Goal: Task Accomplishment & Management: Manage account settings

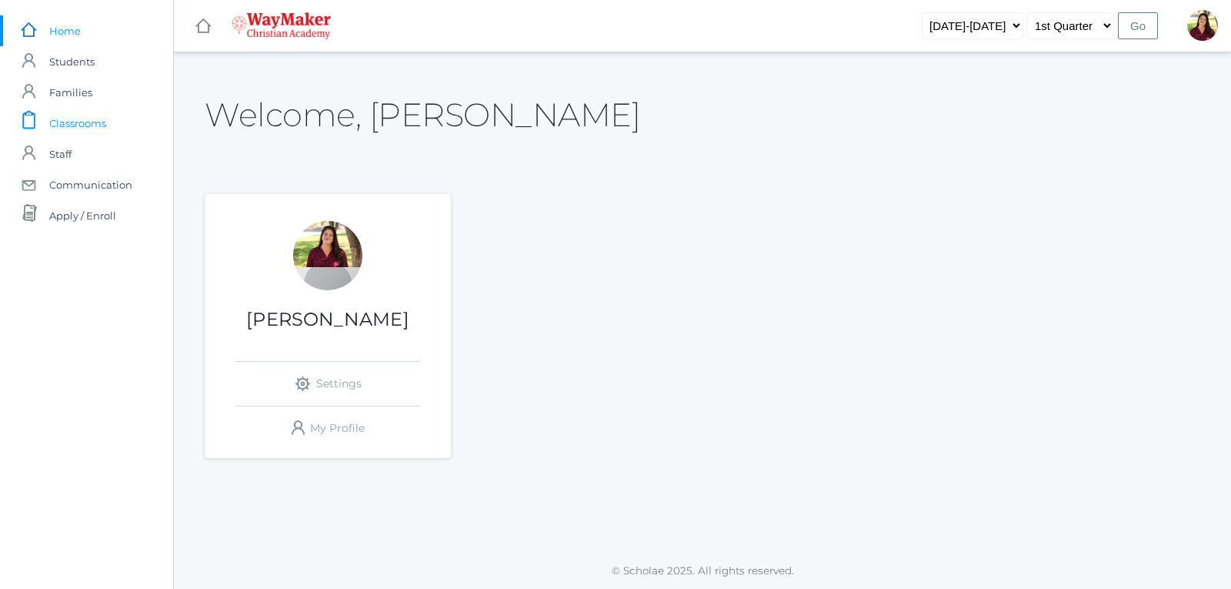
click at [84, 125] on span "Classrooms" at bounding box center [77, 123] width 57 height 31
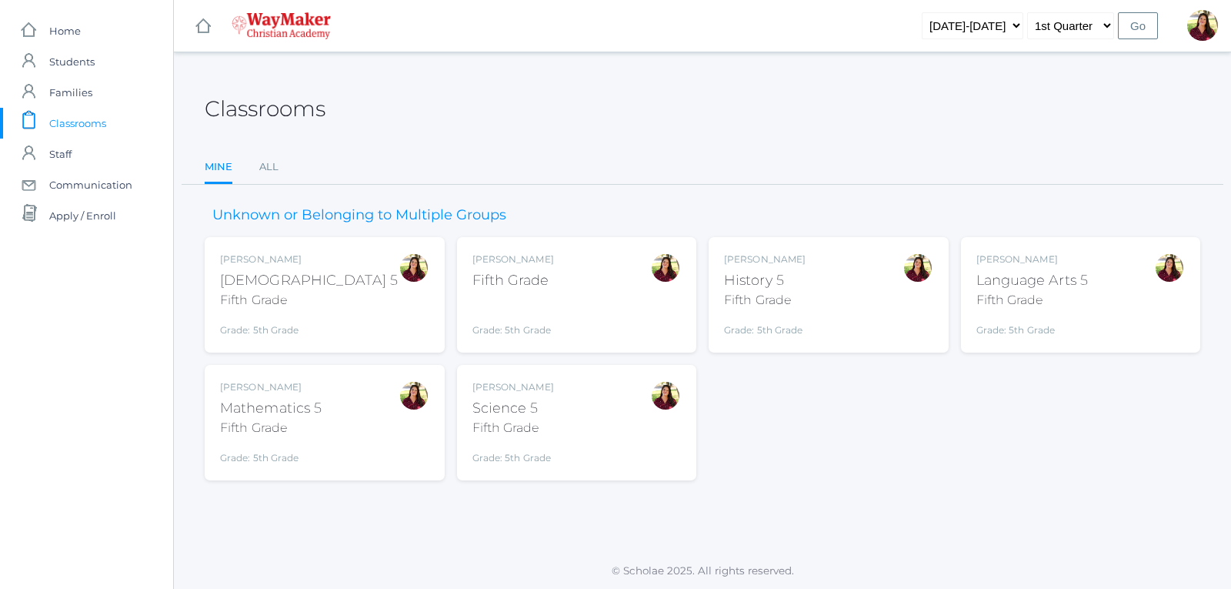
click at [509, 279] on div "Fifth Grade" at bounding box center [514, 280] width 82 height 21
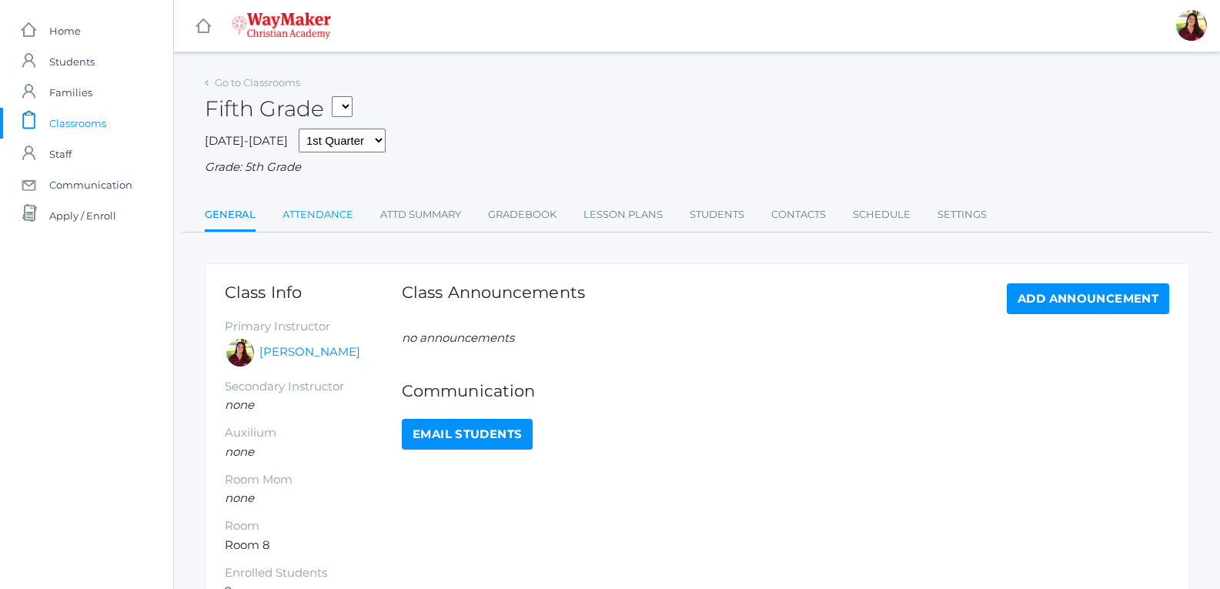
click at [293, 211] on link "Attendance" at bounding box center [317, 214] width 71 height 31
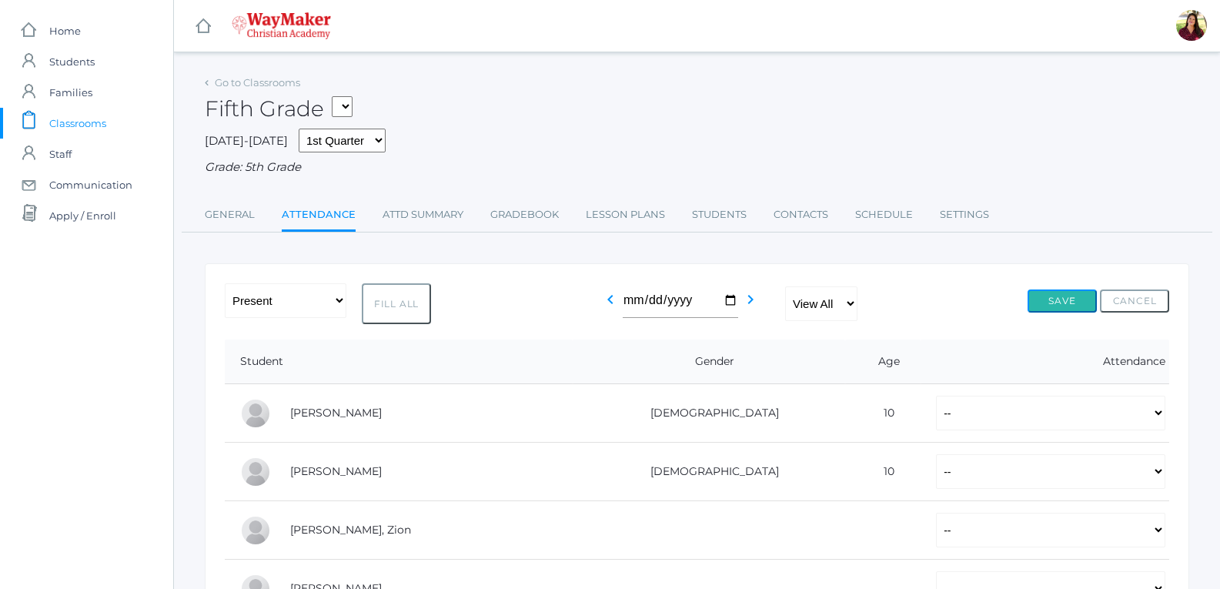
click at [1048, 306] on button "Save" at bounding box center [1061, 300] width 69 height 23
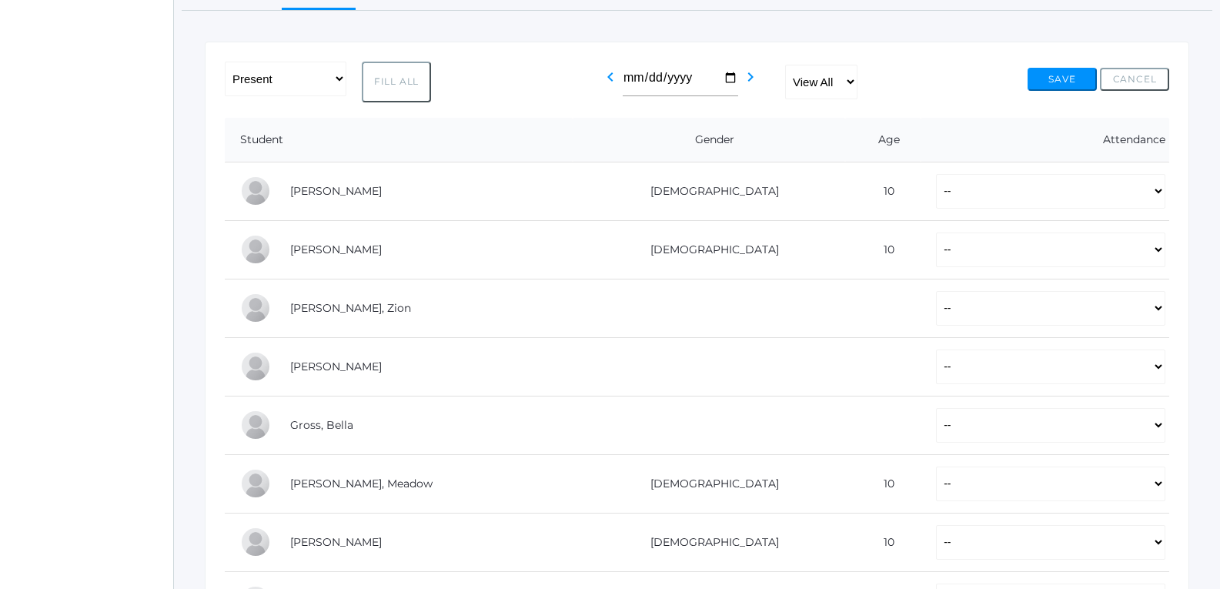
scroll to position [231, 0]
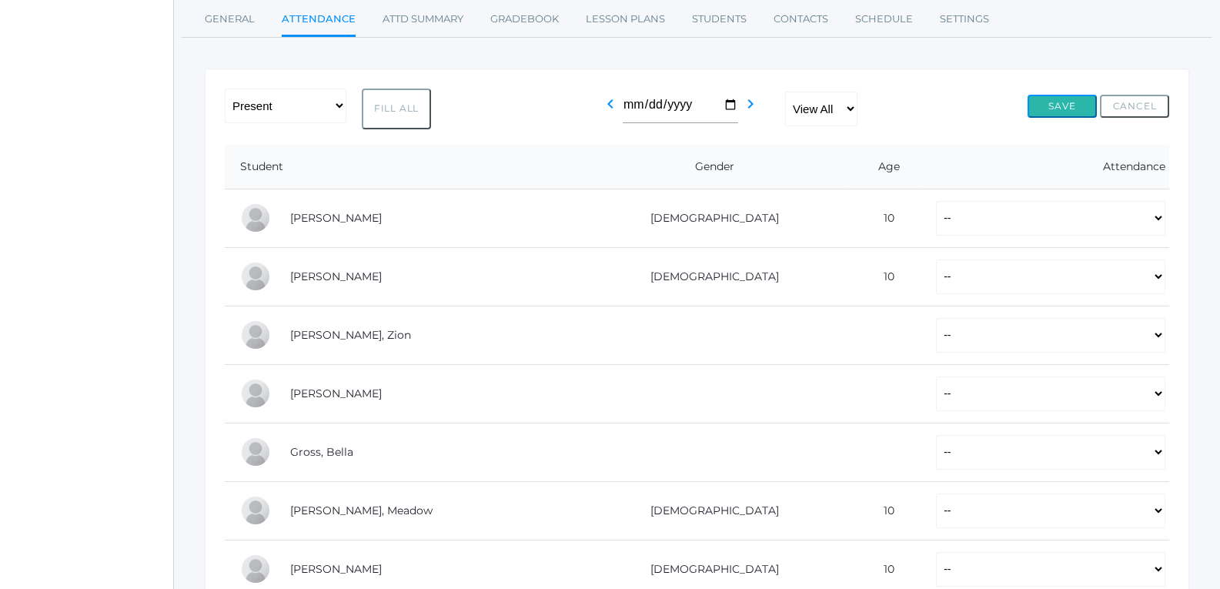
click at [1083, 99] on button "Save" at bounding box center [1061, 106] width 69 height 23
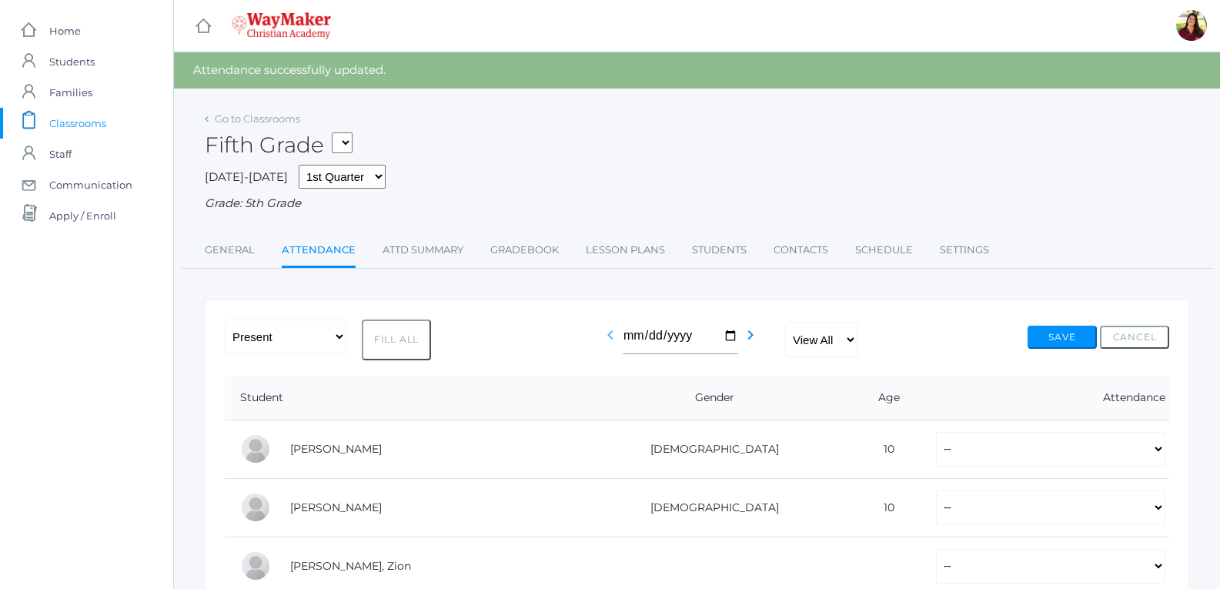
click at [605, 340] on icon "chevron_left" at bounding box center [610, 335] width 18 height 18
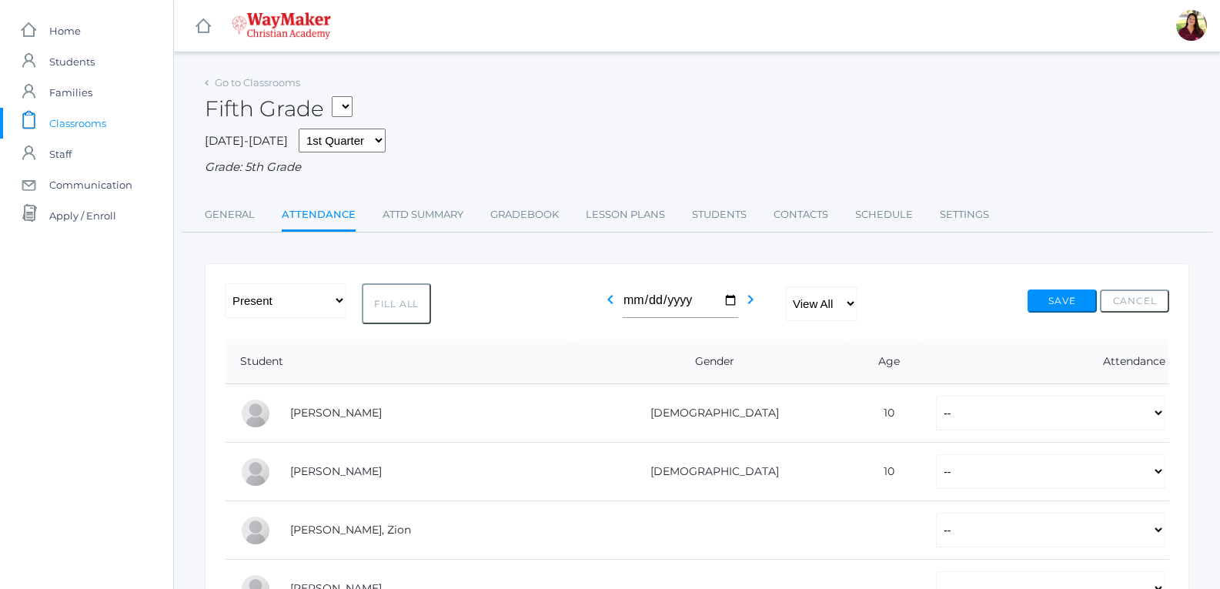
click at [383, 319] on button "Fill All" at bounding box center [396, 303] width 69 height 41
select select "P"
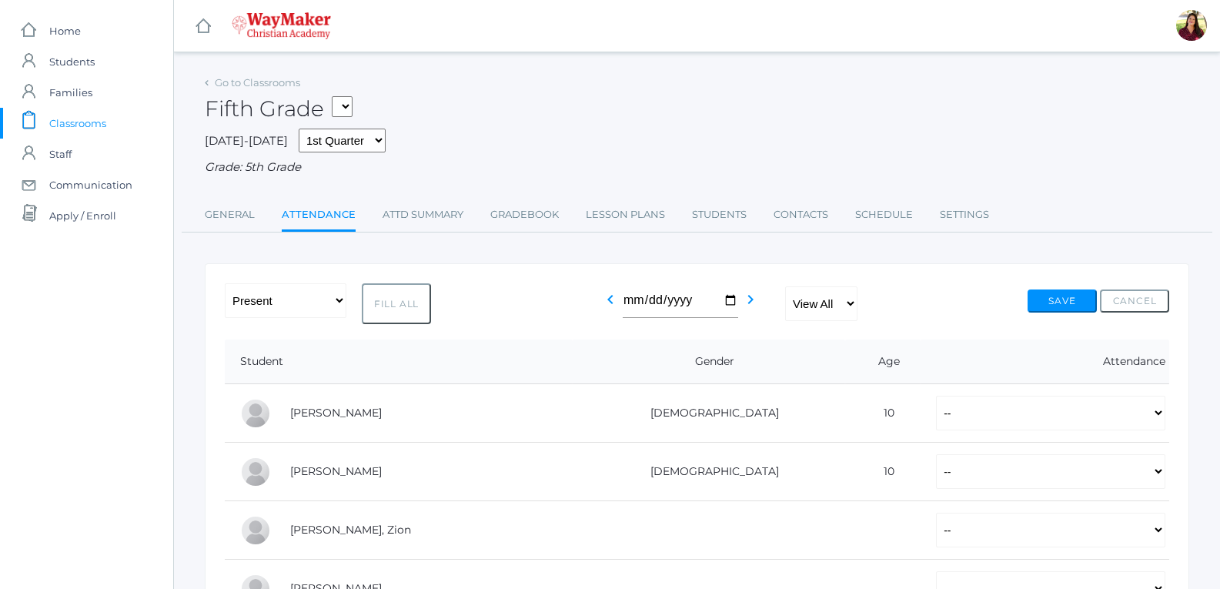
select select "P"
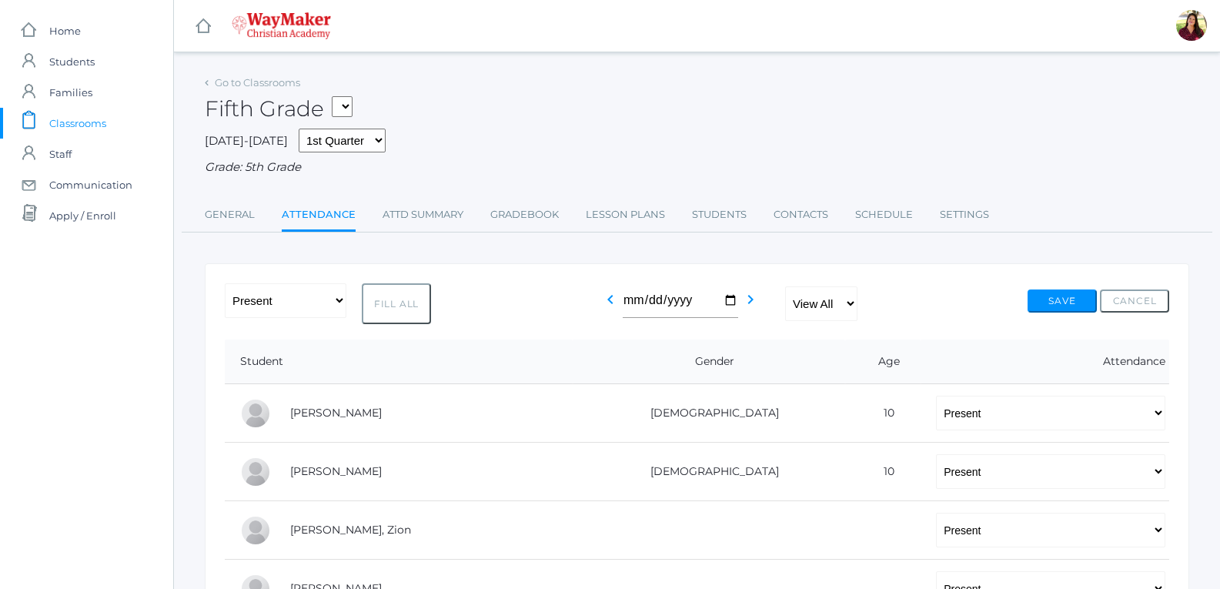
click at [1051, 315] on div "Save Cancel" at bounding box center [1098, 306] width 142 height 35
click at [1023, 307] on div "-- Present Tardy Excused Tardy Unexcused Absent Excused Absent Unexcused Fill A…" at bounding box center [697, 303] width 944 height 41
click at [1077, 302] on button "Save" at bounding box center [1061, 300] width 69 height 23
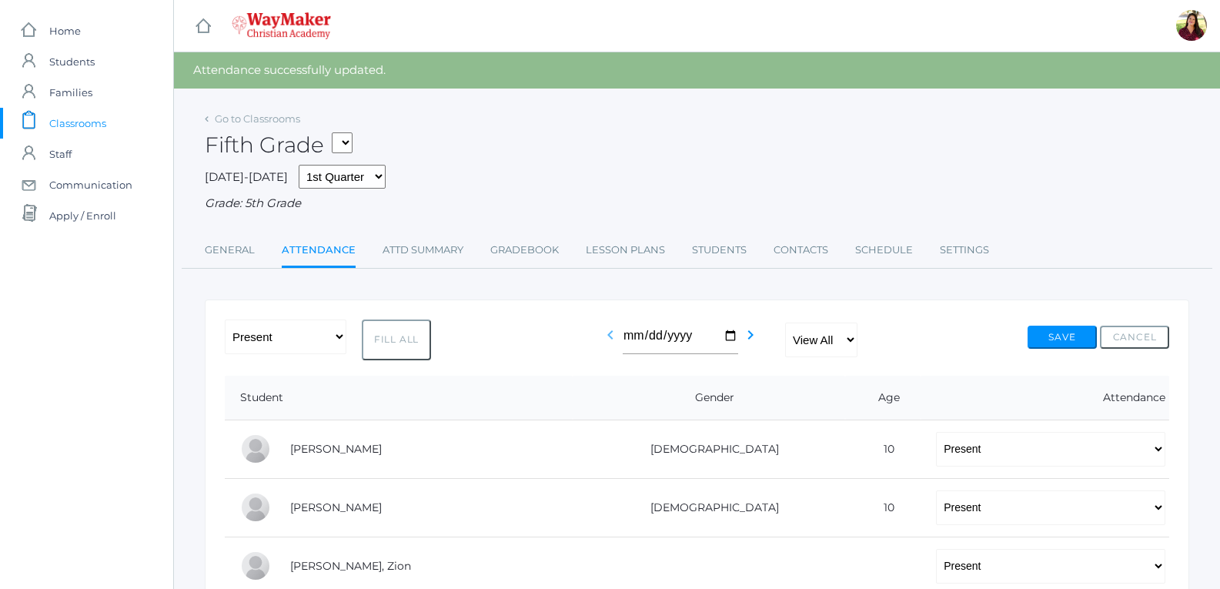
click at [604, 332] on icon "chevron_left" at bounding box center [610, 335] width 18 height 18
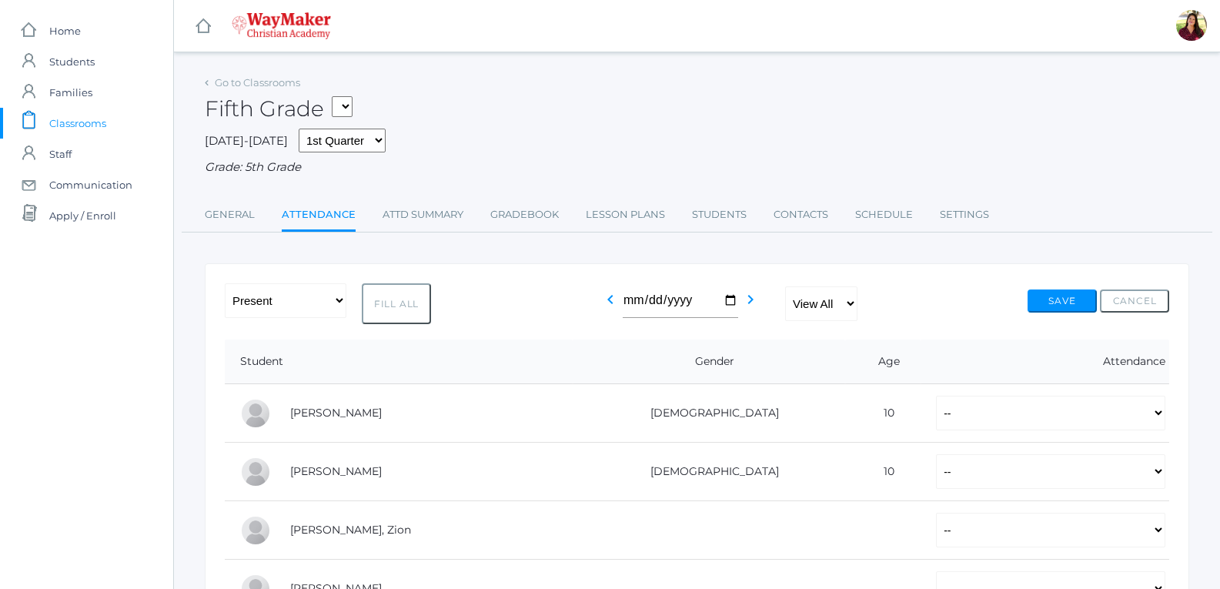
click at [391, 306] on button "Fill All" at bounding box center [396, 303] width 69 height 41
select select "P"
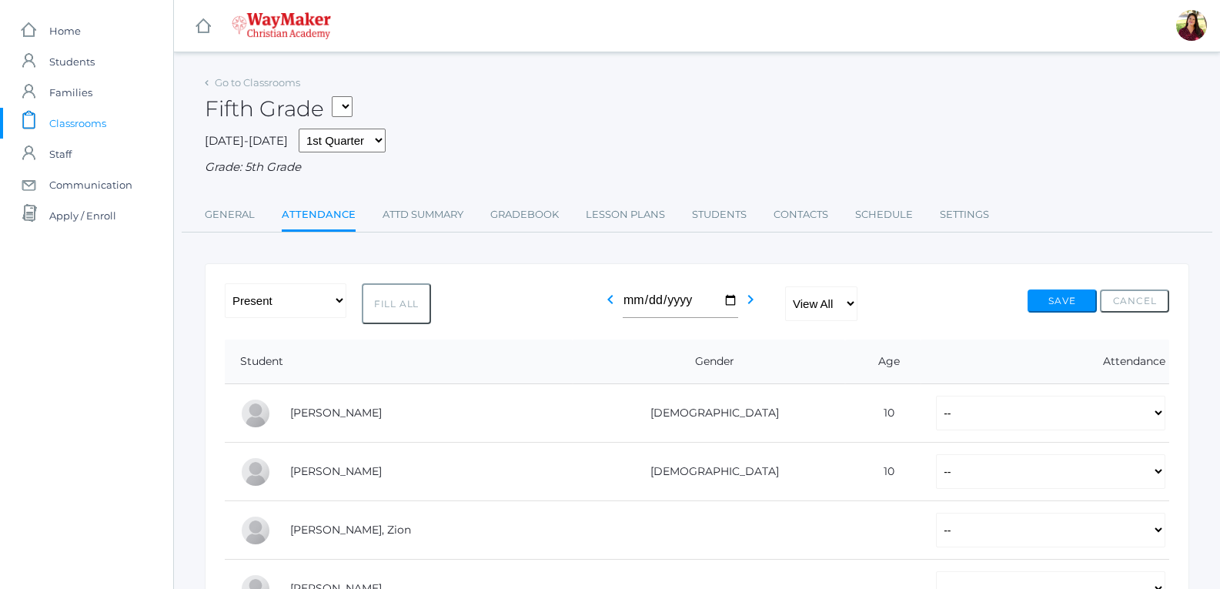
select select "P"
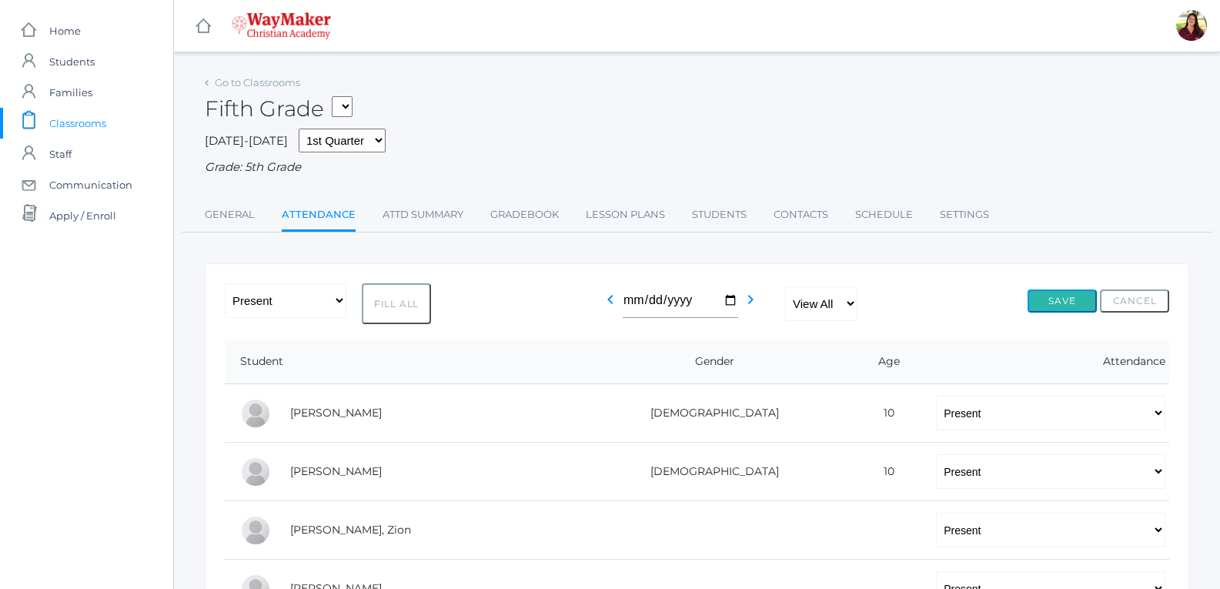
click at [1043, 301] on button "Save" at bounding box center [1061, 300] width 69 height 23
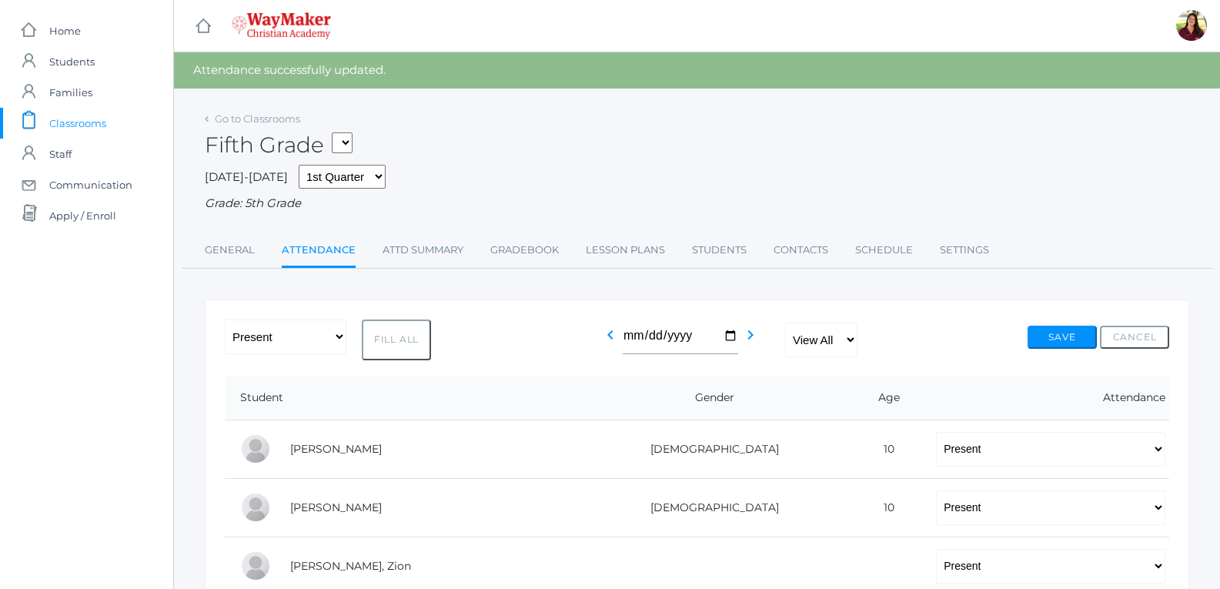
drag, startPoint x: 574, startPoint y: 303, endPoint x: 584, endPoint y: 318, distance: 17.7
click at [613, 344] on icon "chevron_left" at bounding box center [610, 335] width 18 height 18
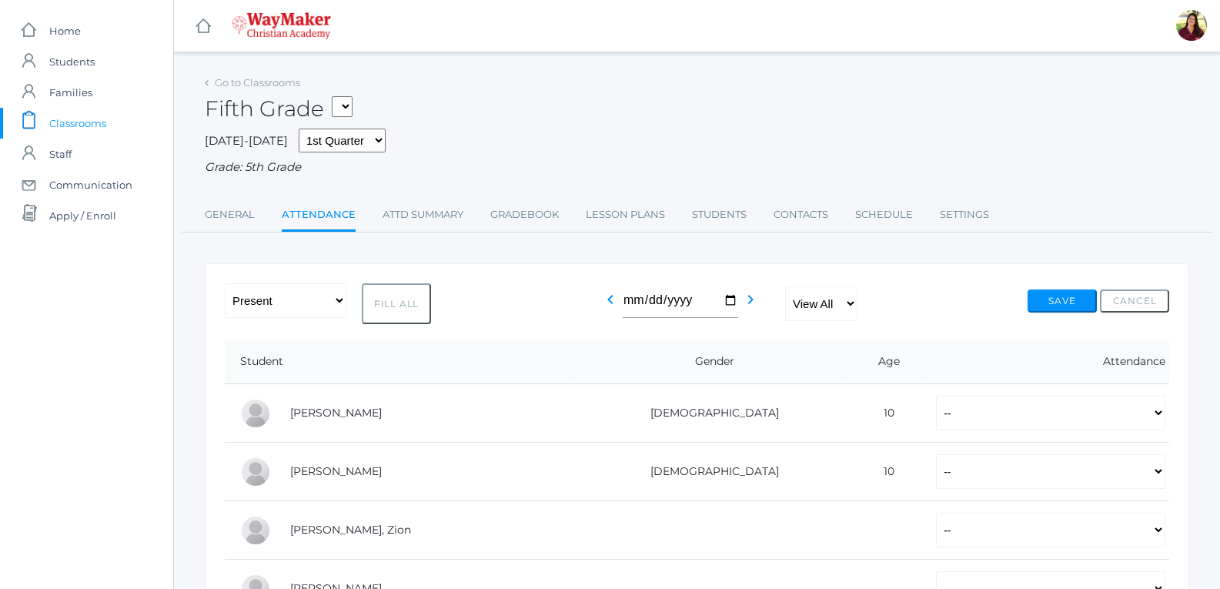
click at [414, 313] on button "Fill All" at bounding box center [396, 303] width 69 height 41
select select "P"
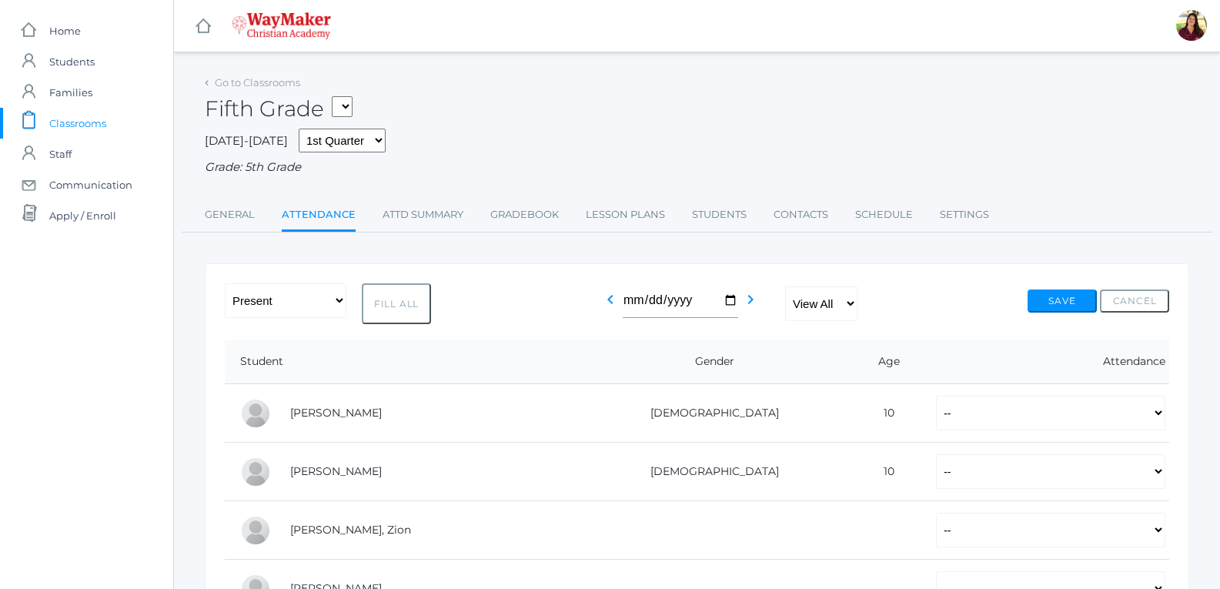
select select "P"
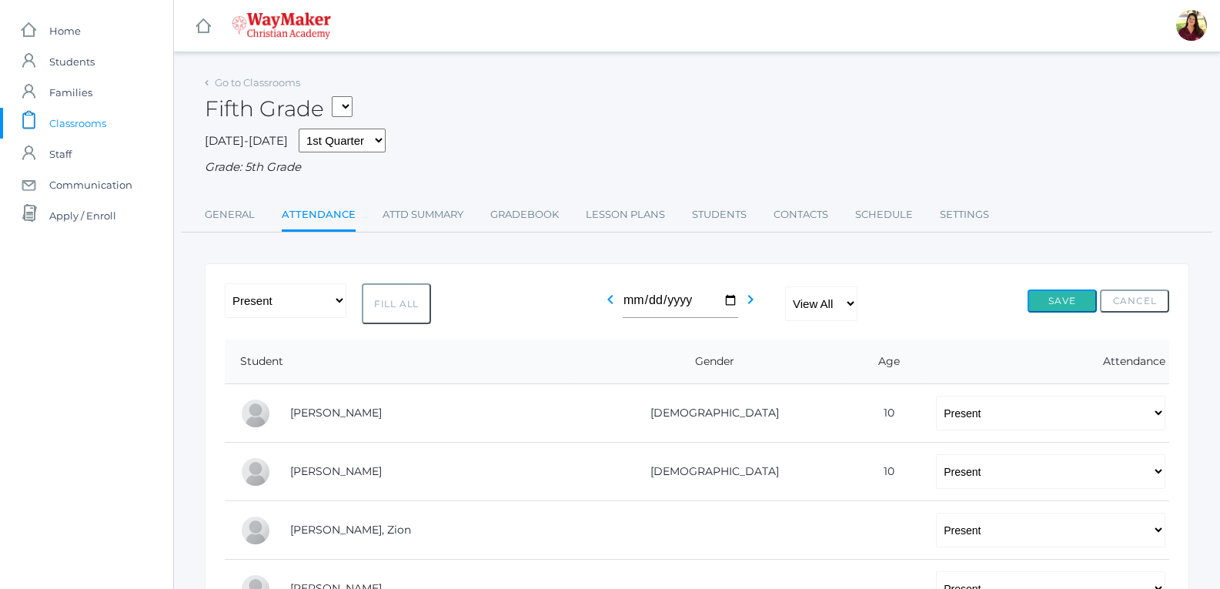
click at [1069, 296] on button "Save" at bounding box center [1061, 300] width 69 height 23
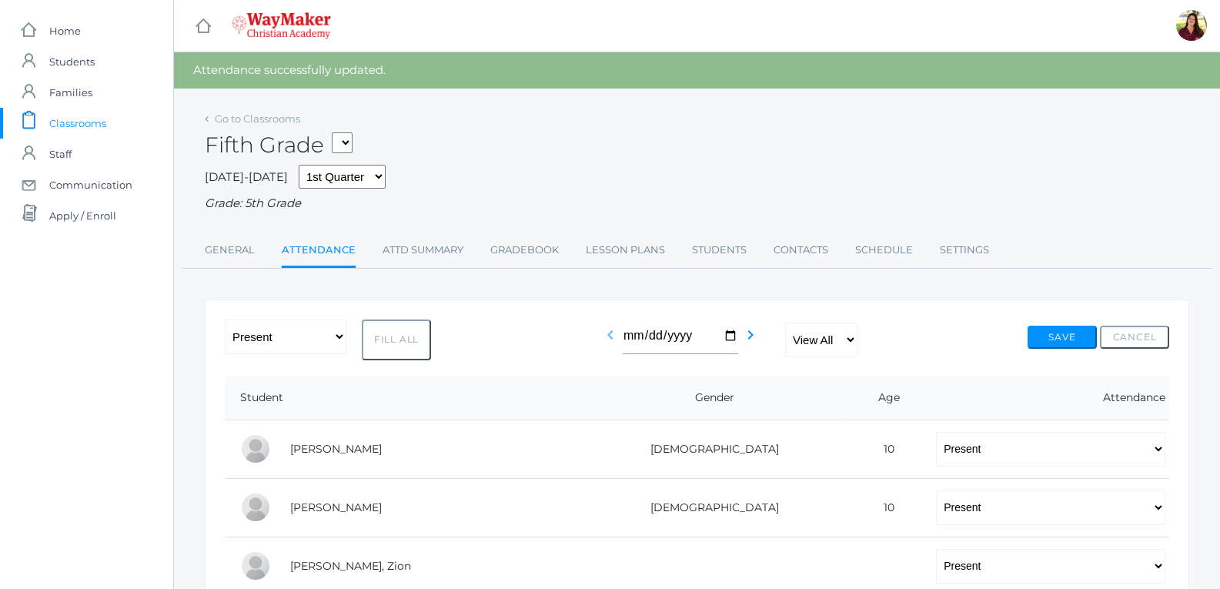
click at [610, 344] on icon "chevron_left" at bounding box center [610, 335] width 18 height 18
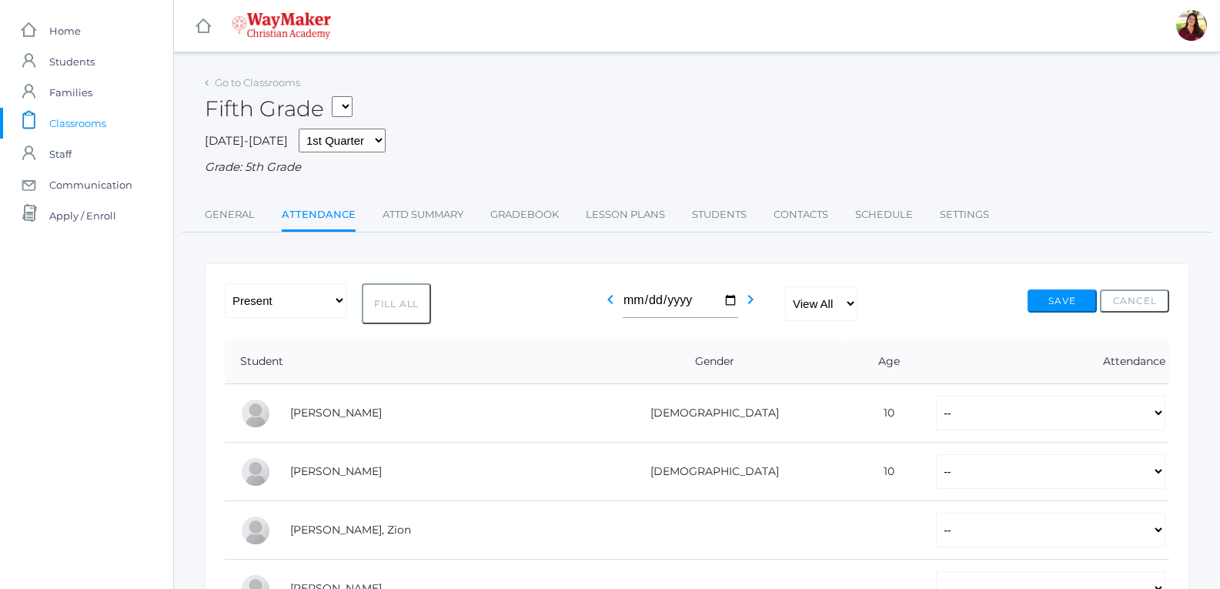
click at [415, 317] on button "Fill All" at bounding box center [396, 303] width 69 height 41
select select "P"
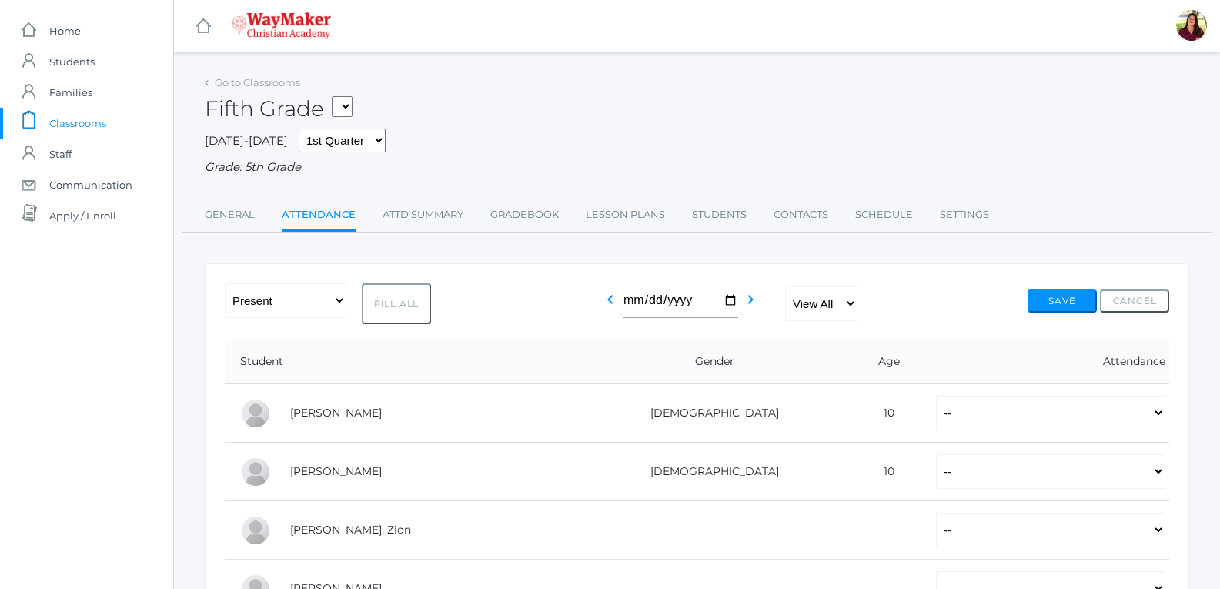
select select "P"
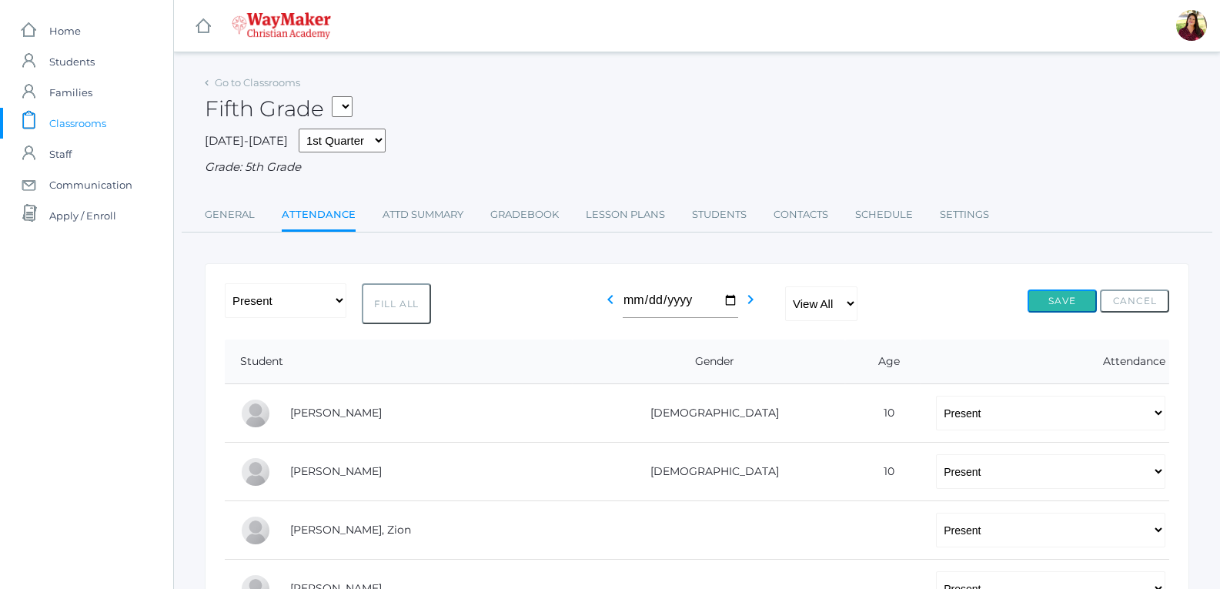
click at [1062, 312] on button "Save" at bounding box center [1061, 300] width 69 height 23
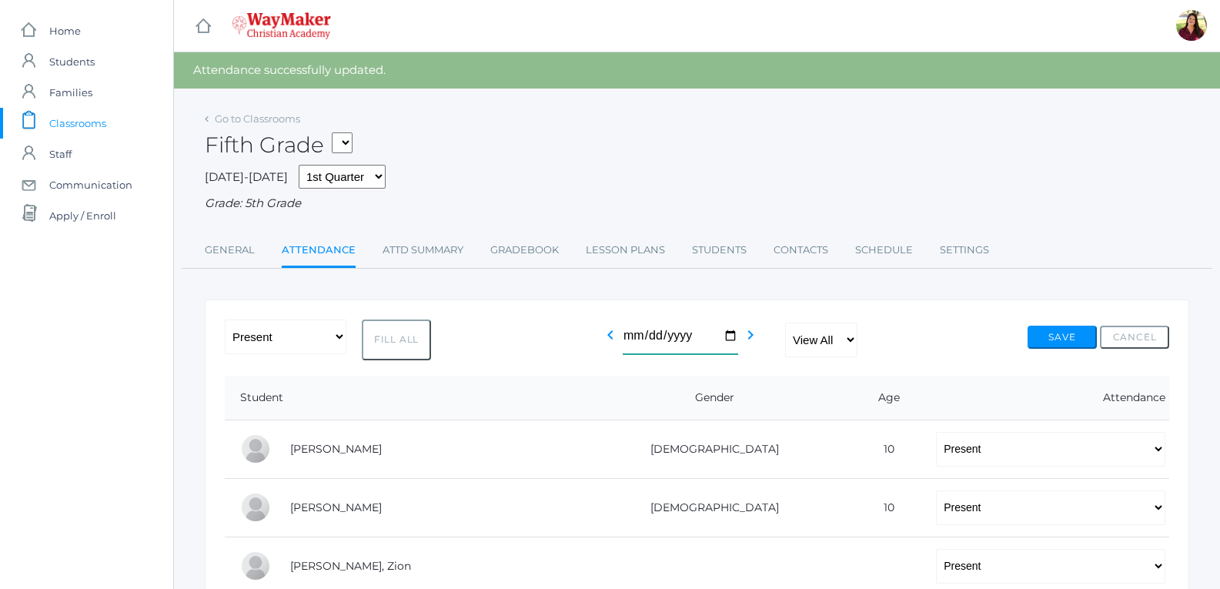
click at [724, 339] on input "[DATE]" at bounding box center [680, 336] width 115 height 35
click at [403, 350] on button "Fill All" at bounding box center [396, 339] width 69 height 41
click at [334, 346] on select "-- Present Tardy Excused Tardy Unexcused Absent Excused Absent Unexcused" at bounding box center [286, 336] width 122 height 35
click at [1158, 454] on select "-- Present Tardy Excused Tardy Unexcused Absent Excused Absent Unexcused" at bounding box center [1050, 449] width 229 height 35
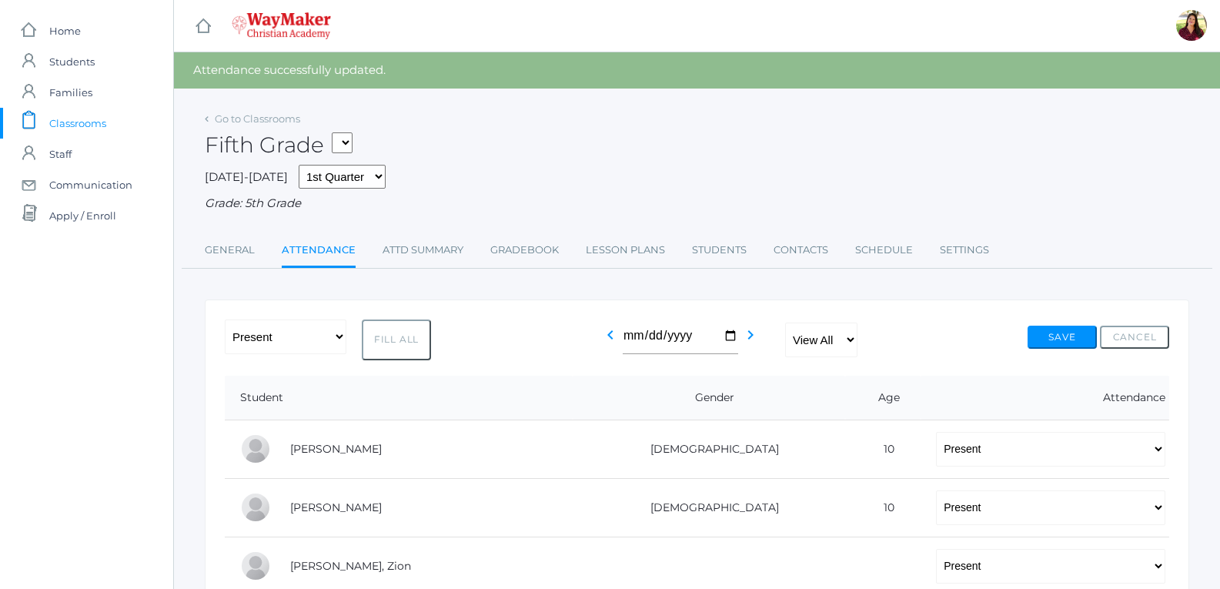
click at [349, 335] on div "-- Present Tardy Excused Tardy Unexcused Absent Excused Absent Unexcused Fill A…" at bounding box center [328, 339] width 206 height 41
click at [333, 337] on select "-- Present Tardy Excused Tardy Unexcused Absent Excused Absent Unexcused" at bounding box center [286, 336] width 122 height 35
select select "AE"
click at [225, 321] on select "-- Present Tardy Excused Tardy Unexcused Absent Excused Absent Unexcused" at bounding box center [286, 336] width 122 height 35
click at [376, 352] on button "Fill All" at bounding box center [396, 339] width 69 height 41
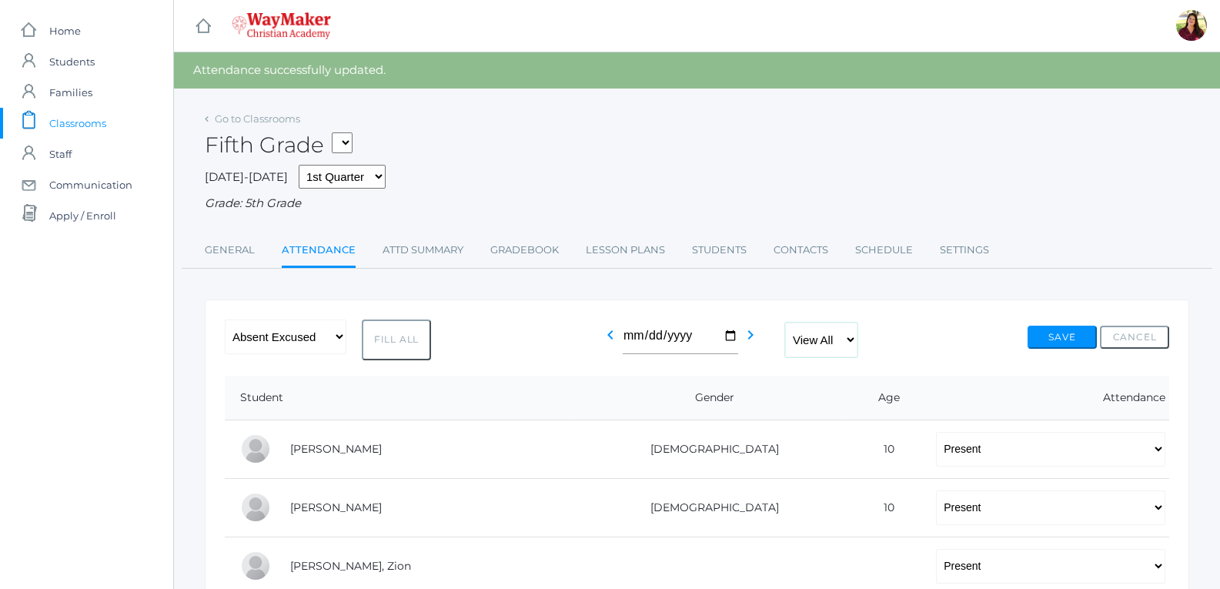
click at [849, 340] on select "View All Full-Time Hybrid" at bounding box center [821, 339] width 72 height 35
drag, startPoint x: 849, startPoint y: 340, endPoint x: 991, endPoint y: 394, distance: 151.5
click at [991, 394] on th "Attendance" at bounding box center [1044, 398] width 249 height 45
click at [513, 252] on link "Gradebook" at bounding box center [524, 250] width 68 height 31
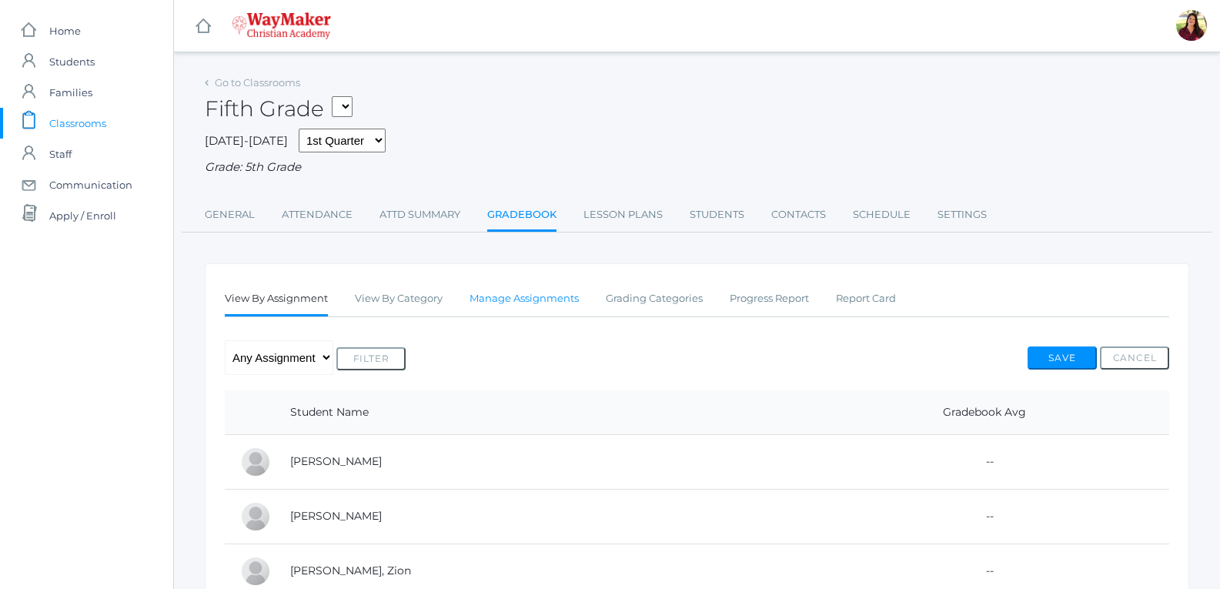
click at [524, 301] on link "Manage Assignments" at bounding box center [523, 298] width 109 height 31
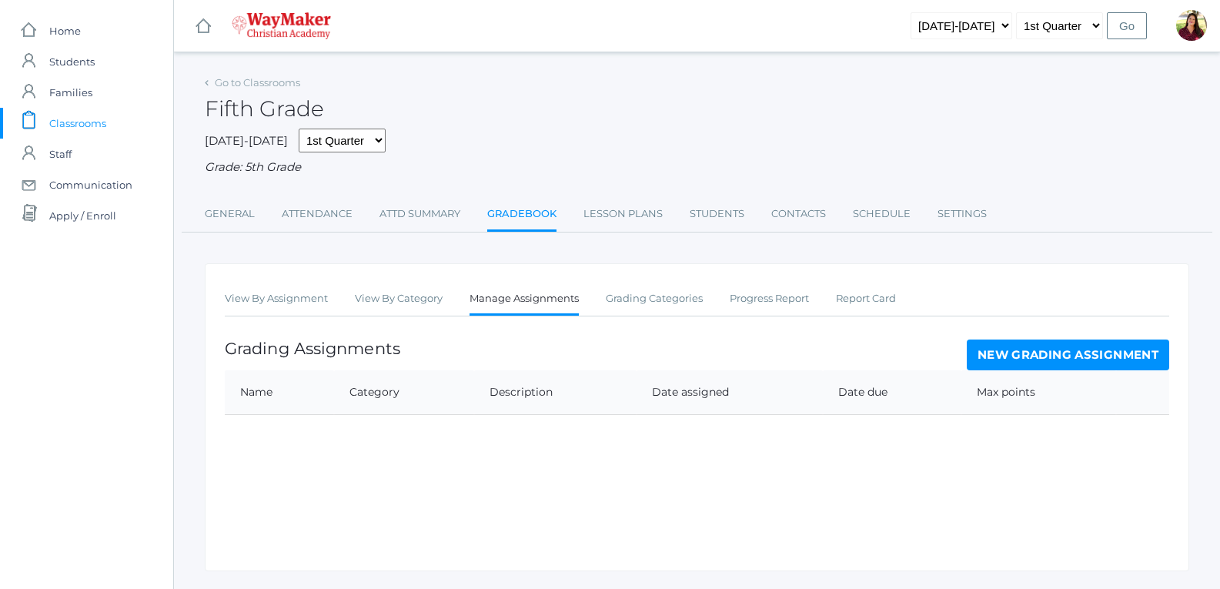
click at [1101, 352] on link "New Grading Assignment" at bounding box center [1068, 354] width 202 height 31
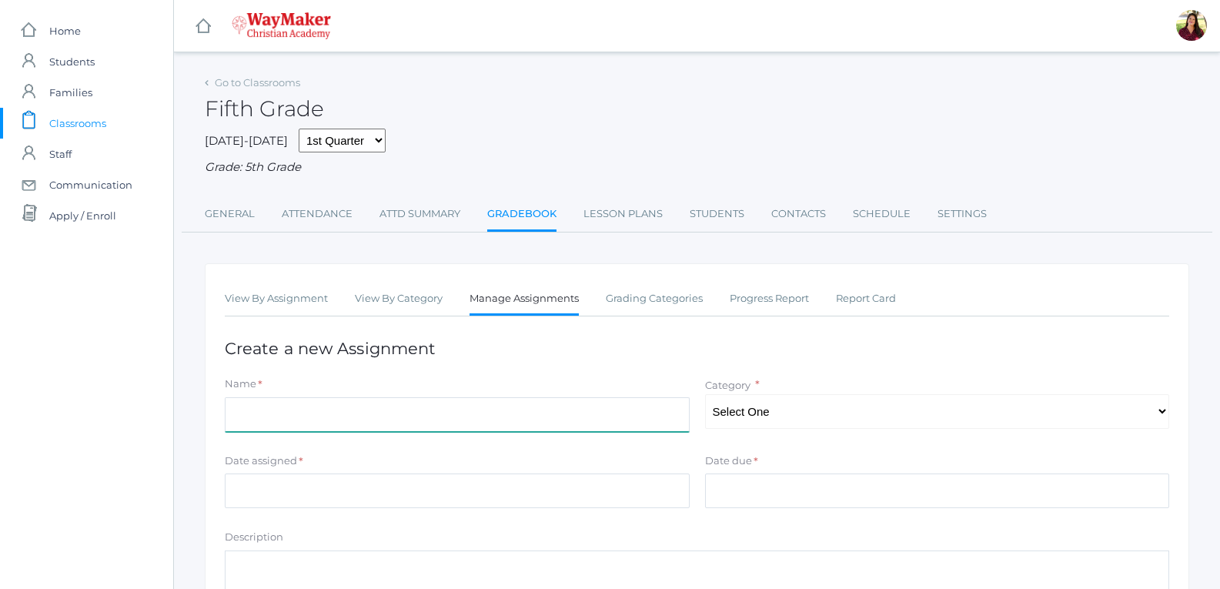
click at [426, 425] on input "Name" at bounding box center [457, 414] width 465 height 35
type input "Spelling test 10/2"
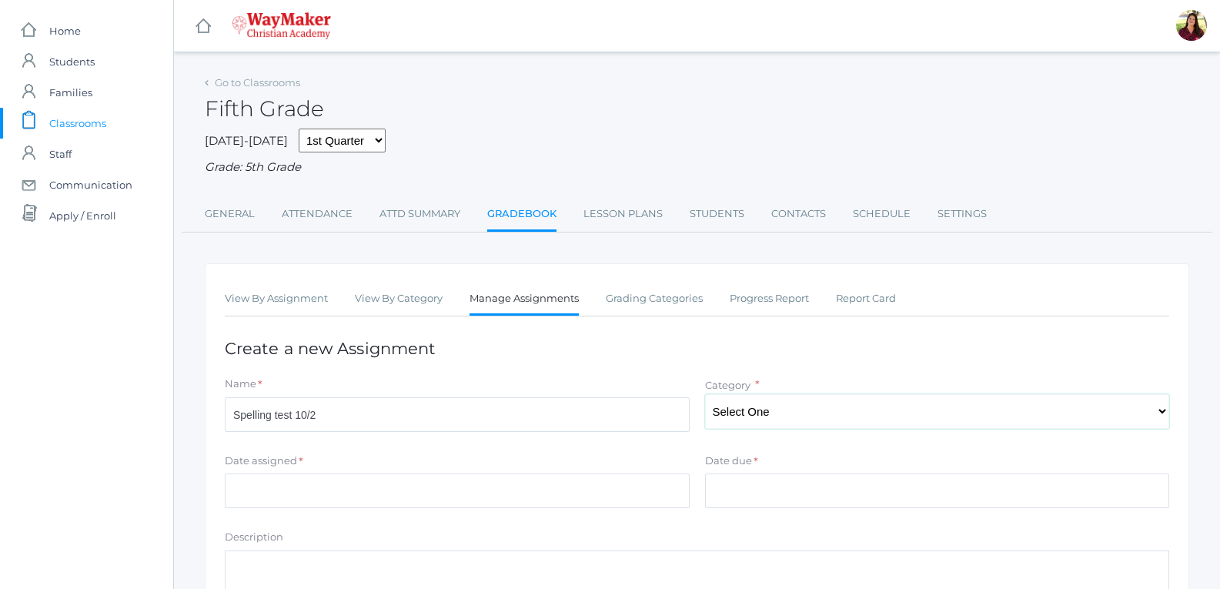
click at [736, 410] on select "Select One" at bounding box center [937, 411] width 465 height 35
click at [1134, 408] on select "Select One" at bounding box center [937, 411] width 465 height 35
click at [793, 407] on select "Select One" at bounding box center [937, 411] width 465 height 35
click at [1160, 410] on select "Select One" at bounding box center [937, 411] width 465 height 35
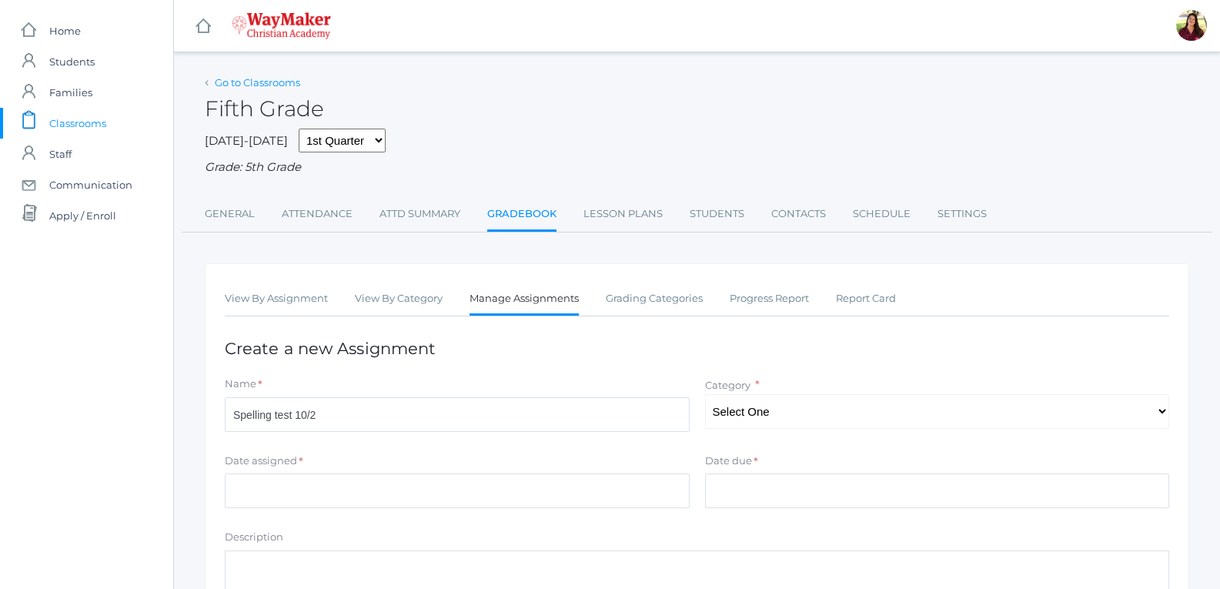
click at [262, 81] on link "Go to Classrooms" at bounding box center [257, 82] width 85 height 12
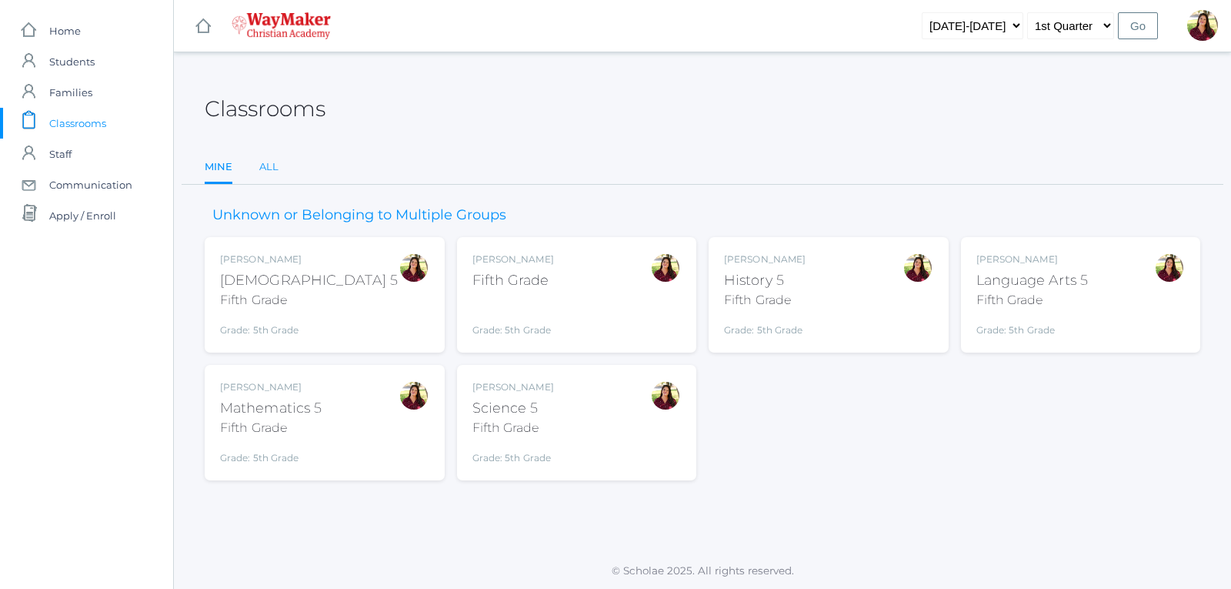
click at [264, 164] on link "All" at bounding box center [268, 167] width 19 height 31
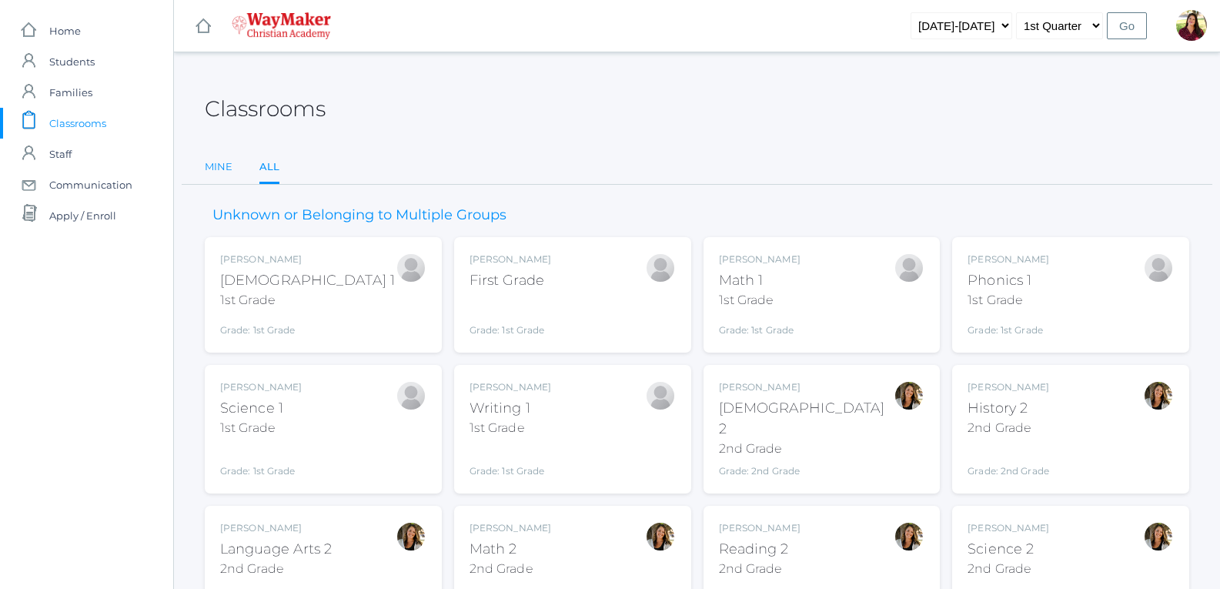
click at [215, 173] on link "Mine" at bounding box center [219, 167] width 28 height 31
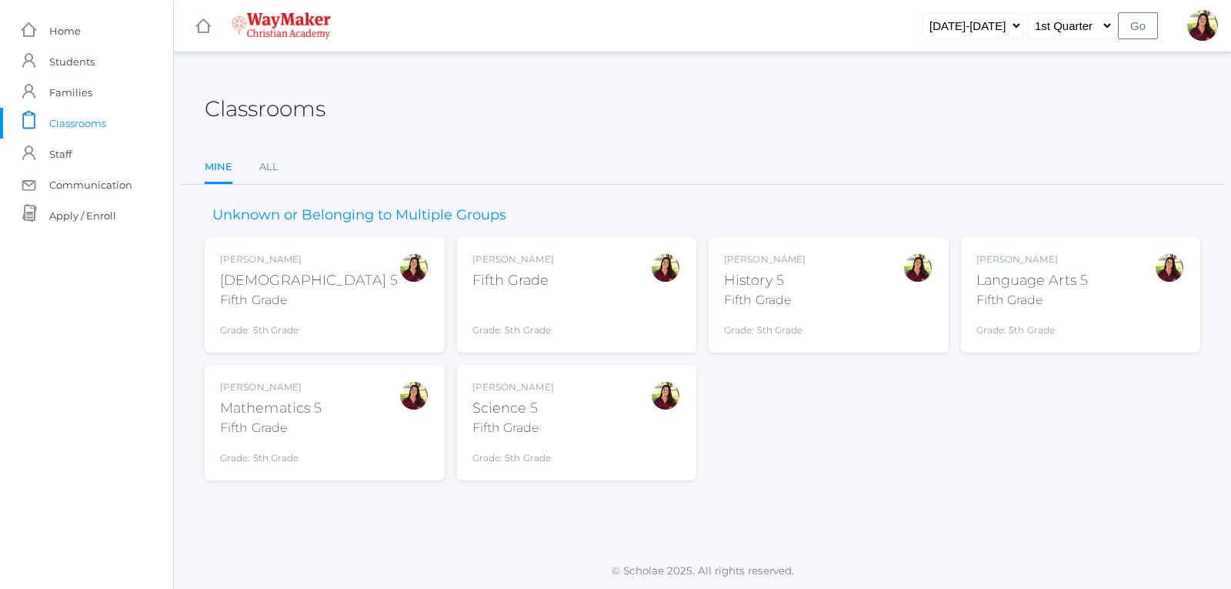
click at [285, 412] on div "Mathematics 5" at bounding box center [271, 408] width 102 height 21
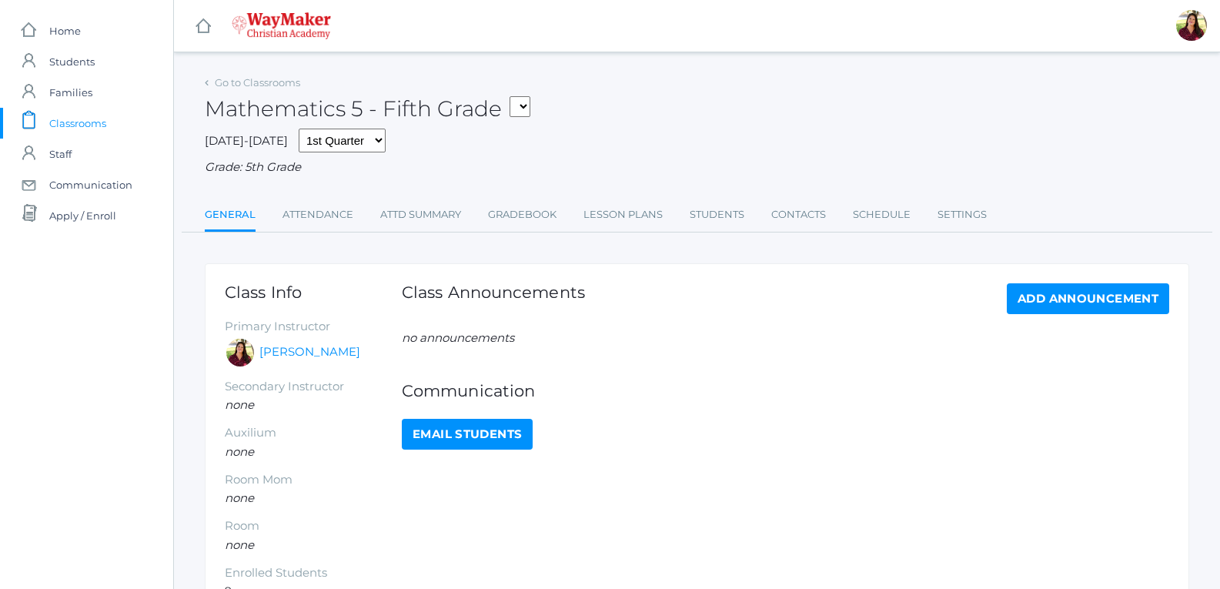
click at [526, 105] on select "05ELEM - Fifth Grade 05ELEM - History 5 Fifth Grade 05ELEM - Science 5 Fifth Gr…" at bounding box center [519, 106] width 21 height 21
select select "2533"
click at [515, 96] on select "05ELEM - Fifth Grade 05ELEM - History 5 Fifth Grade 05ELEM - Science 5 Fifth Gr…" at bounding box center [519, 106] width 21 height 21
click at [523, 222] on link "Gradebook" at bounding box center [522, 214] width 68 height 31
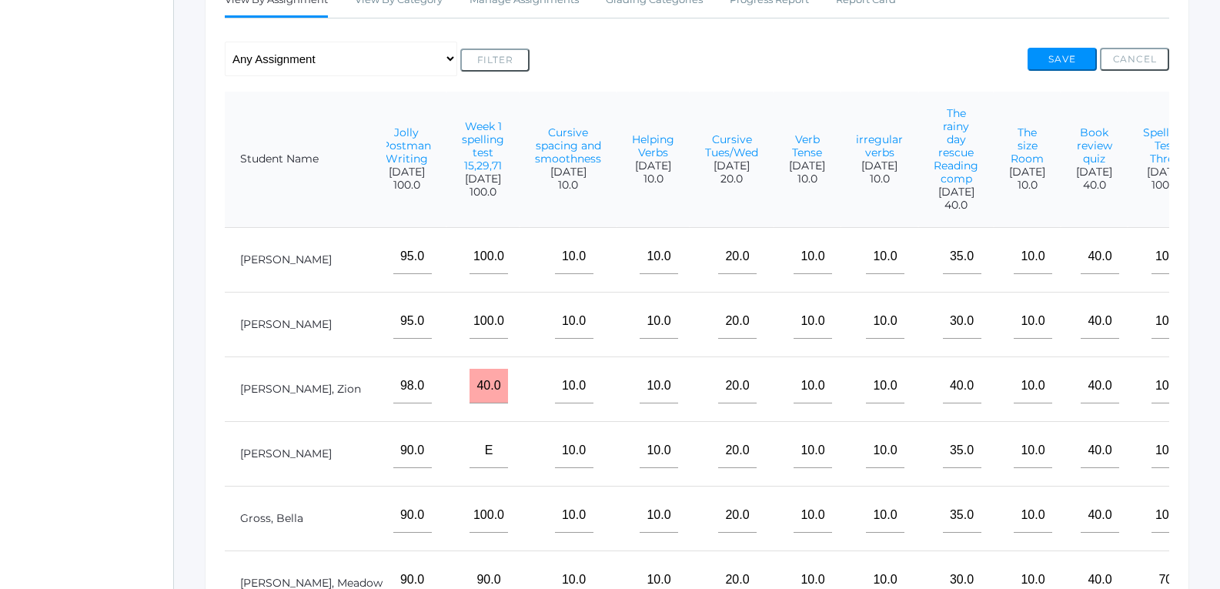
scroll to position [232, 0]
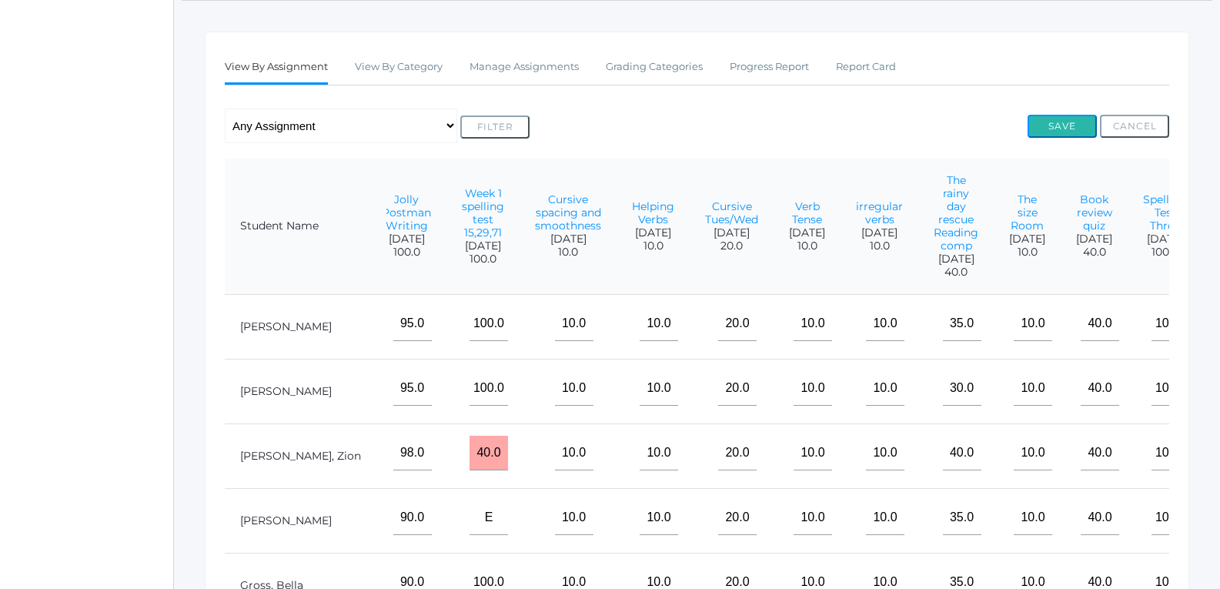
click at [1034, 133] on button "Save" at bounding box center [1061, 126] width 69 height 23
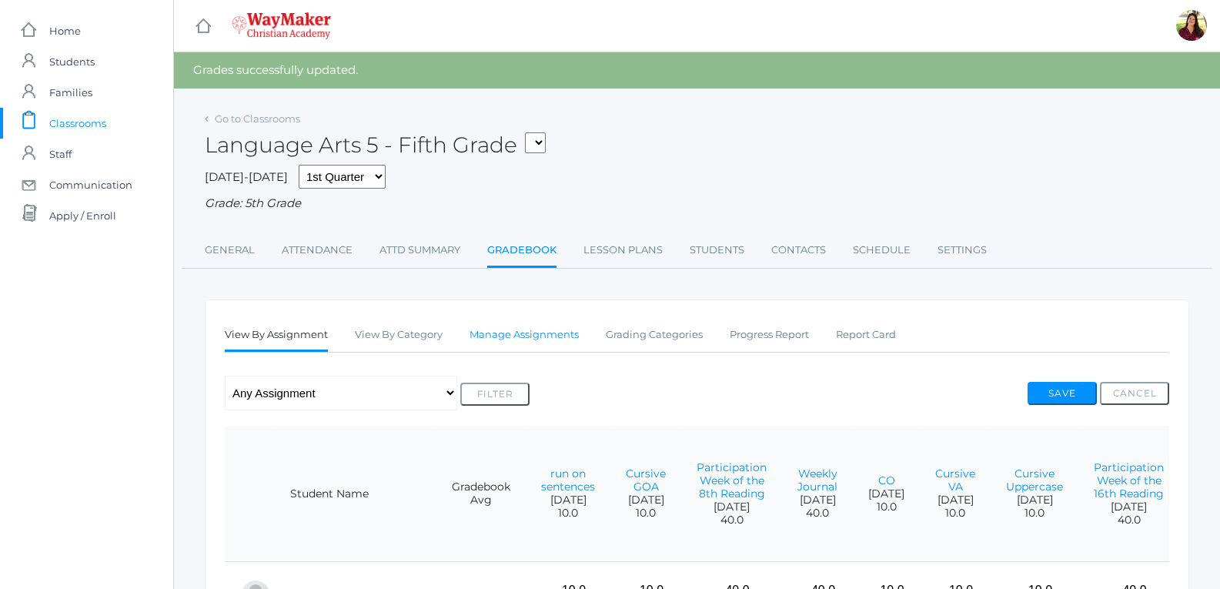
click at [483, 337] on link "Manage Assignments" at bounding box center [523, 334] width 109 height 31
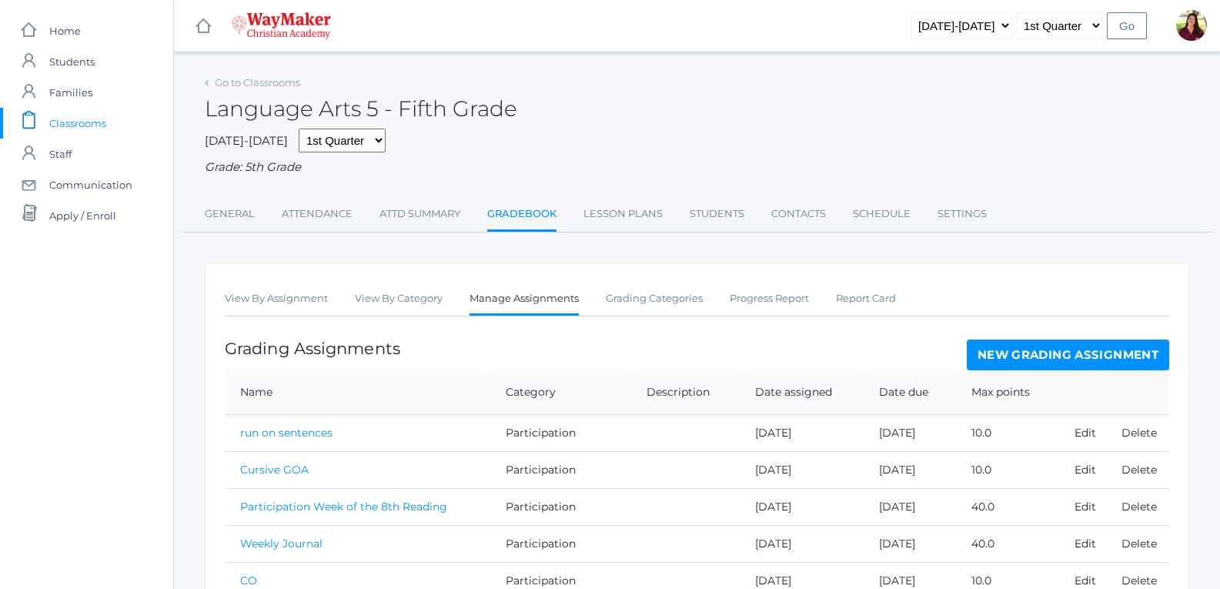
click at [1037, 356] on link "New Grading Assignment" at bounding box center [1068, 354] width 202 height 31
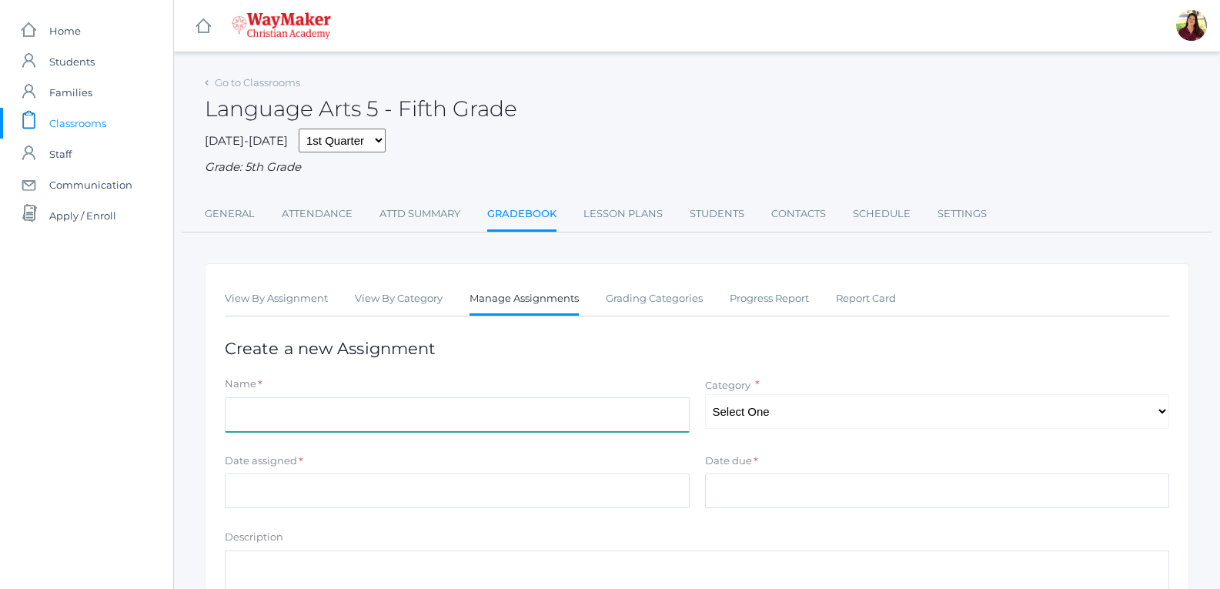
click at [439, 409] on input "Name" at bounding box center [457, 414] width 465 height 35
type input "Weekly Journal"
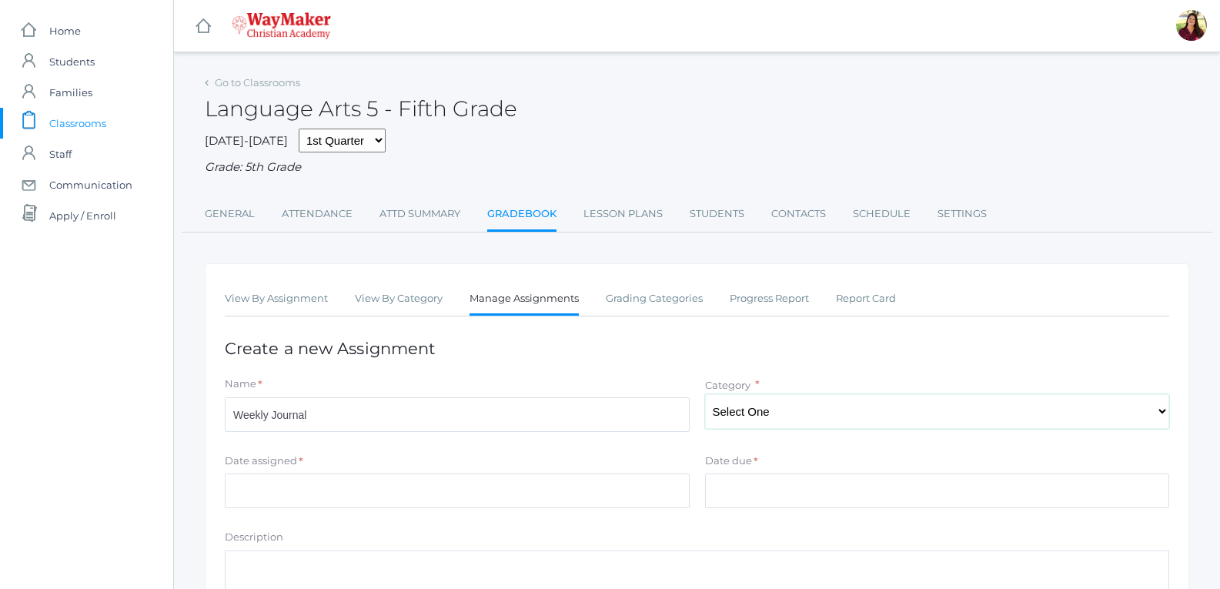
click at [790, 414] on select "Select One Participation Test/quizes Classwork/Projects" at bounding box center [937, 411] width 465 height 35
click at [705, 396] on select "Select One Participation Test/quizes Classwork/Projects" at bounding box center [937, 411] width 465 height 35
click at [780, 421] on select "Select One Participation Test/quizes Classwork/Projects" at bounding box center [937, 411] width 465 height 35
select select "1143"
click at [705, 396] on select "Select One Participation Test/quizes Classwork/Projects" at bounding box center [937, 411] width 465 height 35
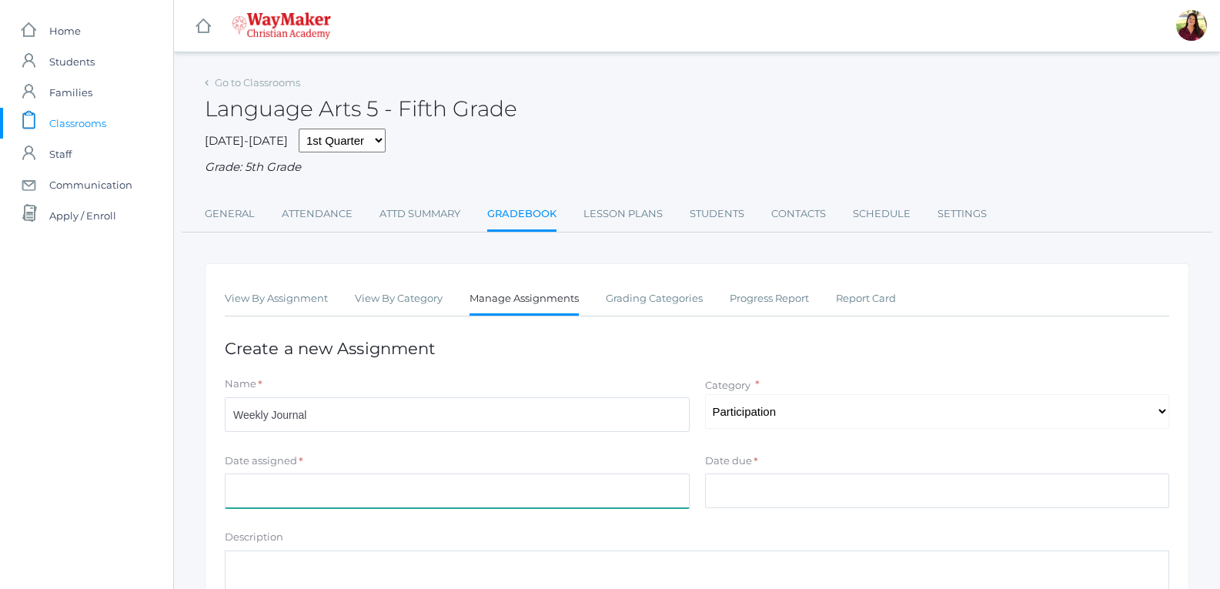
click at [641, 503] on input "Date assigned" at bounding box center [457, 490] width 465 height 35
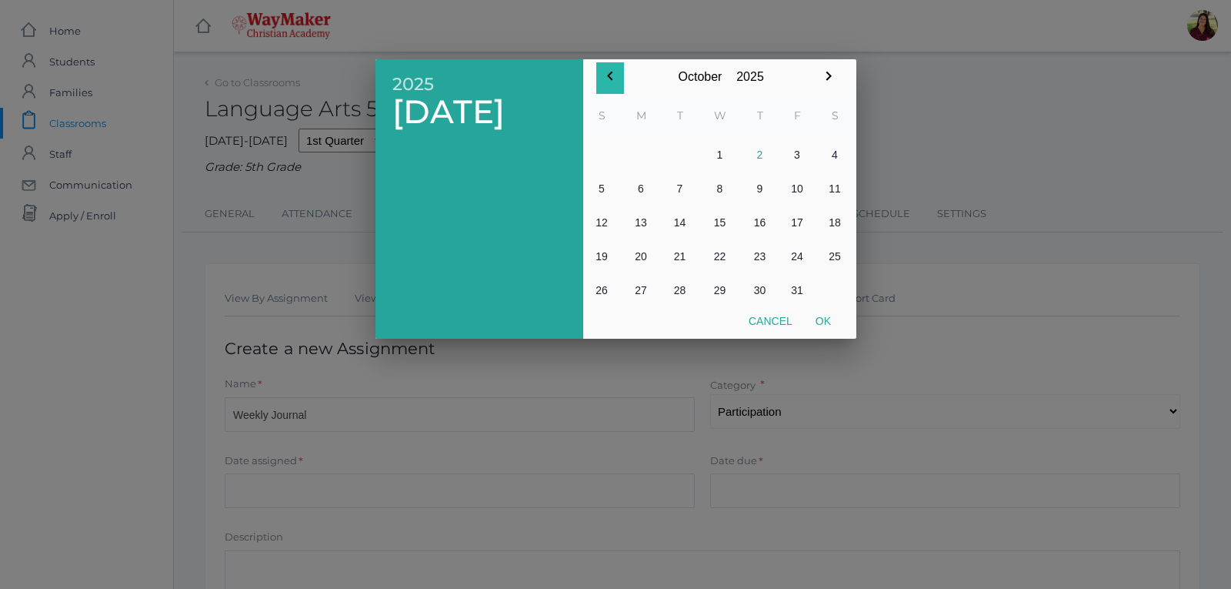
click at [606, 75] on icon "button" at bounding box center [610, 76] width 18 height 18
click at [799, 256] on button "26" at bounding box center [798, 256] width 38 height 34
click at [830, 322] on button "Ok" at bounding box center [823, 321] width 38 height 28
type input "2025-09-26"
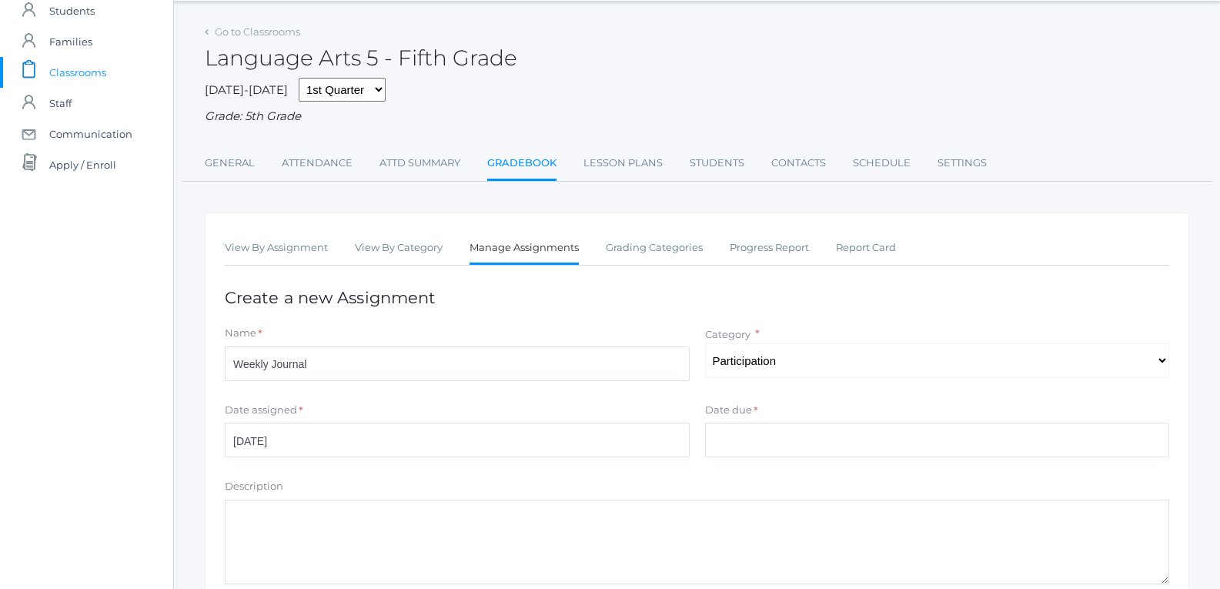
scroll to position [77, 0]
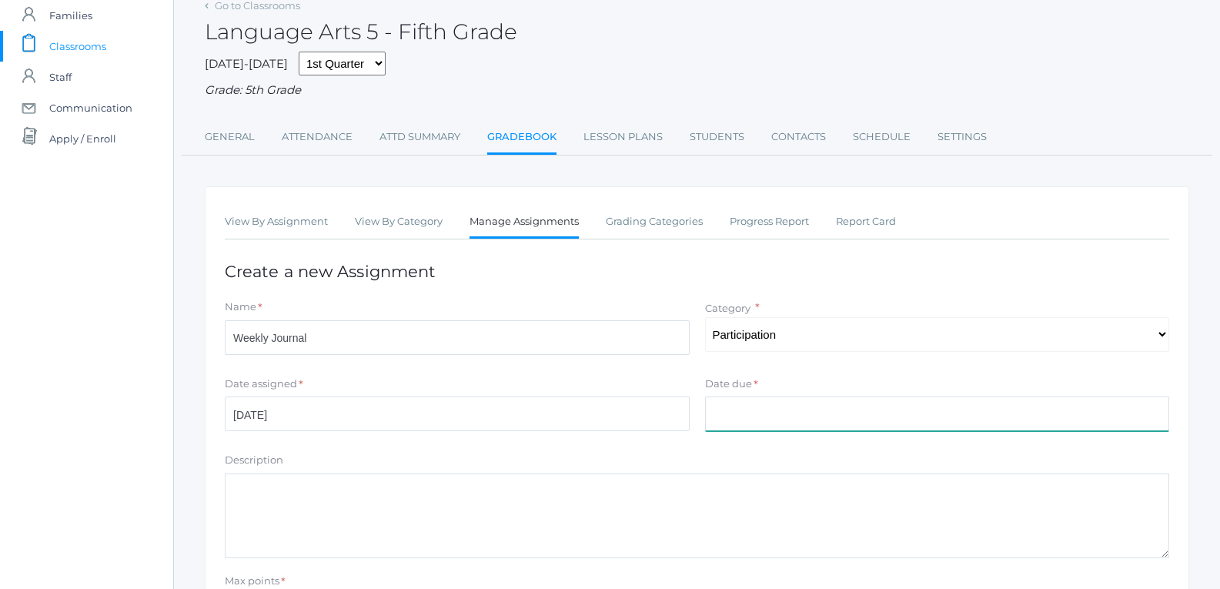
click at [736, 424] on input "Date due" at bounding box center [937, 413] width 465 height 35
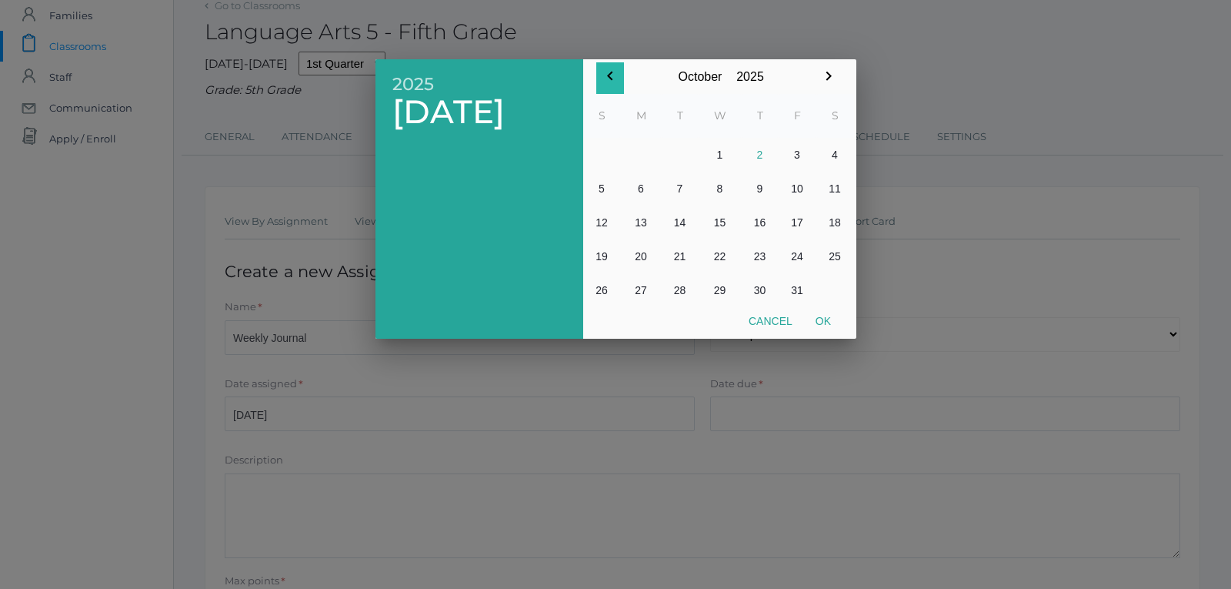
click at [613, 75] on icon "button" at bounding box center [610, 76] width 18 height 18
click at [787, 251] on button "26" at bounding box center [798, 256] width 38 height 34
click at [835, 325] on button "Ok" at bounding box center [823, 321] width 38 height 28
type input "2025-09-26"
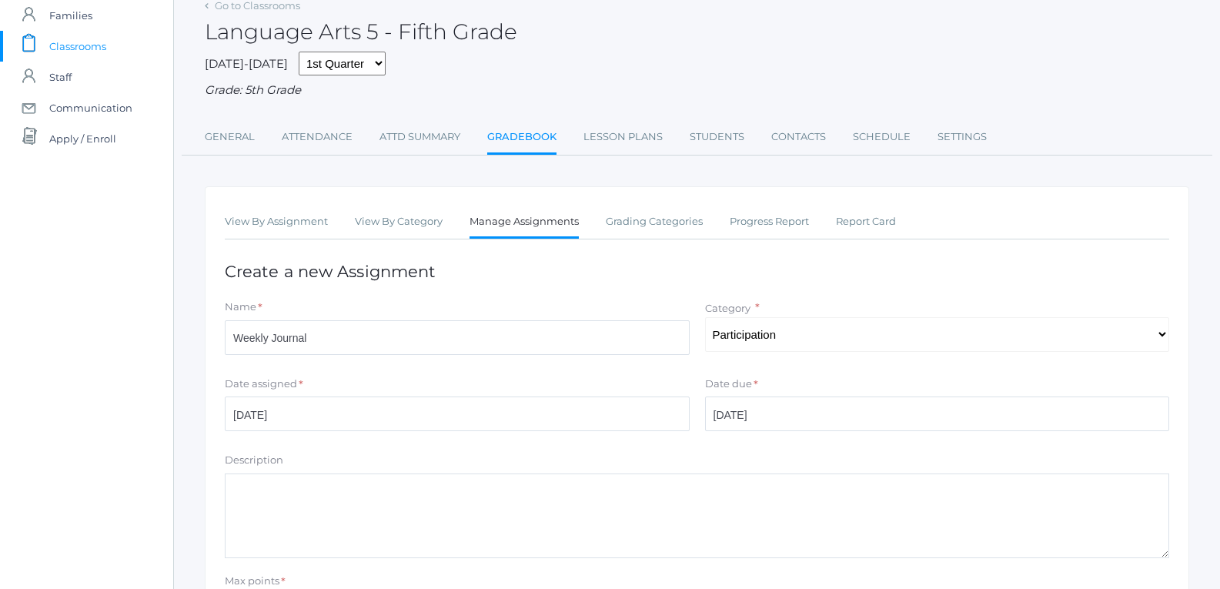
scroll to position [231, 0]
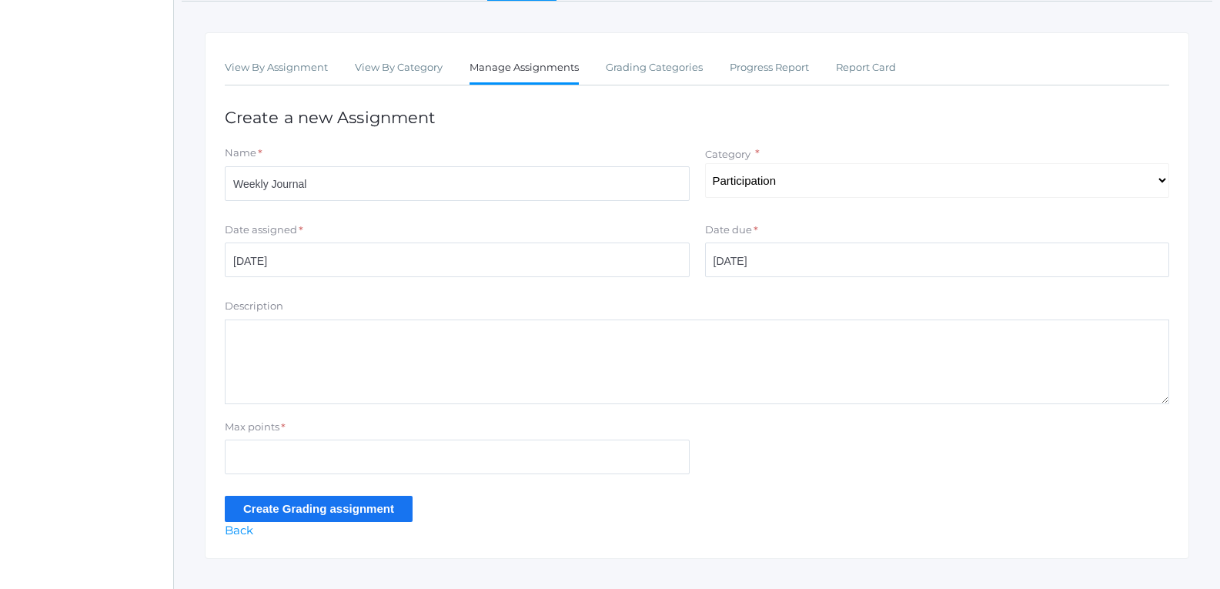
click at [694, 362] on textarea "Description" at bounding box center [697, 361] width 944 height 85
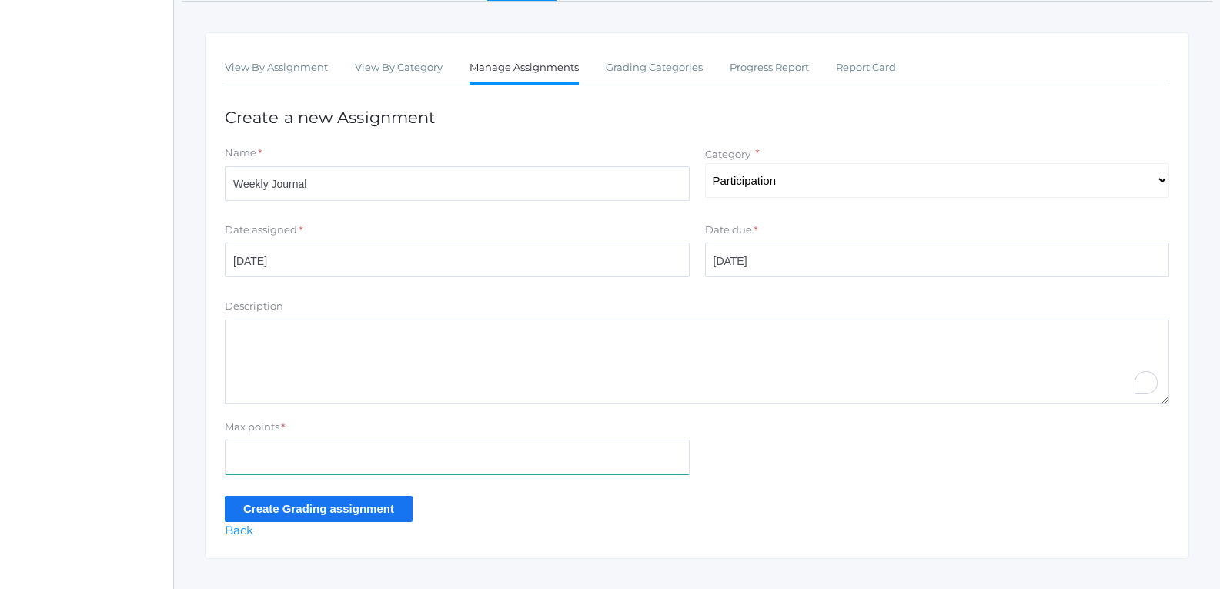
click at [457, 450] on input "Max points" at bounding box center [457, 456] width 465 height 35
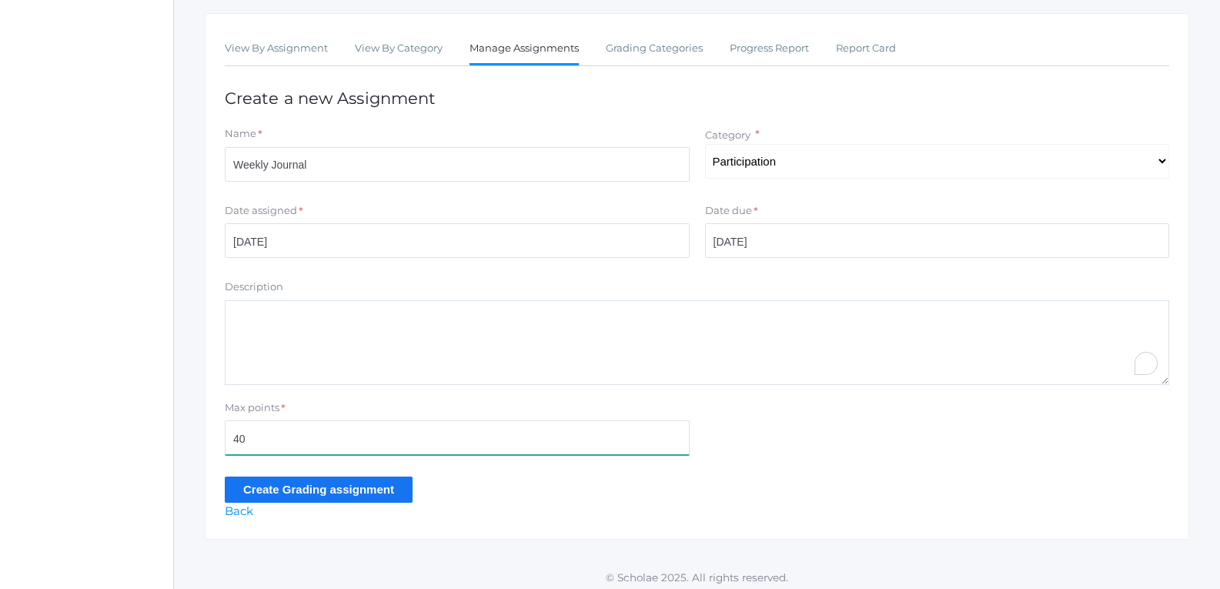
scroll to position [259, 0]
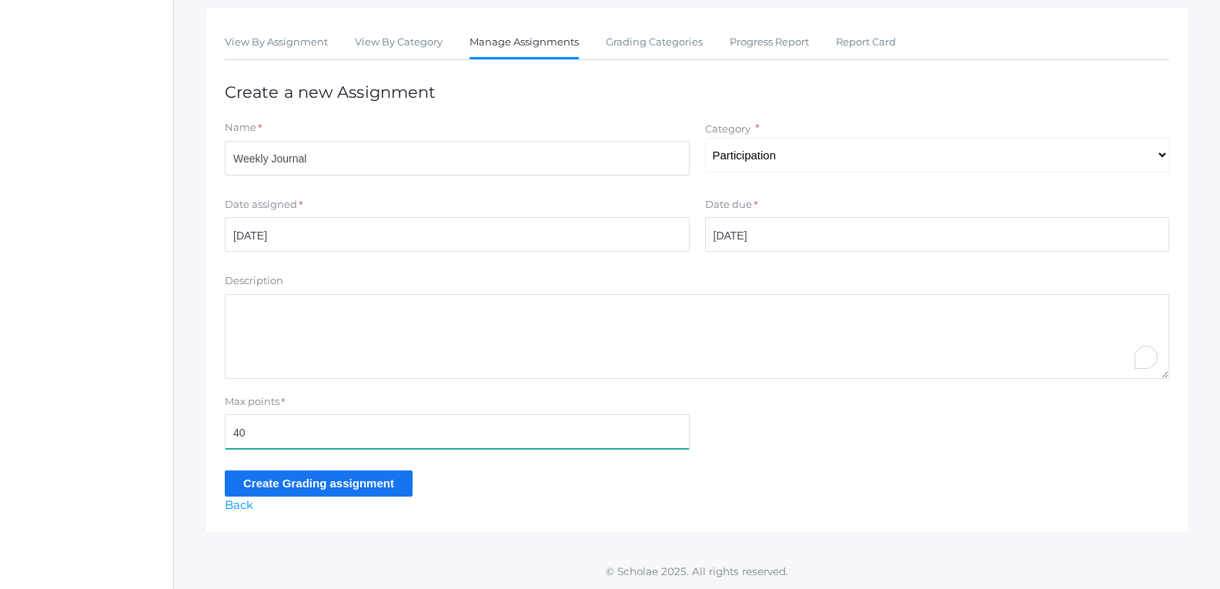
type input "40"
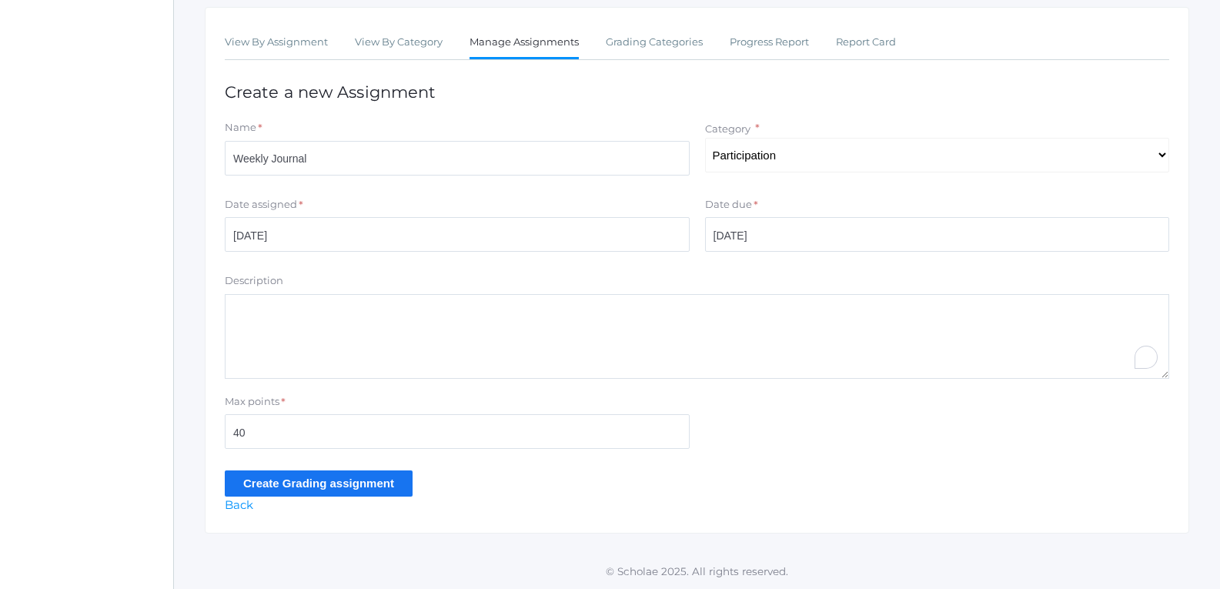
click at [369, 485] on input "Create Grading assignment" at bounding box center [319, 482] width 188 height 25
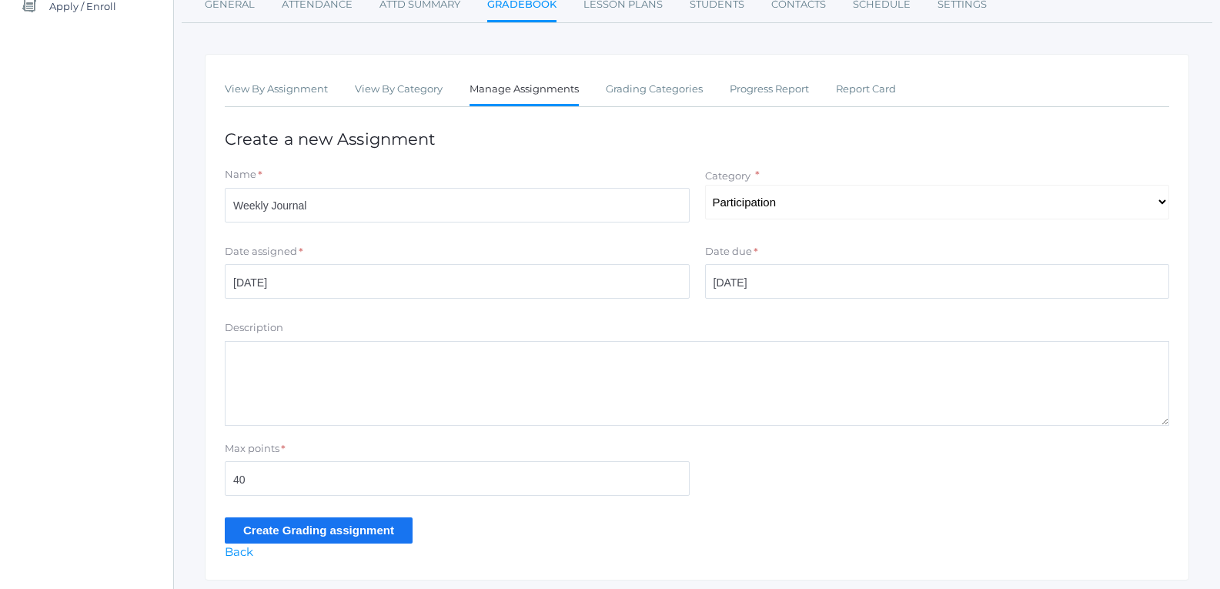
scroll to position [182, 0]
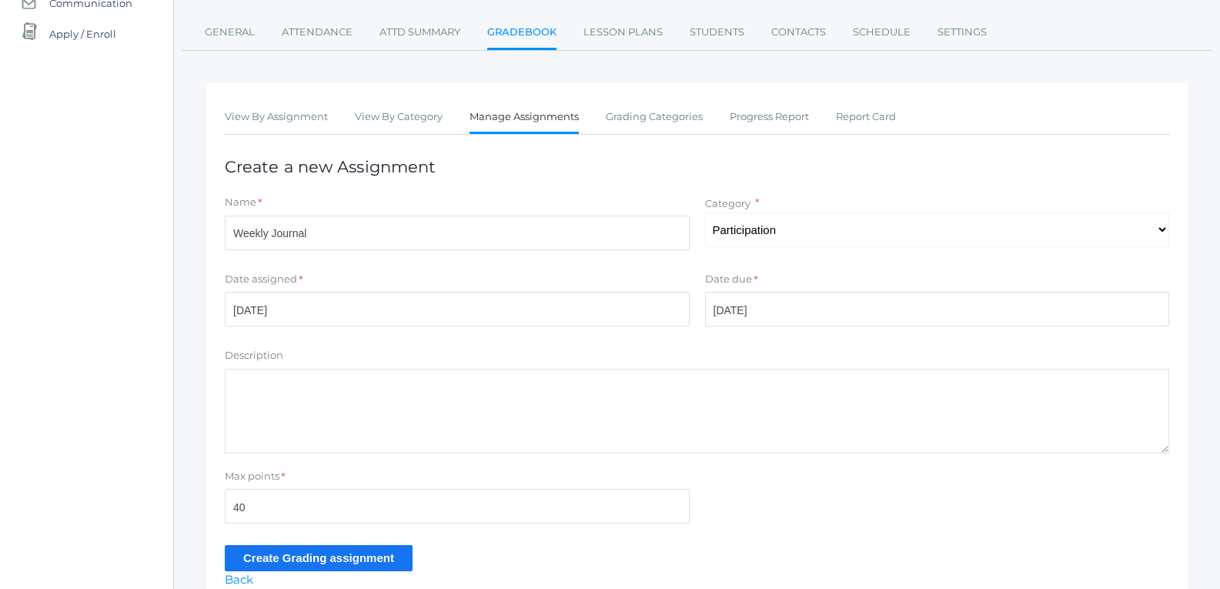
click at [494, 386] on textarea "Description" at bounding box center [697, 411] width 944 height 85
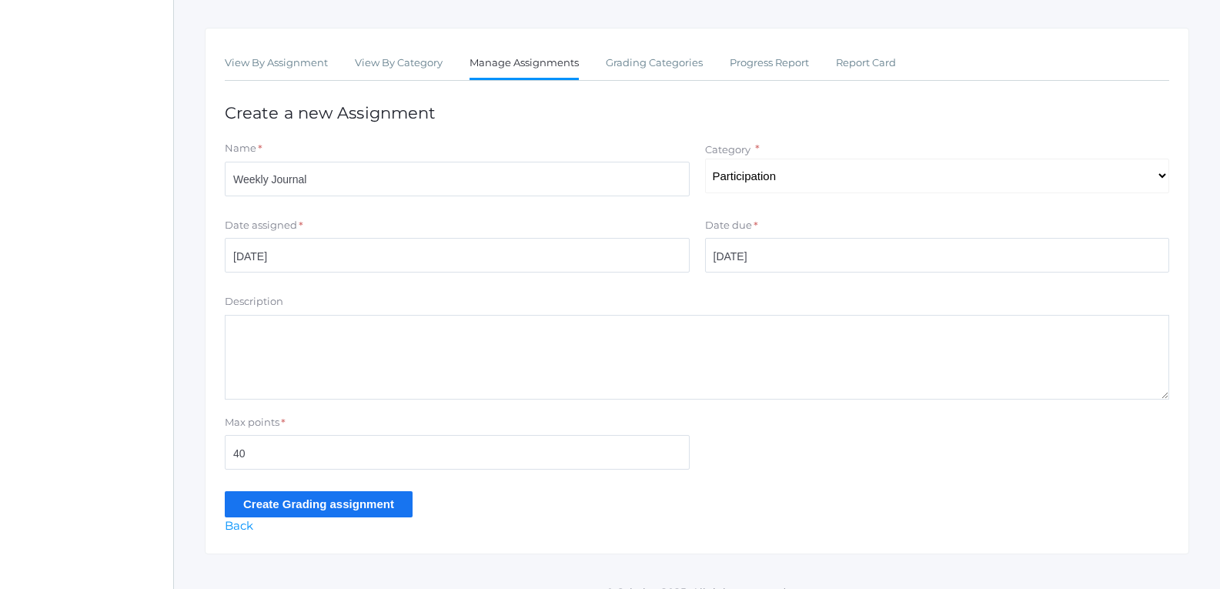
scroll to position [259, 0]
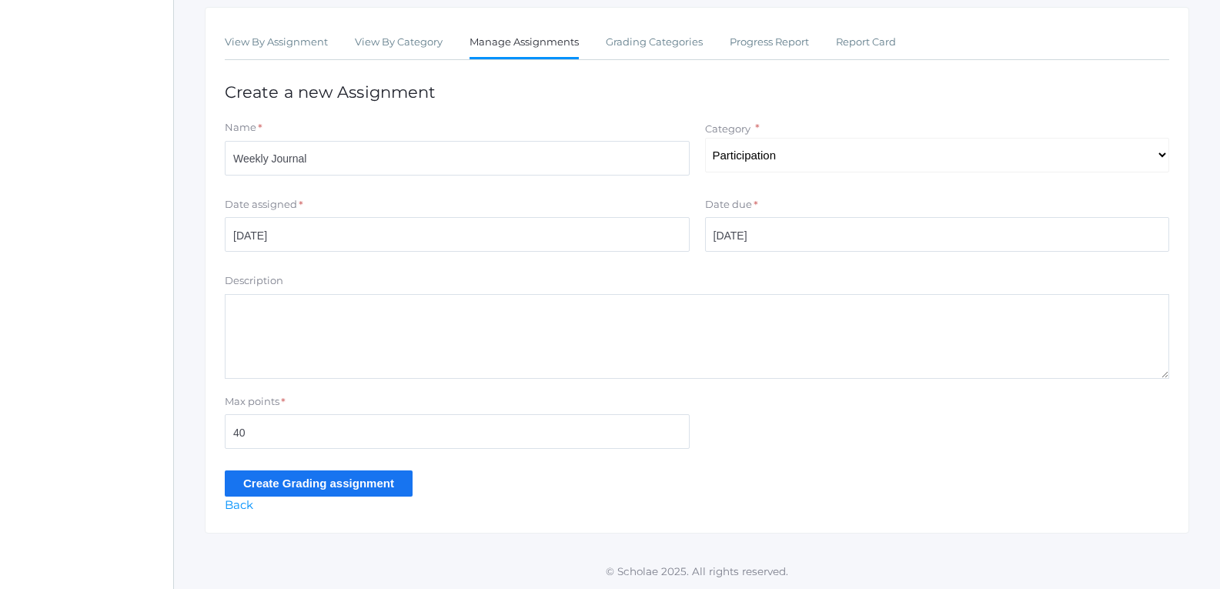
click at [370, 477] on input "Create Grading assignment" at bounding box center [319, 482] width 188 height 25
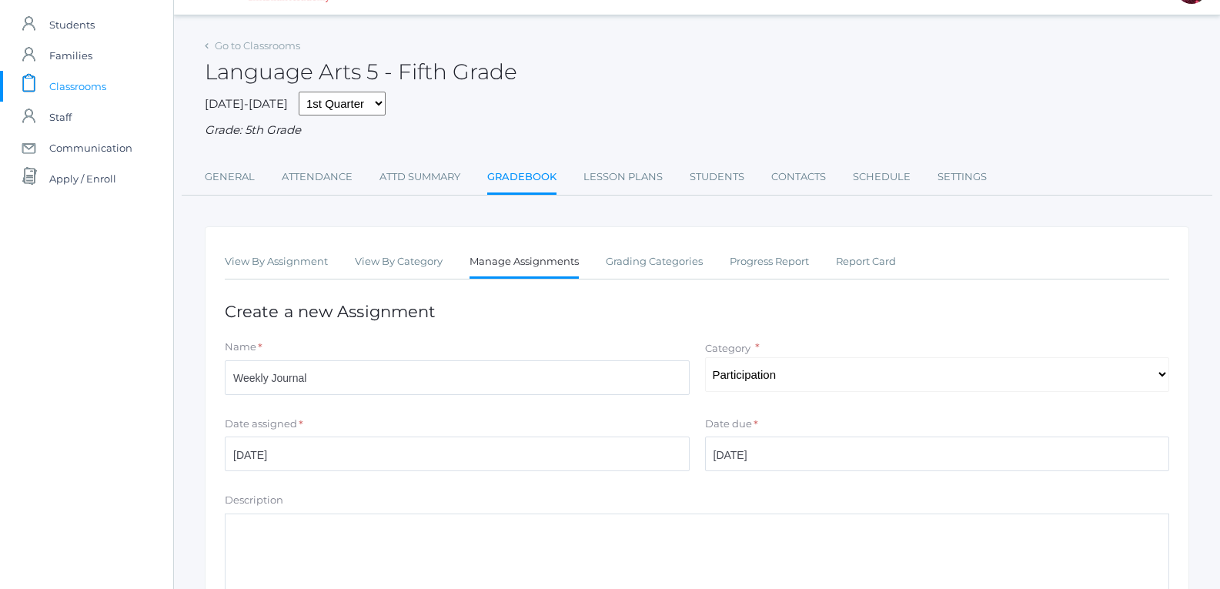
scroll to position [28, 0]
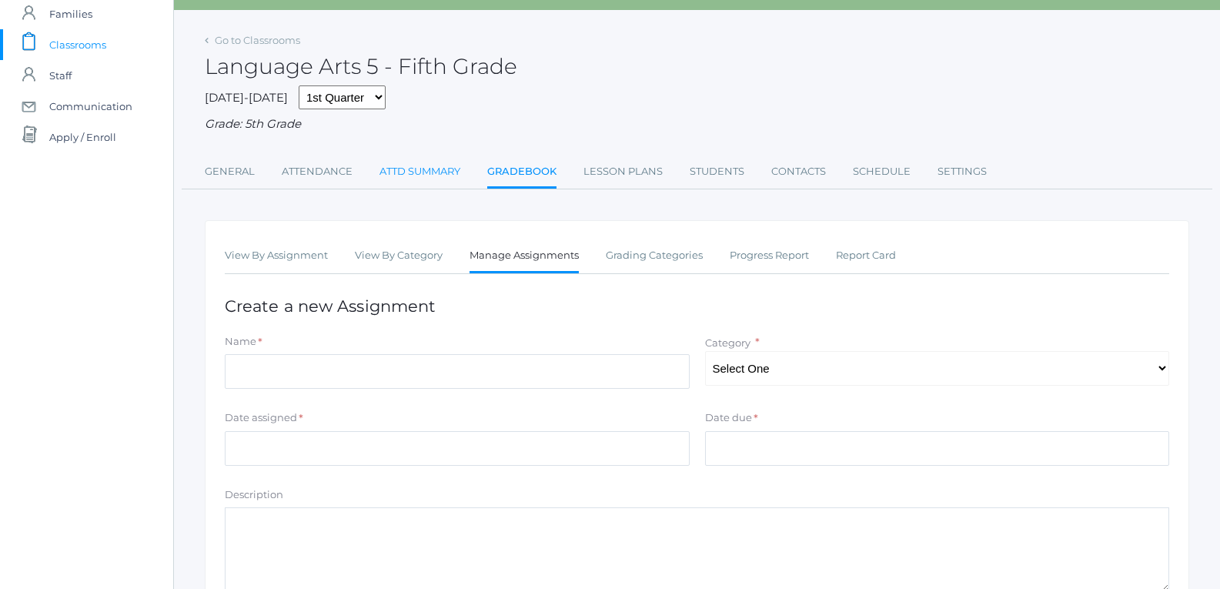
scroll to position [182, 0]
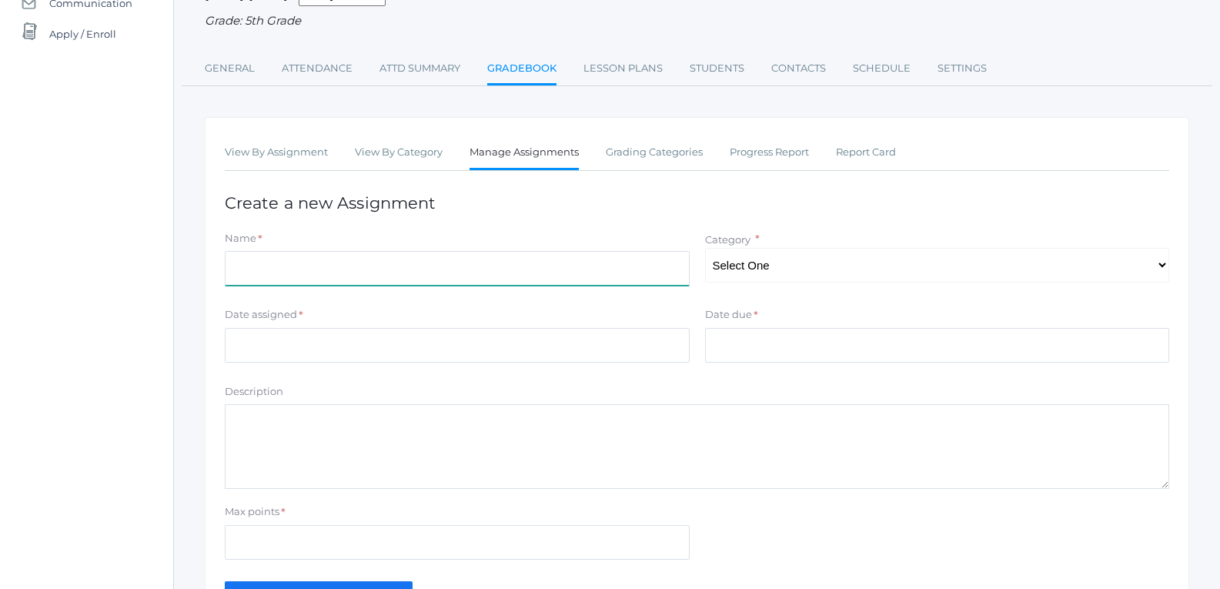
click at [332, 259] on input "Name" at bounding box center [457, 268] width 465 height 35
type input "Weekly Journal"
click at [745, 276] on select "Select One Participation Test/quizes Classwork/Projects" at bounding box center [937, 265] width 465 height 35
select select "1143"
click at [705, 250] on select "Select One Participation Test/quizes Classwork/Projects" at bounding box center [937, 265] width 465 height 35
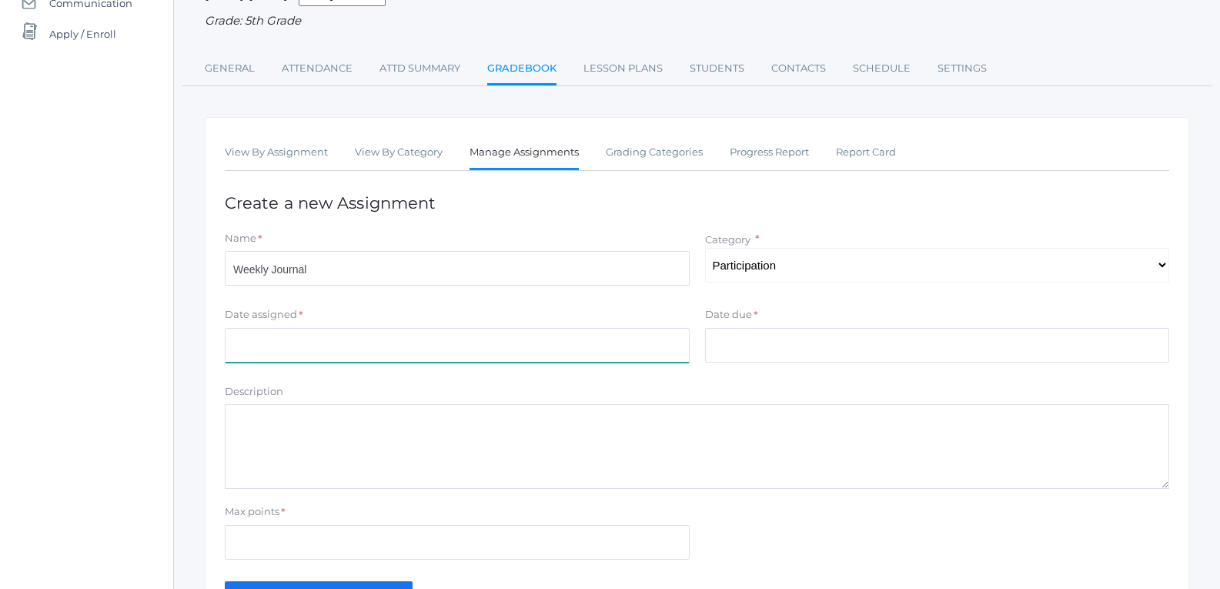
click at [591, 352] on input "Date assigned" at bounding box center [457, 345] width 465 height 35
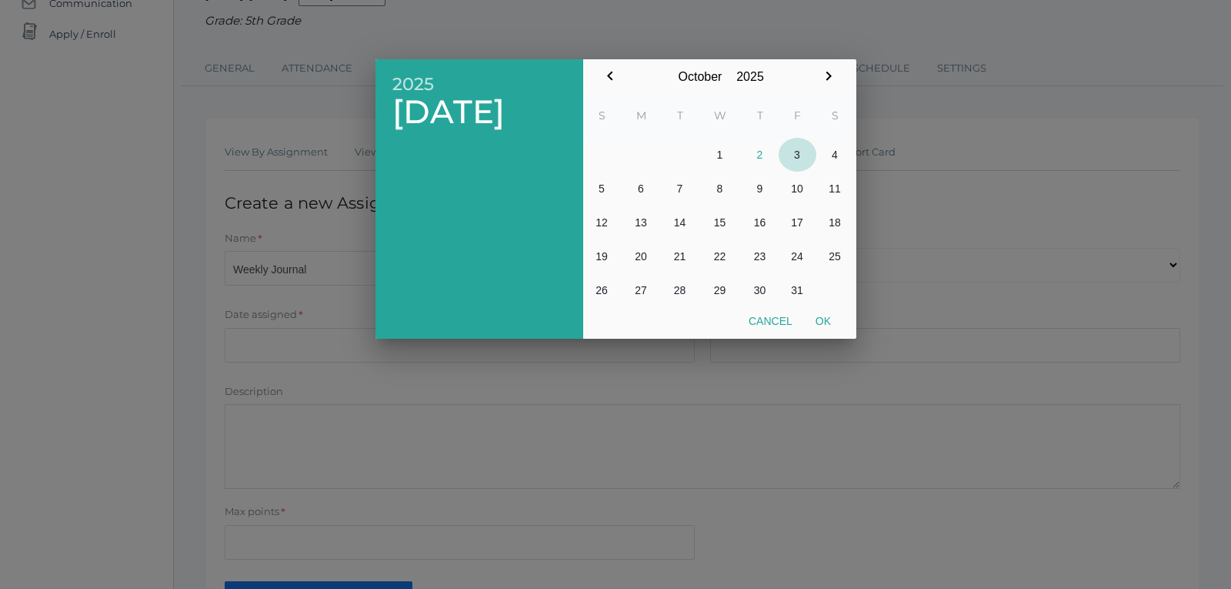
click at [799, 154] on button "3" at bounding box center [798, 155] width 38 height 34
click at [827, 318] on button "Ok" at bounding box center [823, 321] width 38 height 28
type input "[DATE]"
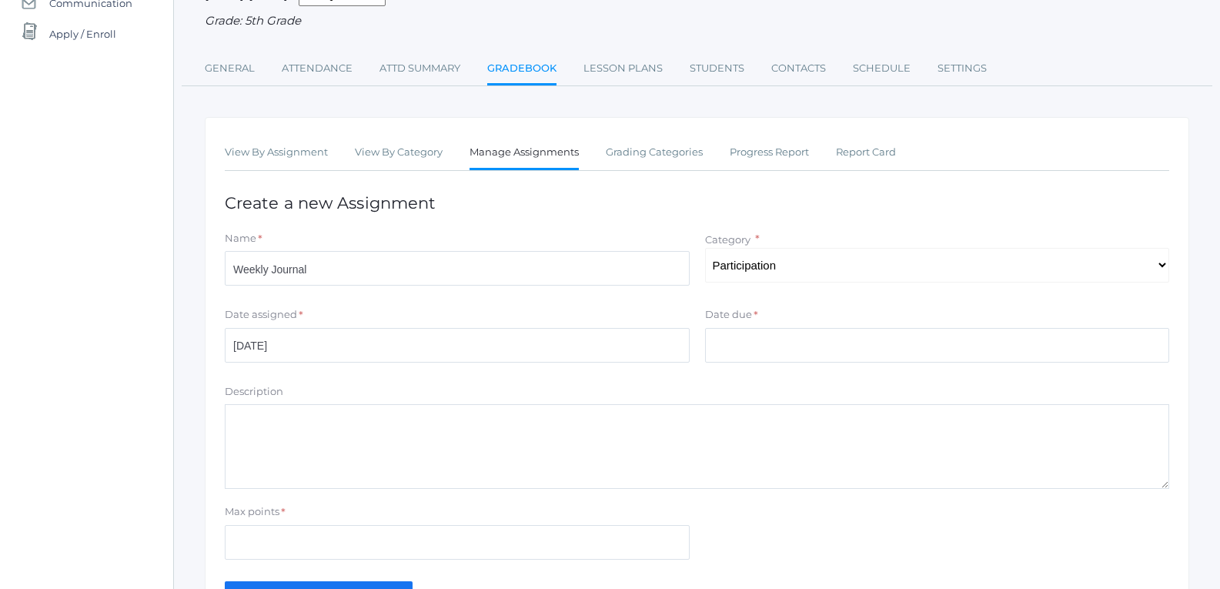
click at [737, 322] on label "Date due" at bounding box center [728, 314] width 47 height 15
click at [737, 328] on input "Date due" at bounding box center [937, 345] width 465 height 35
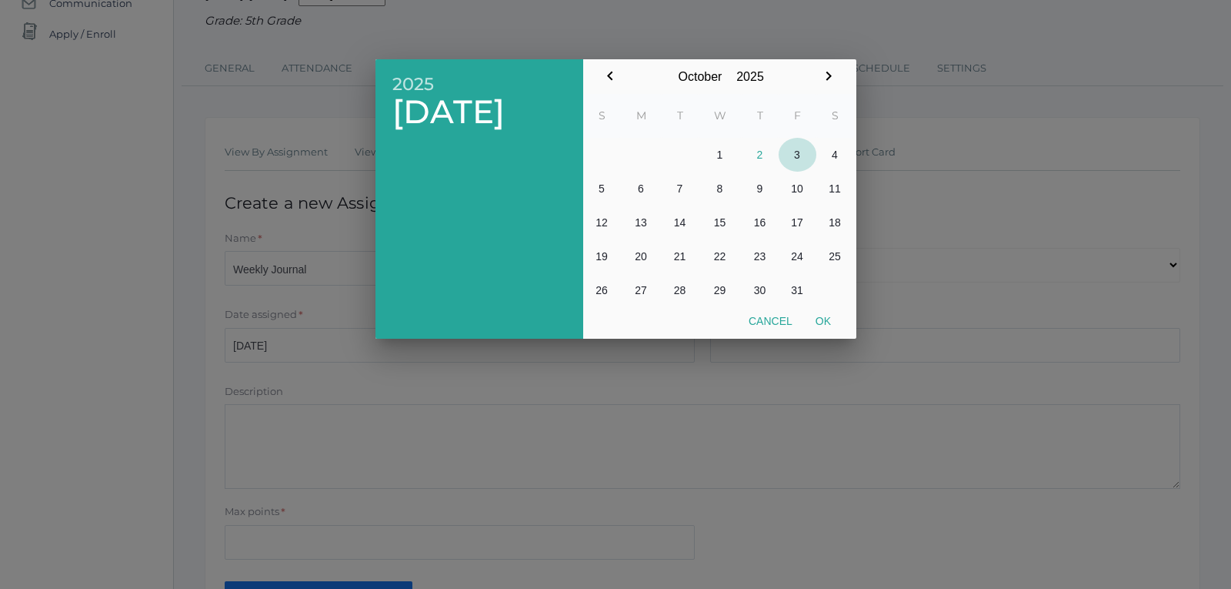
click at [803, 152] on button "3" at bounding box center [798, 155] width 38 height 34
click at [645, 426] on div at bounding box center [615, 221] width 1231 height 736
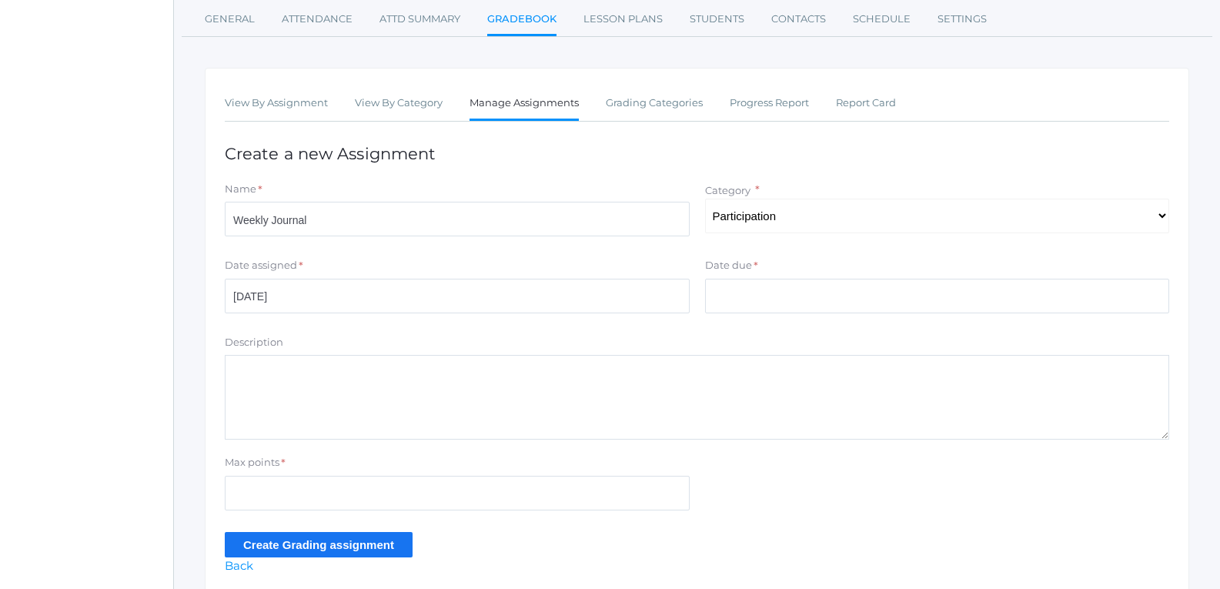
scroll to position [259, 0]
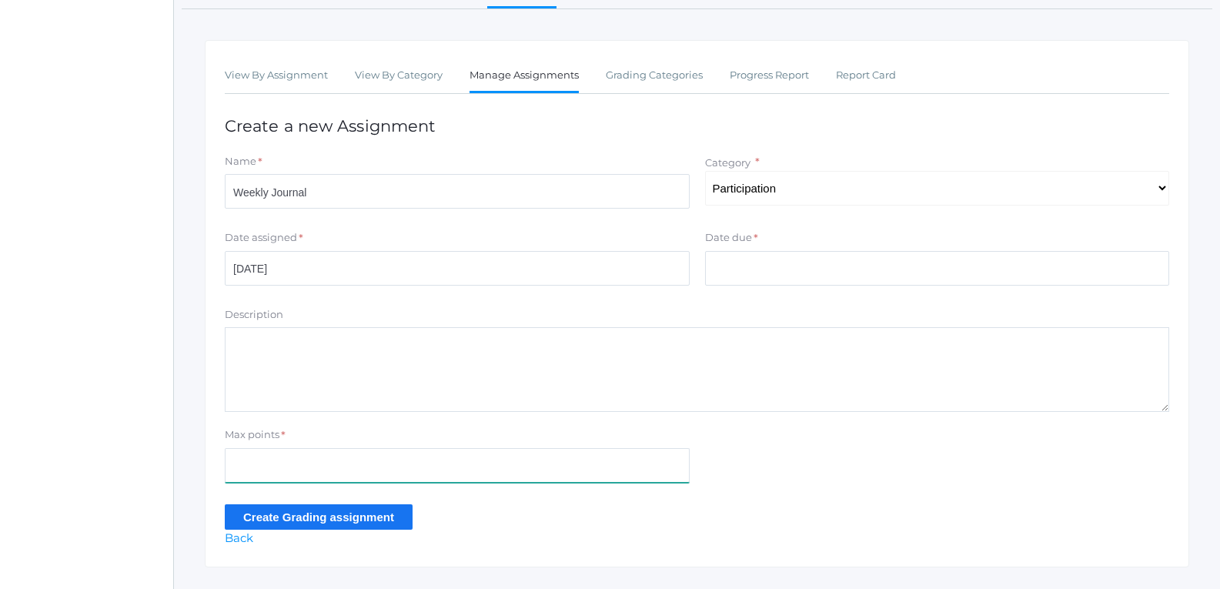
click at [494, 483] on input "Max points" at bounding box center [457, 465] width 465 height 35
type input "40"
click at [366, 516] on input "Create Grading assignment" at bounding box center [319, 516] width 188 height 25
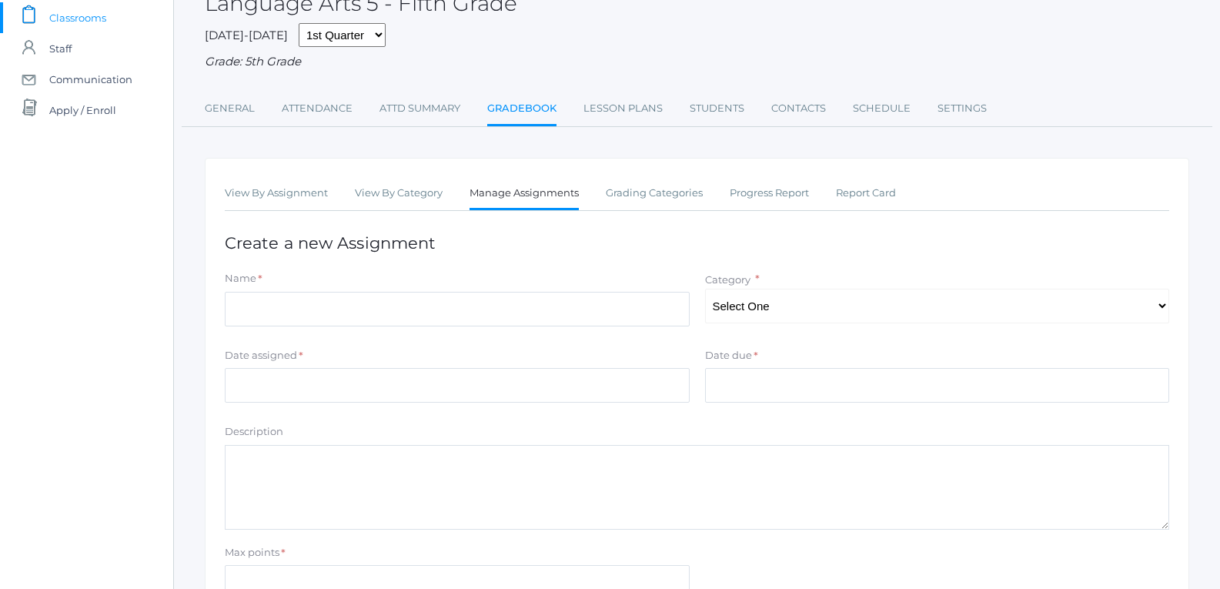
scroll to position [105, 0]
click at [319, 192] on link "View By Assignment" at bounding box center [276, 194] width 103 height 31
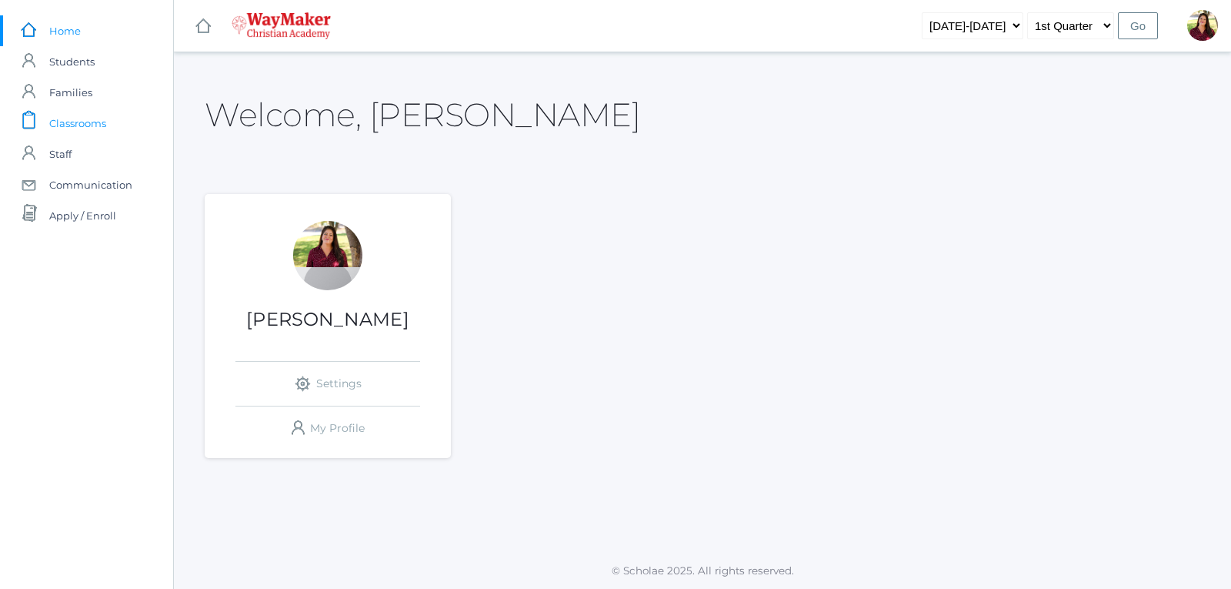
click at [105, 122] on span "Classrooms" at bounding box center [77, 123] width 57 height 31
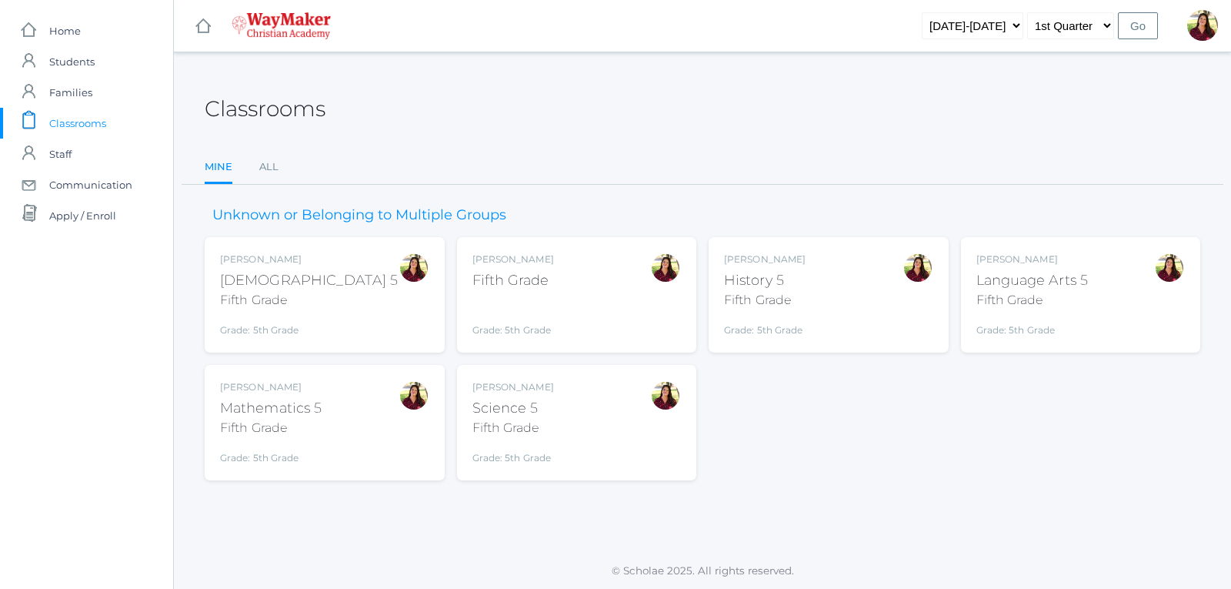
click at [499, 276] on div "Fifth Grade" at bounding box center [514, 280] width 82 height 21
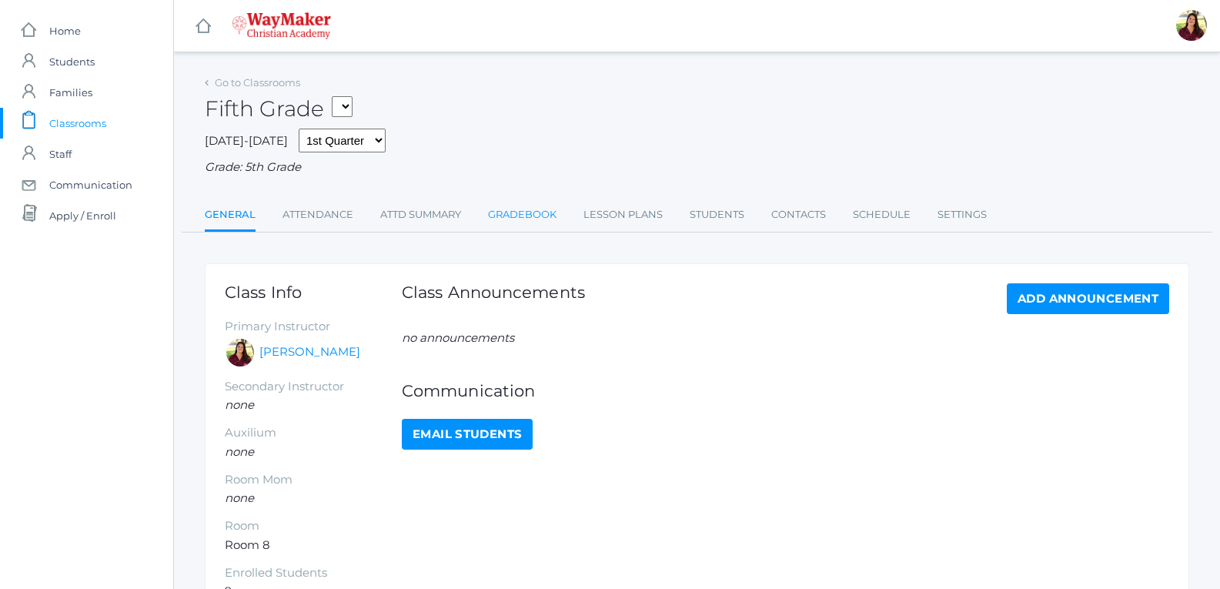
click at [533, 217] on link "Gradebook" at bounding box center [522, 214] width 68 height 31
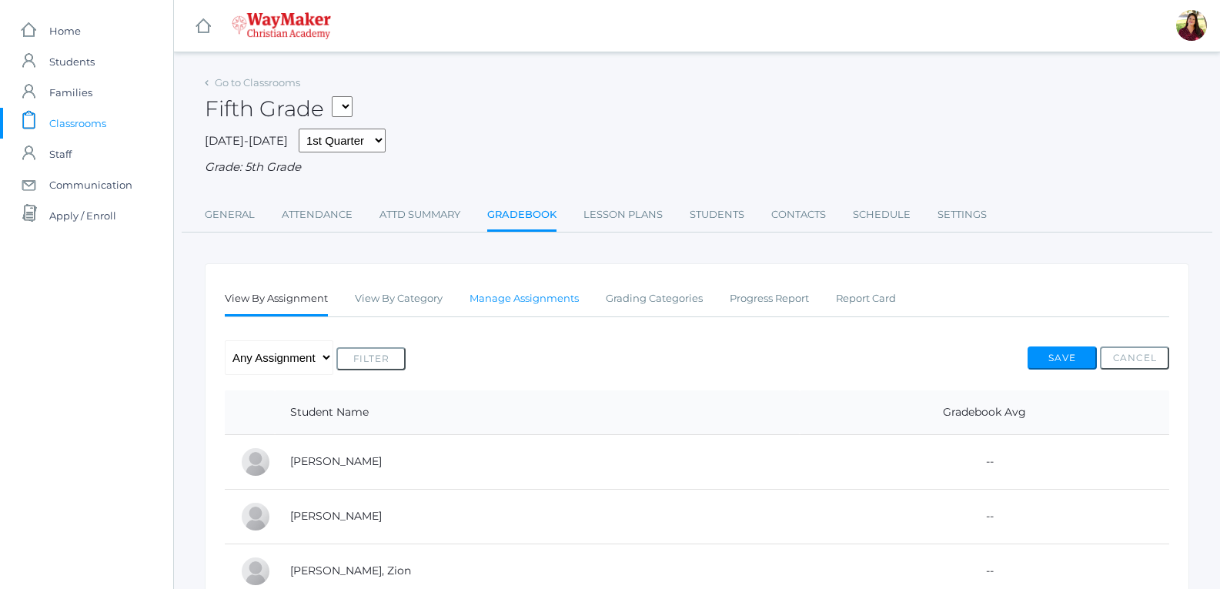
click at [498, 304] on link "Manage Assignments" at bounding box center [523, 298] width 109 height 31
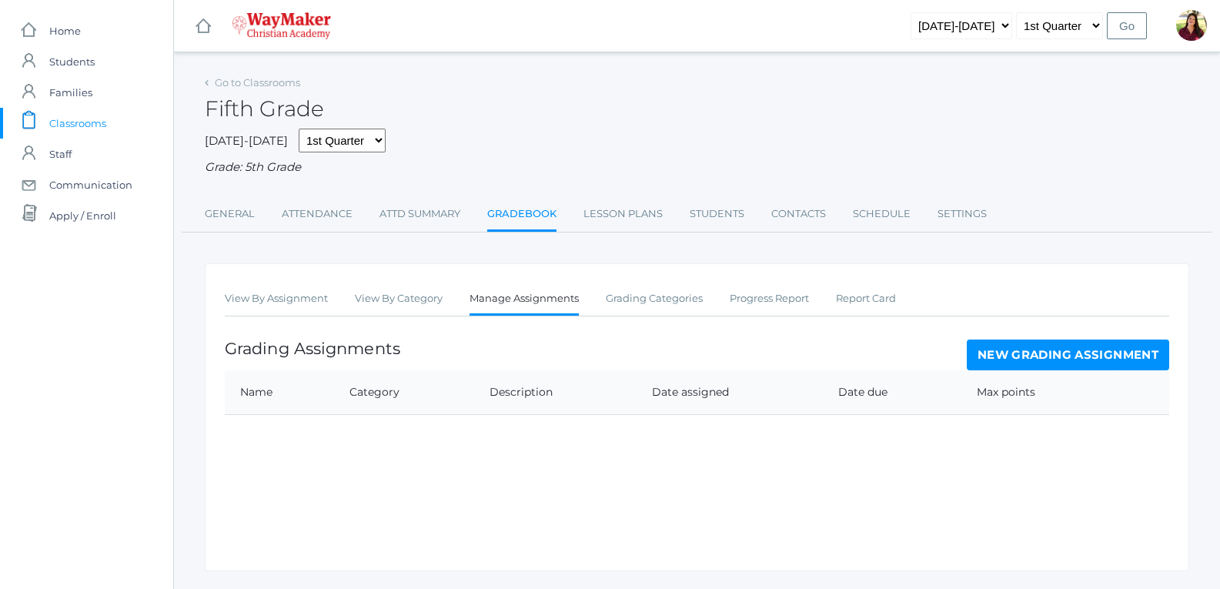
click at [101, 132] on span "Classrooms" at bounding box center [77, 123] width 57 height 31
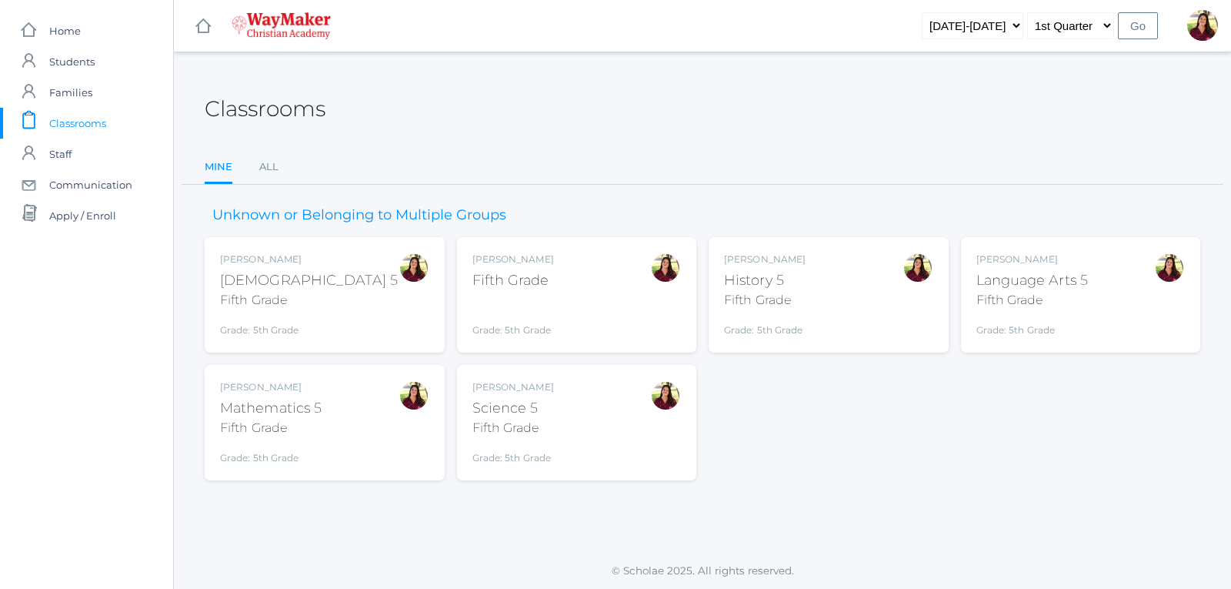
click at [987, 282] on div "Language Arts 5" at bounding box center [1033, 280] width 112 height 21
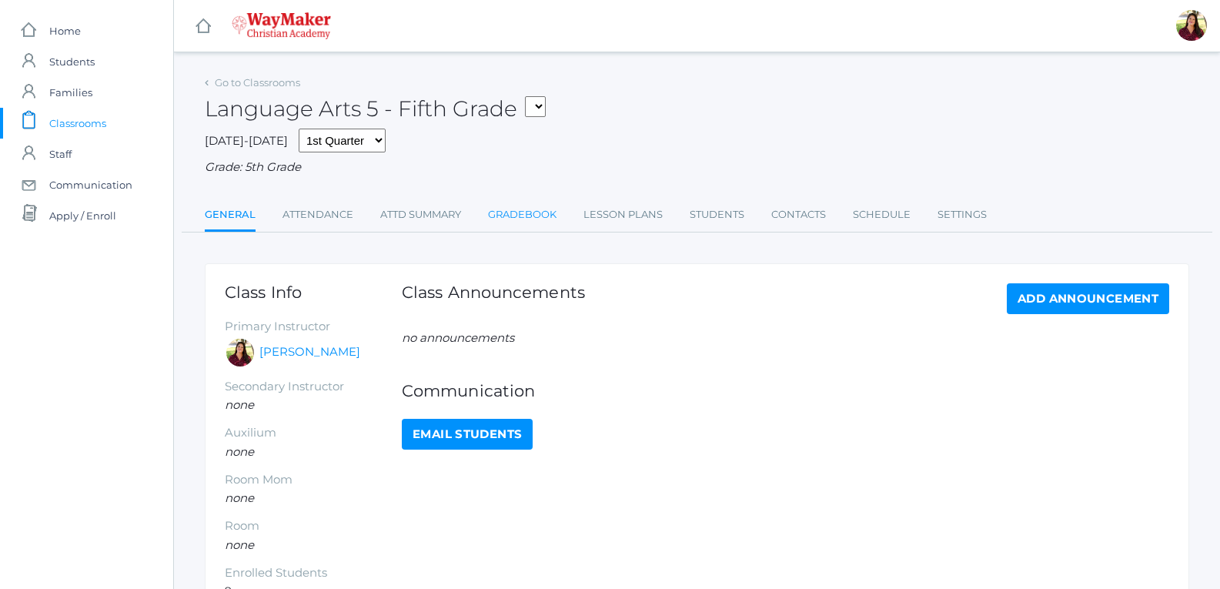
click at [545, 223] on link "Gradebook" at bounding box center [522, 214] width 68 height 31
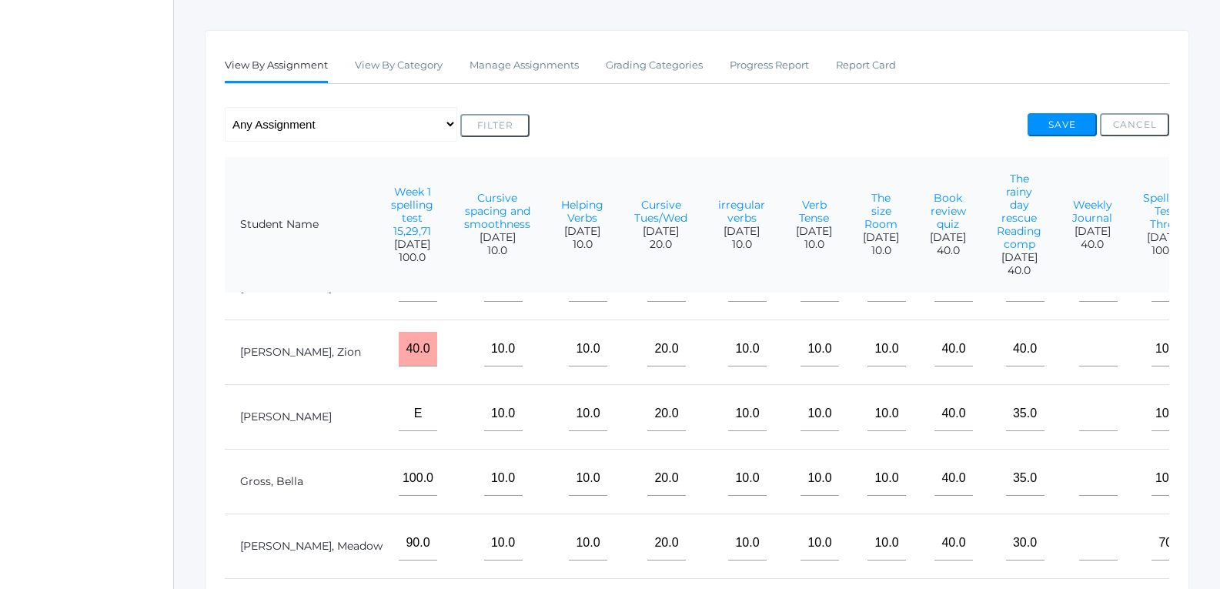
scroll to position [232, 0]
click at [1042, 129] on button "Save" at bounding box center [1061, 126] width 69 height 23
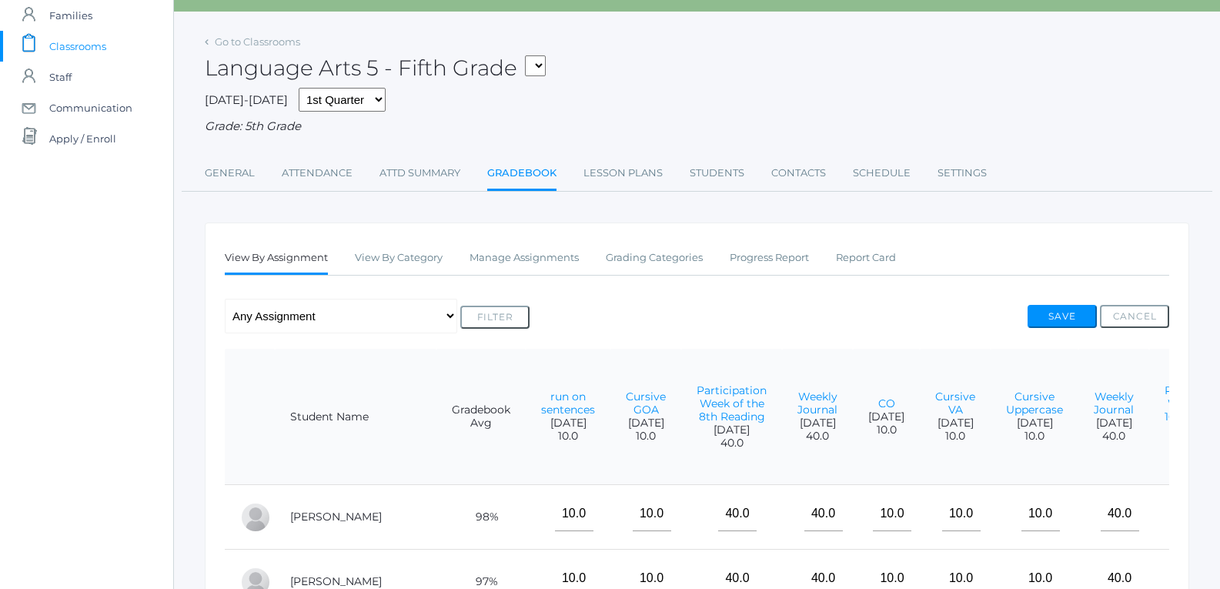
scroll to position [154, 0]
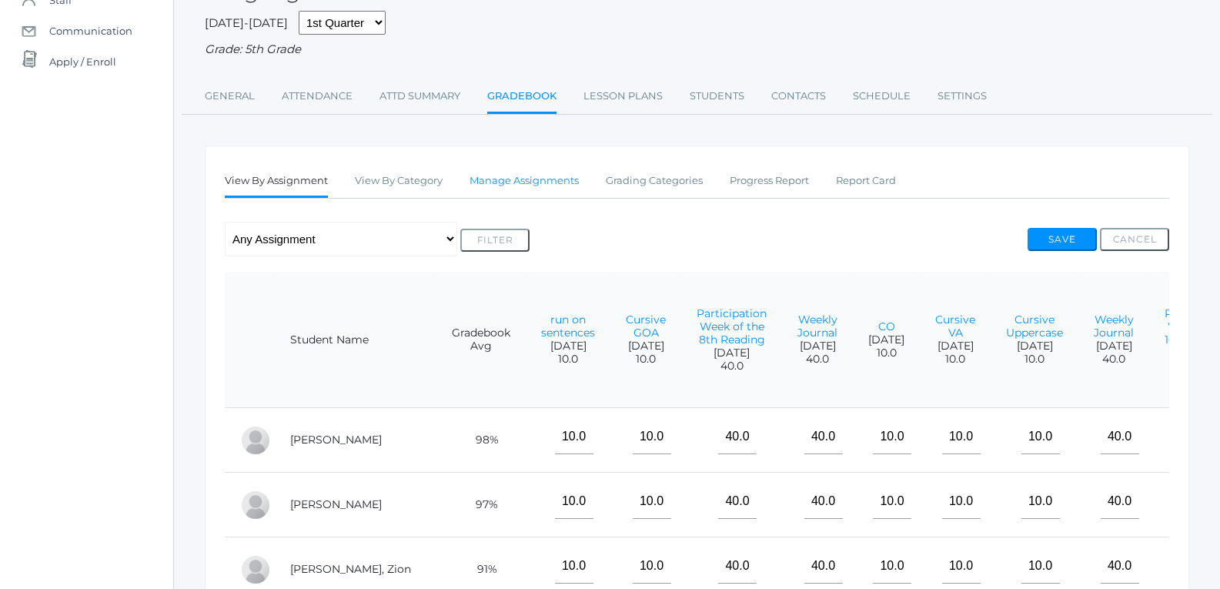
click at [565, 182] on link "Manage Assignments" at bounding box center [523, 180] width 109 height 31
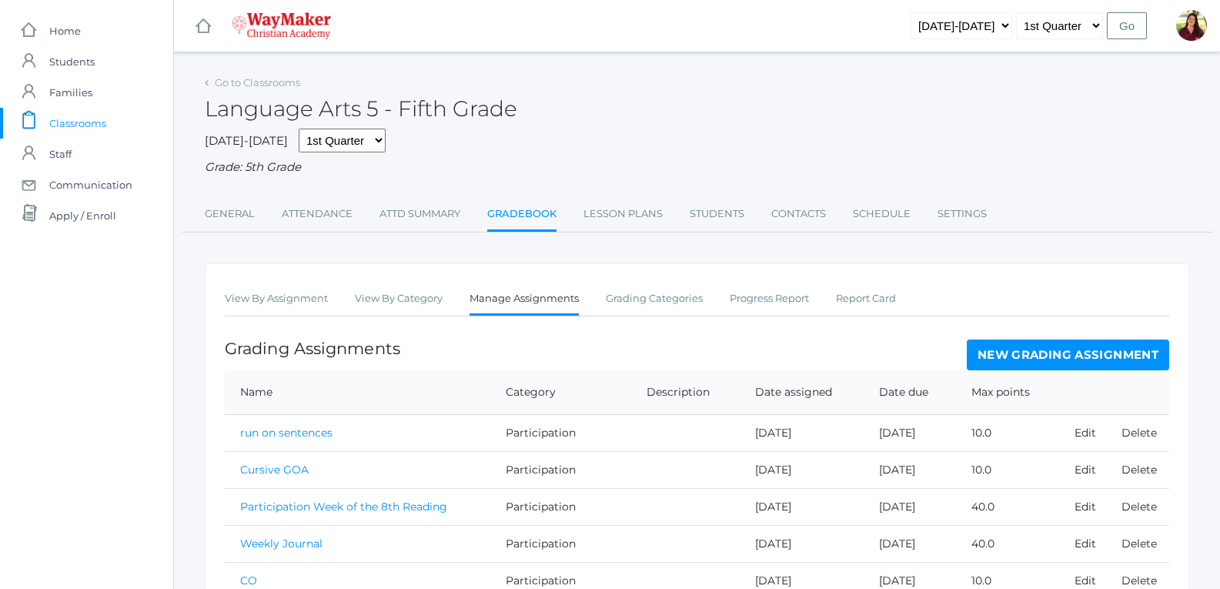
click at [1075, 352] on link "New Grading Assignment" at bounding box center [1068, 354] width 202 height 31
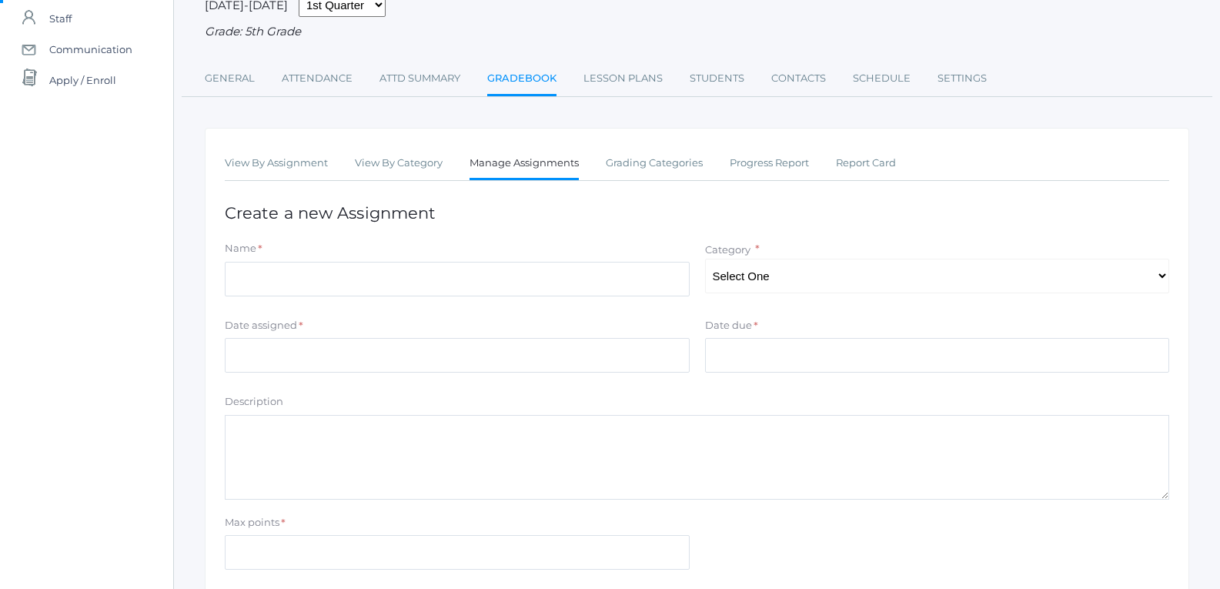
scroll to position [154, 0]
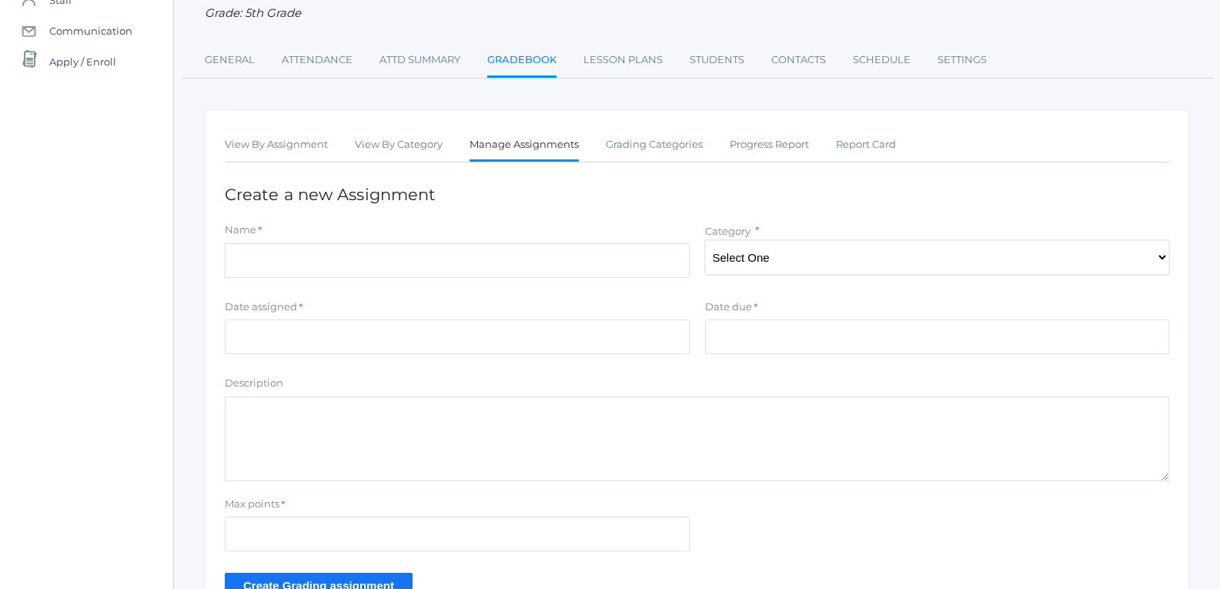
click at [745, 269] on select "Select One Participation Test/quizes Classwork/Projects" at bounding box center [937, 257] width 465 height 35
select select "1143"
click at [705, 242] on select "Select One Participation Test/quizes Classwork/Projects" at bounding box center [937, 257] width 465 height 35
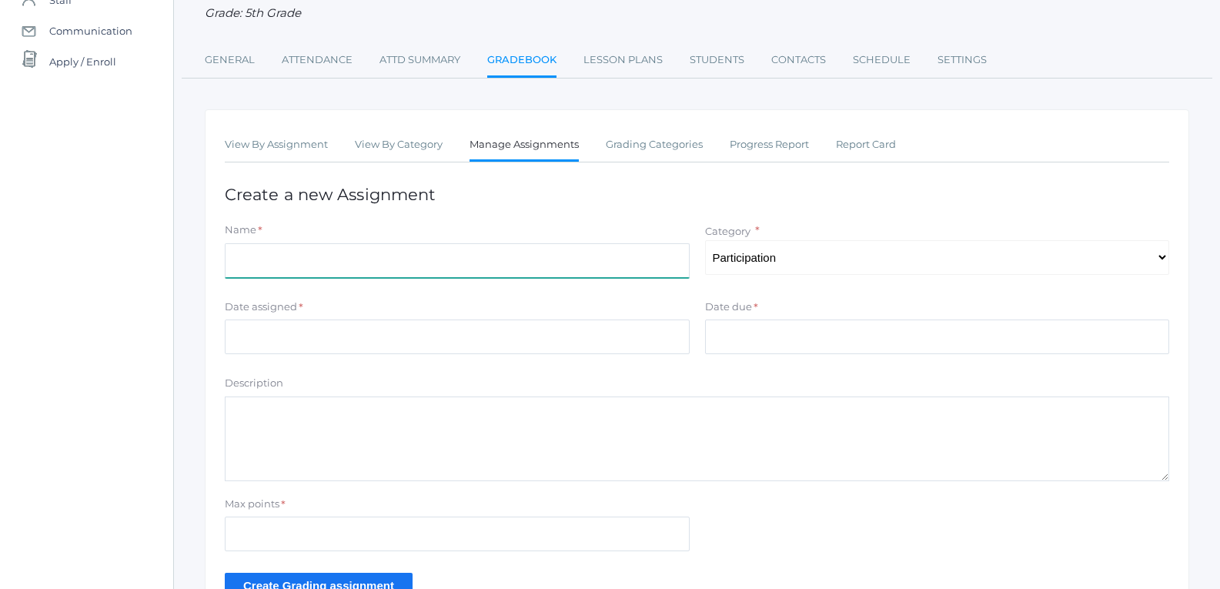
drag, startPoint x: 670, startPoint y: 252, endPoint x: 628, endPoint y: 261, distance: 43.3
click at [670, 252] on input "Name" at bounding box center [457, 260] width 465 height 35
type input "Weekly Journal"
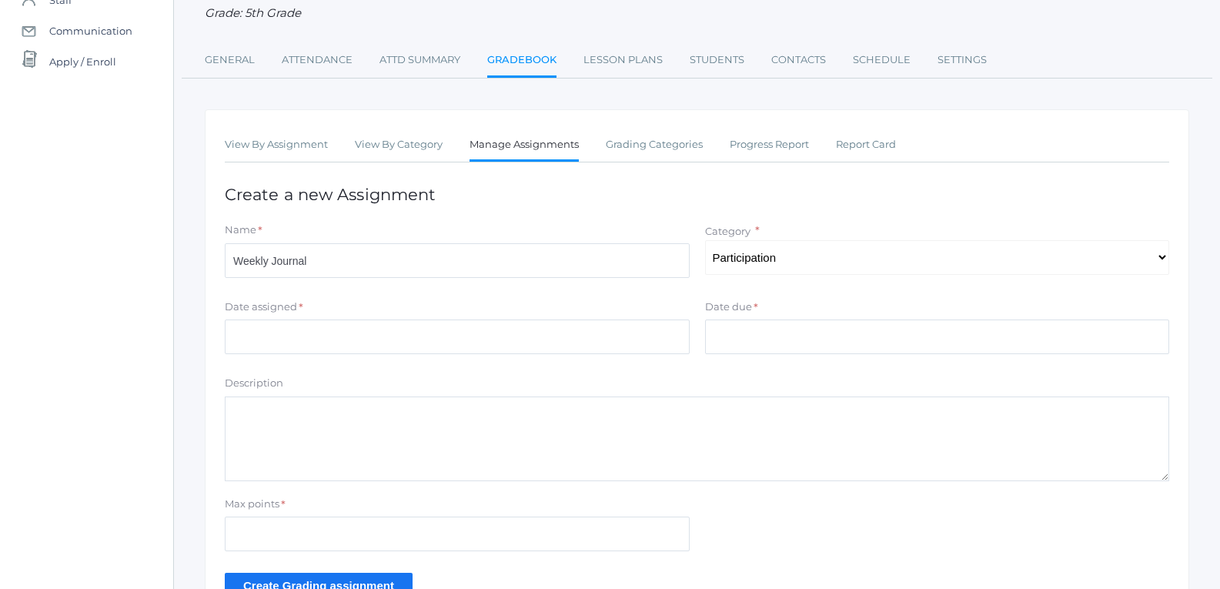
click at [363, 313] on div "Date assigned *" at bounding box center [457, 309] width 465 height 21
click at [353, 344] on input "Date assigned" at bounding box center [457, 336] width 465 height 35
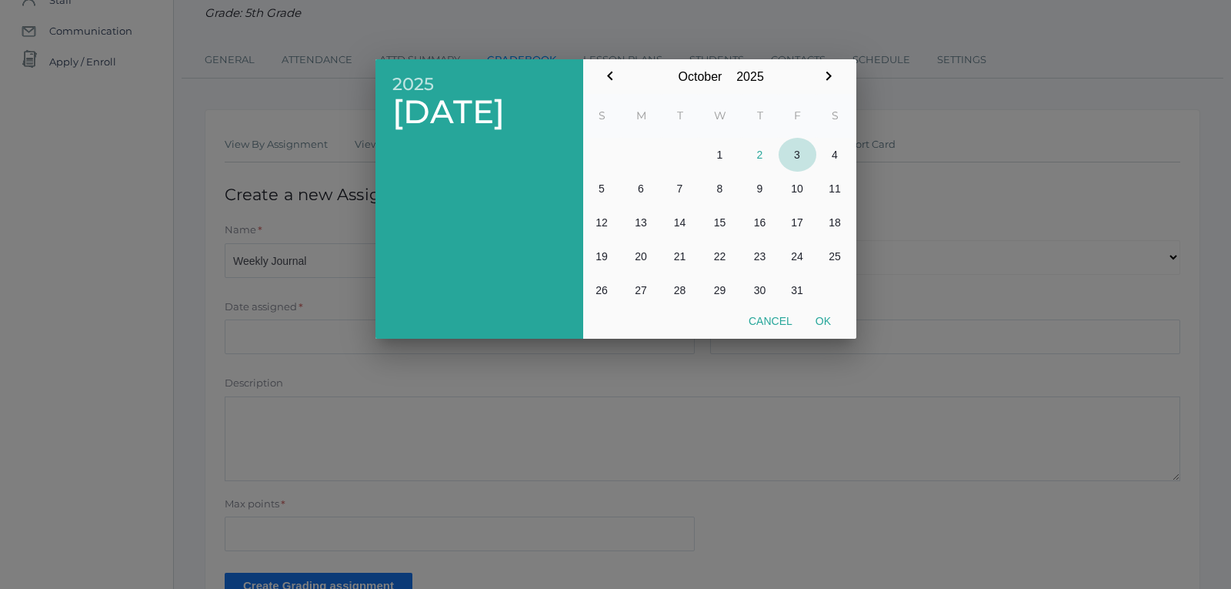
click at [795, 152] on button "3" at bounding box center [798, 155] width 38 height 34
click at [823, 318] on button "Ok" at bounding box center [823, 321] width 38 height 28
type input "[DATE]"
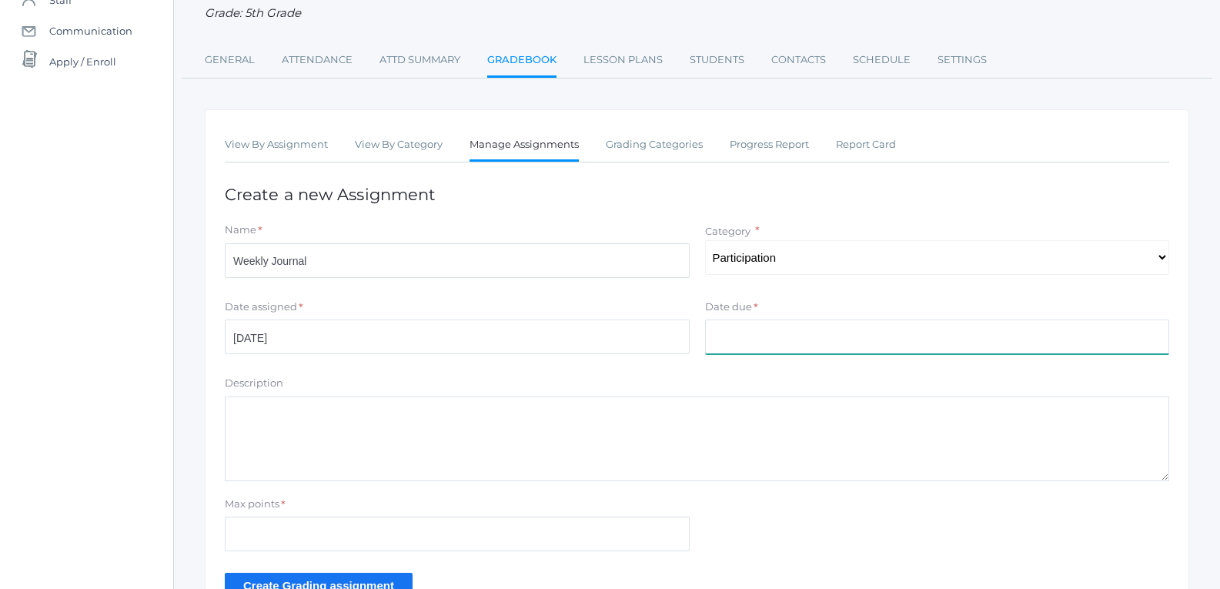
click at [748, 324] on input "Date due" at bounding box center [937, 336] width 465 height 35
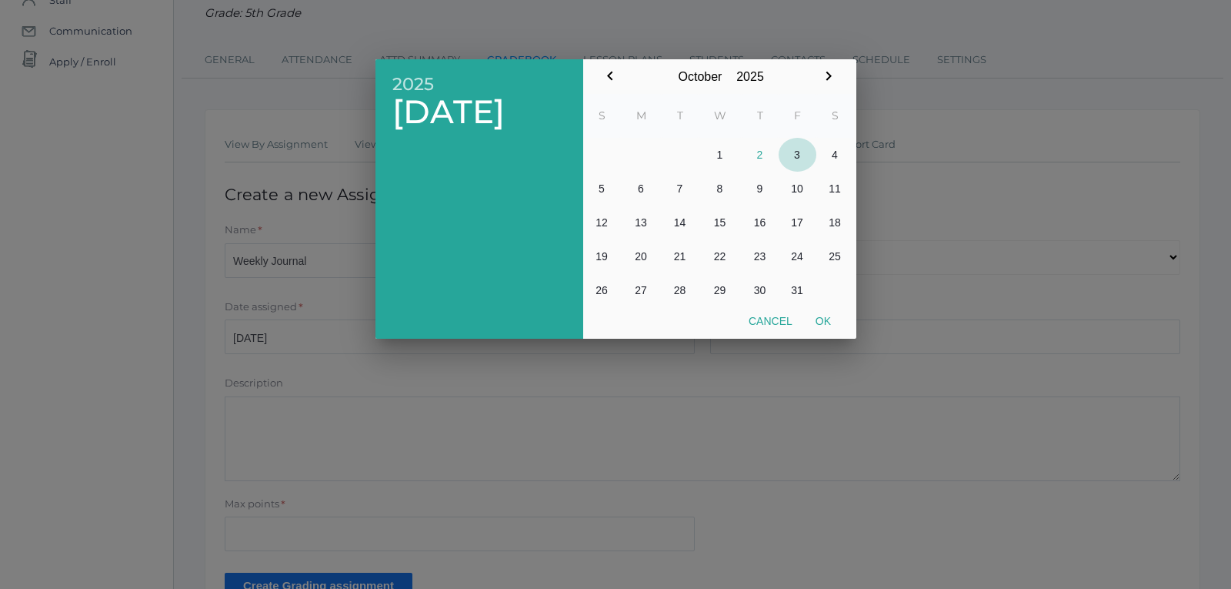
click at [798, 152] on button "3" at bounding box center [798, 155] width 38 height 34
click at [823, 322] on button "Ok" at bounding box center [823, 321] width 38 height 28
type input "[DATE]"
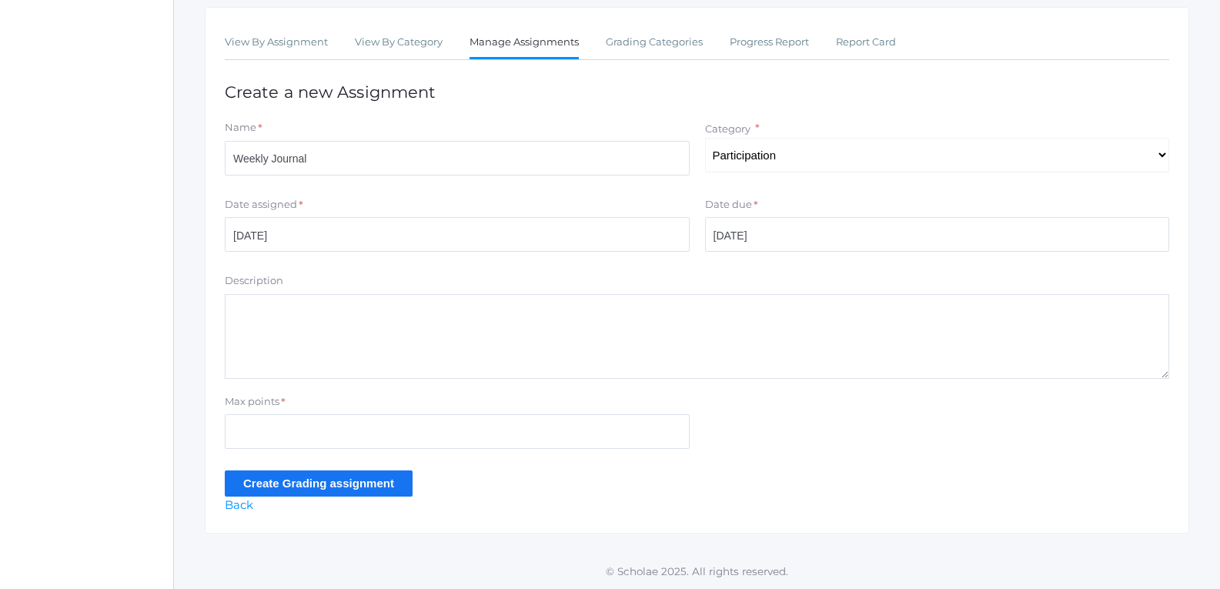
scroll to position [259, 0]
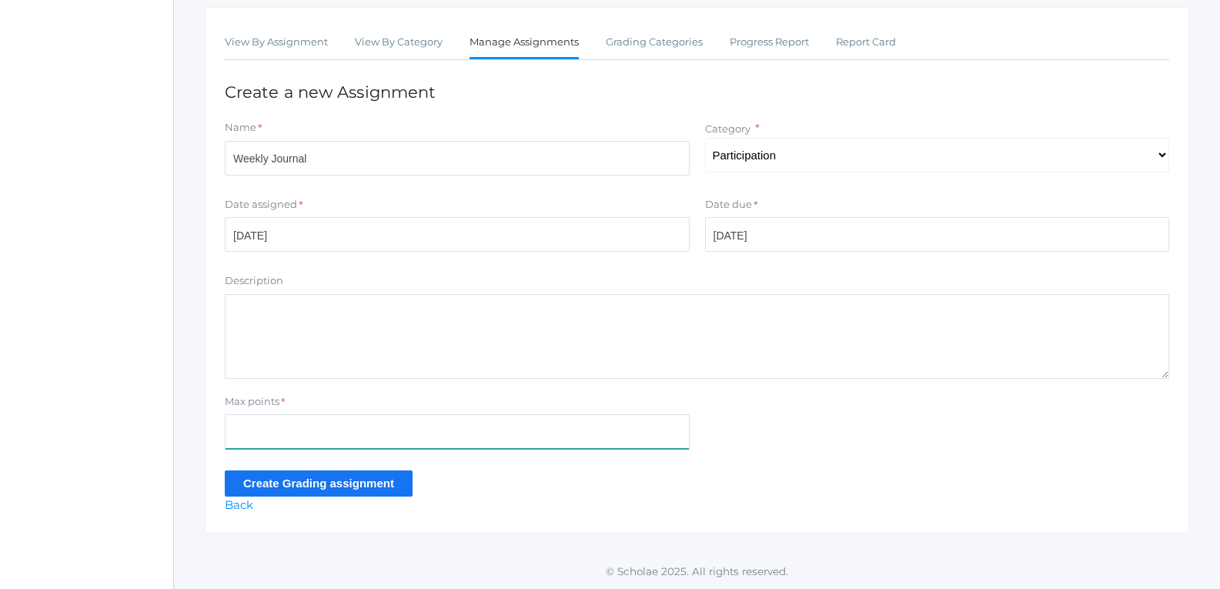
click at [499, 436] on input "Max points" at bounding box center [457, 431] width 465 height 35
type input "40"
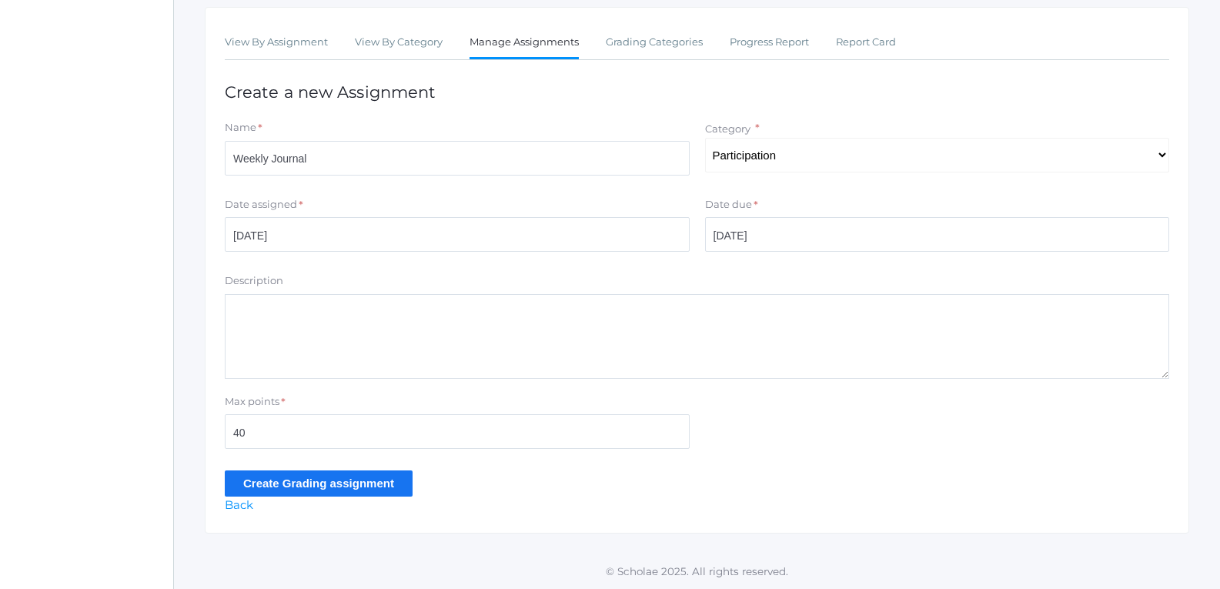
click at [393, 487] on input "Create Grading assignment" at bounding box center [319, 482] width 188 height 25
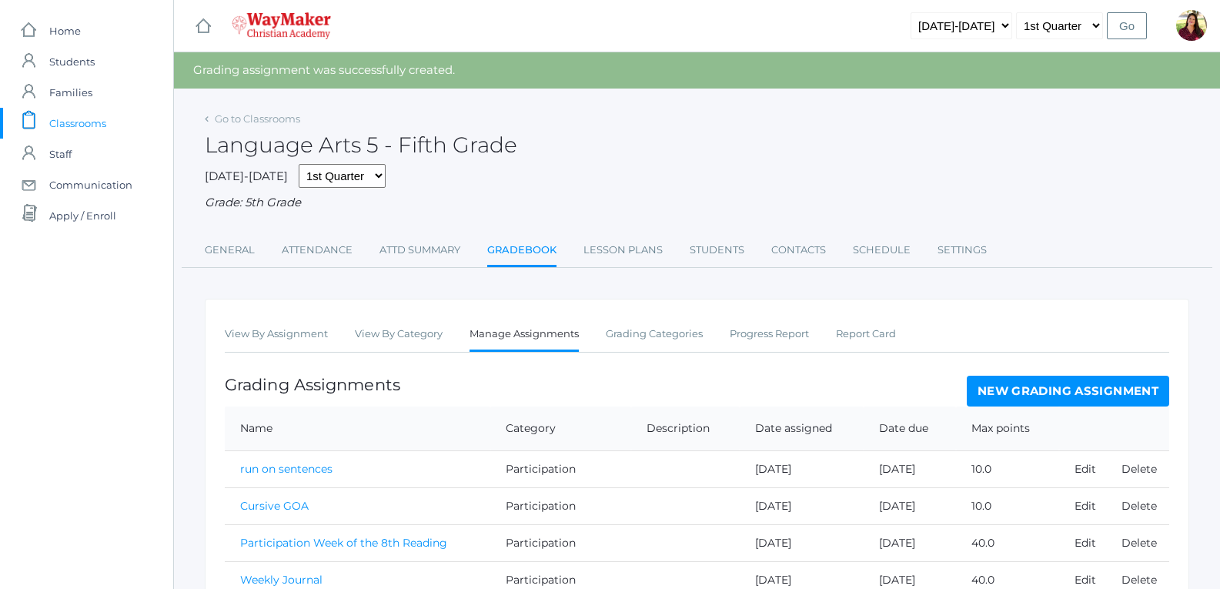
click at [1059, 389] on link "New Grading Assignment" at bounding box center [1068, 391] width 202 height 31
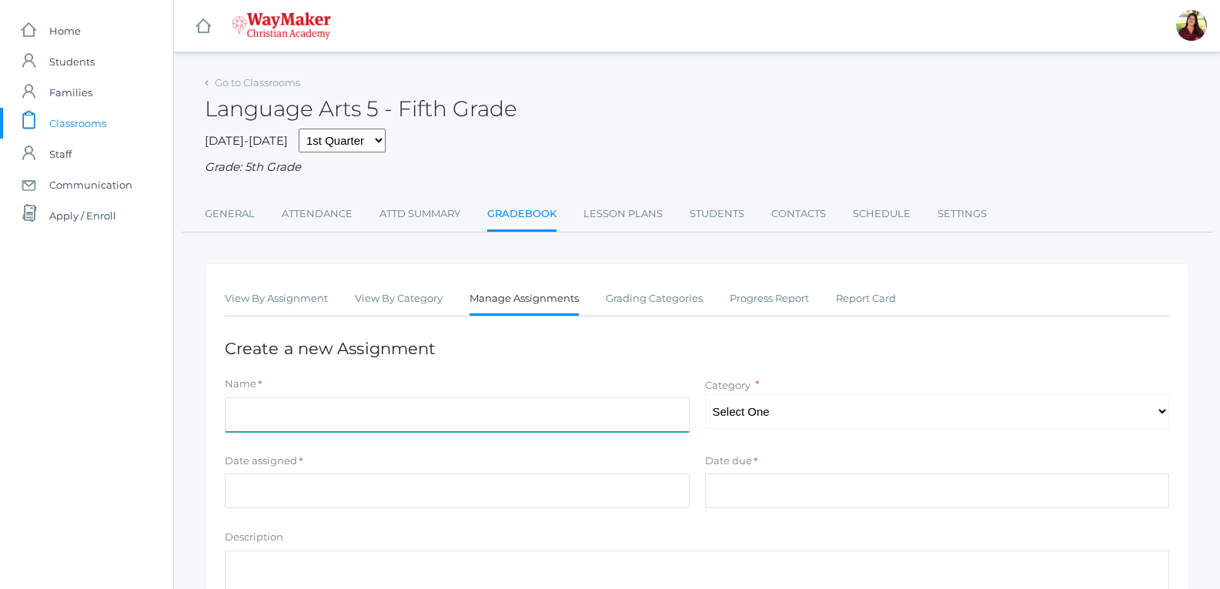
click at [509, 412] on input "Name" at bounding box center [457, 414] width 465 height 35
type input "Spelling test 10/3"
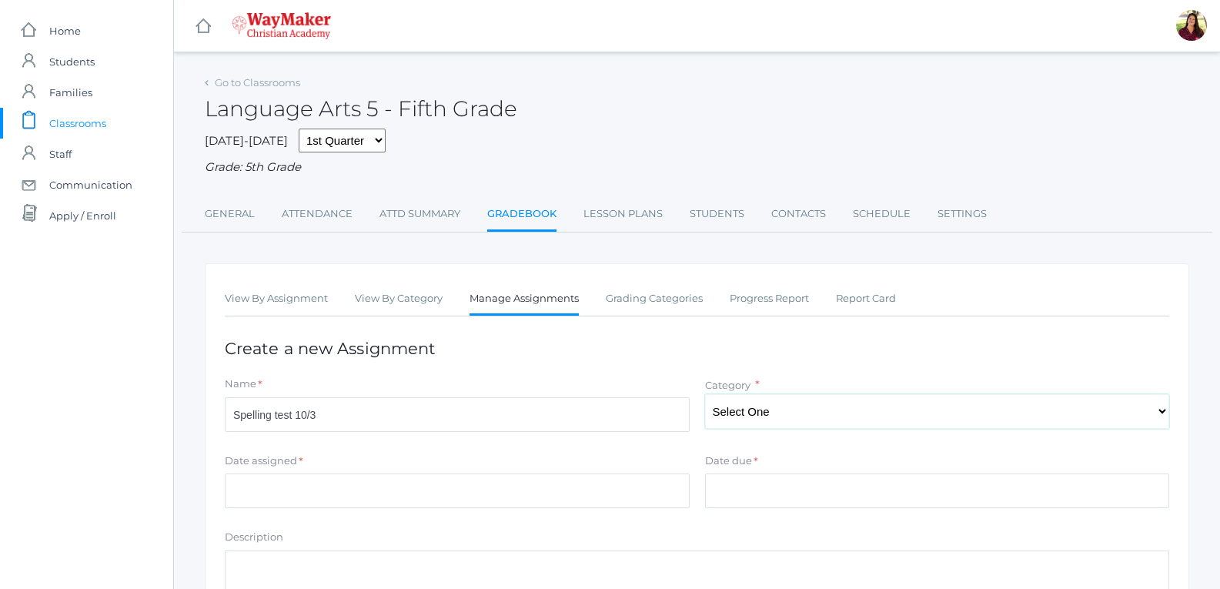
click at [905, 419] on select "Select One Participation Test/quizes Classwork/Projects" at bounding box center [937, 411] width 465 height 35
select select "1144"
click at [705, 396] on select "Select One Participation Test/quizes Classwork/Projects" at bounding box center [937, 411] width 465 height 35
click at [549, 481] on input "Date assigned" at bounding box center [457, 490] width 465 height 35
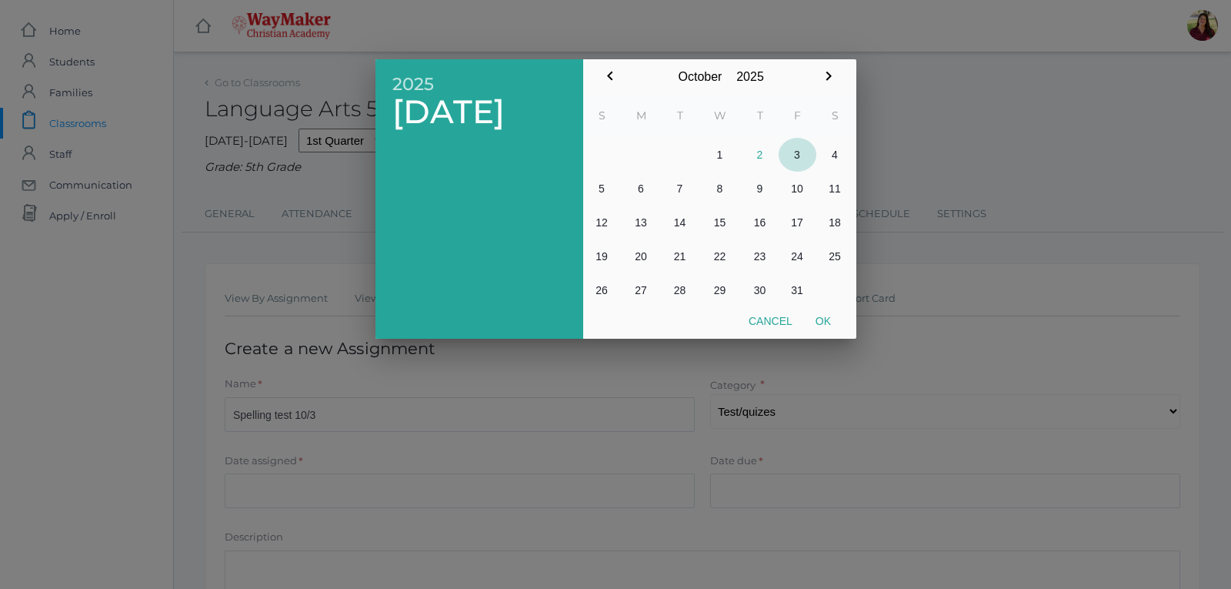
click at [800, 151] on button "3" at bounding box center [798, 155] width 38 height 34
click at [830, 315] on button "Ok" at bounding box center [823, 321] width 38 height 28
type input "[DATE]"
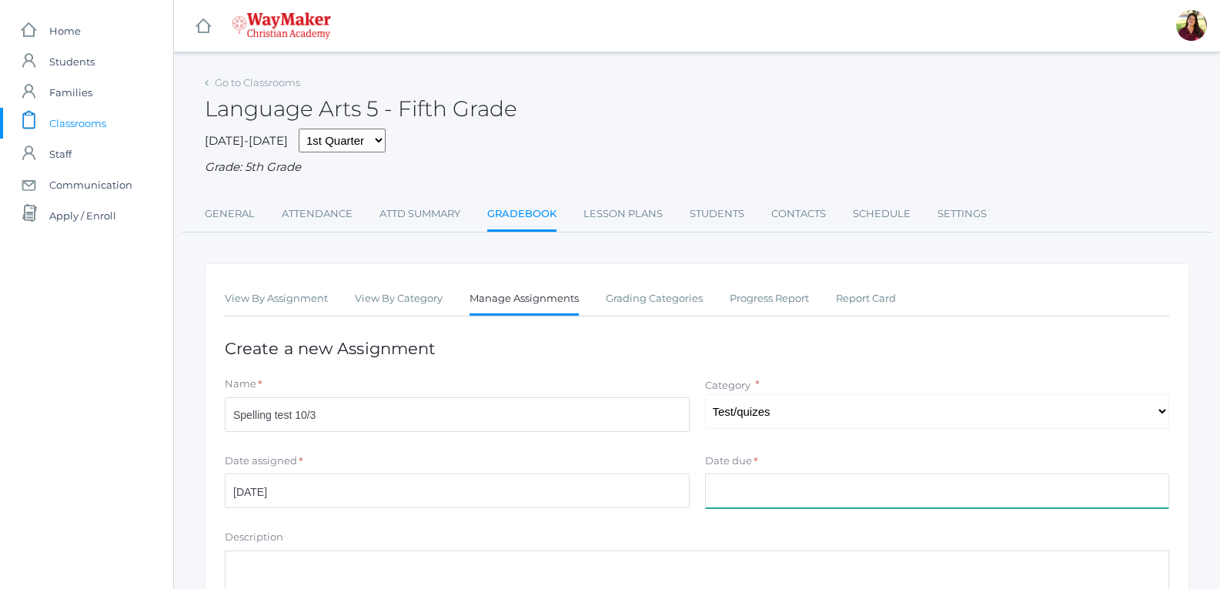
click at [771, 497] on input "Date due" at bounding box center [937, 490] width 465 height 35
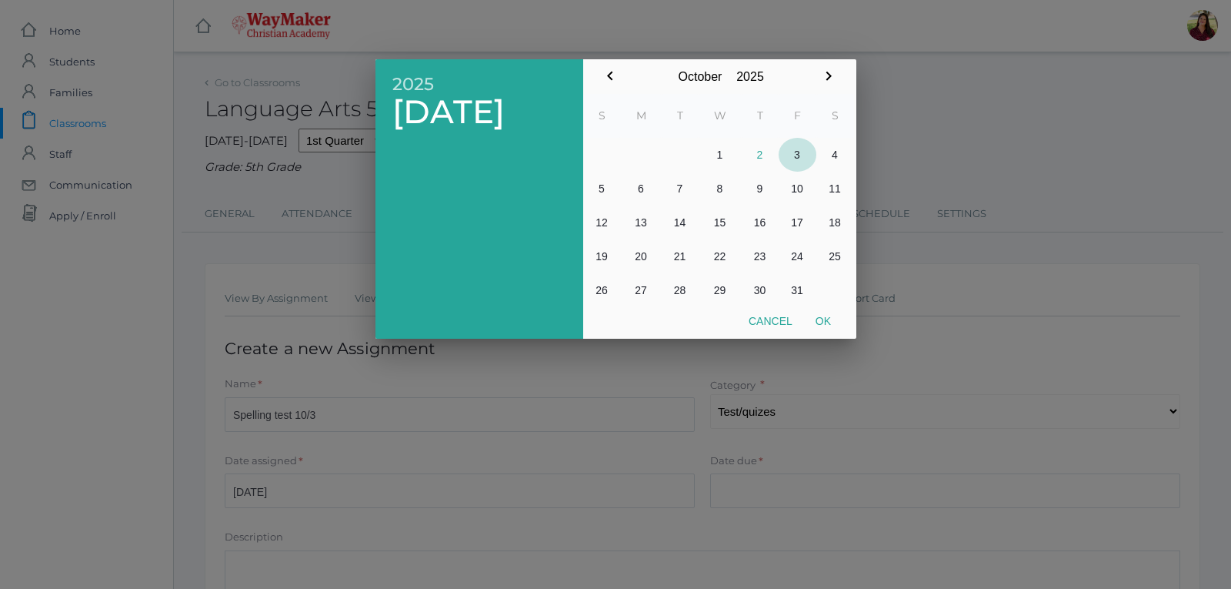
click at [798, 151] on button "3" at bounding box center [798, 155] width 38 height 34
click at [823, 318] on button "Ok" at bounding box center [823, 321] width 38 height 28
type input "[DATE]"
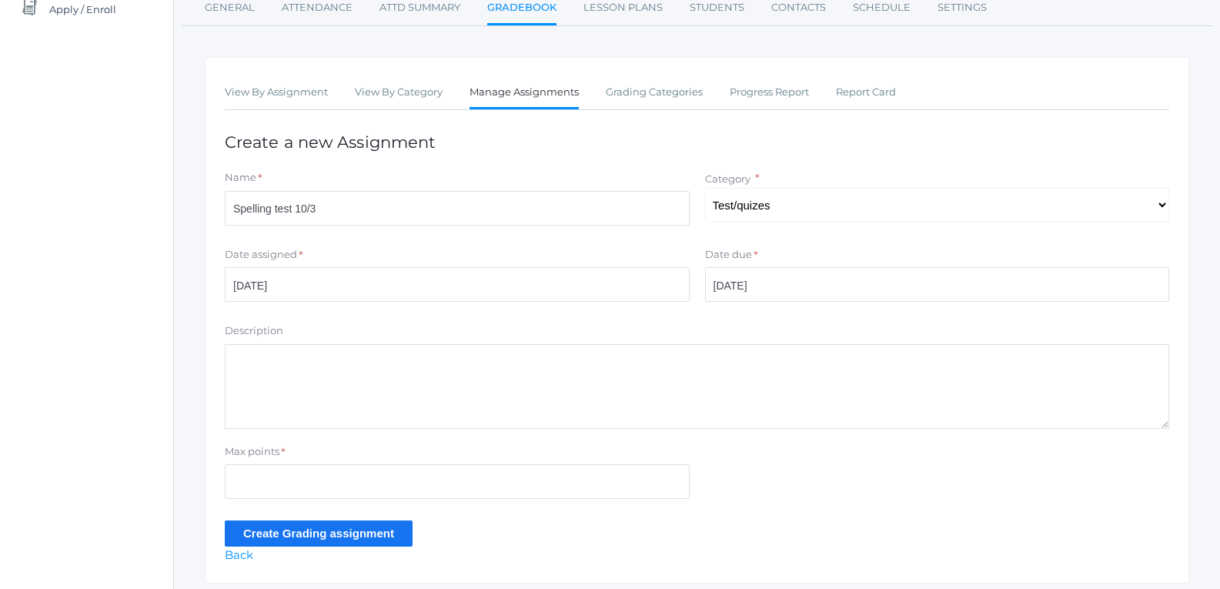
scroll to position [231, 0]
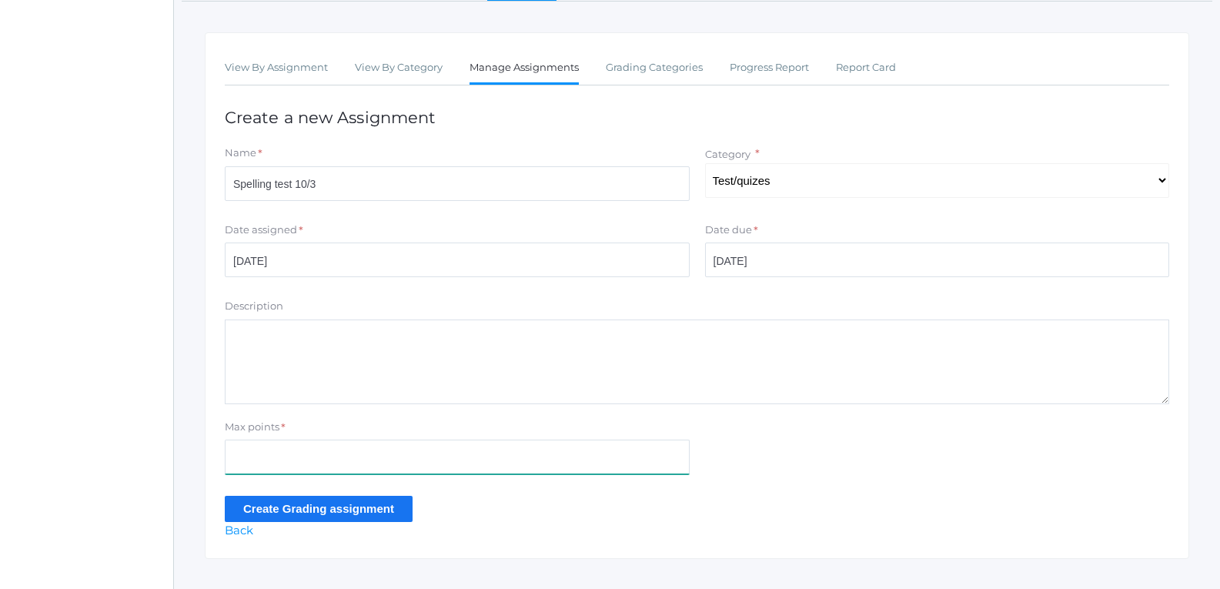
click at [542, 462] on input "Max points" at bounding box center [457, 456] width 465 height 35
type input "100"
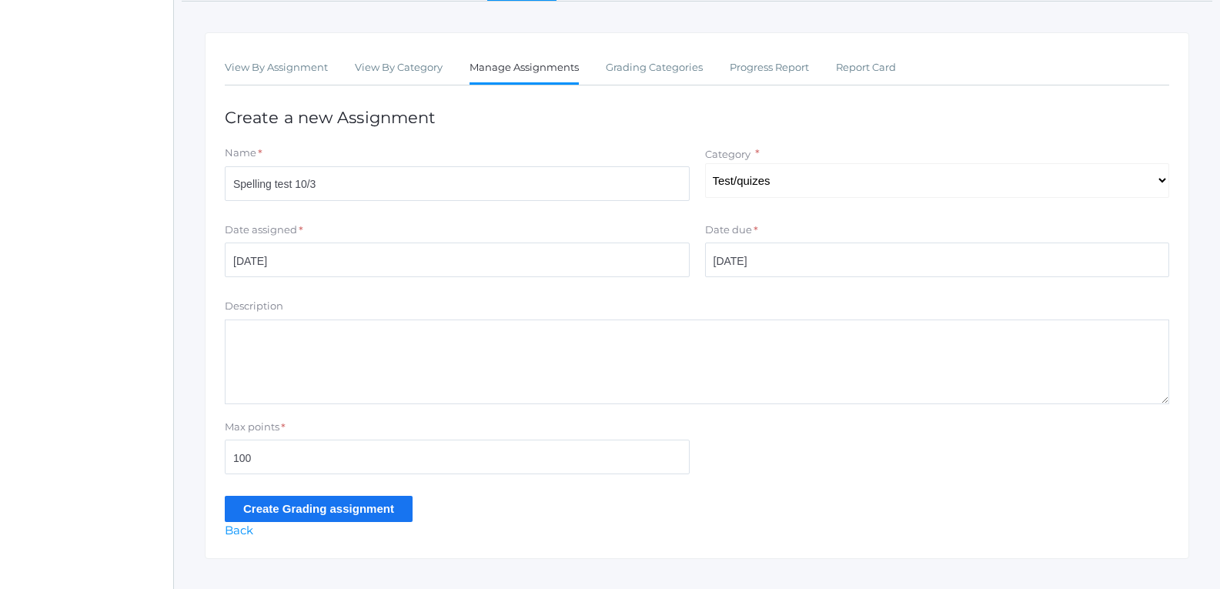
click at [372, 518] on input "Create Grading assignment" at bounding box center [319, 508] width 188 height 25
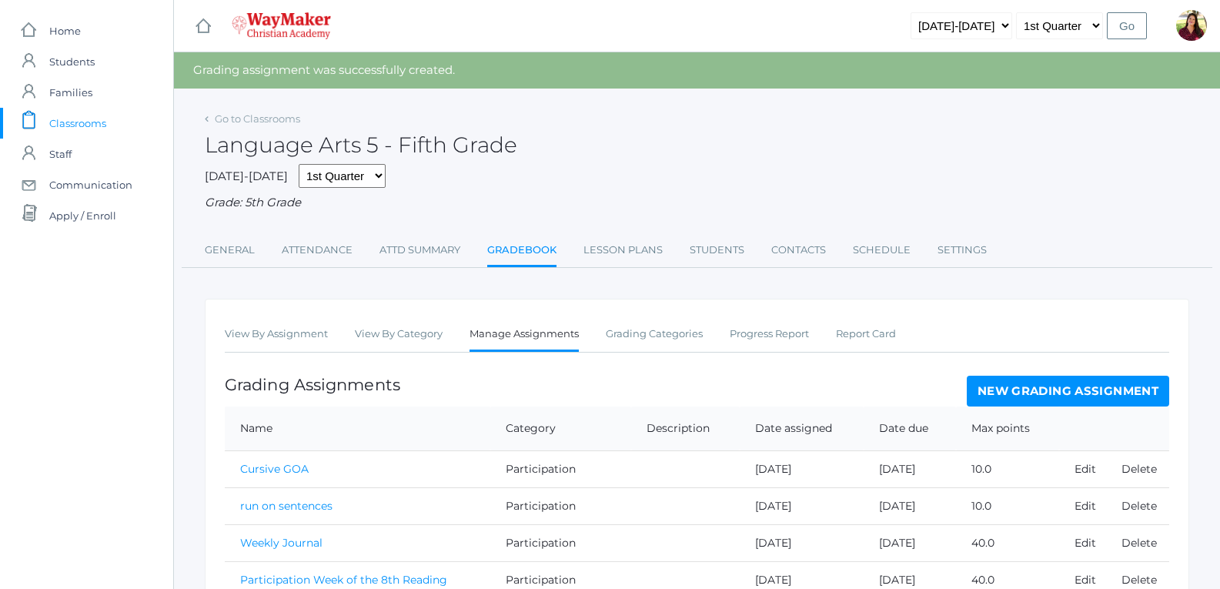
click at [1129, 389] on link "New Grading Assignment" at bounding box center [1068, 391] width 202 height 31
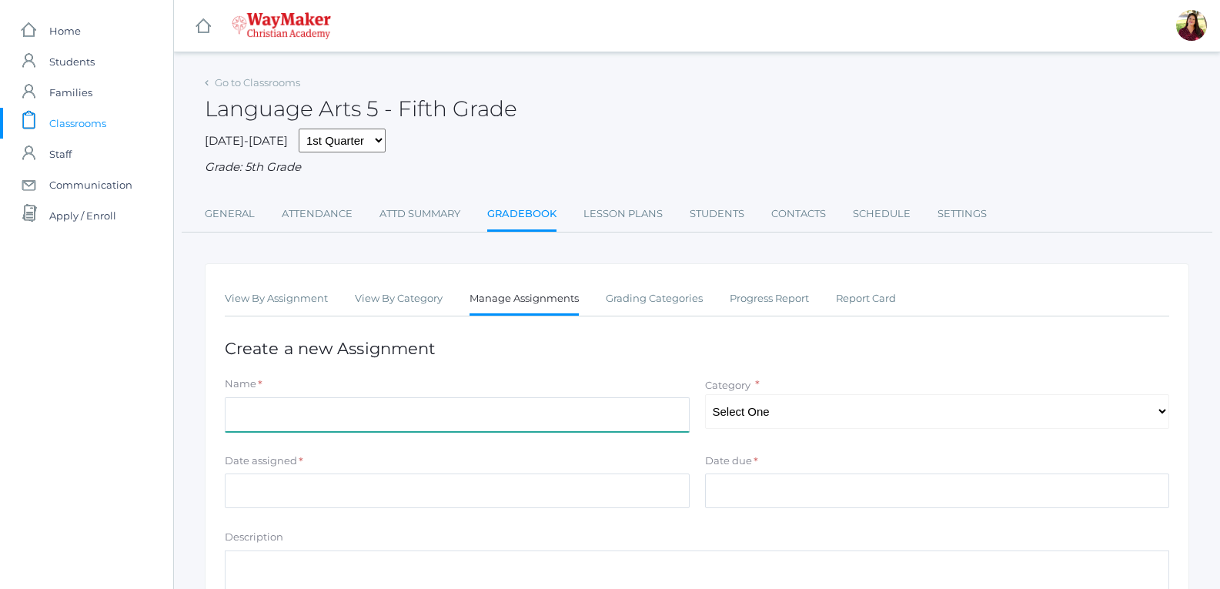
click at [674, 421] on input "Name" at bounding box center [457, 414] width 465 height 35
click at [261, 423] on input "The slnt rookm cursive" at bounding box center [457, 414] width 465 height 35
click at [300, 422] on input "The slant rookm cursive" at bounding box center [457, 414] width 465 height 35
type input "The slant room cursive"
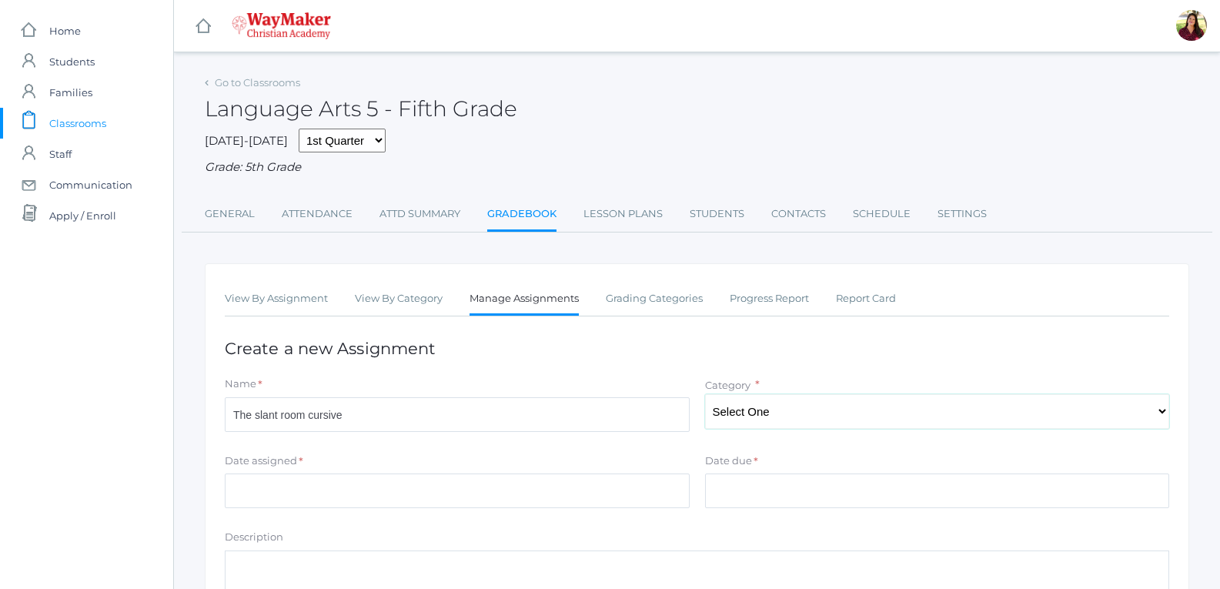
click at [783, 408] on select "Select One Participation Test/quizes Classwork/Projects" at bounding box center [937, 411] width 465 height 35
select select "1143"
click at [705, 396] on select "Select One Participation Test/quizes Classwork/Projects" at bounding box center [937, 411] width 465 height 35
click at [525, 486] on input "Date assigned" at bounding box center [457, 490] width 465 height 35
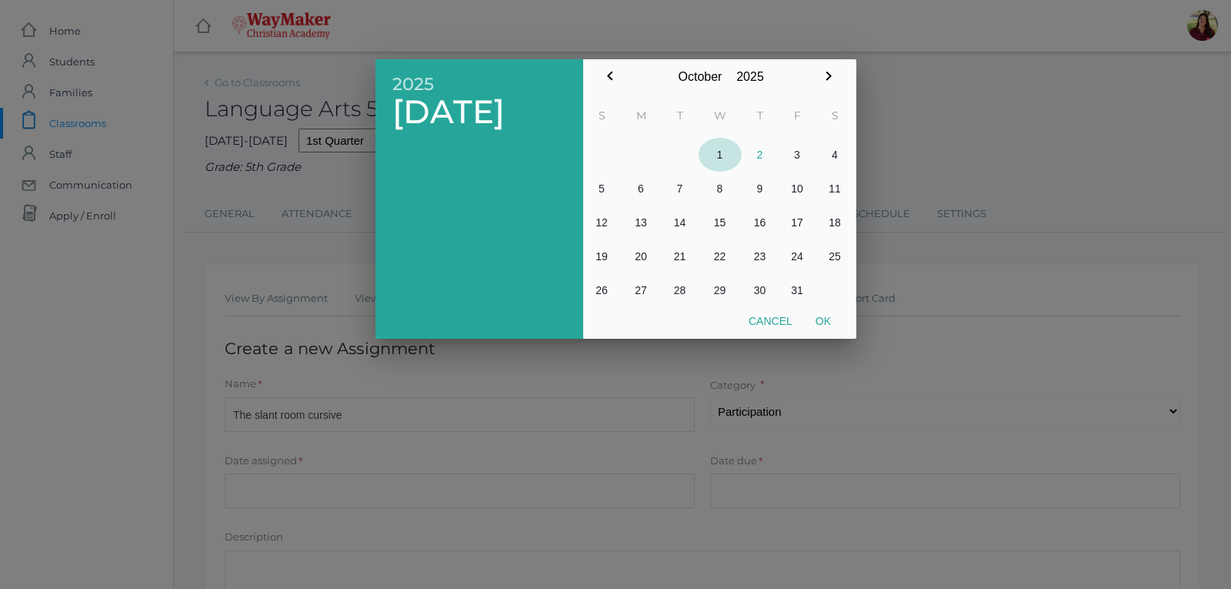
click at [723, 154] on button "1" at bounding box center [720, 155] width 43 height 34
click at [760, 485] on div at bounding box center [615, 221] width 1231 height 736
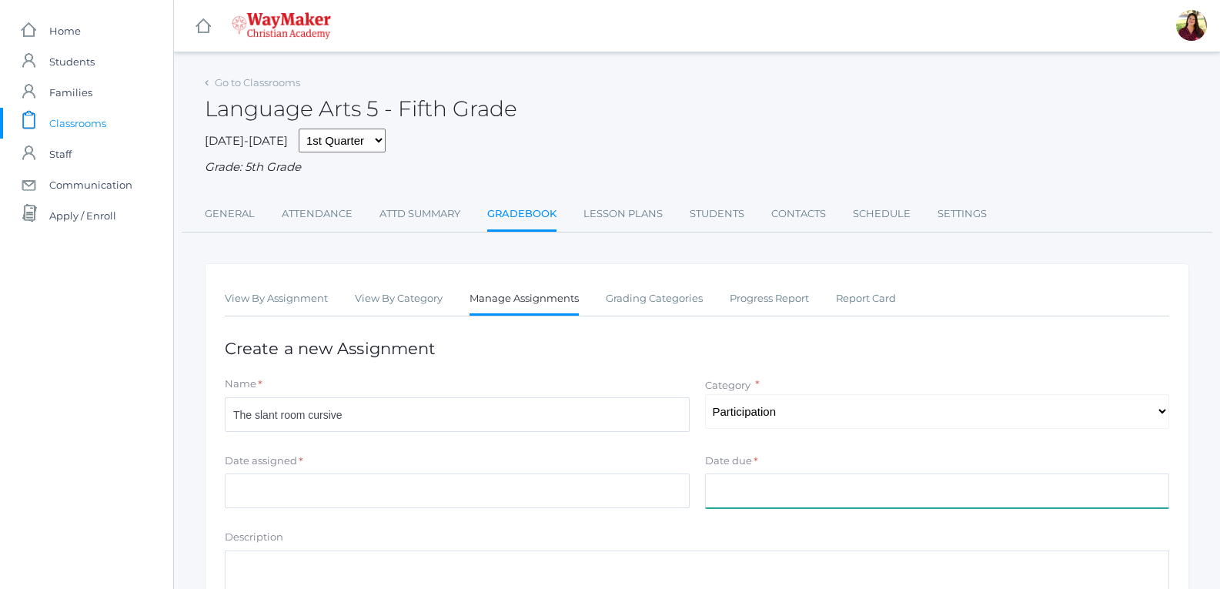
click at [760, 485] on input "Date due" at bounding box center [937, 490] width 465 height 35
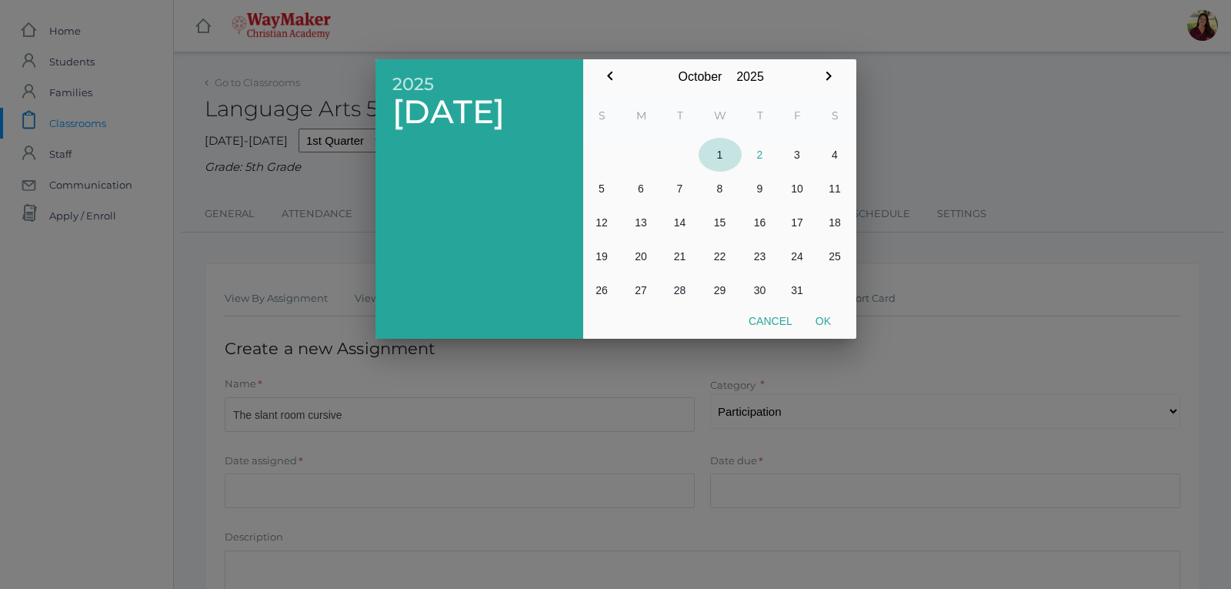
click at [726, 152] on button "1" at bounding box center [720, 155] width 43 height 34
click at [827, 328] on button "Ok" at bounding box center [823, 321] width 38 height 28
type input "[DATE]"
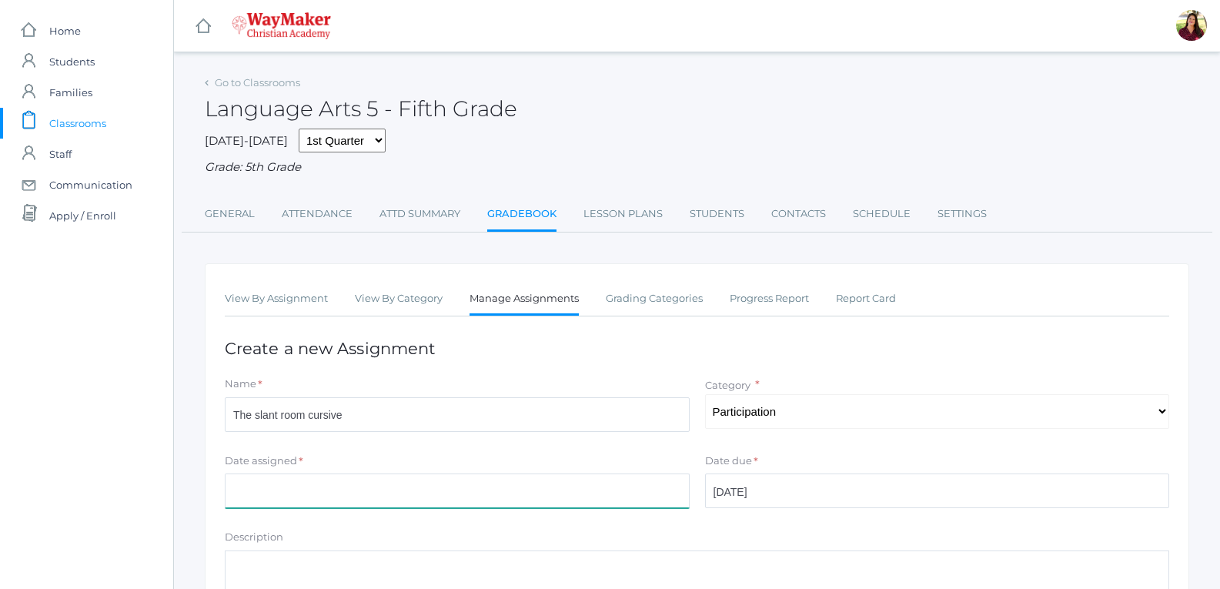
click at [355, 476] on input "Date assigned" at bounding box center [457, 490] width 465 height 35
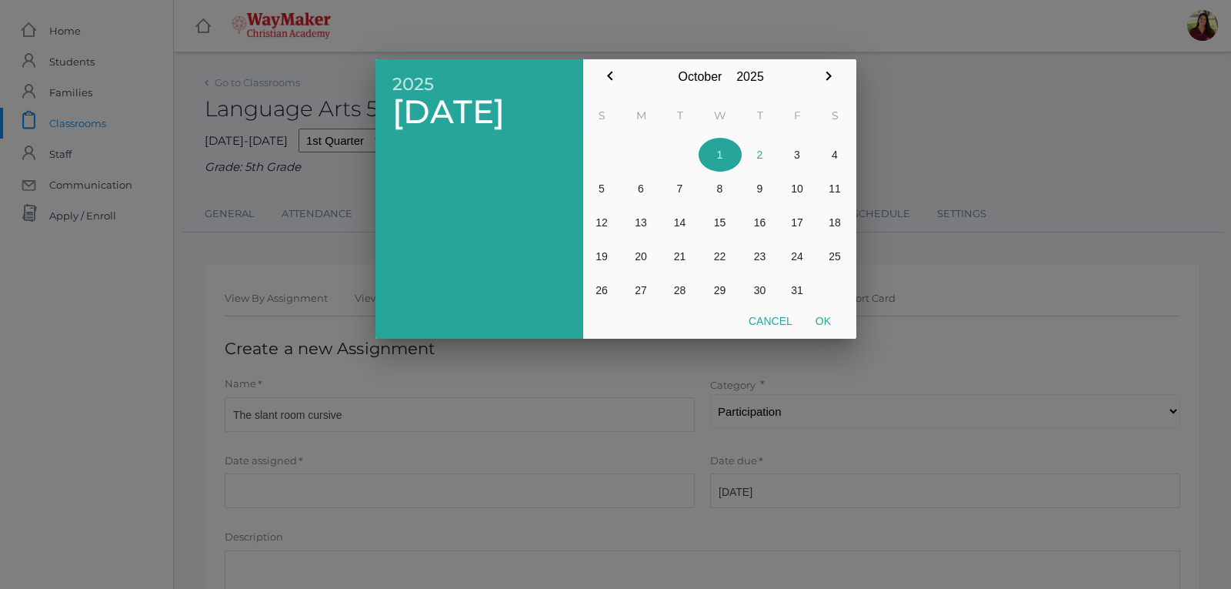
click at [715, 157] on button "1" at bounding box center [720, 155] width 43 height 34
click at [833, 322] on button "Ok" at bounding box center [823, 321] width 38 height 28
type input "[DATE]"
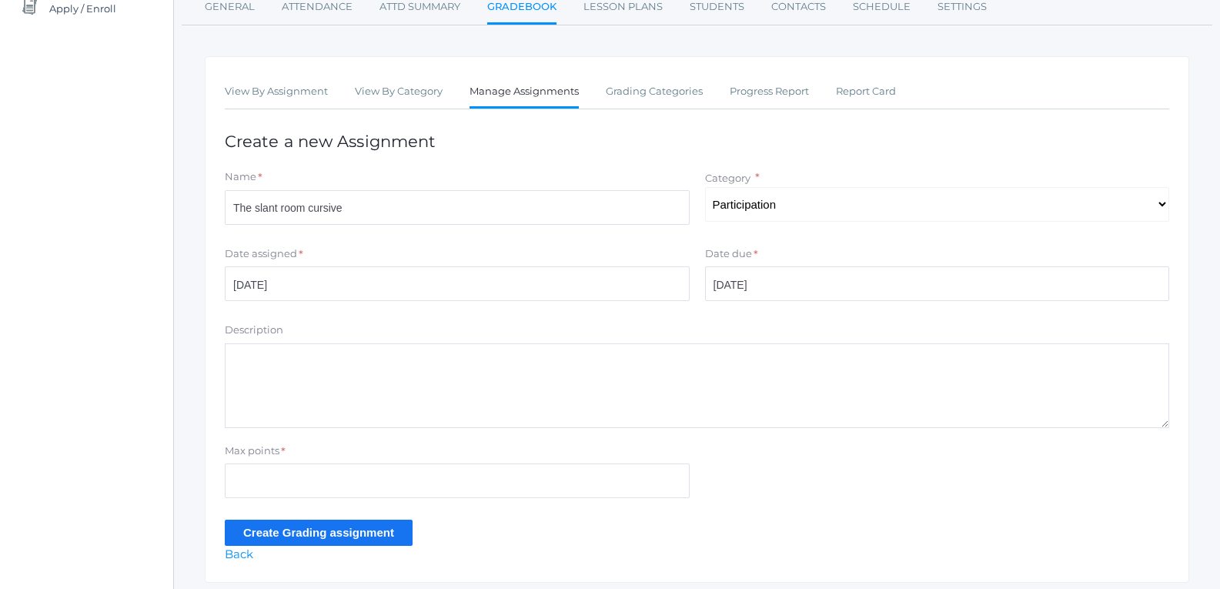
scroll to position [231, 0]
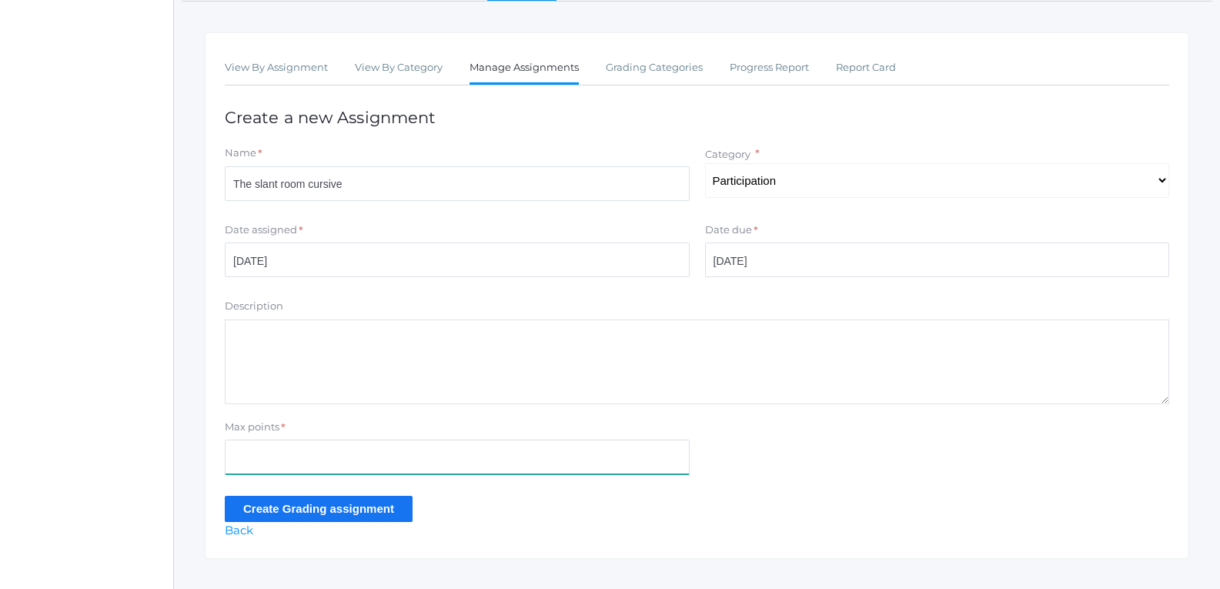
click at [621, 462] on input "Max points" at bounding box center [457, 456] width 465 height 35
type input "10"
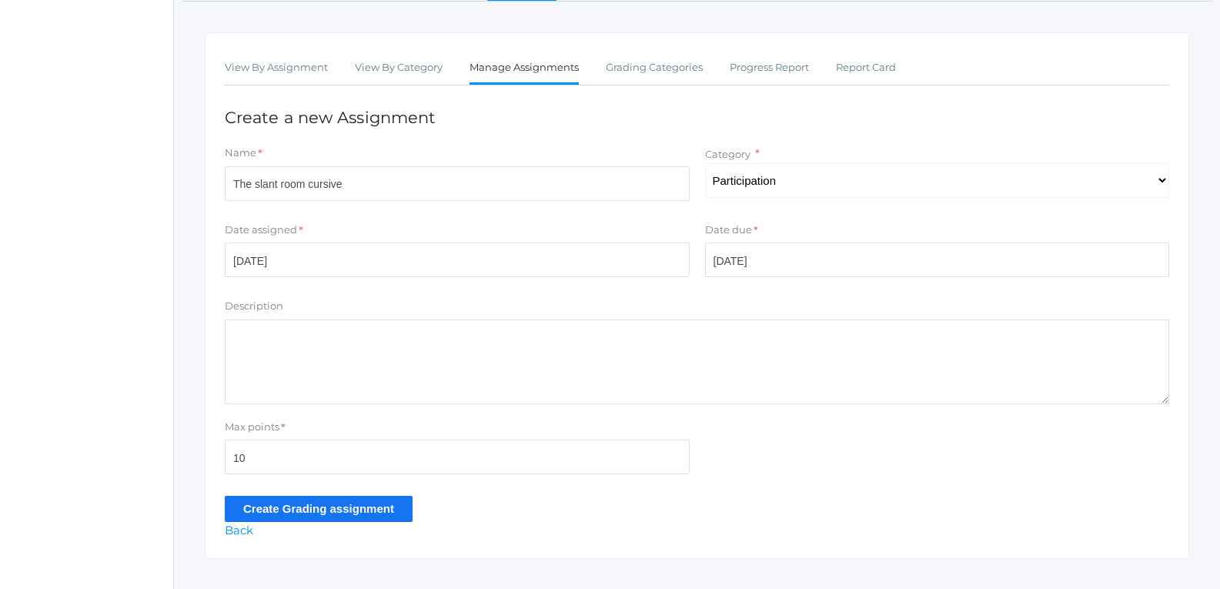
click at [251, 516] on input "Create Grading assignment" at bounding box center [319, 508] width 188 height 25
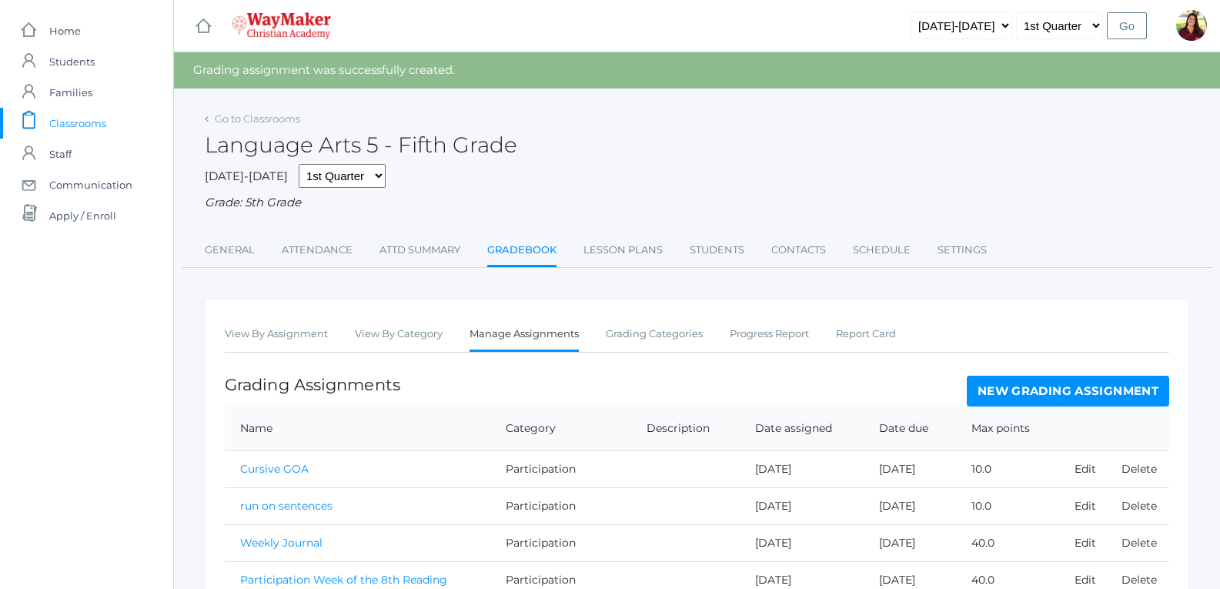
click at [1054, 393] on link "New Grading Assignment" at bounding box center [1068, 391] width 202 height 31
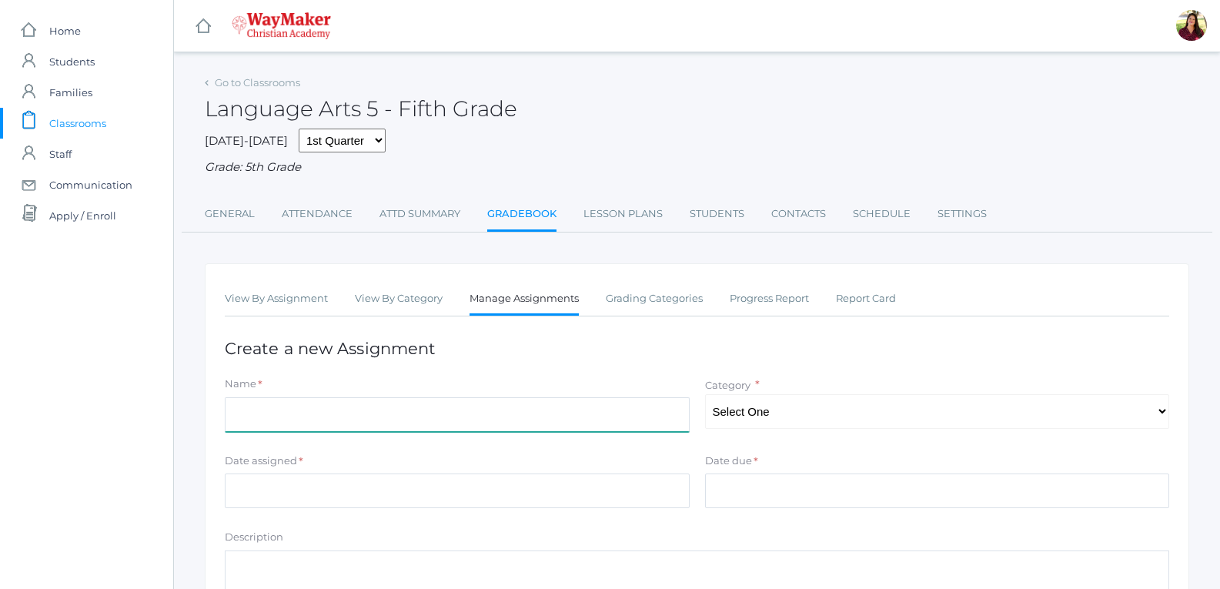
click at [444, 425] on input "Name" at bounding box center [457, 414] width 465 height 35
type input "T"
click at [268, 416] on input "Parts of peech" at bounding box center [457, 414] width 465 height 35
type input "Parts of speech"
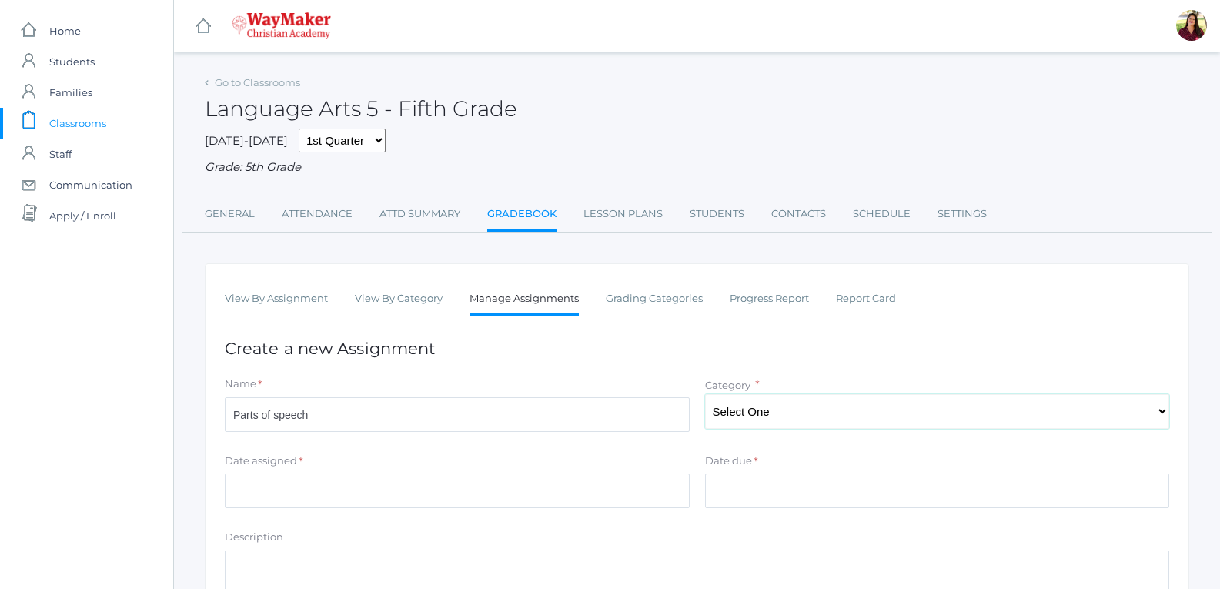
click at [777, 409] on select "Select One Participation Test/quizes Classwork/Projects" at bounding box center [937, 411] width 465 height 35
select select "1143"
click at [705, 396] on select "Select One Participation Test/quizes Classwork/Projects" at bounding box center [937, 411] width 465 height 35
click at [612, 499] on input "Date assigned" at bounding box center [457, 490] width 465 height 35
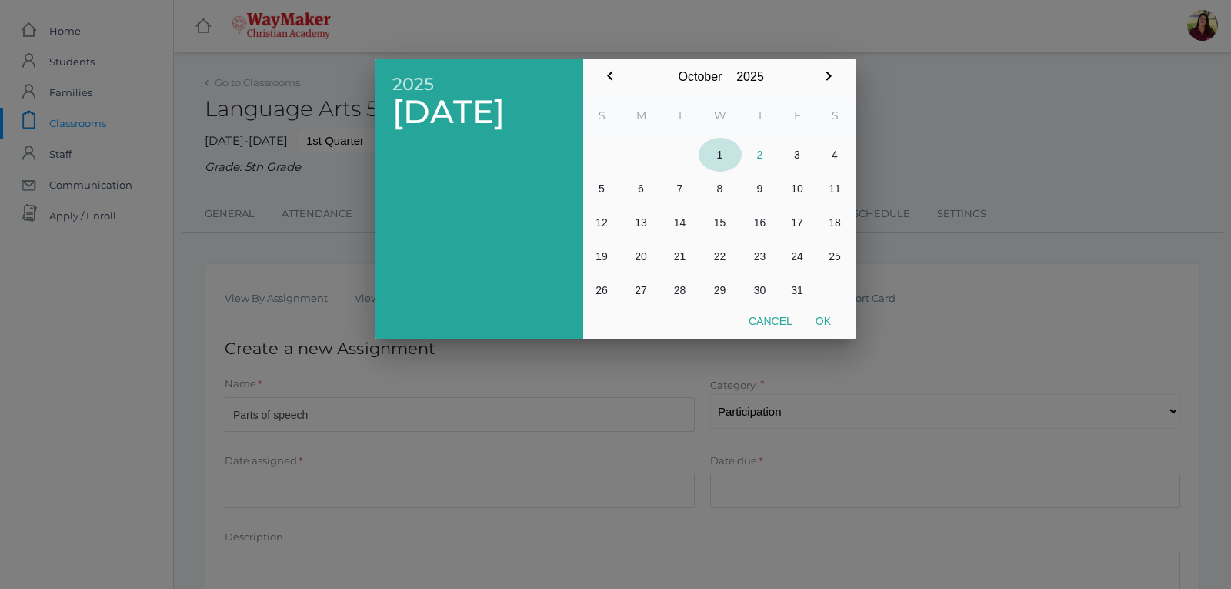
click at [718, 161] on button "1" at bounding box center [720, 155] width 43 height 34
click at [825, 325] on button "Ok" at bounding box center [823, 321] width 38 height 28
type input "[DATE]"
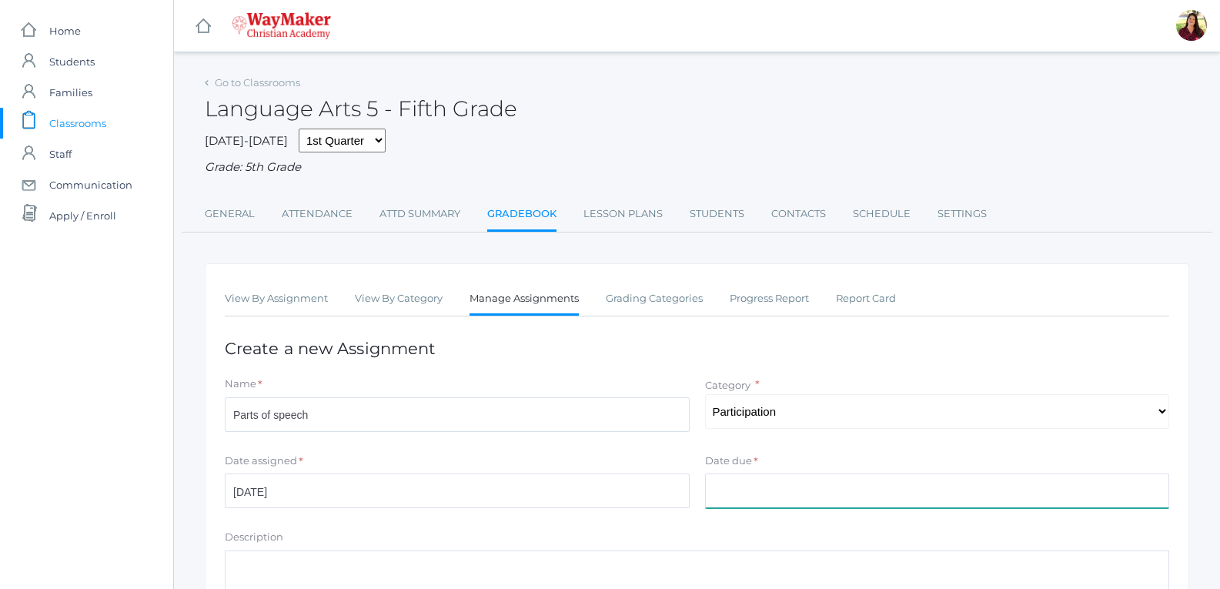
click at [800, 508] on input "Date due" at bounding box center [937, 490] width 465 height 35
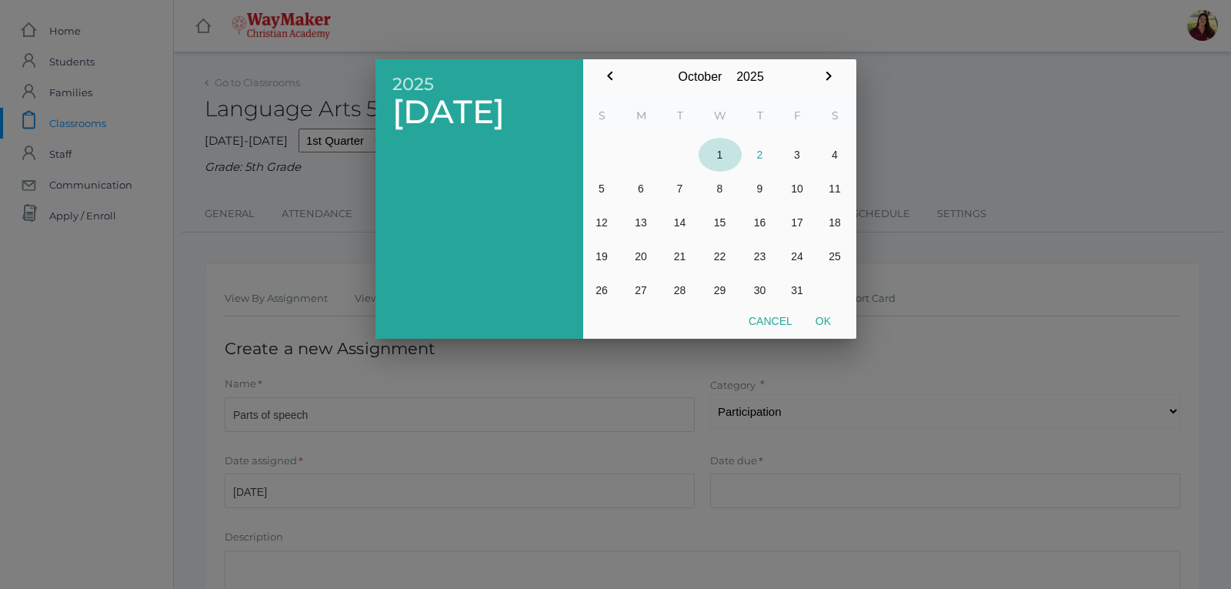
click at [720, 156] on button "1" at bounding box center [720, 155] width 43 height 34
click at [820, 319] on button "Ok" at bounding box center [823, 321] width 38 height 28
type input "[DATE]"
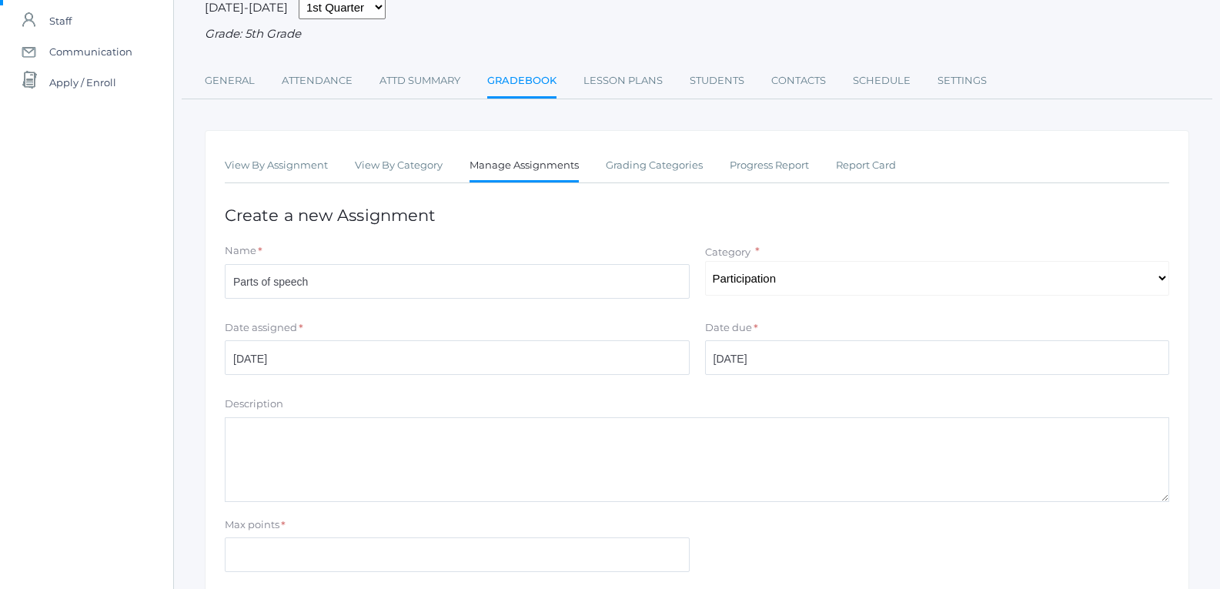
scroll to position [231, 0]
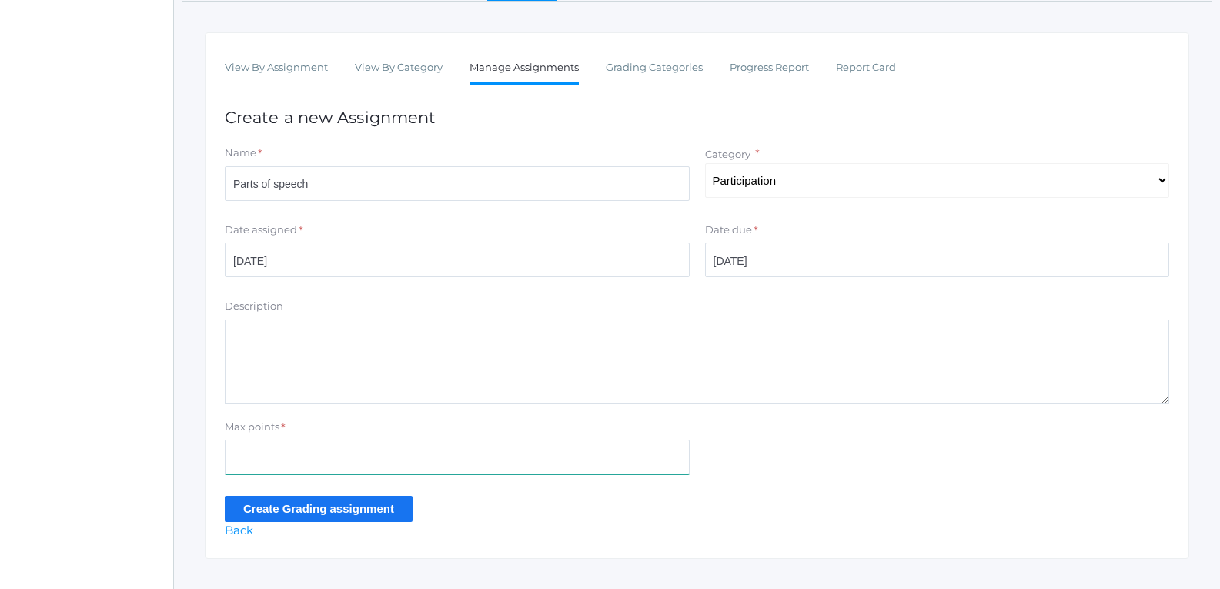
click at [444, 456] on input "Max points" at bounding box center [457, 456] width 465 height 35
type input "10"
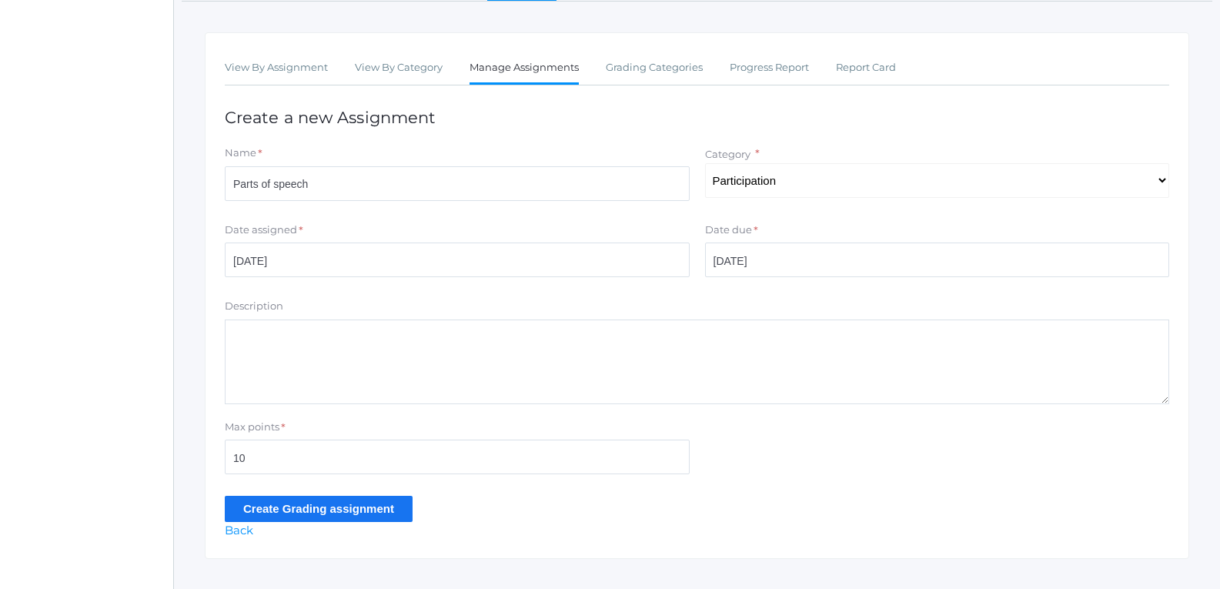
click at [326, 513] on input "Create Grading assignment" at bounding box center [319, 508] width 188 height 25
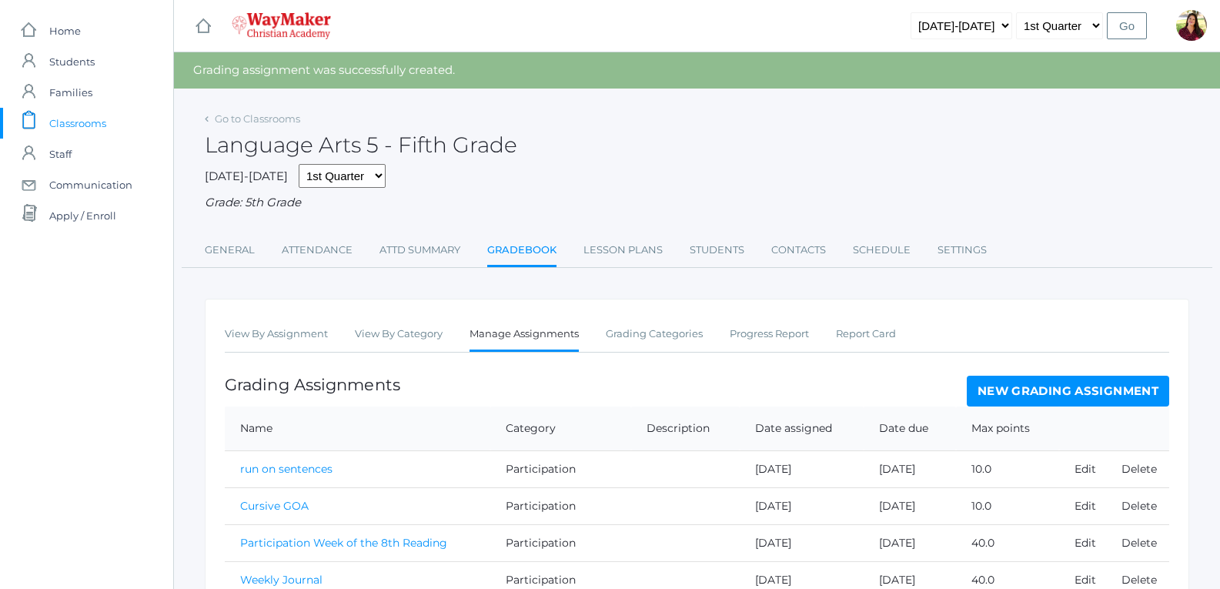
click at [999, 395] on link "New Grading Assignment" at bounding box center [1068, 391] width 202 height 31
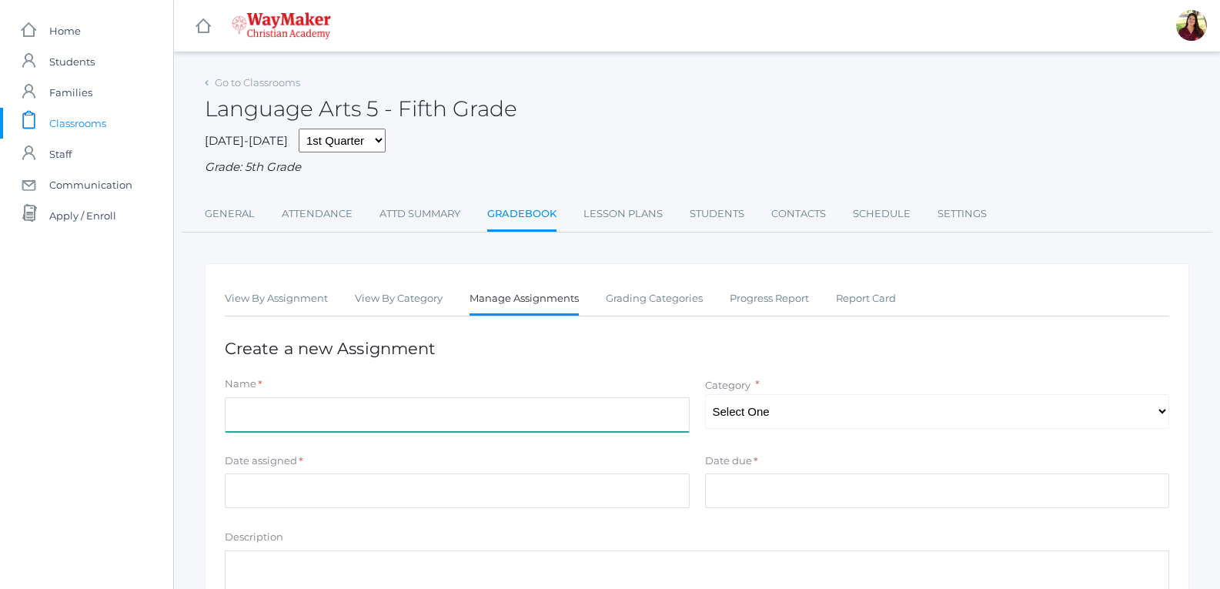
click at [543, 414] on input "Name" at bounding box center [457, 414] width 465 height 35
click at [321, 427] on input "Stone soup reeneactment" at bounding box center [457, 414] width 465 height 35
click at [302, 418] on input "Stone soup reeneactment" at bounding box center [457, 414] width 465 height 35
click at [296, 419] on input "Stone soup reeneactment" at bounding box center [457, 414] width 465 height 35
click at [297, 416] on input "Stone soup reeneactment" at bounding box center [457, 414] width 465 height 35
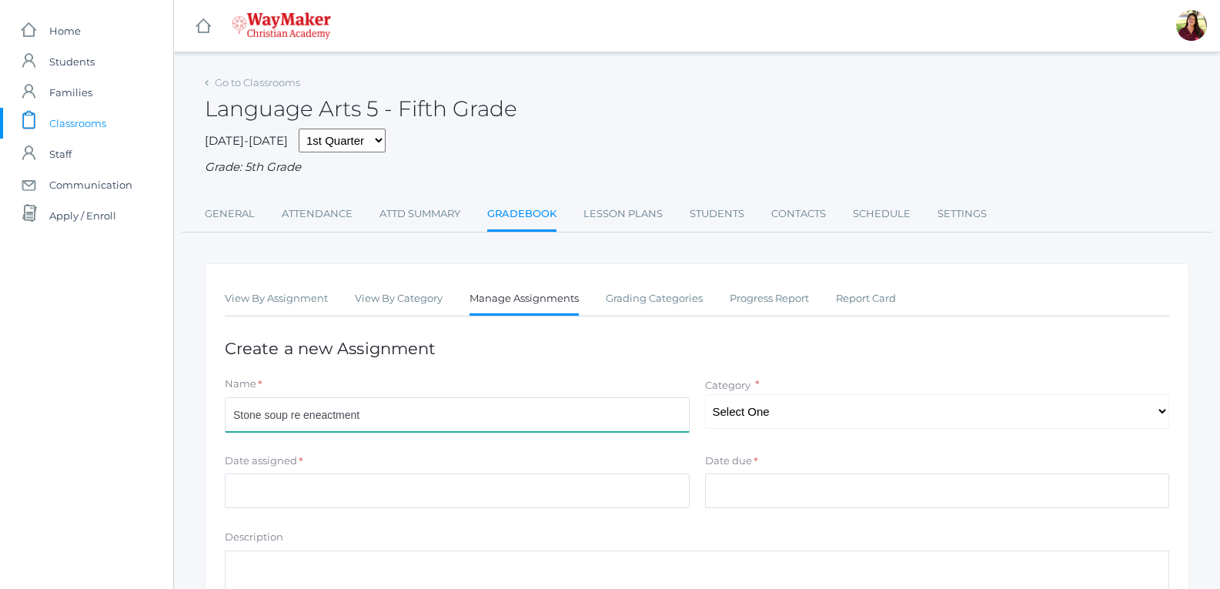
click at [326, 424] on input "Stone soup re eneactment" at bounding box center [457, 414] width 465 height 35
drag, startPoint x: 389, startPoint y: 419, endPoint x: 296, endPoint y: 423, distance: 93.2
click at [296, 423] on input "Stone soup re eneactment" at bounding box center [457, 414] width 465 height 35
type input "Stone soup recreation"
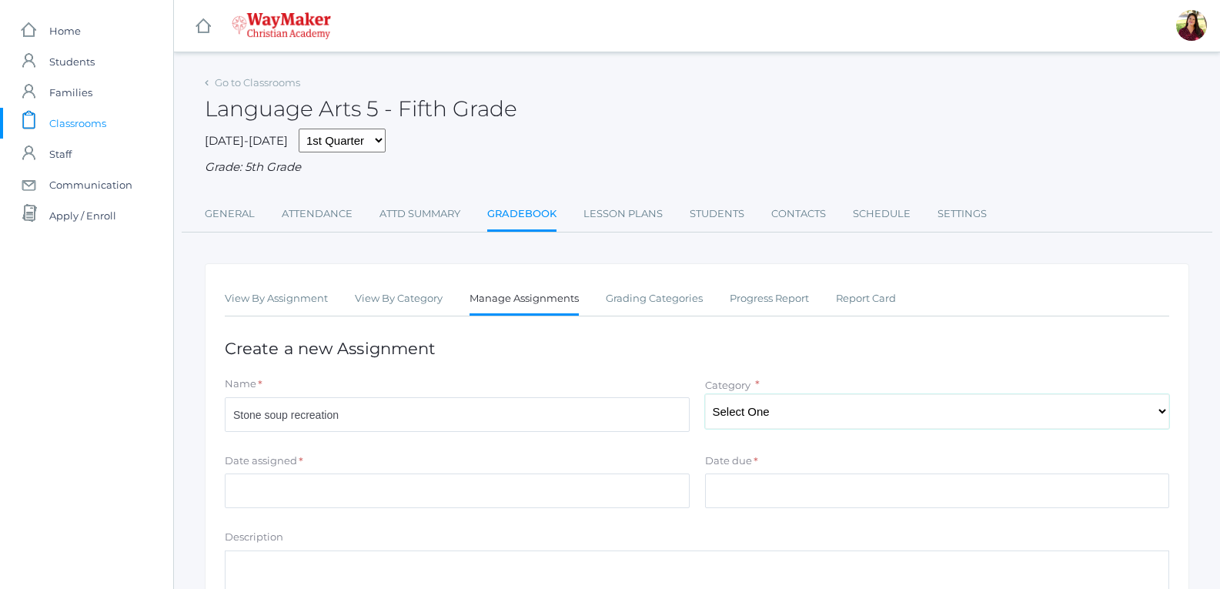
click at [803, 406] on select "Select One Participation Test/quizes Classwork/Projects" at bounding box center [937, 411] width 465 height 35
select select "1145"
click at [705, 396] on select "Select One Participation Test/quizes Classwork/Projects" at bounding box center [937, 411] width 465 height 35
click at [456, 493] on input "Date assigned" at bounding box center [457, 490] width 465 height 35
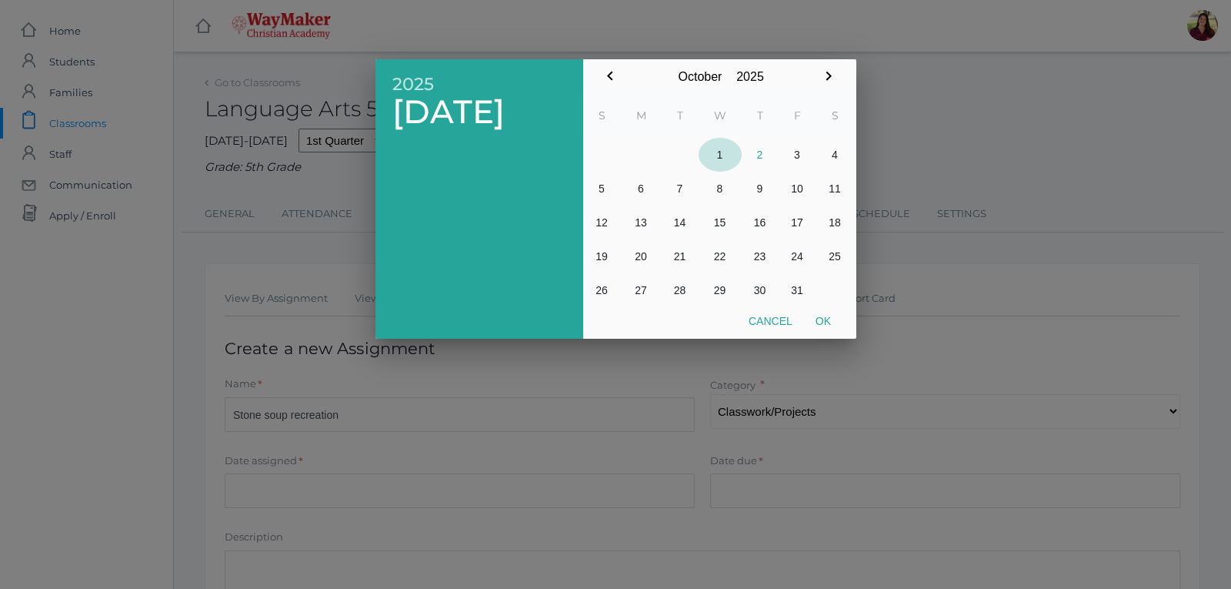
click at [716, 151] on button "1" at bounding box center [720, 155] width 43 height 34
click at [835, 322] on button "Ok" at bounding box center [823, 321] width 38 height 28
type input "[DATE]"
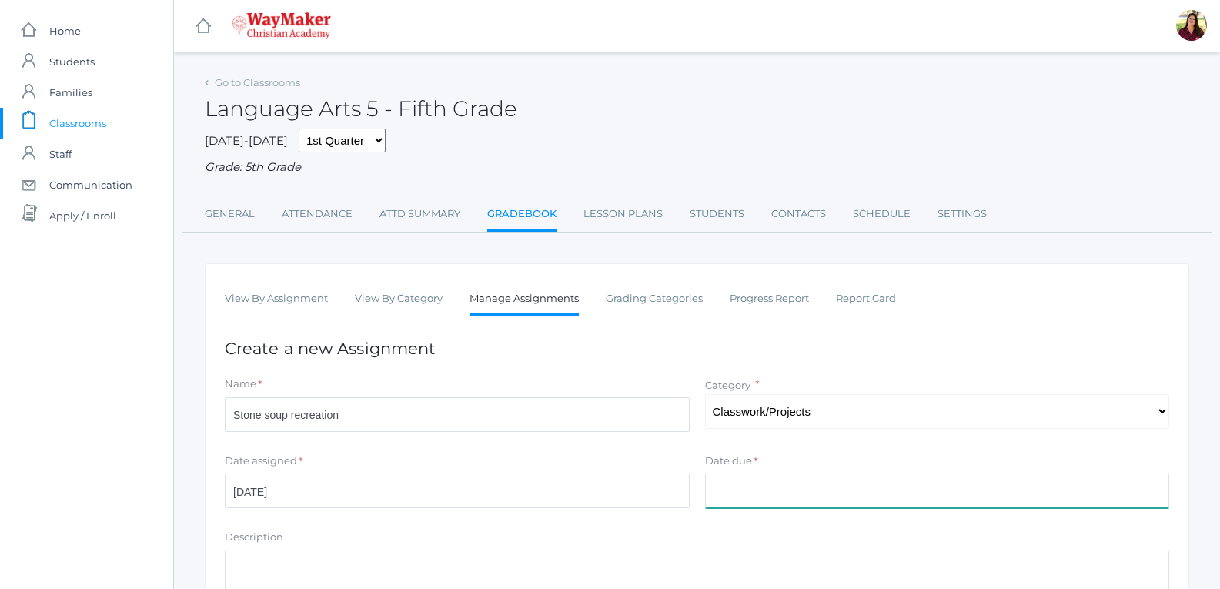
click at [800, 507] on input "Date due" at bounding box center [937, 490] width 465 height 35
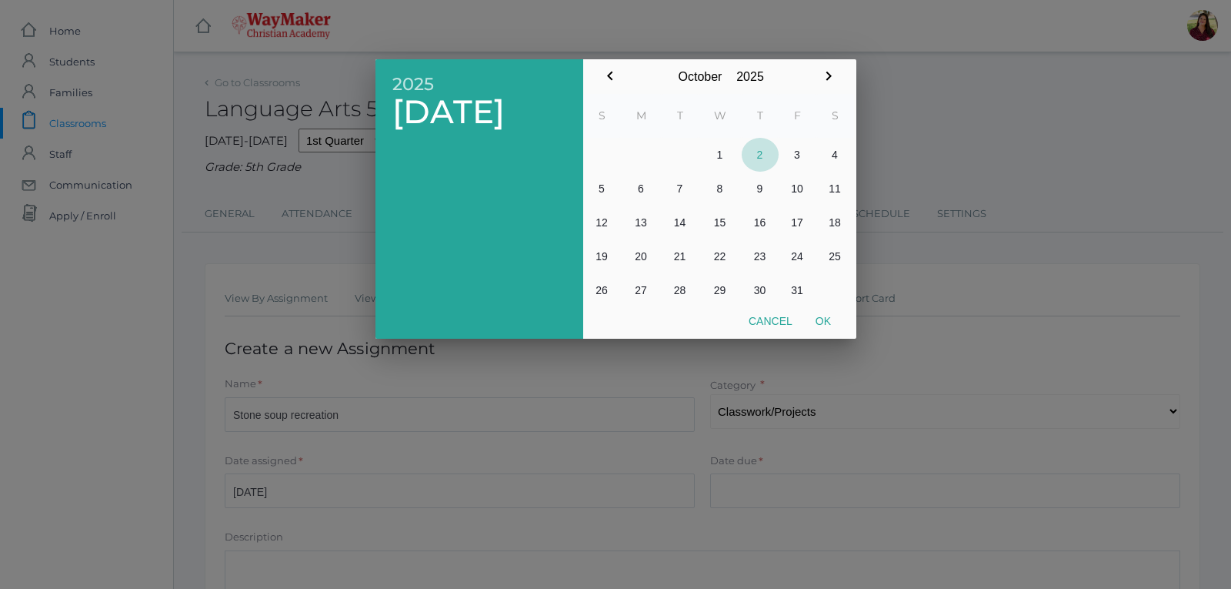
click at [754, 146] on button "2" at bounding box center [760, 155] width 37 height 34
click at [821, 318] on button "Ok" at bounding box center [823, 321] width 38 height 28
type input "[DATE]"
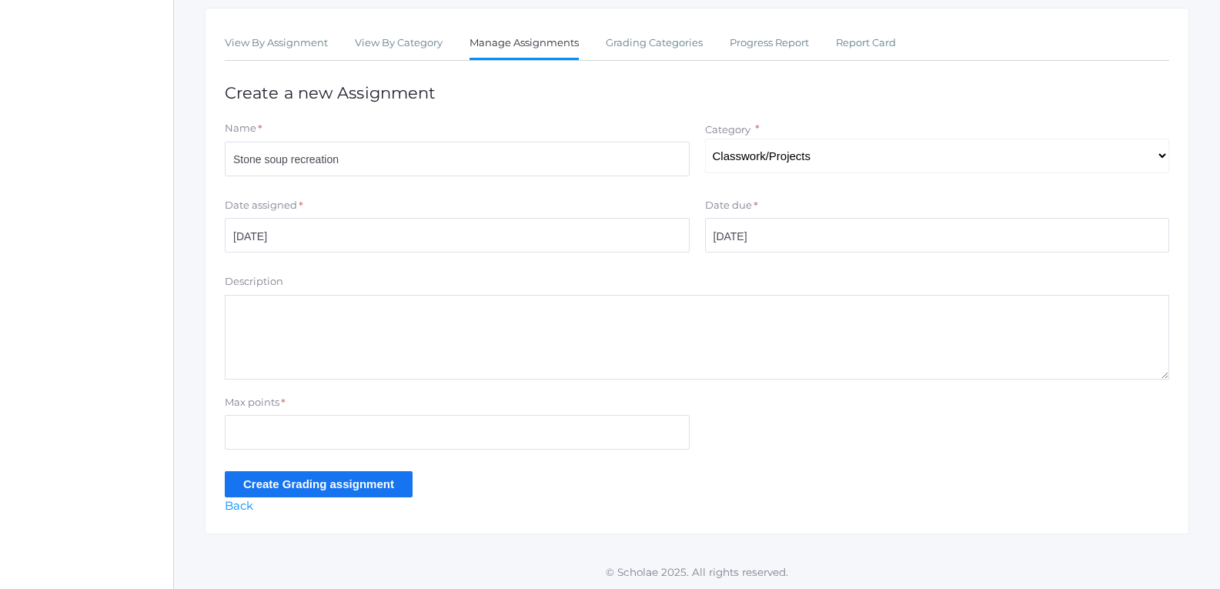
scroll to position [259, 0]
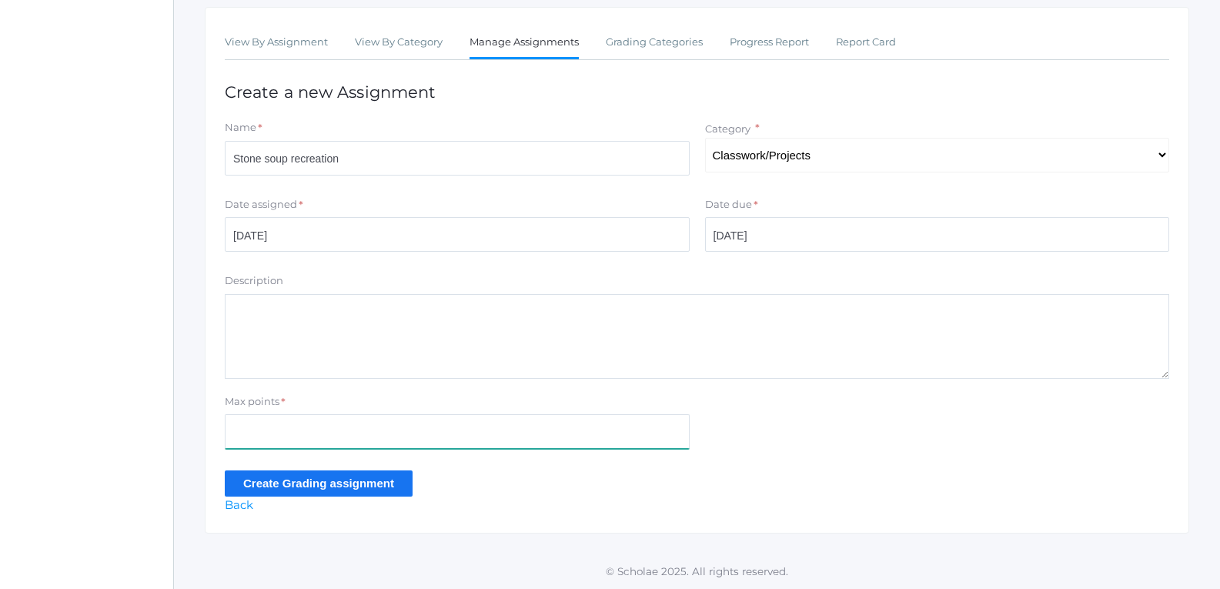
click at [466, 426] on input "Max points" at bounding box center [457, 431] width 465 height 35
type input "100"
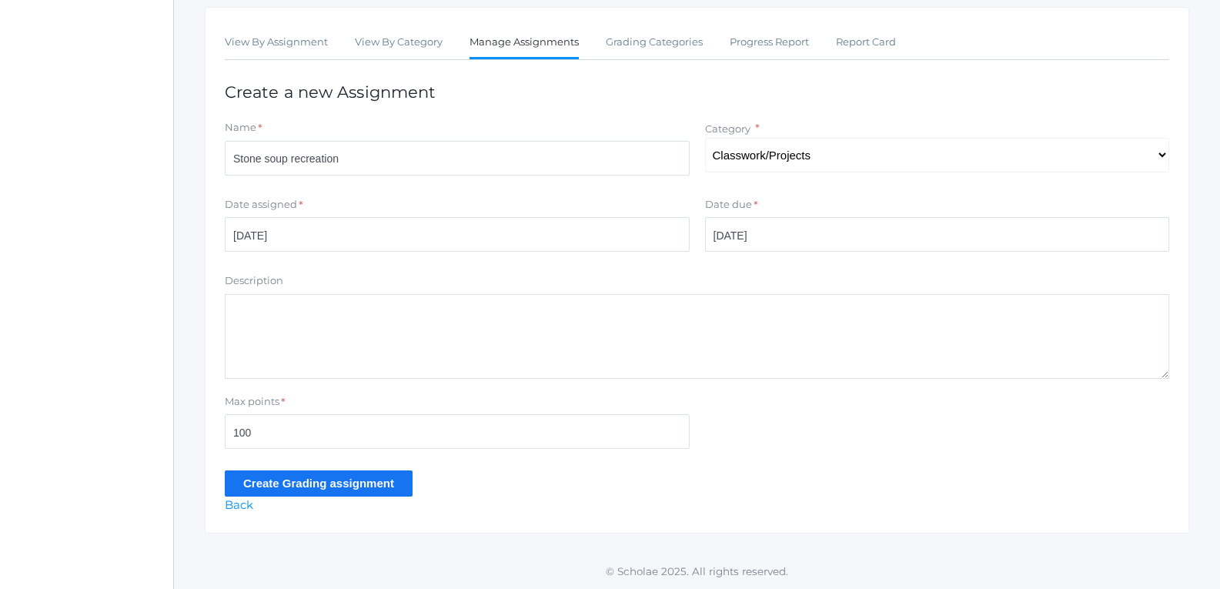
click at [367, 481] on input "Create Grading assignment" at bounding box center [319, 482] width 188 height 25
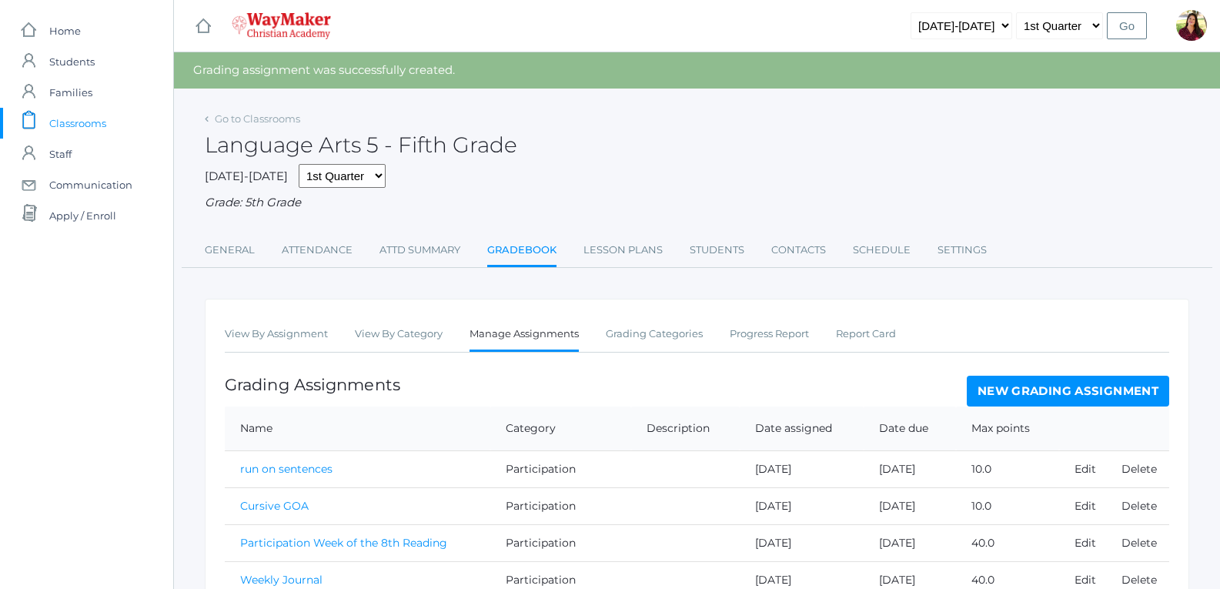
click at [993, 391] on link "New Grading Assignment" at bounding box center [1068, 391] width 202 height 31
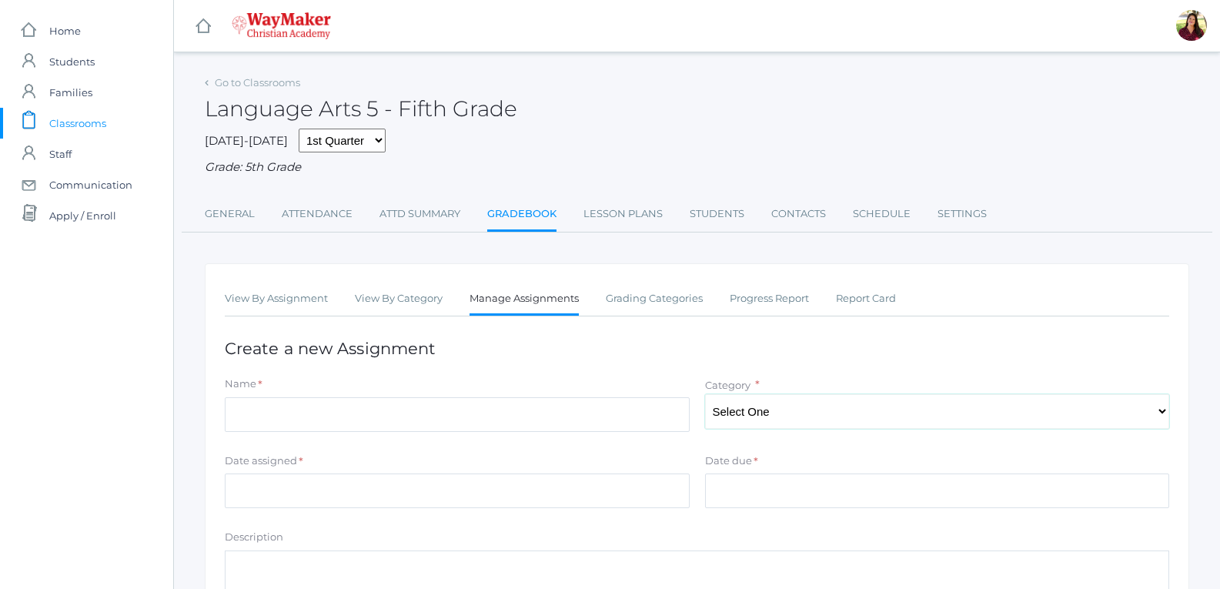
click at [750, 419] on select "Select One Participation Test/quizes Classwork/Projects" at bounding box center [937, 411] width 465 height 35
select select "1144"
click at [705, 396] on select "Select One Participation Test/quizes Classwork/Projects" at bounding box center [937, 411] width 465 height 35
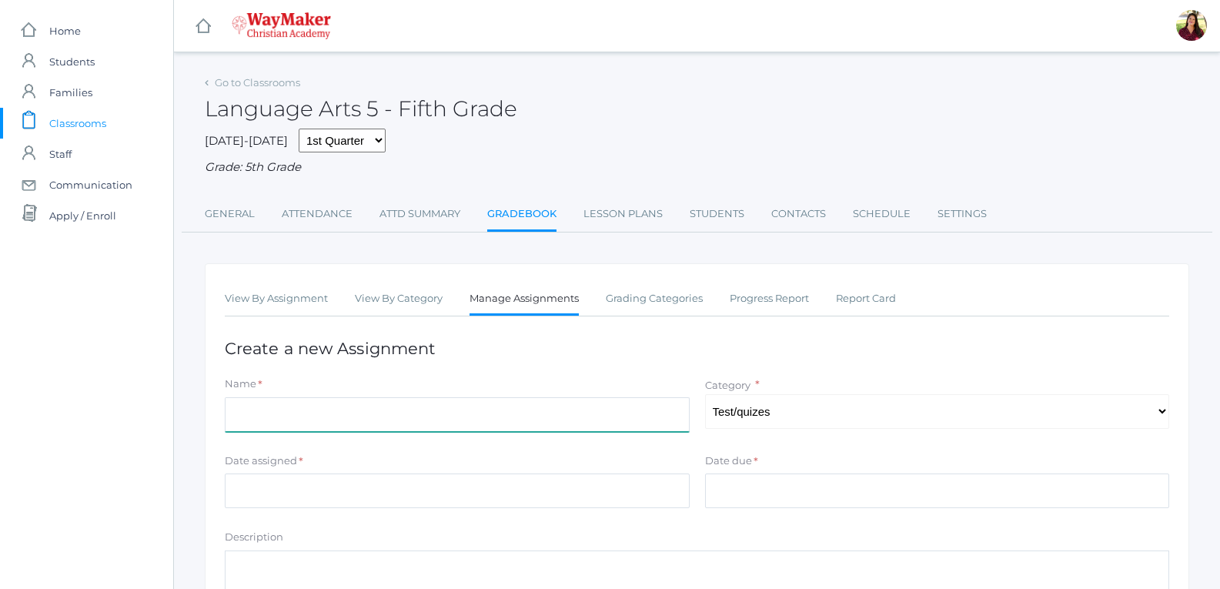
click at [586, 426] on input "Name" at bounding box center [457, 414] width 465 height 35
click at [463, 416] on input "Stone soup collaboration and" at bounding box center [457, 414] width 465 height 35
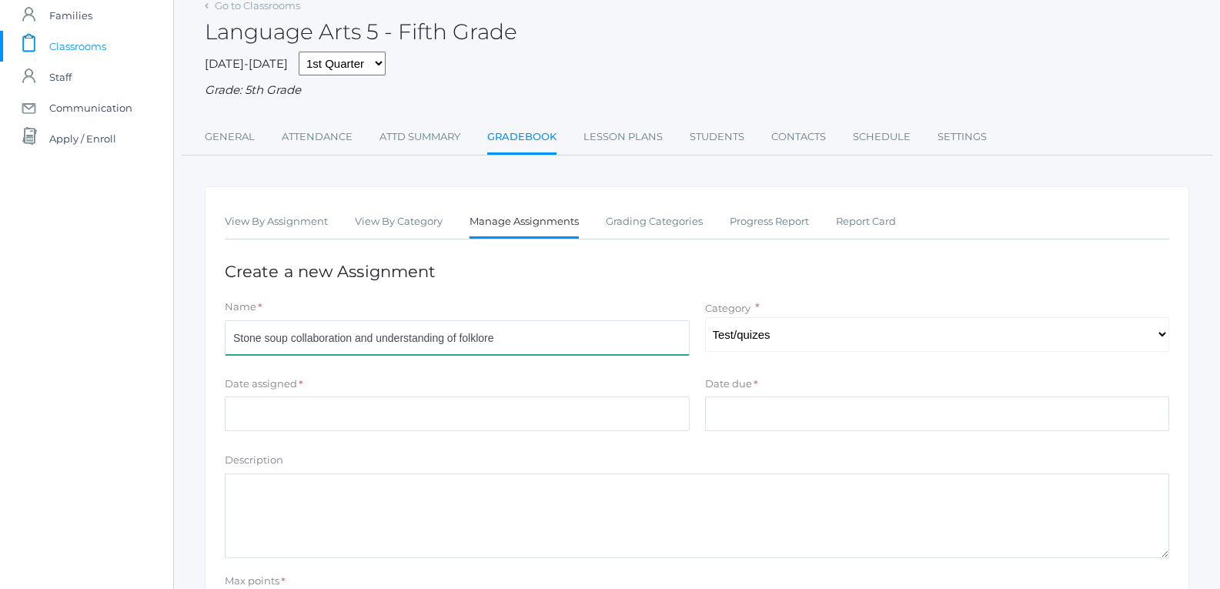
type input "Stone soup collaboration and understanding of folklore"
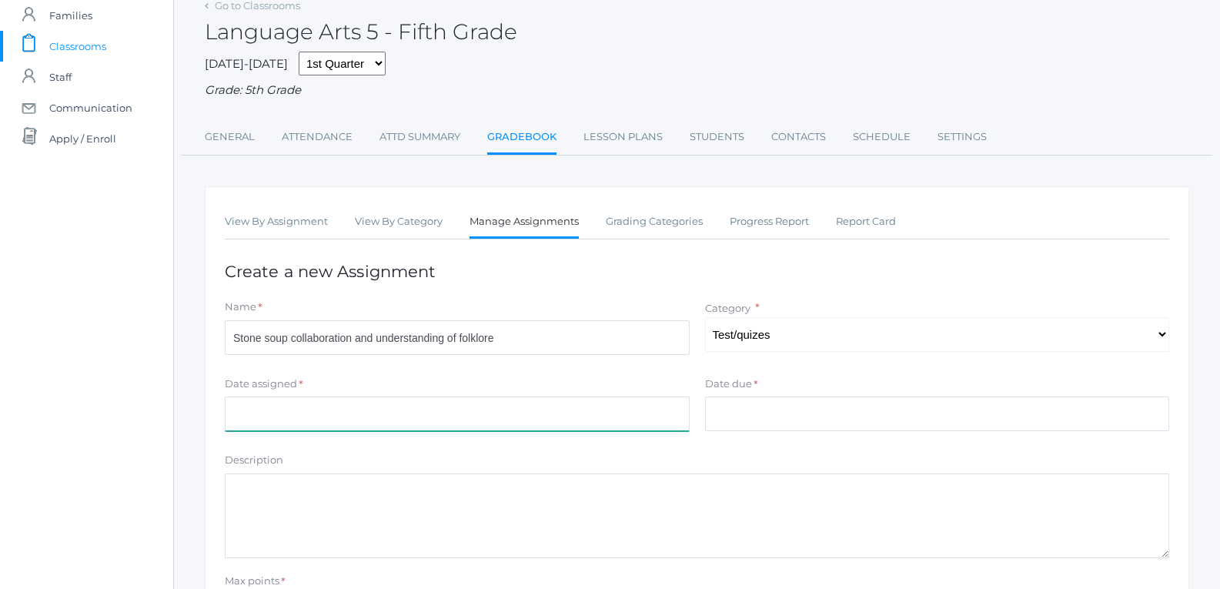
click at [620, 425] on input "Date assigned" at bounding box center [457, 413] width 465 height 35
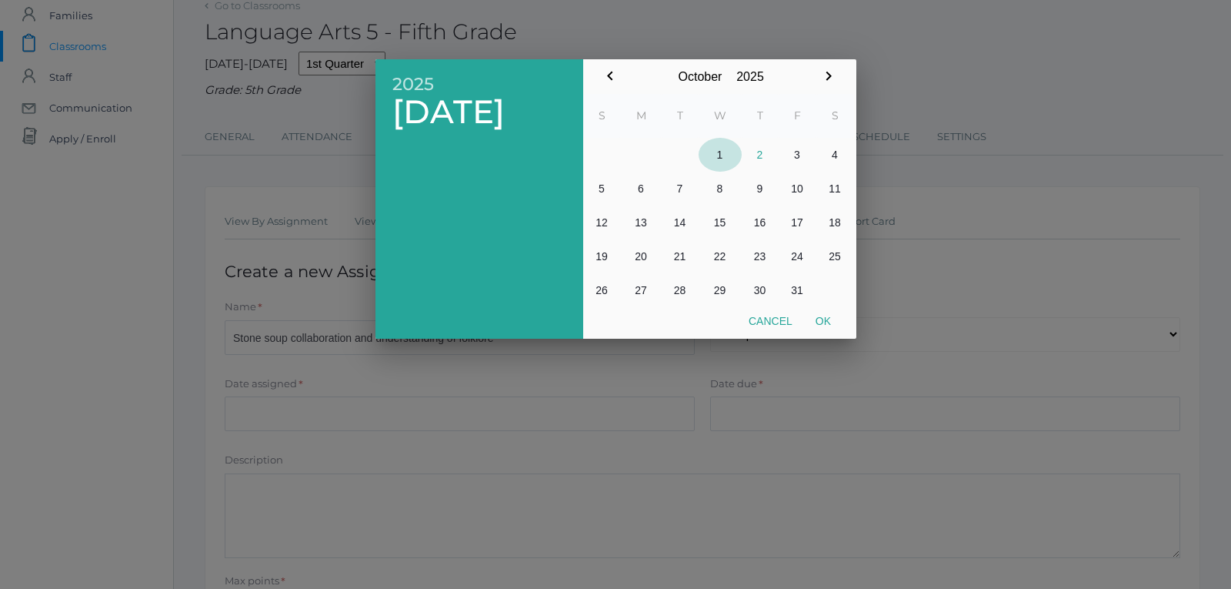
click at [723, 162] on button "1" at bounding box center [720, 155] width 43 height 34
click at [825, 330] on button "Ok" at bounding box center [823, 321] width 38 height 28
type input "[DATE]"
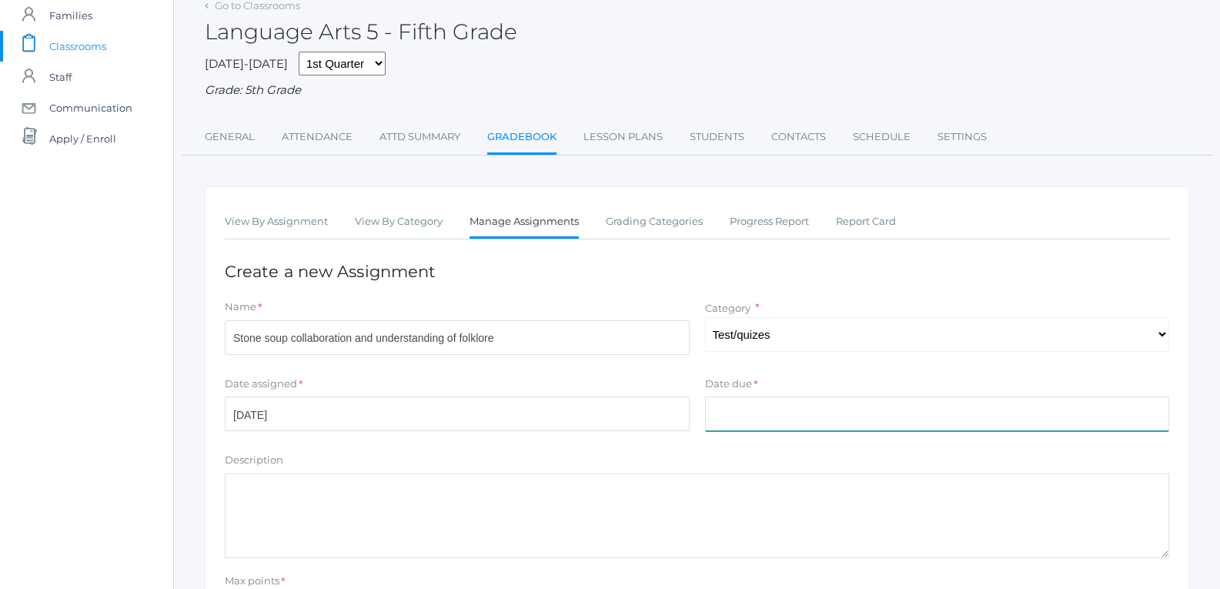
click at [799, 406] on input "Date due" at bounding box center [937, 413] width 465 height 35
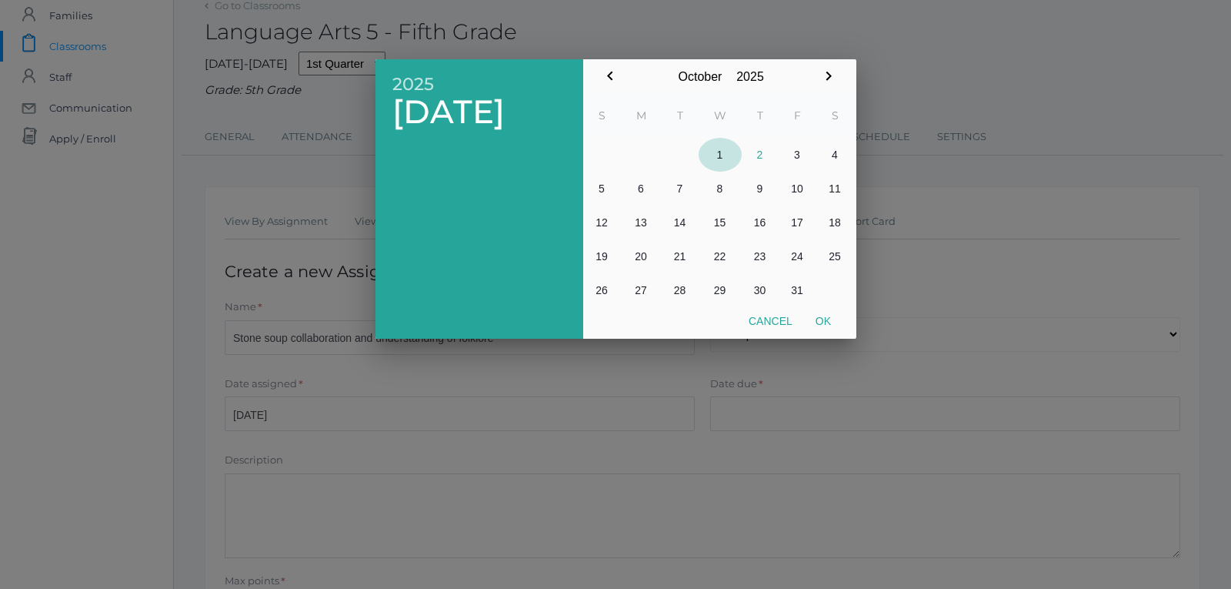
click at [721, 152] on button "1" at bounding box center [720, 155] width 43 height 34
click at [830, 324] on button "Ok" at bounding box center [823, 321] width 38 height 28
type input "[DATE]"
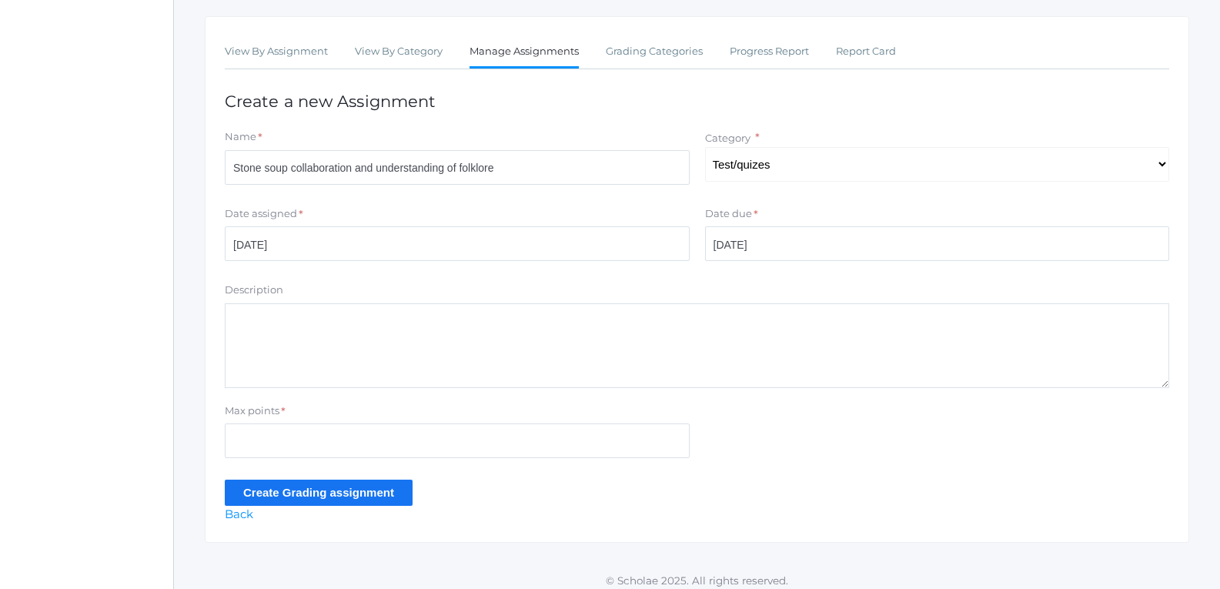
scroll to position [259, 0]
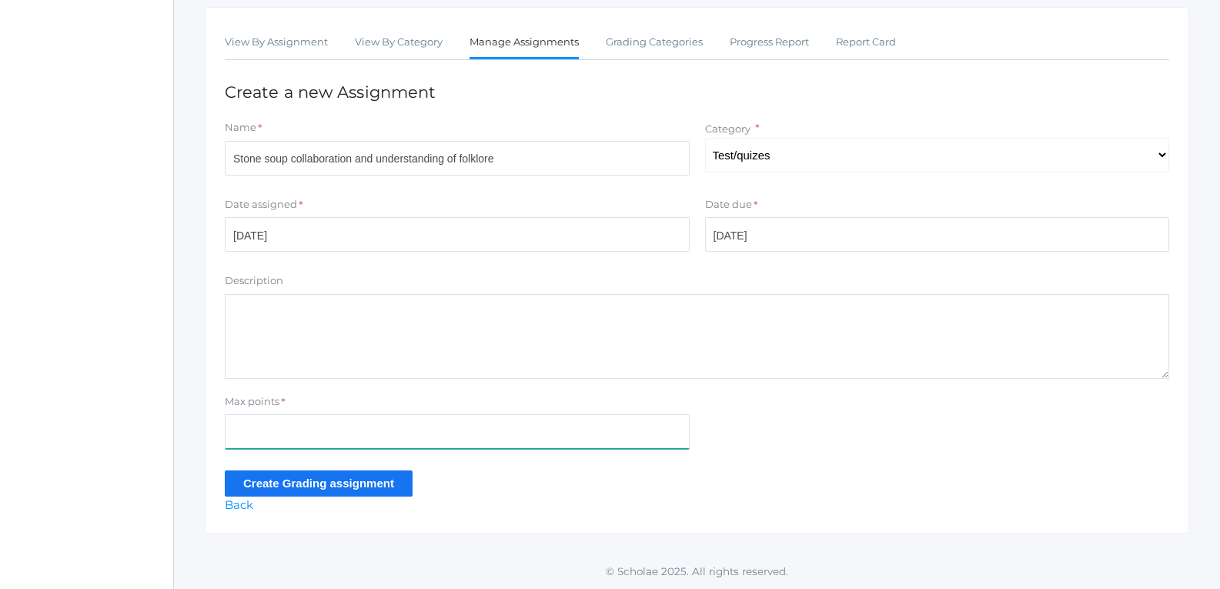
click at [590, 425] on input "Max points" at bounding box center [457, 431] width 465 height 35
type input "50"
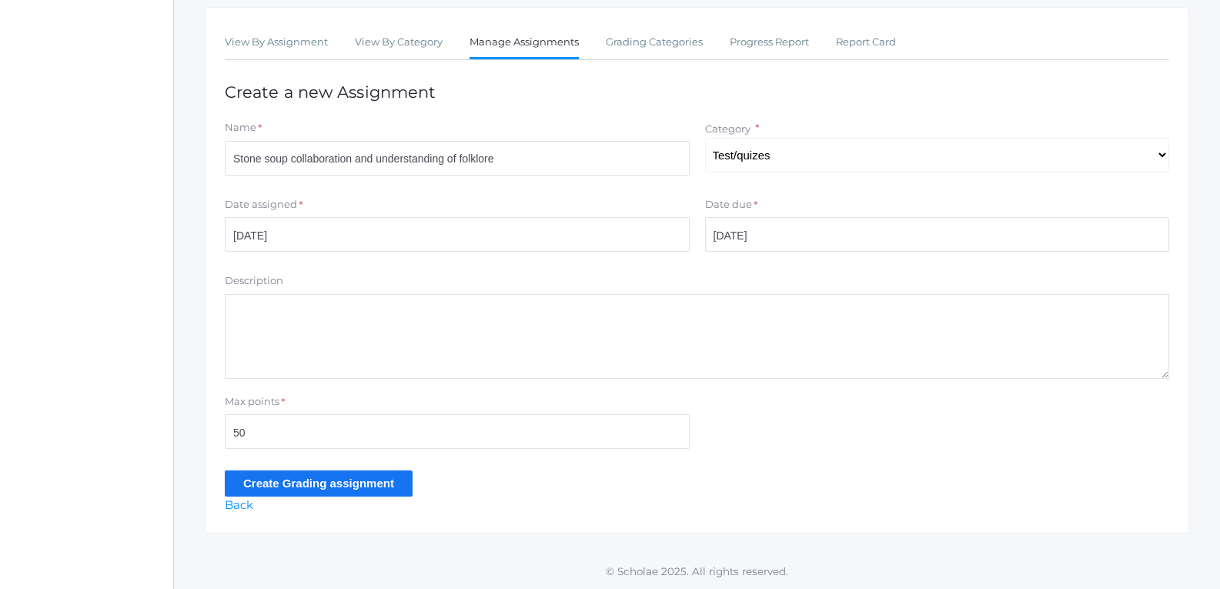
click at [324, 479] on input "Create Grading assignment" at bounding box center [319, 482] width 188 height 25
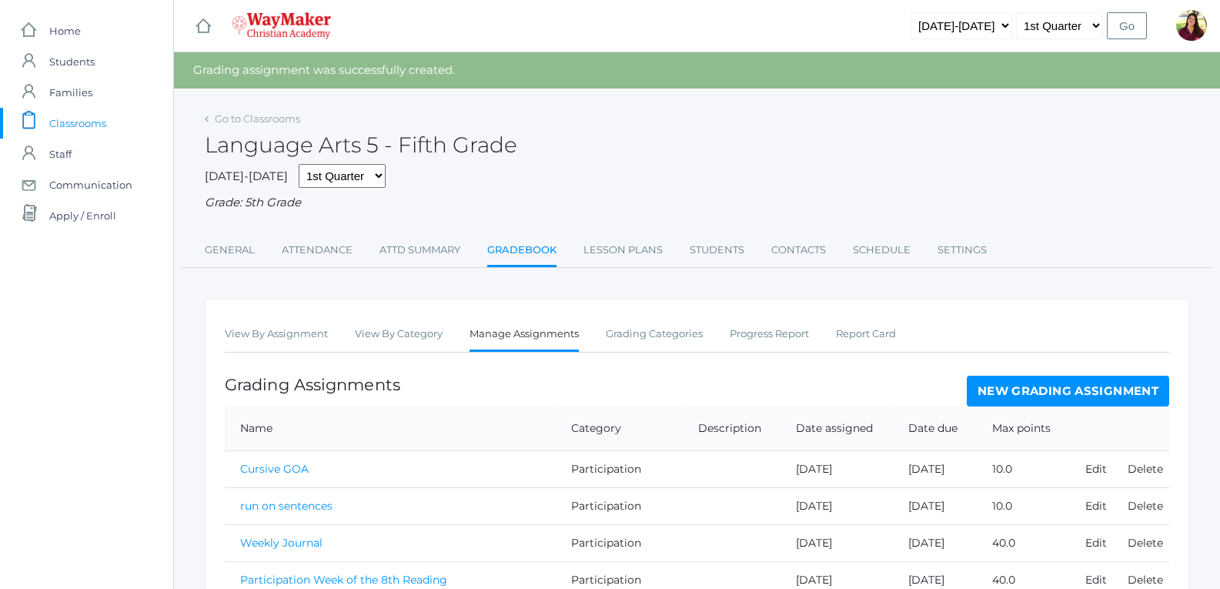
click at [1029, 389] on link "New Grading Assignment" at bounding box center [1068, 391] width 202 height 31
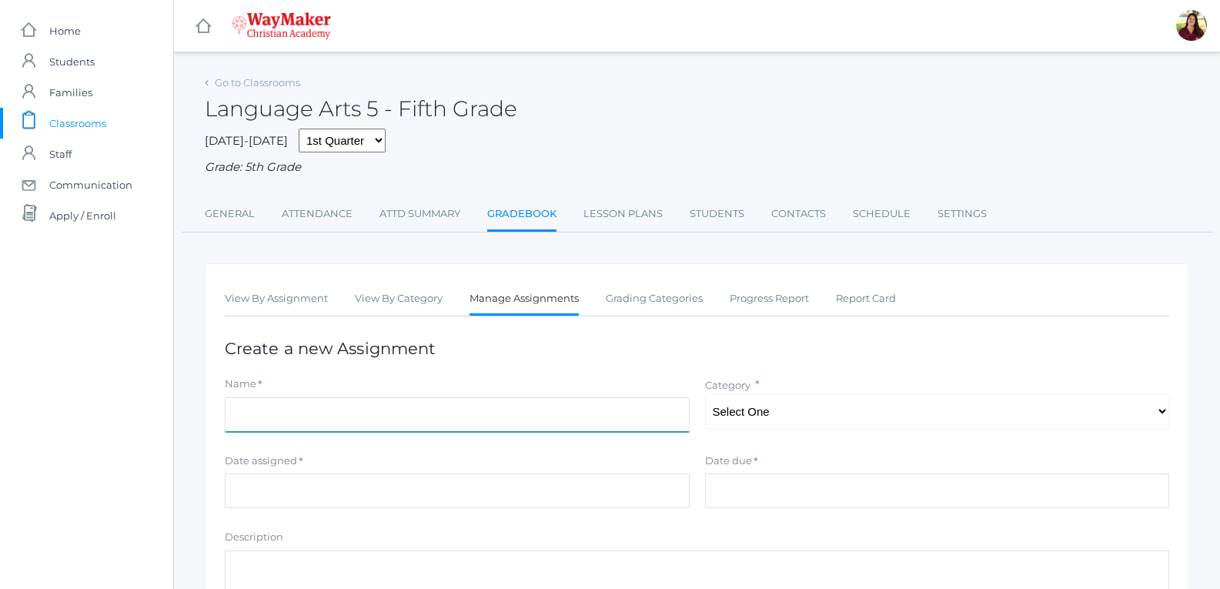
click at [653, 419] on input "Name" at bounding box center [457, 414] width 465 height 35
type input "The shape room"
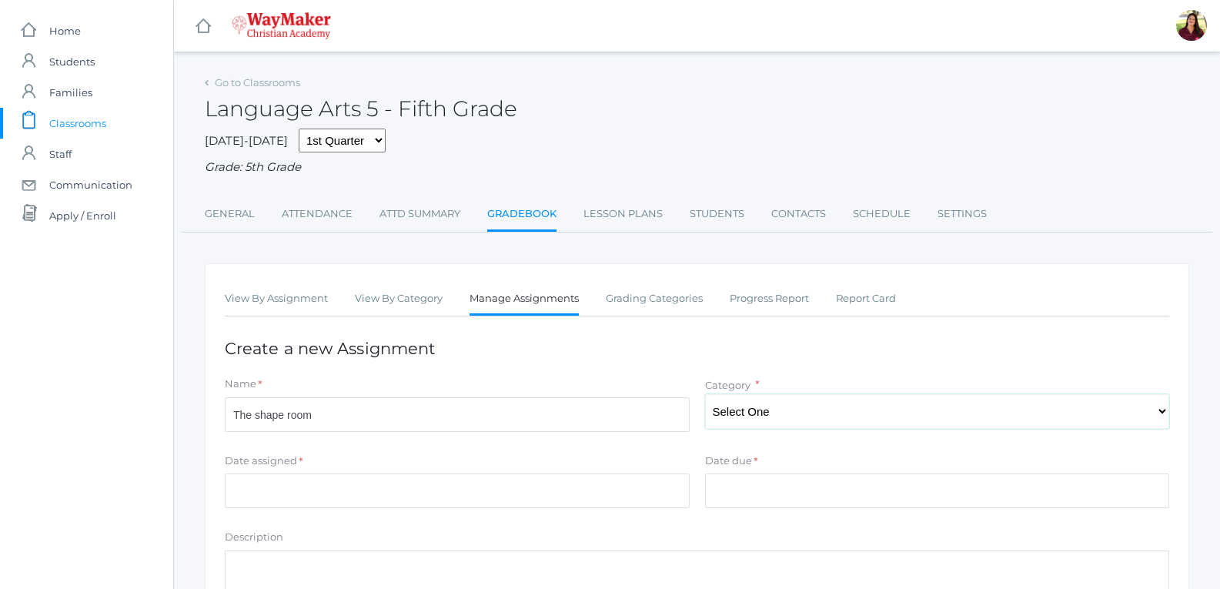
click at [954, 426] on select "Select One Participation Test/quizes Classwork/Projects" at bounding box center [937, 411] width 465 height 35
select select "1143"
click at [705, 396] on select "Select One Participation Test/quizes Classwork/Projects" at bounding box center [937, 411] width 465 height 35
click at [568, 492] on input "Date assigned" at bounding box center [457, 490] width 465 height 35
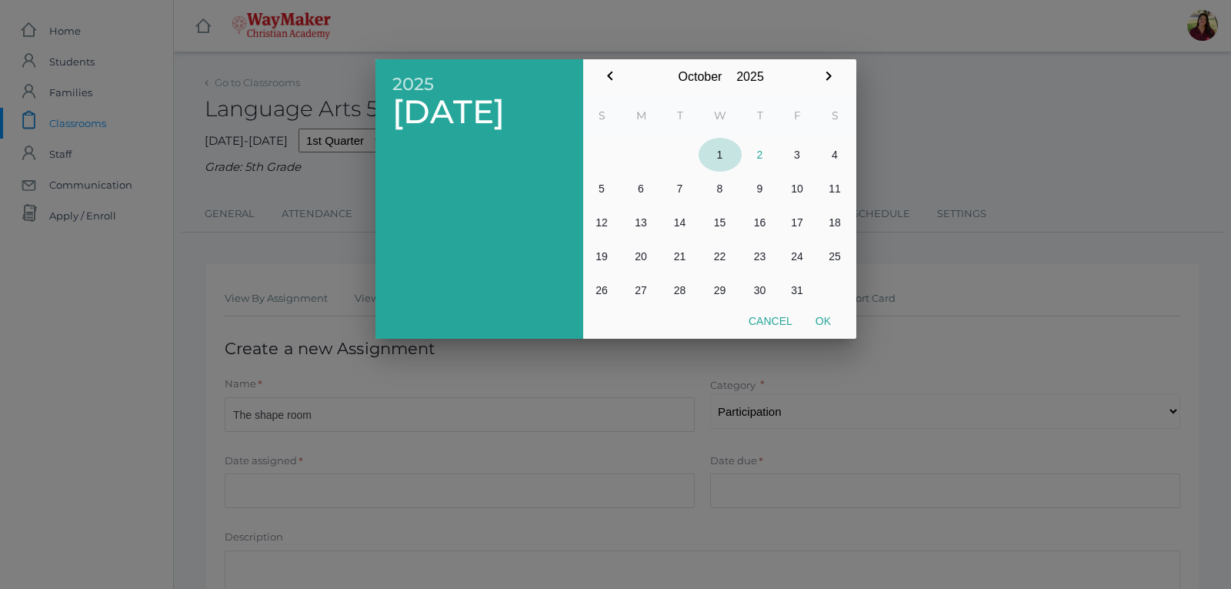
click at [720, 159] on button "1" at bounding box center [720, 155] width 43 height 34
click at [824, 322] on button "Ok" at bounding box center [823, 321] width 38 height 28
type input "[DATE]"
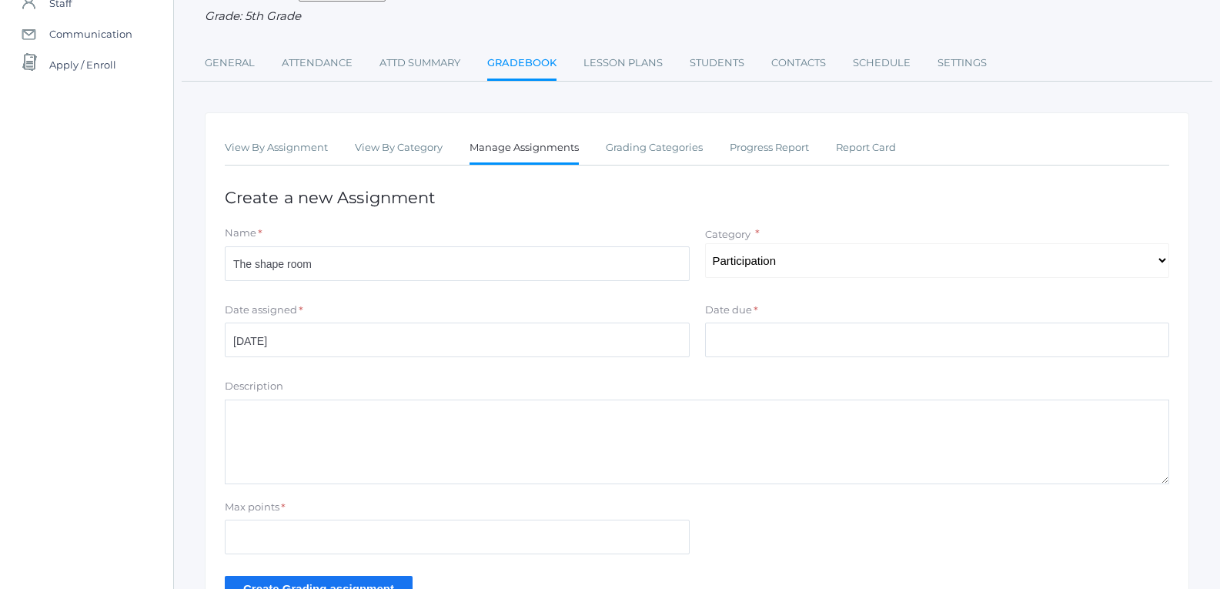
scroll to position [154, 0]
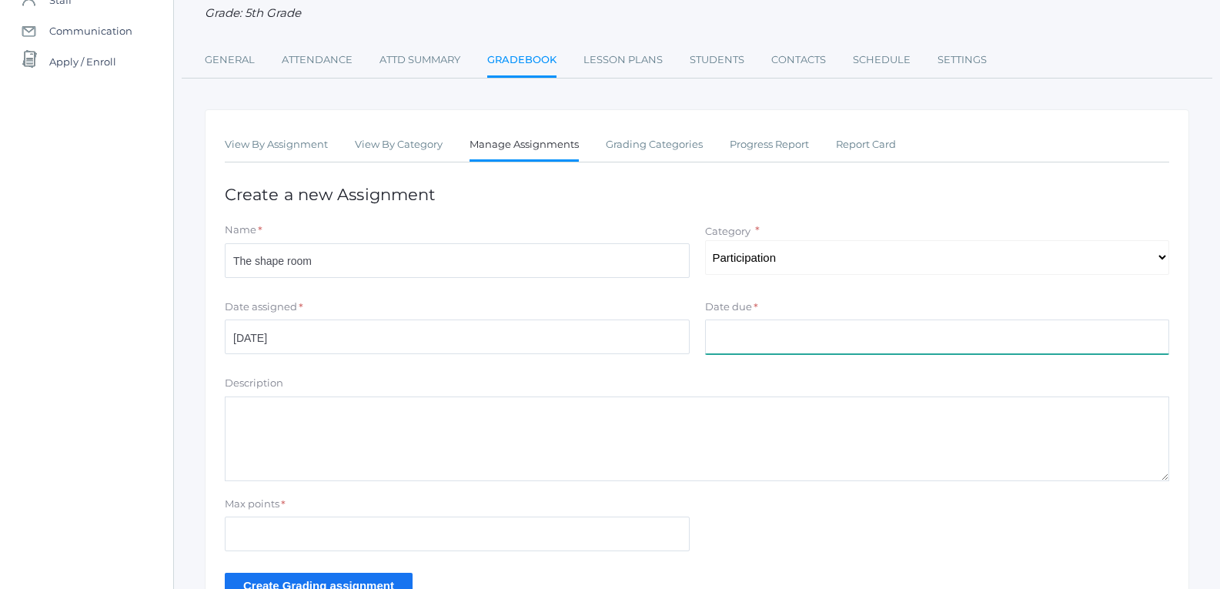
click at [788, 342] on input "Date due" at bounding box center [937, 336] width 465 height 35
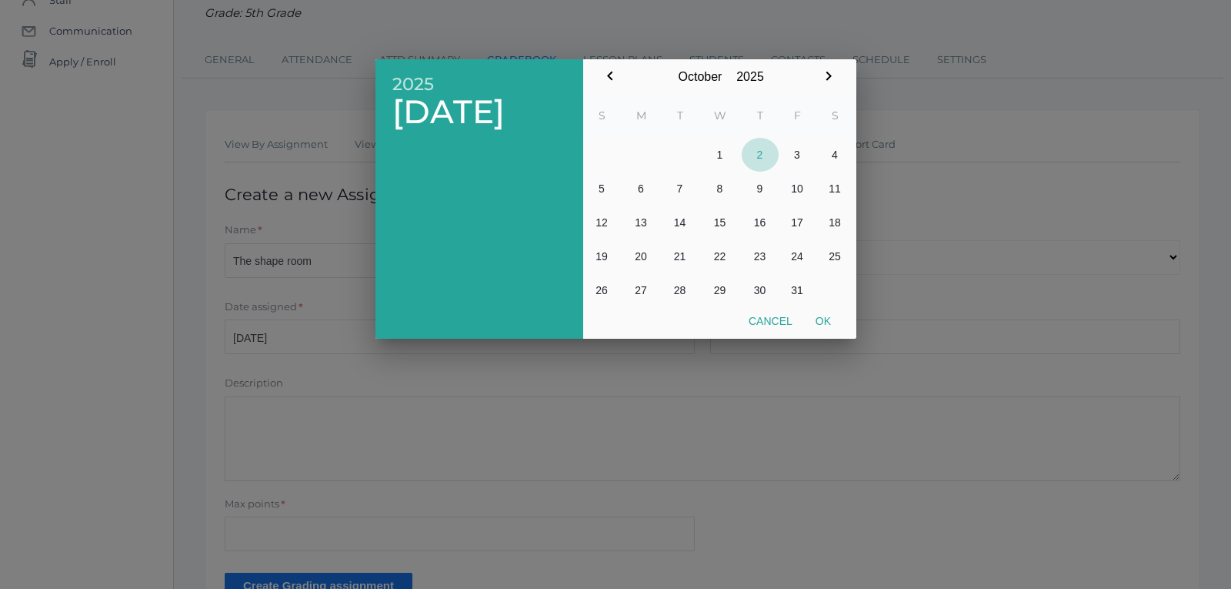
click at [760, 151] on button "2" at bounding box center [760, 155] width 37 height 34
click at [830, 322] on button "Ok" at bounding box center [823, 321] width 38 height 28
type input "[DATE]"
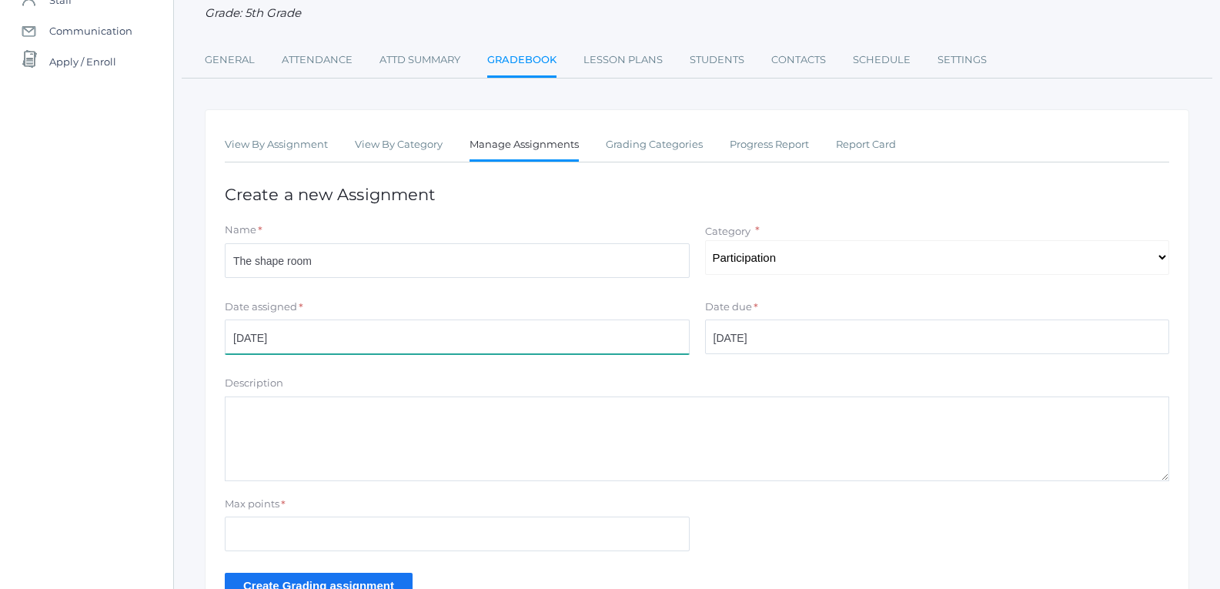
click at [469, 345] on input "[DATE]" at bounding box center [457, 336] width 465 height 35
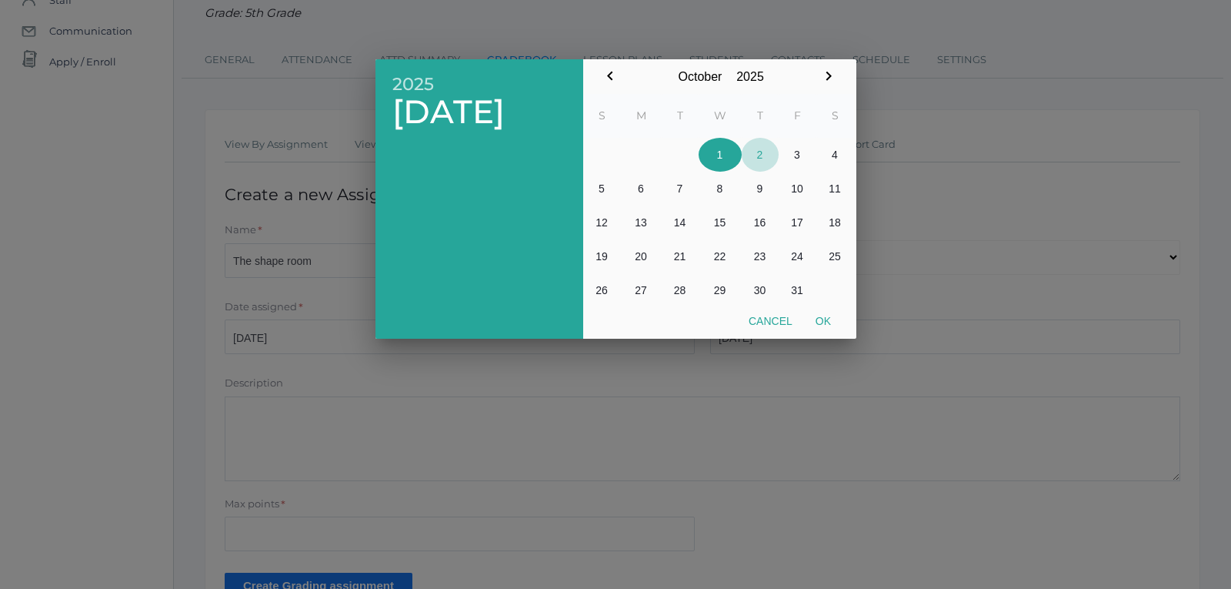
click at [757, 158] on button "2" at bounding box center [760, 155] width 37 height 34
click at [819, 310] on button "Ok" at bounding box center [823, 321] width 38 height 28
type input "[DATE]"
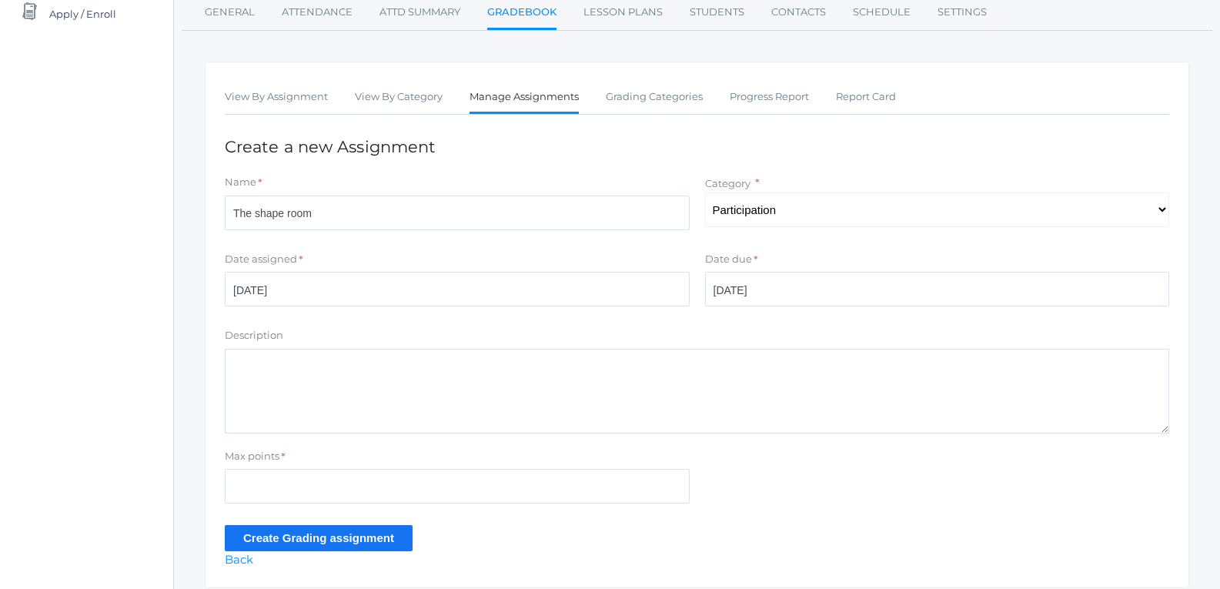
scroll to position [259, 0]
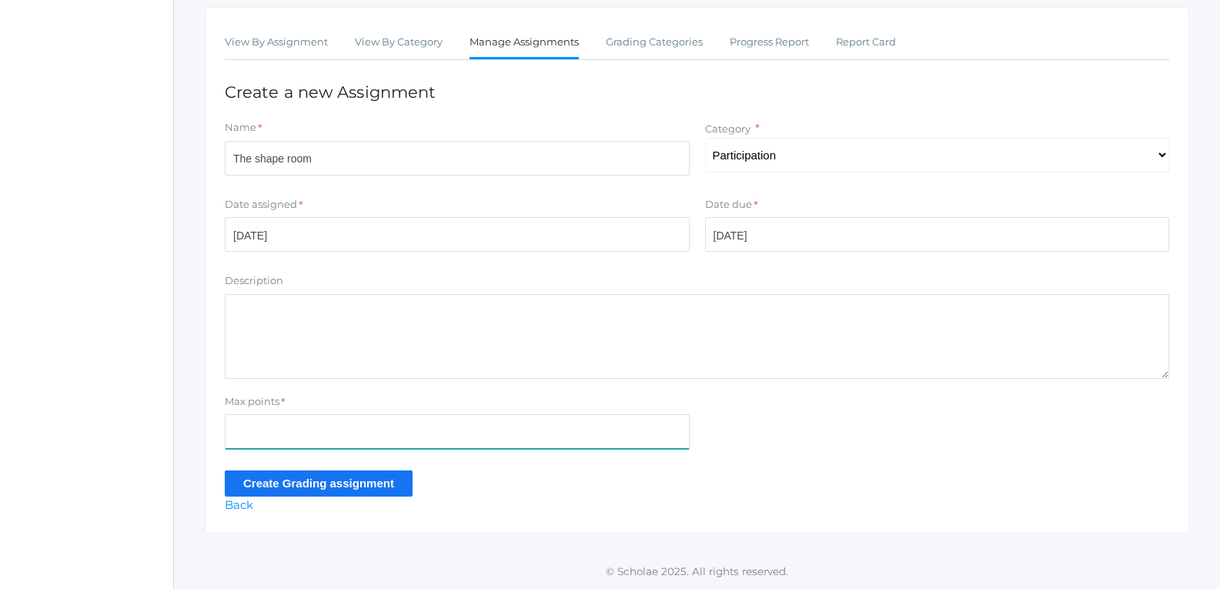
click at [574, 429] on input "Max points" at bounding box center [457, 431] width 465 height 35
type input "10"
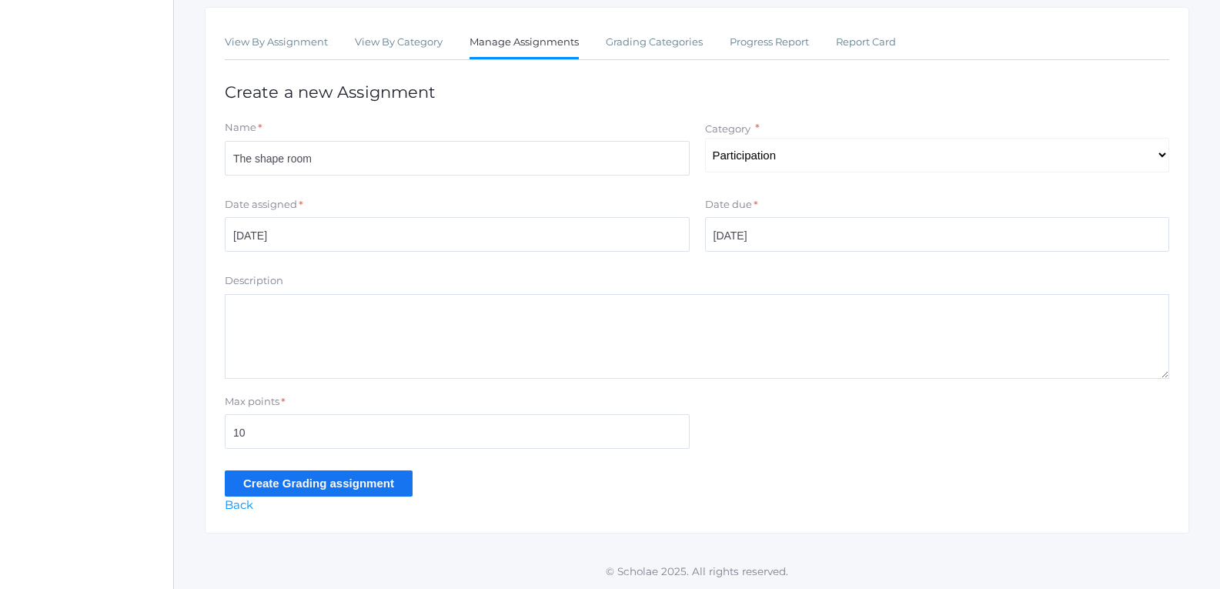
click at [285, 488] on input "Create Grading assignment" at bounding box center [319, 482] width 188 height 25
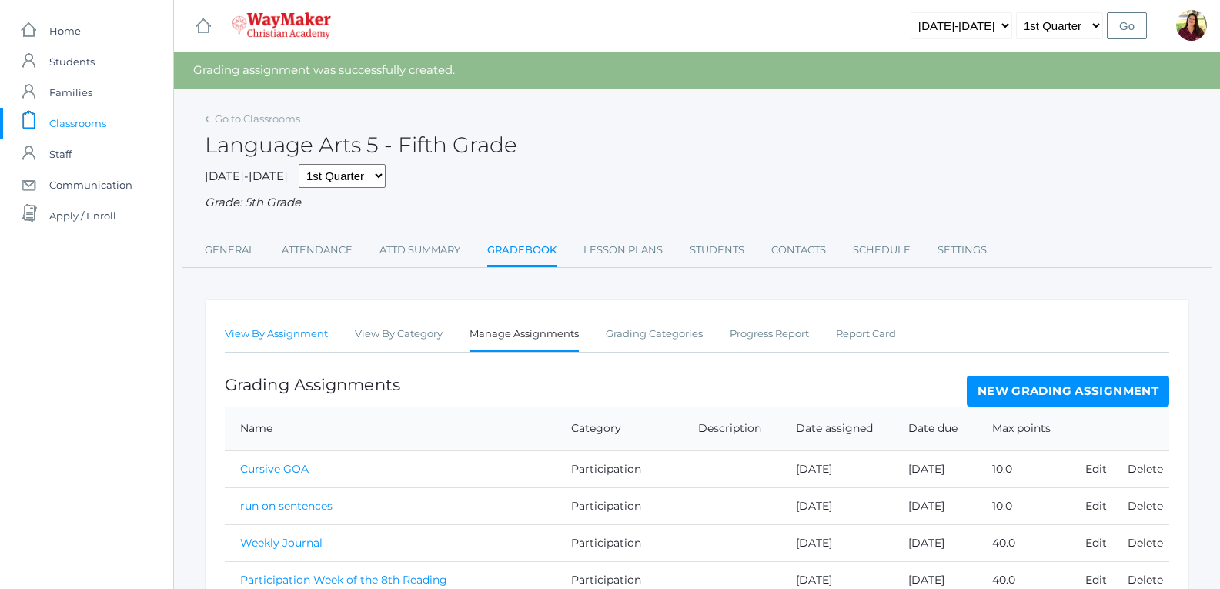
click at [324, 332] on link "View By Assignment" at bounding box center [276, 334] width 103 height 31
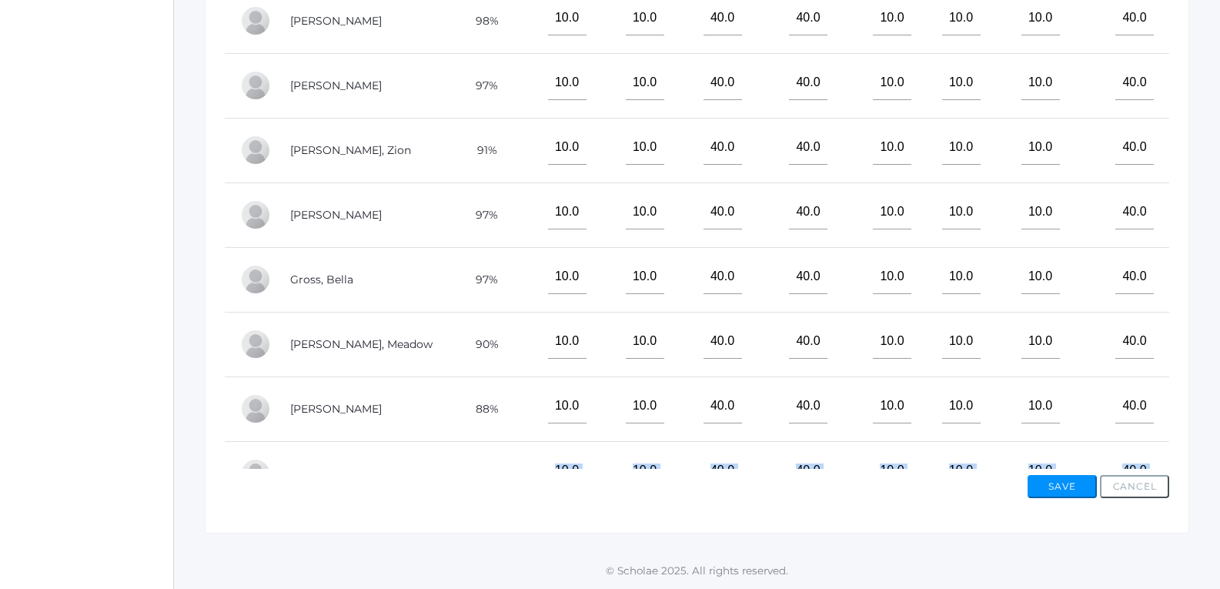
scroll to position [127, 0]
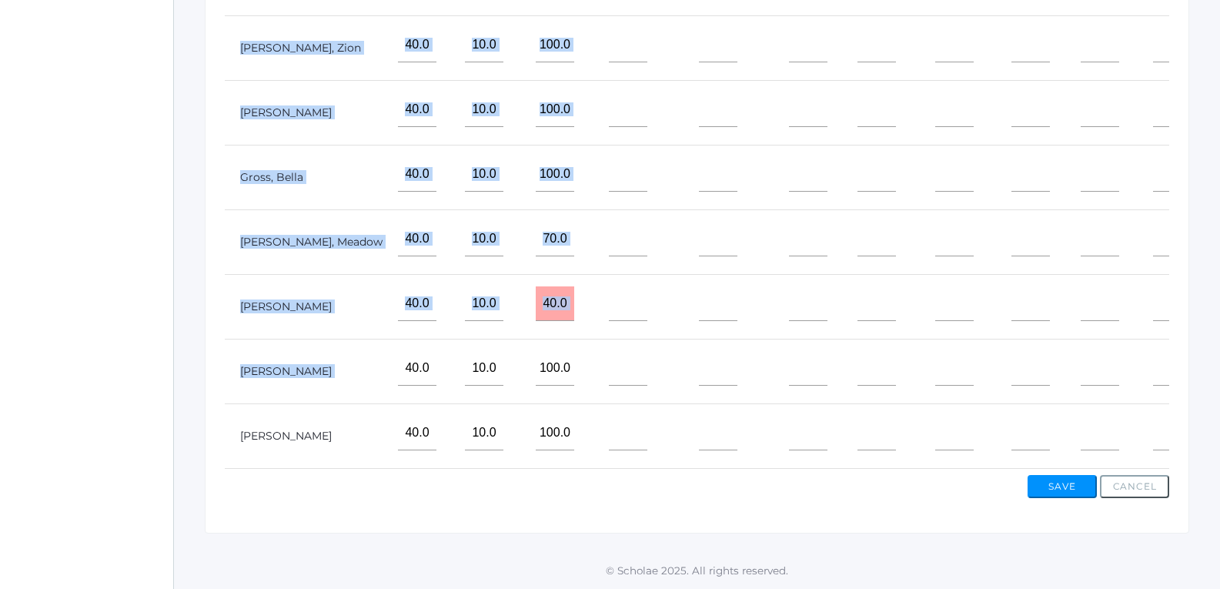
drag, startPoint x: 513, startPoint y: 455, endPoint x: 1231, endPoint y: 463, distance: 717.3
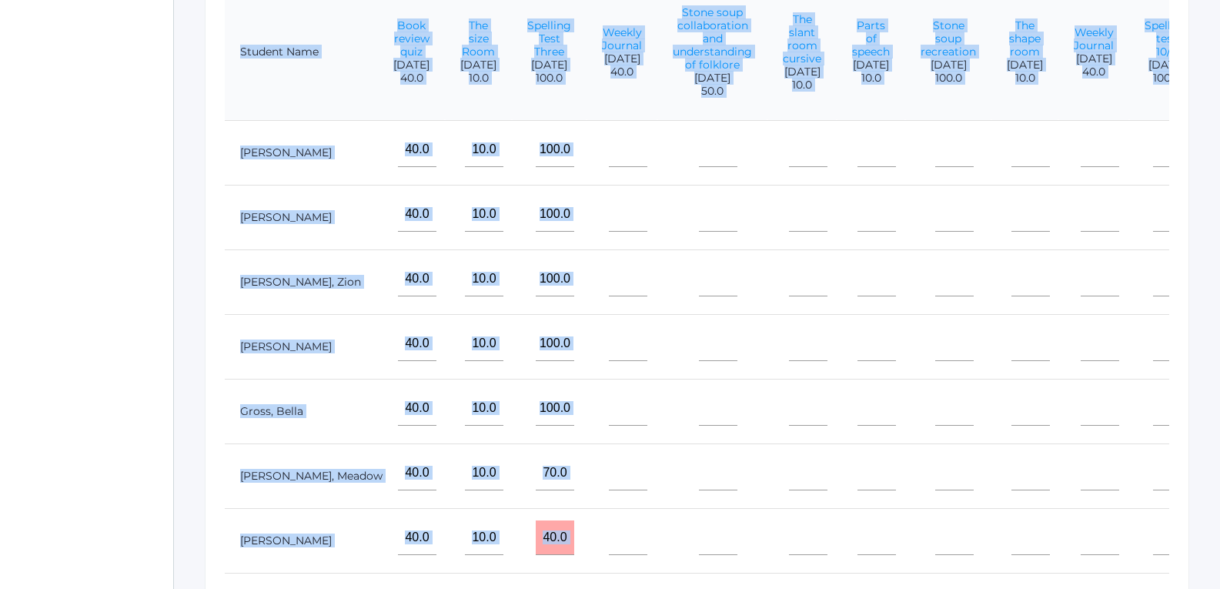
scroll to position [309, 0]
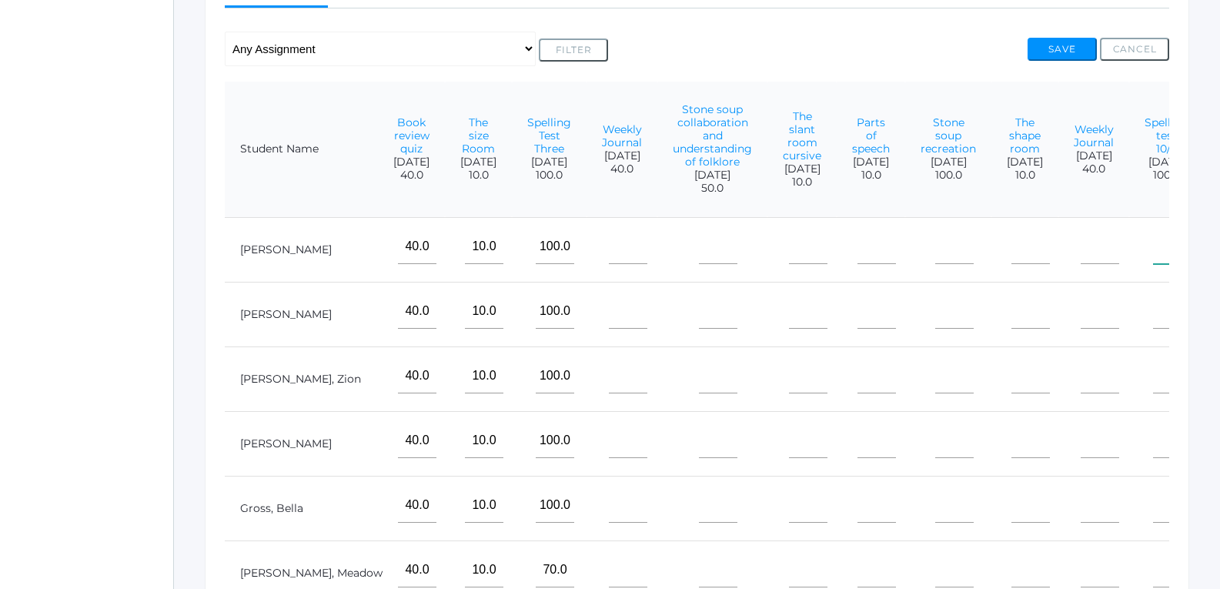
click at [1153, 256] on input"] "text" at bounding box center [1172, 246] width 38 height 35
type input"] "100"
click at [1153, 329] on input"] "text" at bounding box center [1172, 311] width 38 height 35
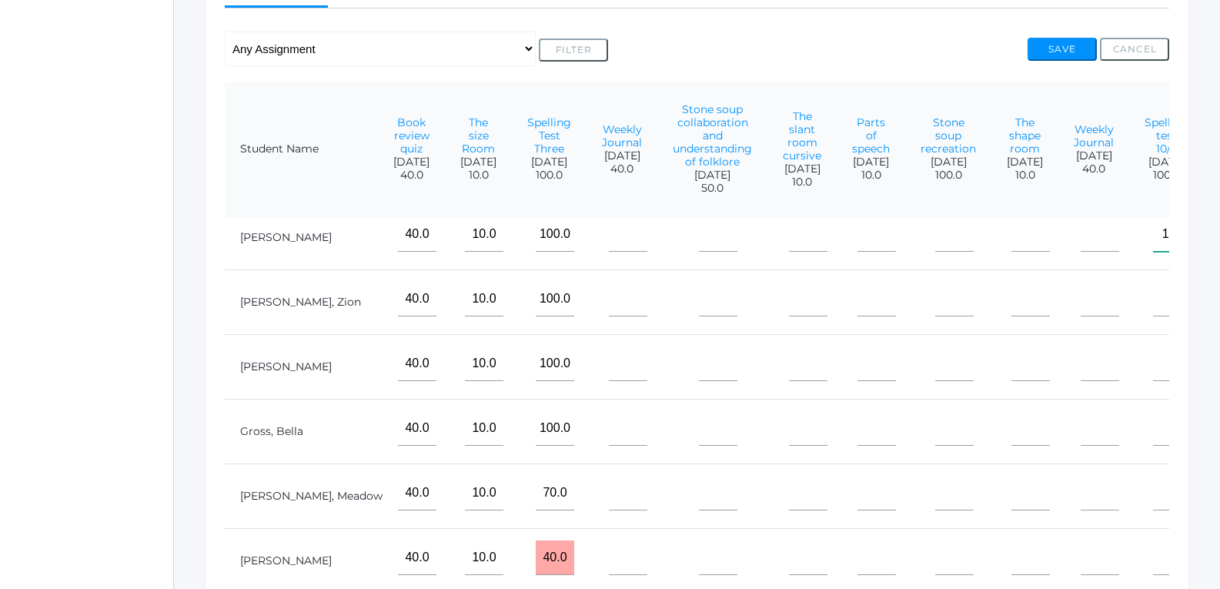
scroll to position [127, 1661]
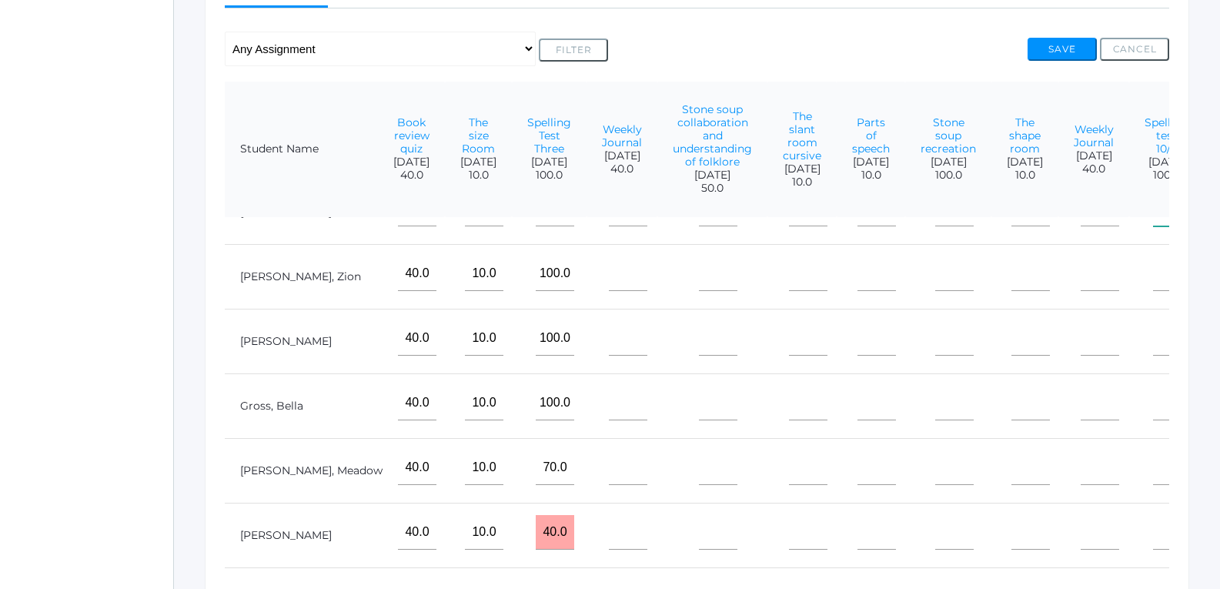
type input"] "100"
click at [1153, 391] on input"] "text" at bounding box center [1172, 403] width 38 height 35
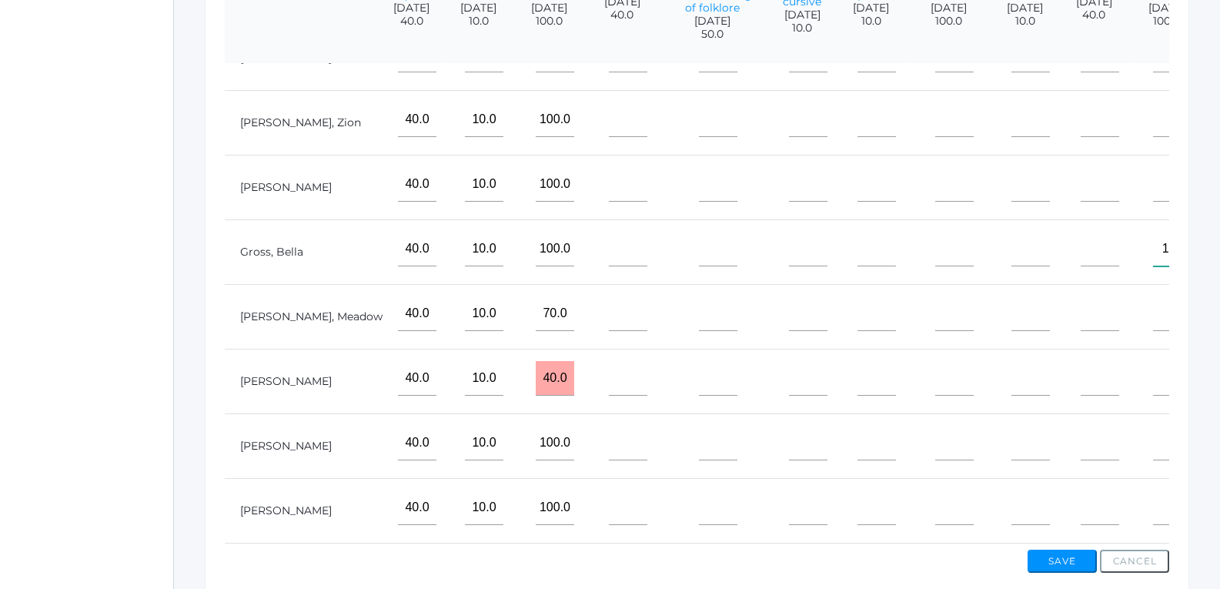
type input"] "100"
click at [1153, 490] on input"] "text" at bounding box center [1172, 507] width 38 height 35
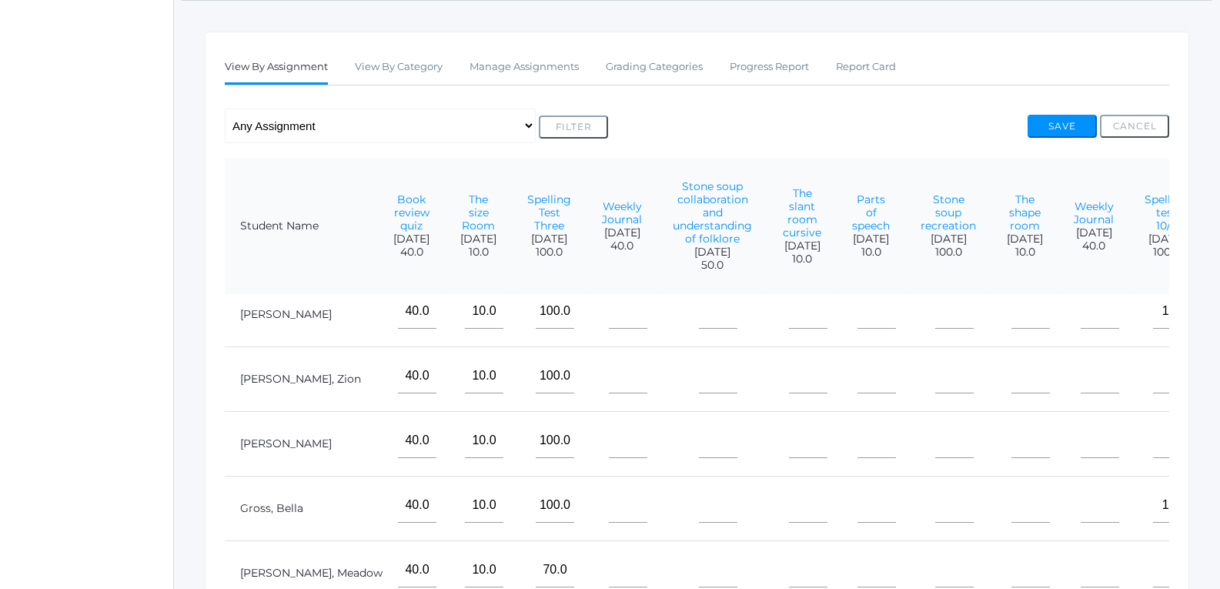
scroll to position [0, 1661]
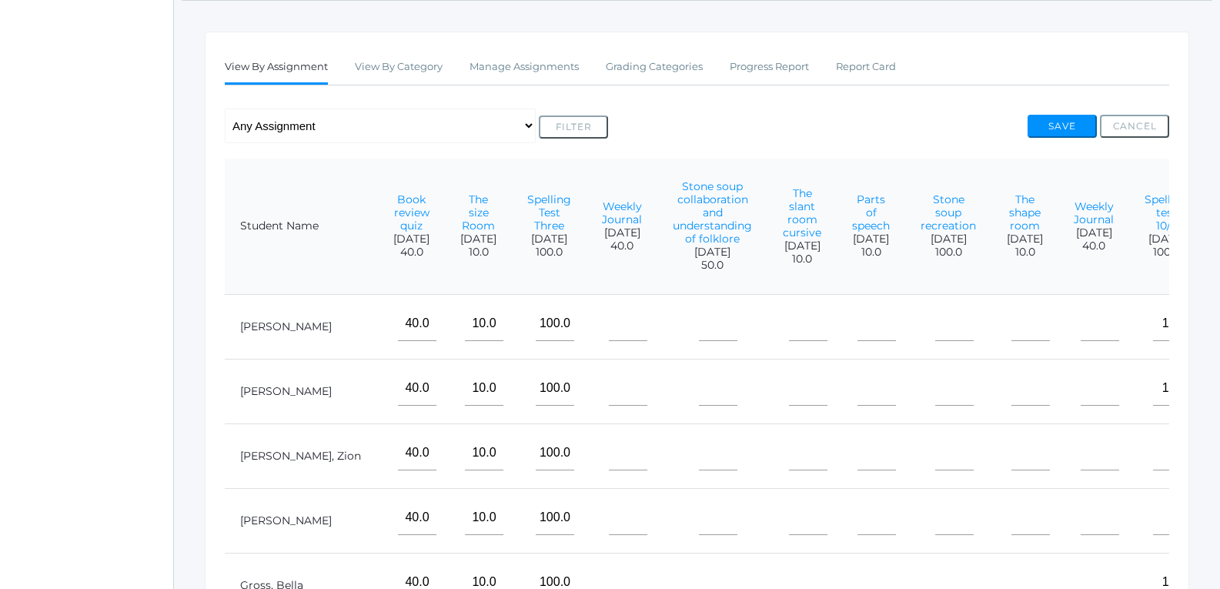
type input"] "100"
click at [609, 341] on input"] "text" at bounding box center [628, 323] width 38 height 35
type input"] "40"
click at [609, 406] on input"] "text" at bounding box center [628, 388] width 38 height 35
type input"] "40"
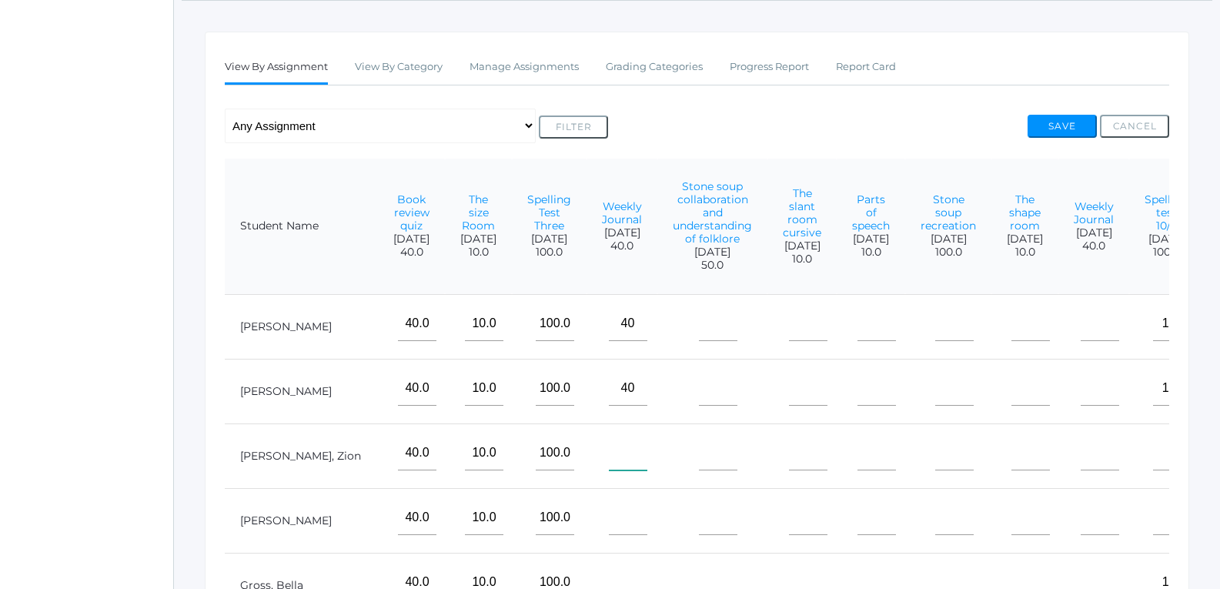
click at [609, 470] on input"] "text" at bounding box center [628, 453] width 38 height 35
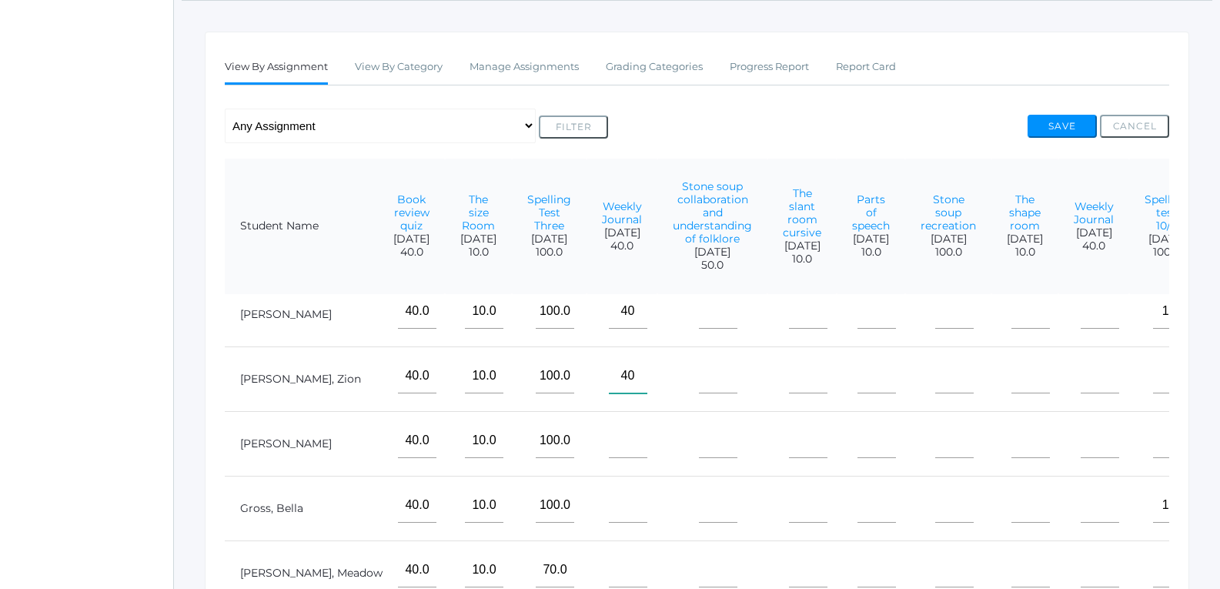
type input"] "40"
click at [609, 458] on input"] "text" at bounding box center [628, 440] width 38 height 35
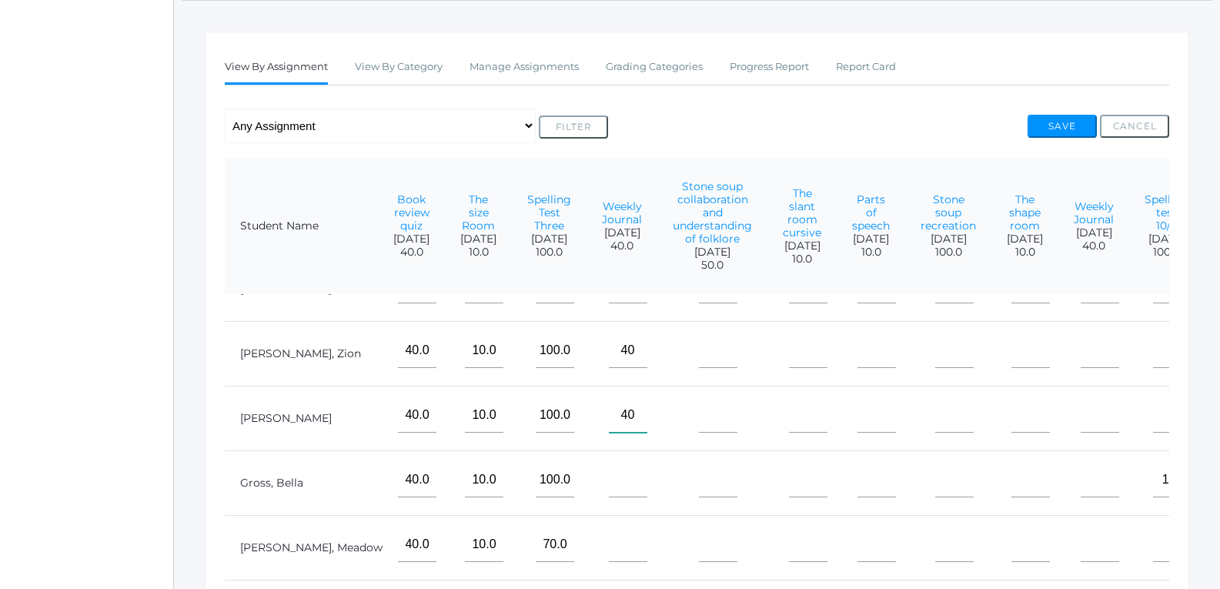
type input"] "40"
click at [609, 463] on input"] "text" at bounding box center [628, 480] width 38 height 35
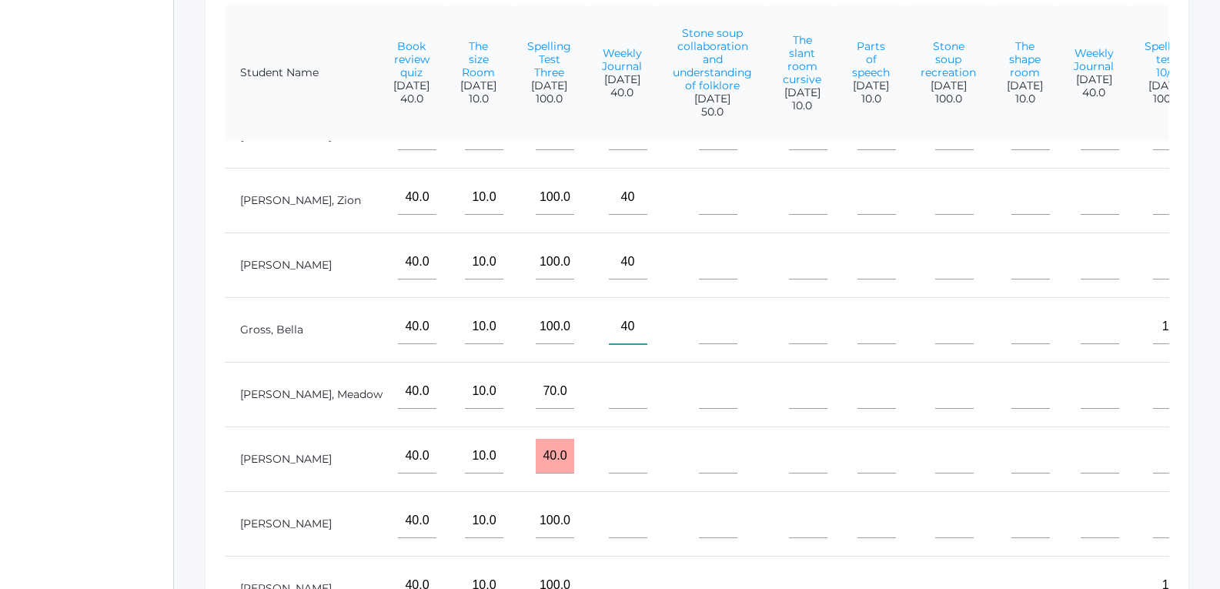
scroll to position [386, 0]
type input"] "40"
click at [609, 376] on input"] "text" at bounding box center [628, 390] width 38 height 35
type input"] "40"
click at [609, 454] on input"] "text" at bounding box center [628, 455] width 38 height 35
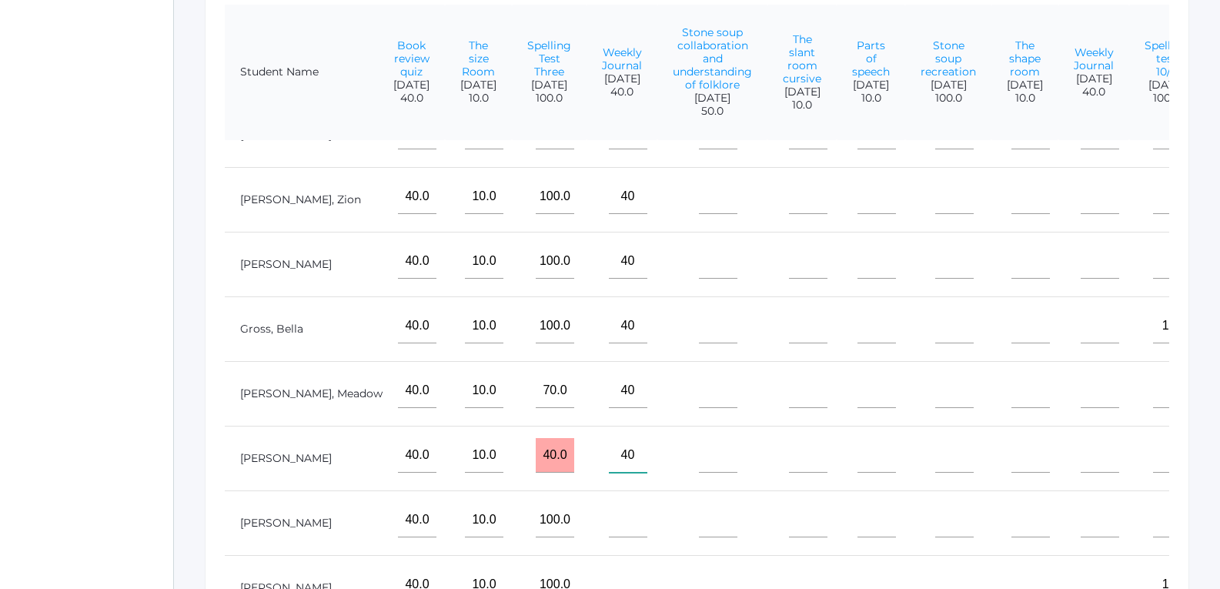
type input"] "40"
click at [609, 503] on input"] "text" at bounding box center [628, 520] width 38 height 35
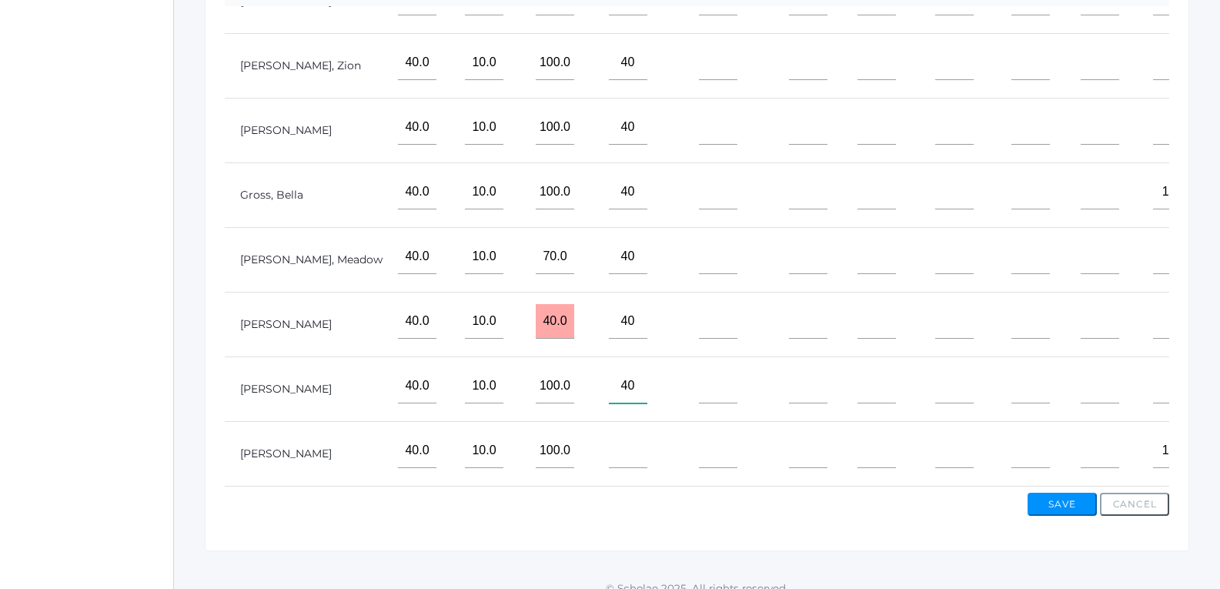
scroll to position [540, 0]
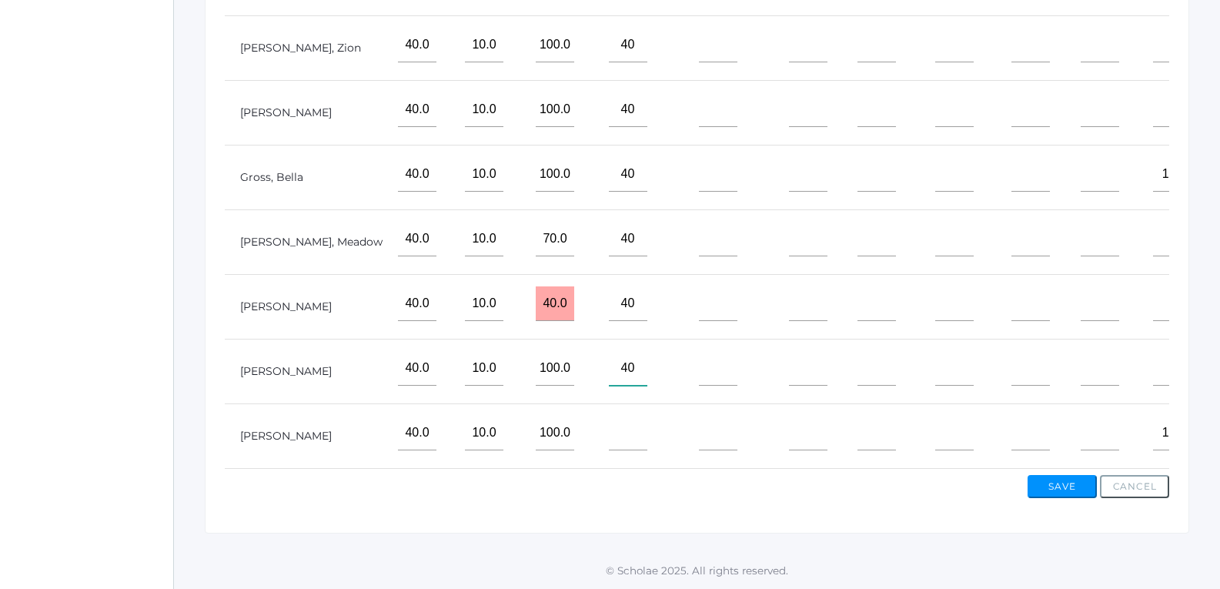
type input"] "40"
click at [609, 423] on input"] "text" at bounding box center [628, 433] width 38 height 35
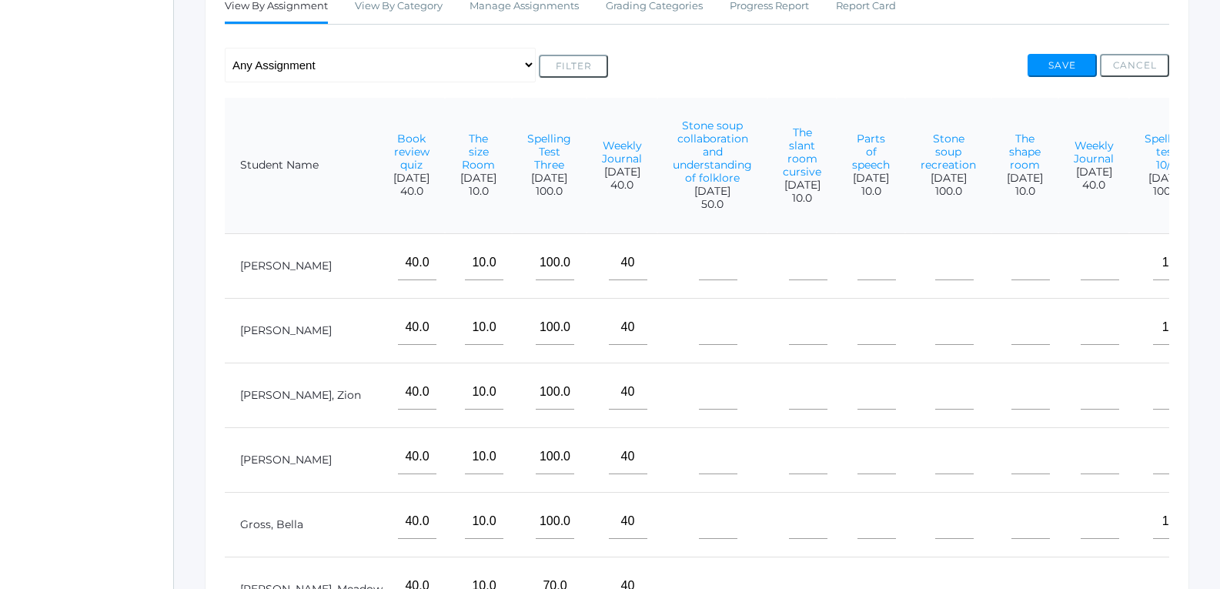
scroll to position [232, 0]
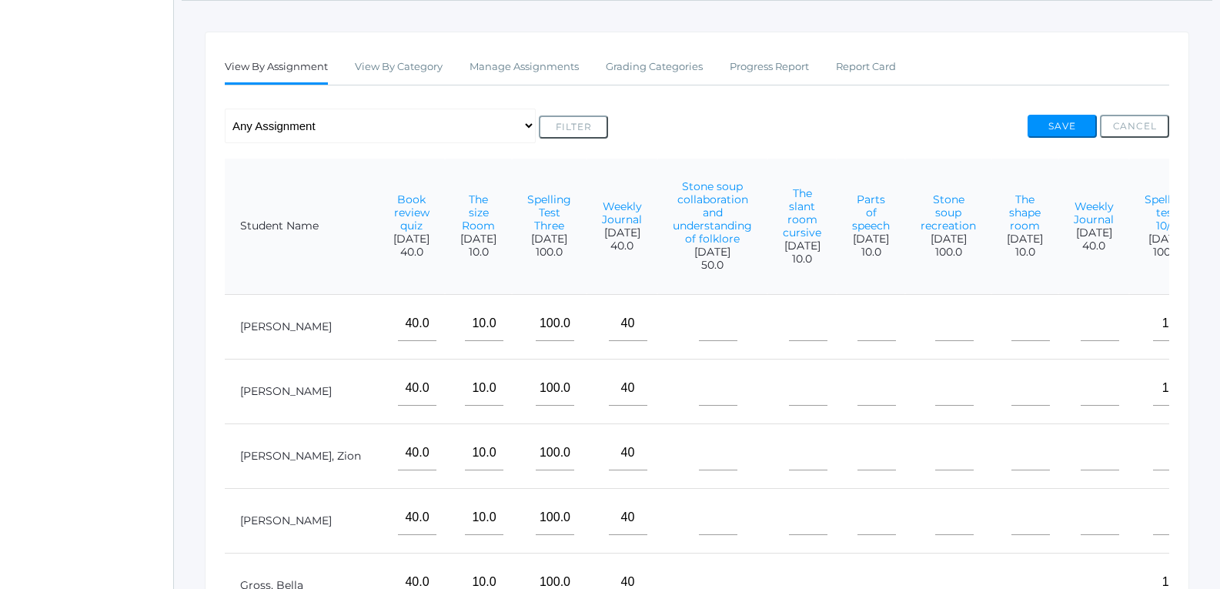
type input"] "40"
click at [699, 339] on input"] "text" at bounding box center [718, 323] width 38 height 35
type input"] "50"
click at [699, 393] on input"] "text" at bounding box center [718, 388] width 38 height 35
type input"] "2"
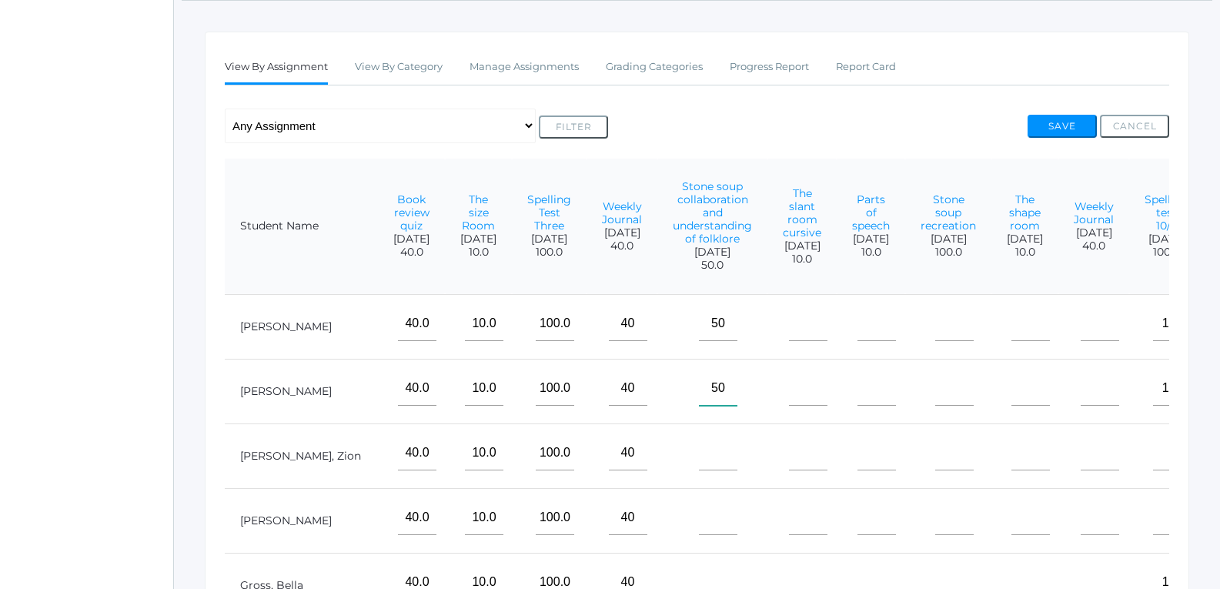
type input"] "50"
click at [699, 465] on input"] "text" at bounding box center [718, 453] width 38 height 35
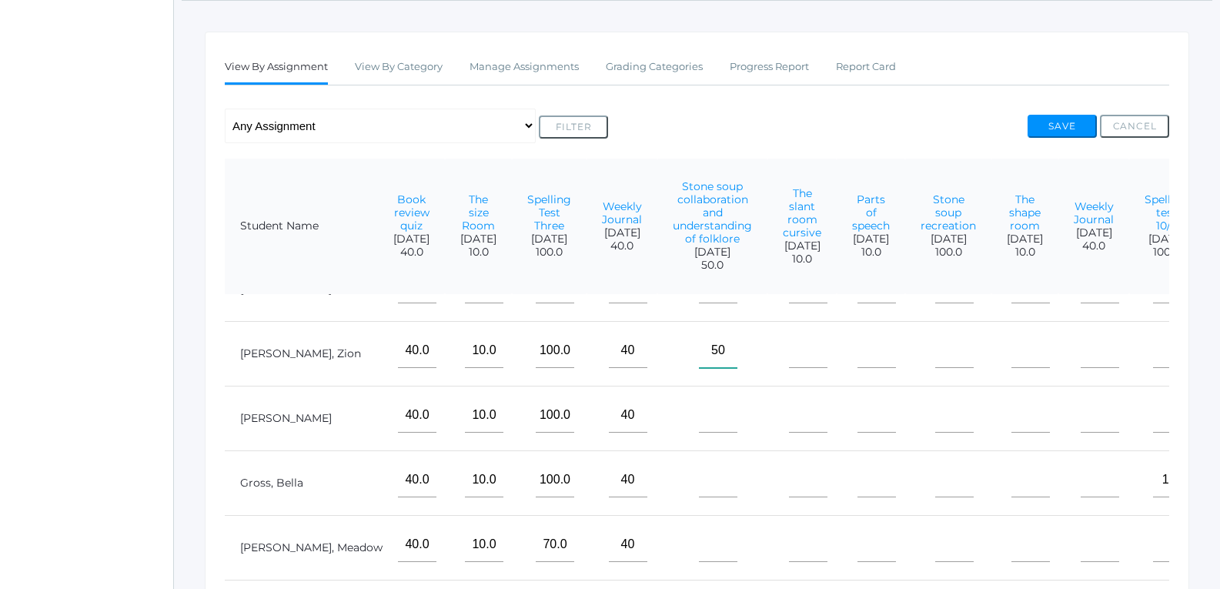
scroll to position [127, 1661]
type input"] "50"
click at [699, 404] on input"] "text" at bounding box center [718, 415] width 38 height 35
type input"] "50"
click at [699, 475] on input"] "text" at bounding box center [718, 480] width 38 height 35
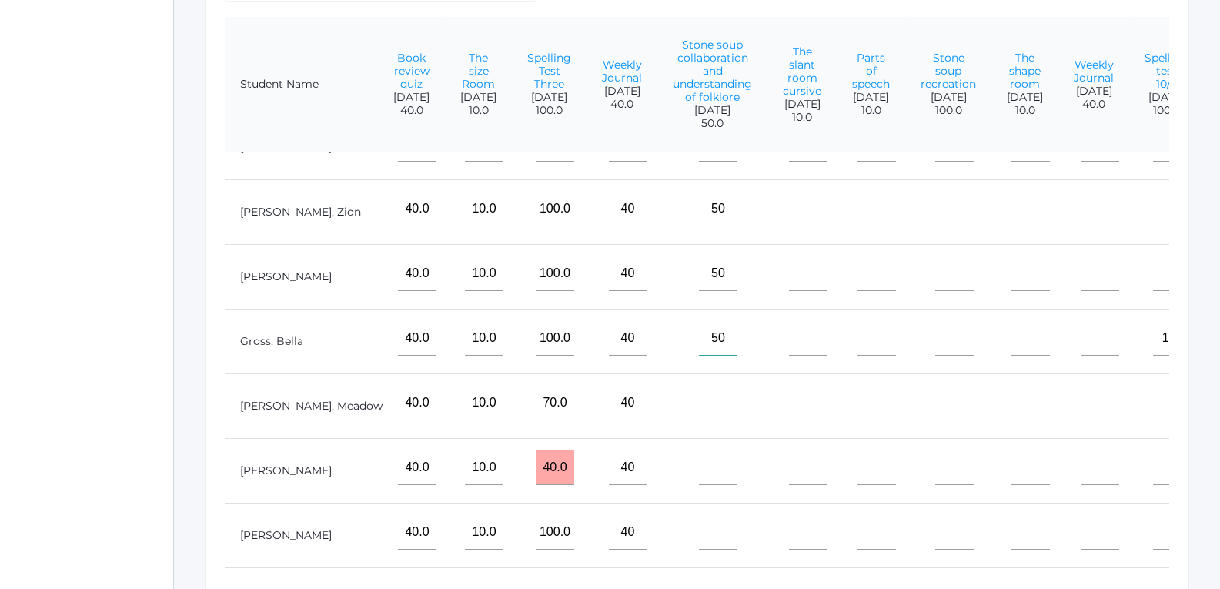
scroll to position [386, 0]
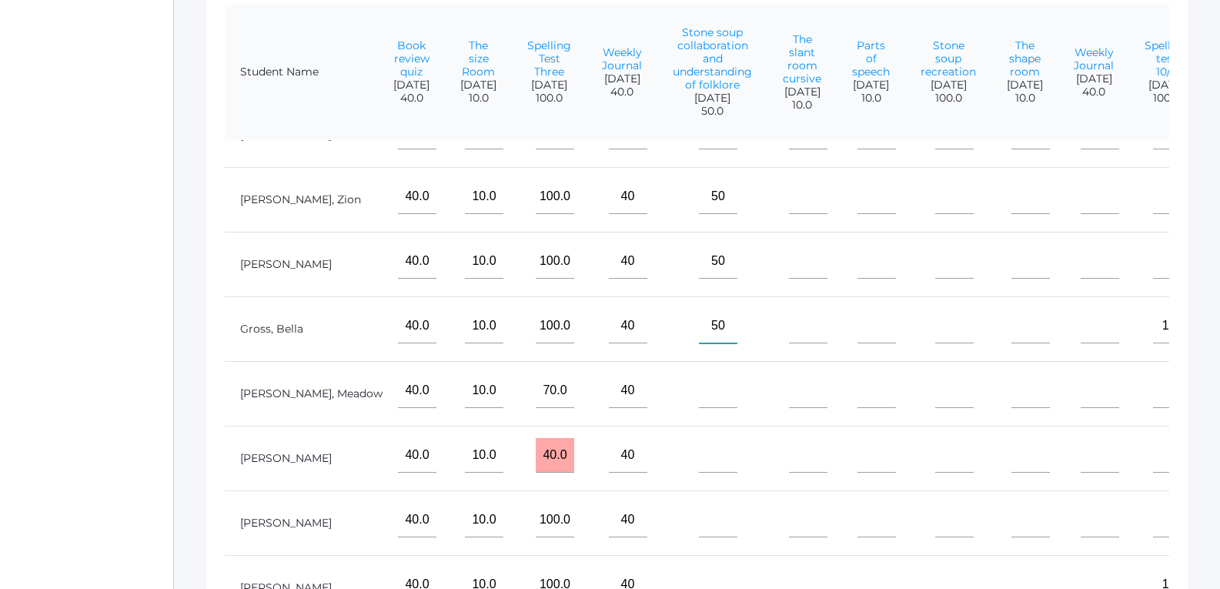
type input"] "50"
click at [699, 386] on input"] "text" at bounding box center [718, 390] width 38 height 35
type input"] "0"
type input"] "50"
click at [699, 438] on input"] "text" at bounding box center [718, 455] width 38 height 35
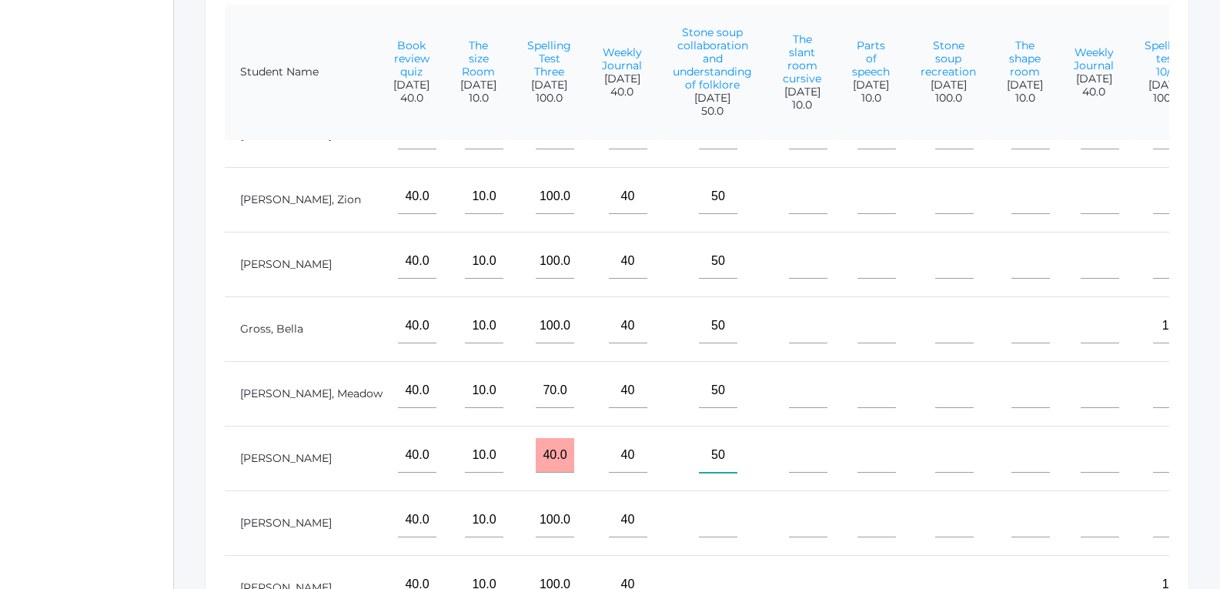
scroll to position [463, 0]
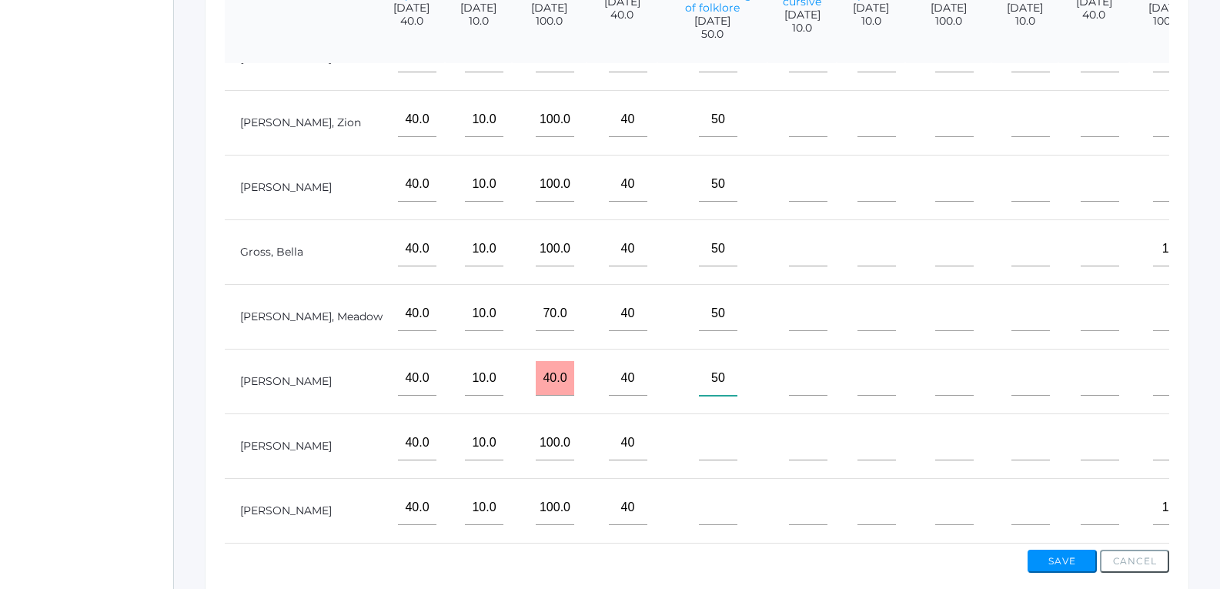
type input"] "50"
click at [699, 438] on input"] "text" at bounding box center [718, 443] width 38 height 35
type input"] "50"
click at [699, 490] on input"] "text" at bounding box center [718, 507] width 38 height 35
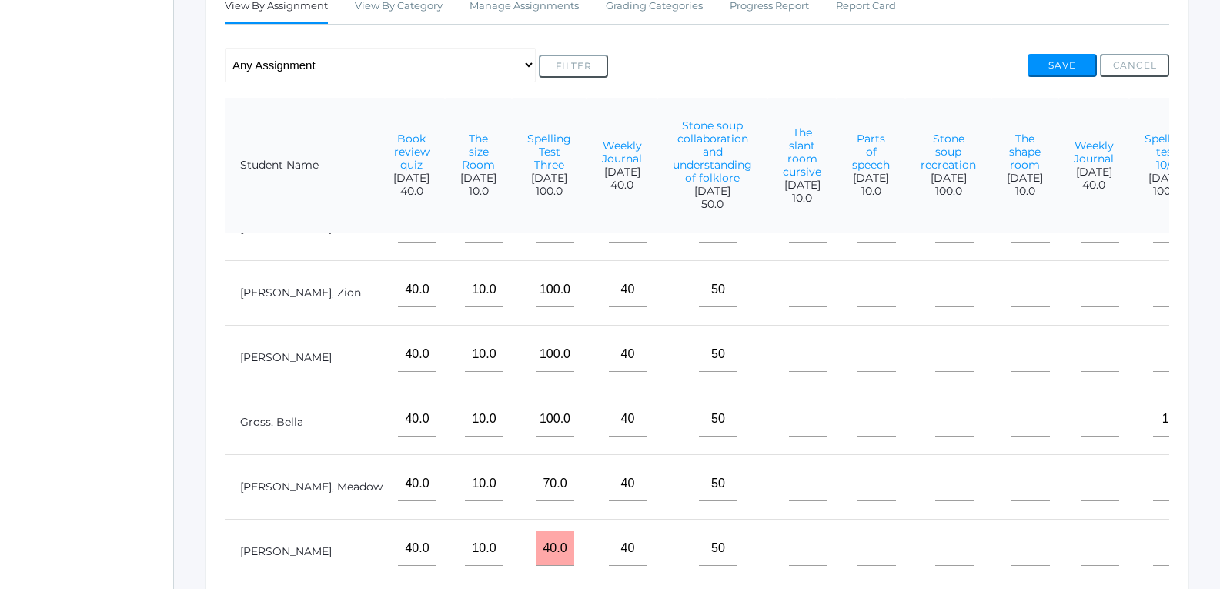
scroll to position [232, 0]
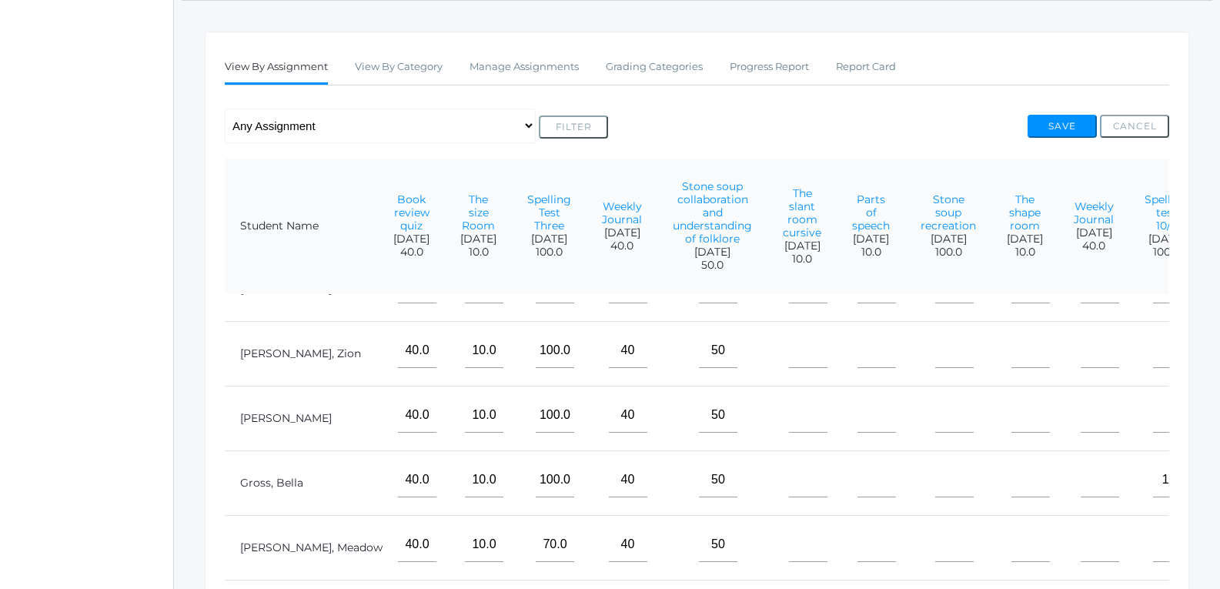
type input"] "50"
click at [789, 335] on input"] "text" at bounding box center [808, 350] width 38 height 35
type input"] "10"
click at [789, 410] on input"] "text" at bounding box center [808, 415] width 38 height 35
type input"] "10"
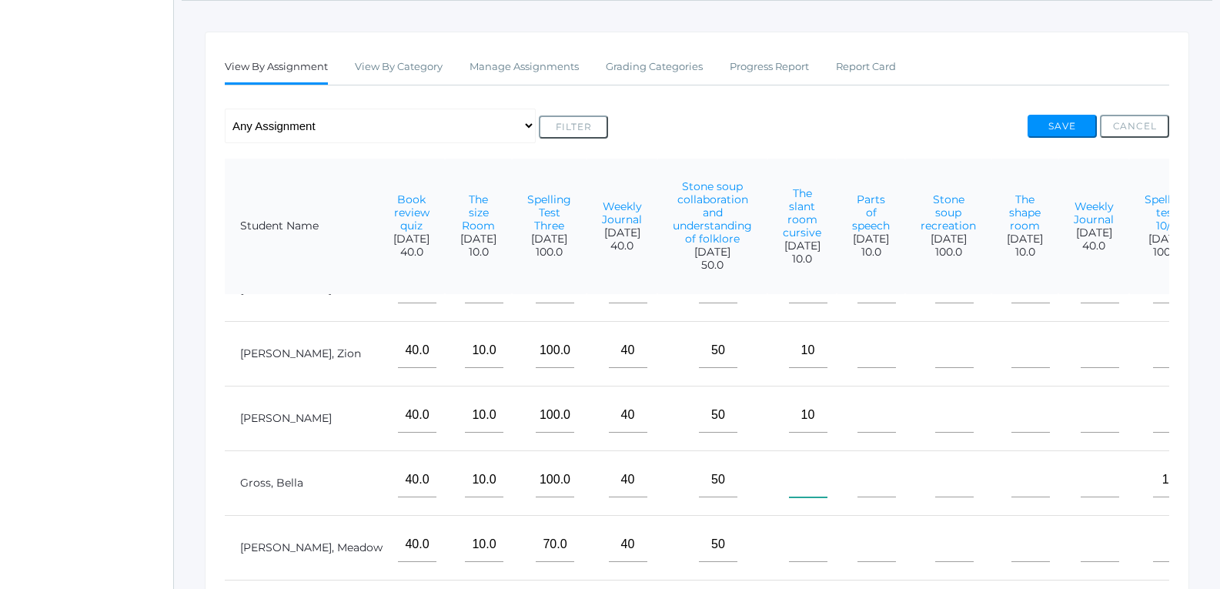
click at [789, 477] on input"] "text" at bounding box center [808, 480] width 38 height 35
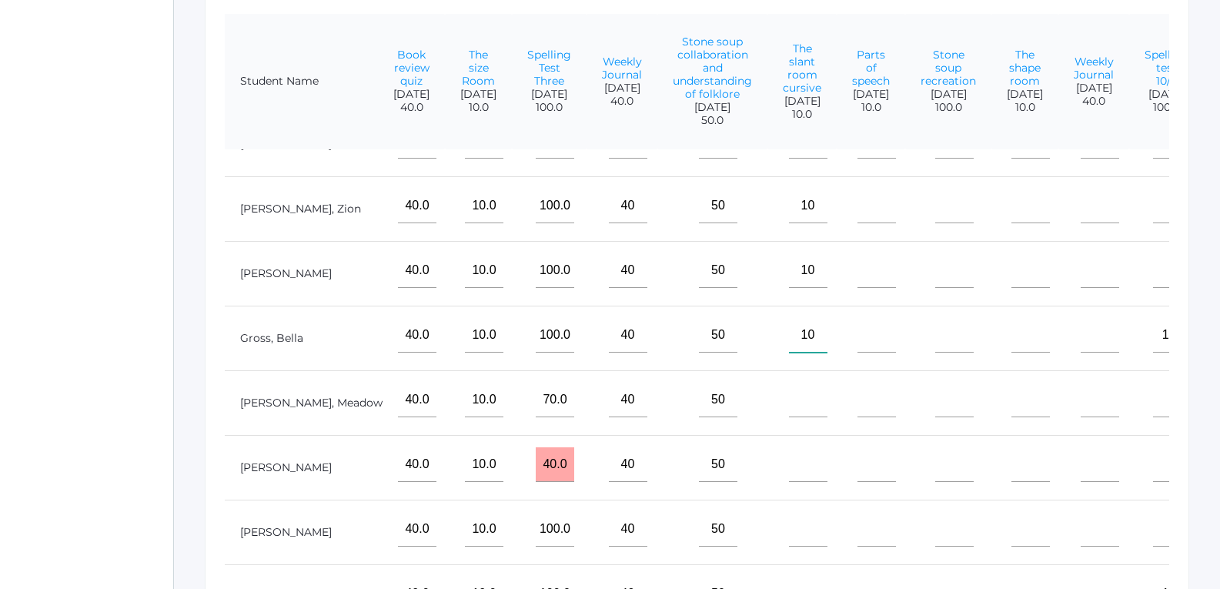
scroll to position [386, 0]
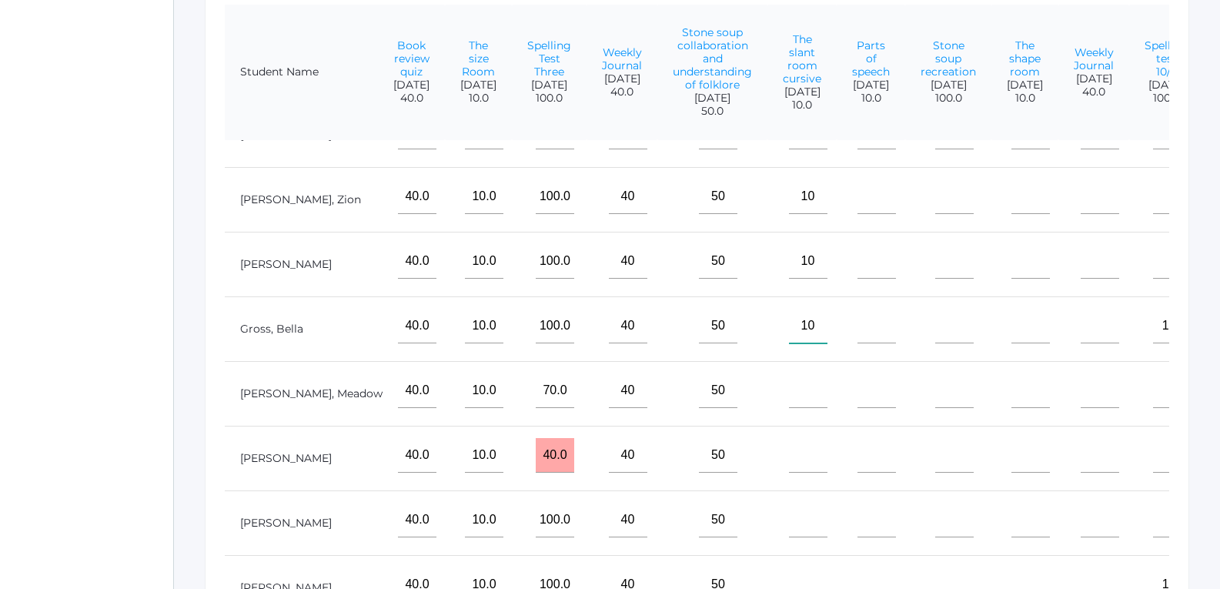
type input"] "10"
click at [789, 378] on input"] "text" at bounding box center [808, 390] width 38 height 35
type input"] "10"
click at [789, 449] on input"] "text" at bounding box center [808, 455] width 38 height 35
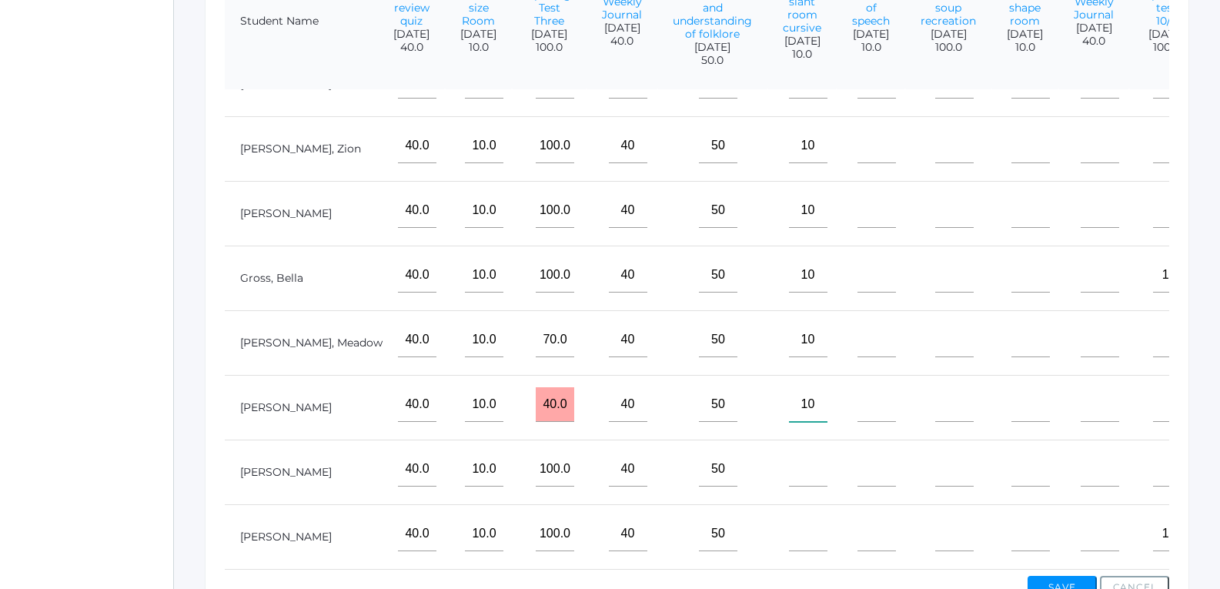
scroll to position [463, 0]
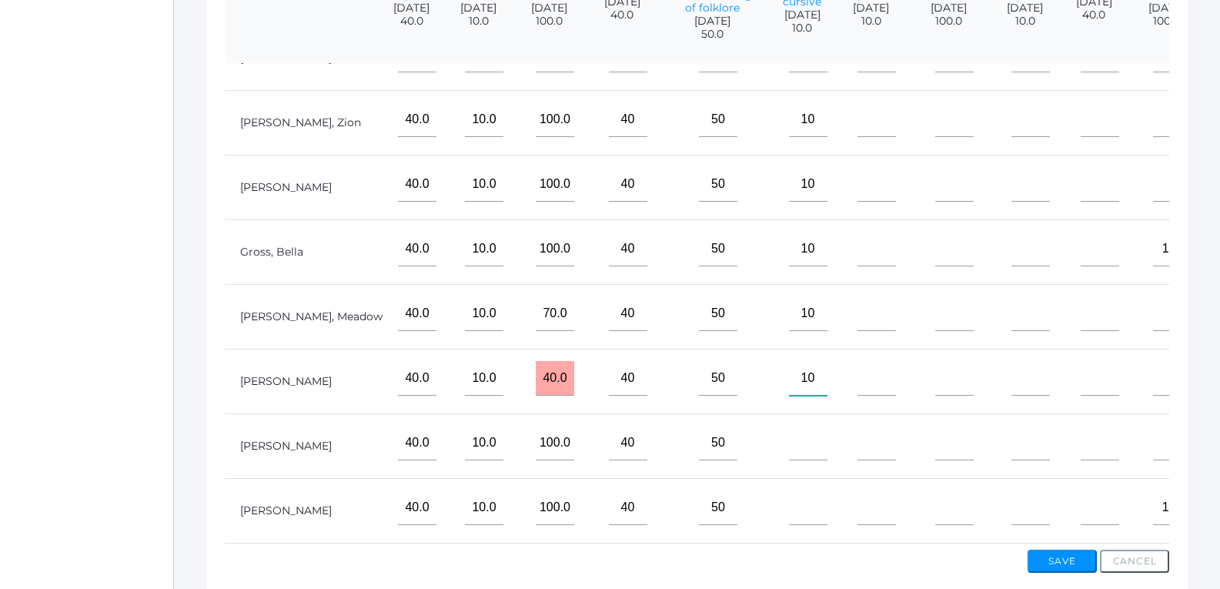
type input"] "10"
click at [789, 449] on input"] "text" at bounding box center [808, 443] width 38 height 35
type input"] "10"
click at [789, 499] on input"] "text" at bounding box center [808, 507] width 38 height 35
type input"] "0"
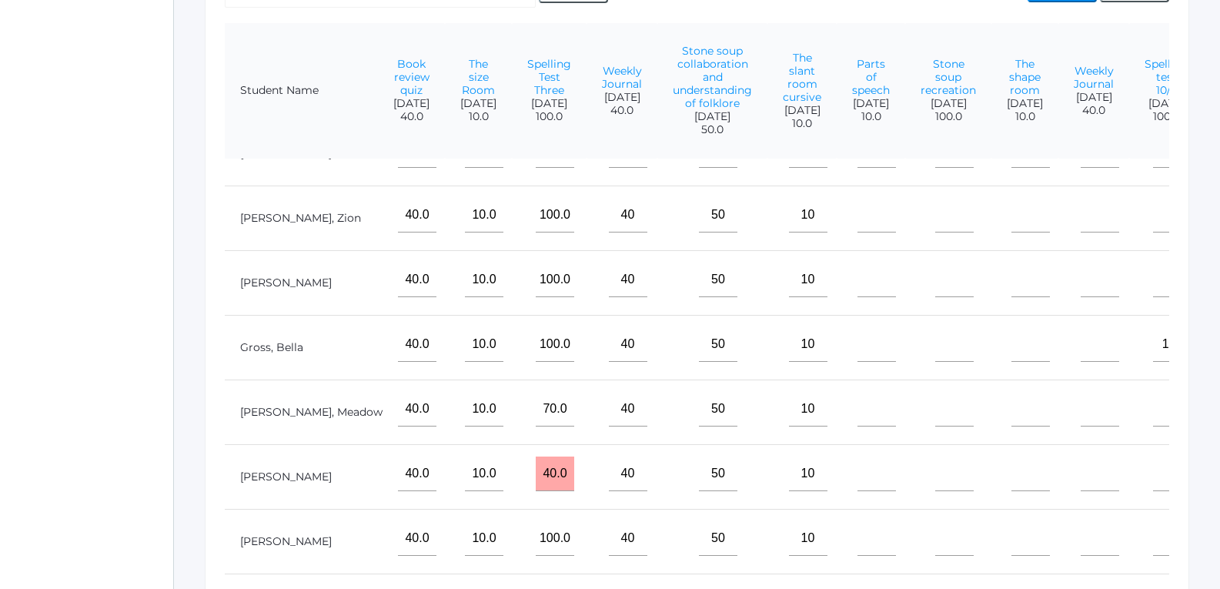
scroll to position [309, 0]
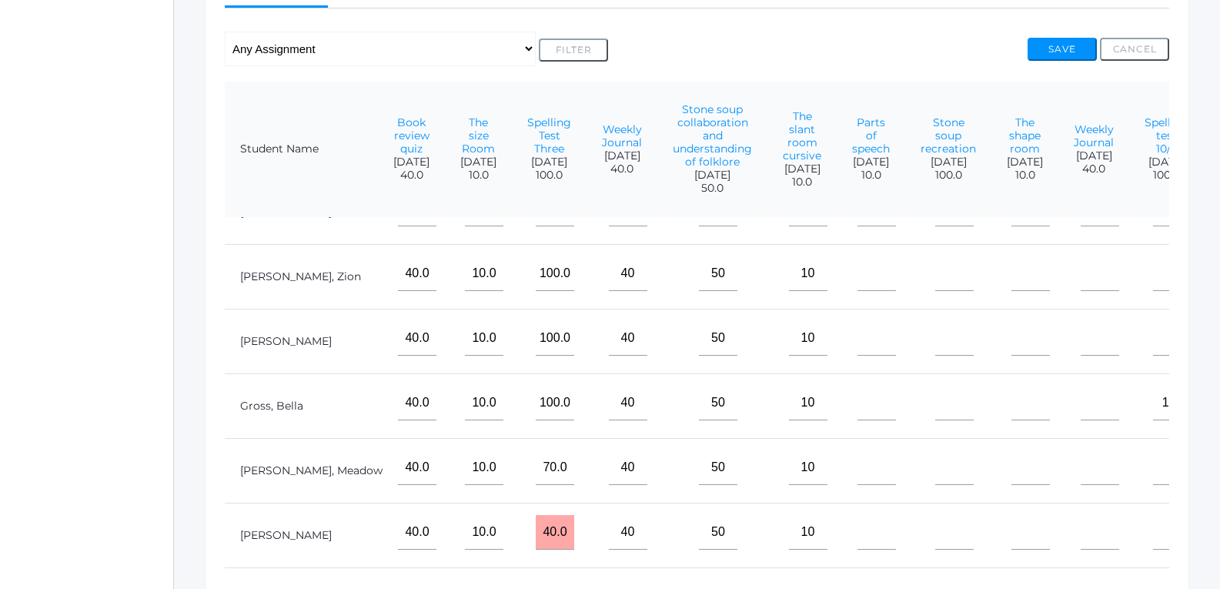
type input"] "10"
click at [857, 260] on input"] "text" at bounding box center [876, 273] width 38 height 35
type input"] "10"
click at [857, 327] on input"] "text" at bounding box center [876, 338] width 38 height 35
type input"] "10"
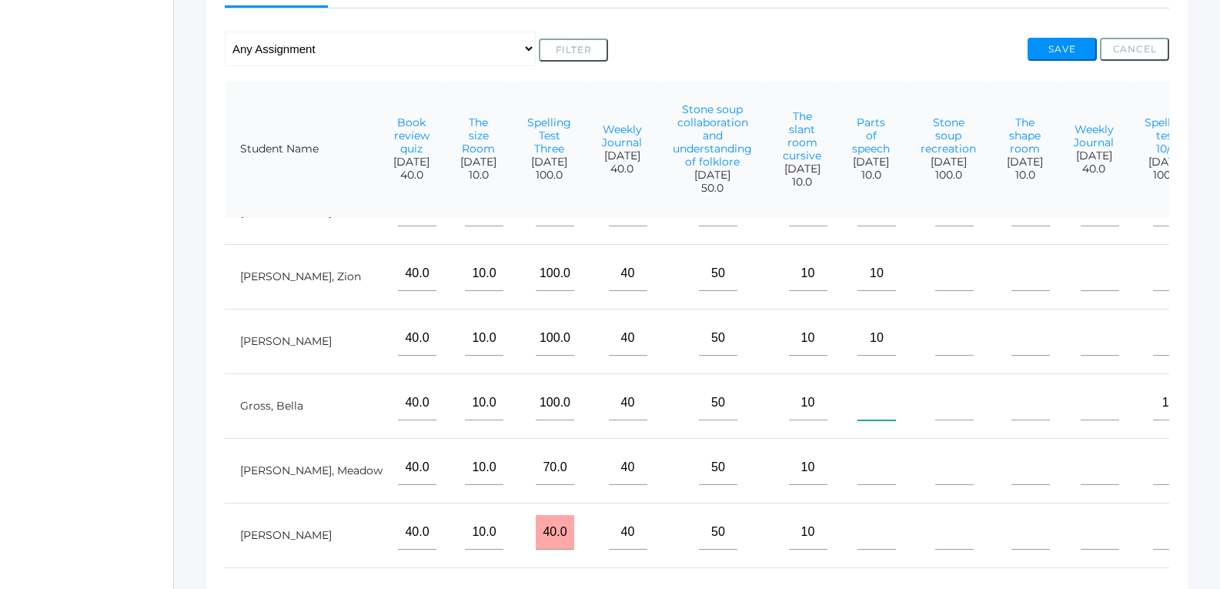
click at [857, 390] on input"] "text" at bounding box center [876, 403] width 38 height 35
type input"] "10"
click at [857, 456] on input"] "text" at bounding box center [876, 467] width 38 height 35
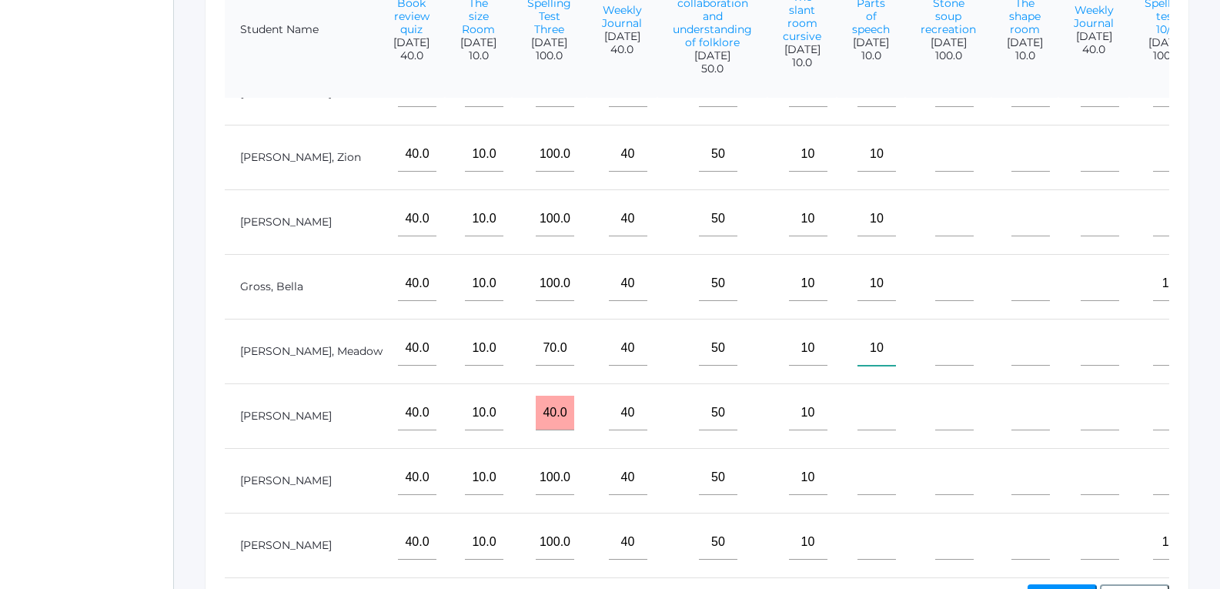
scroll to position [463, 0]
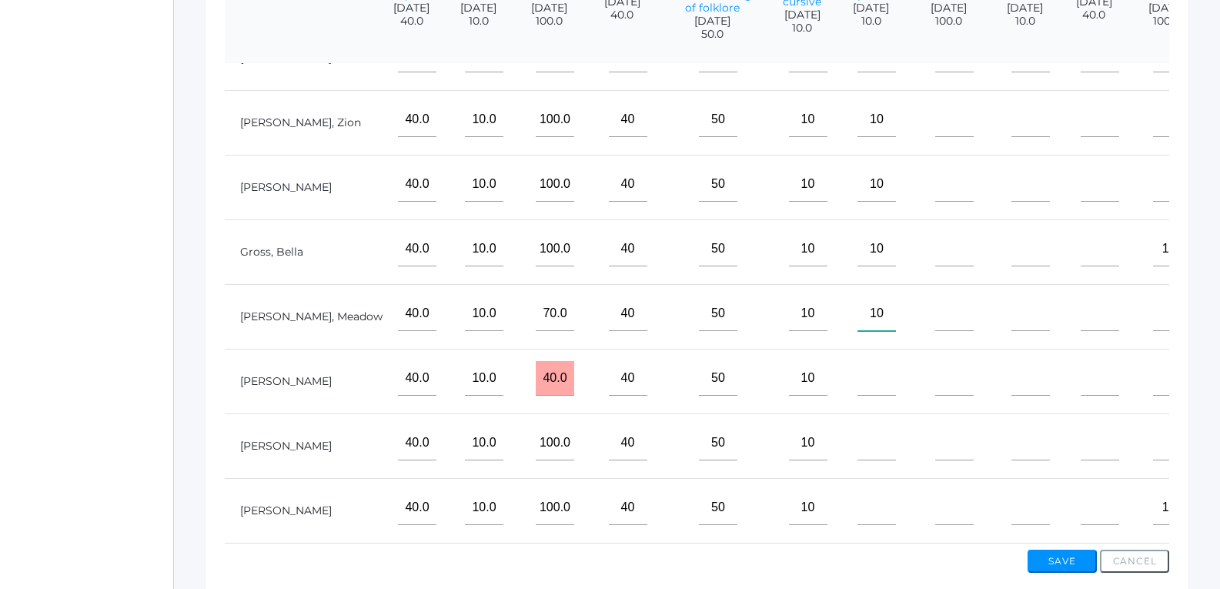
type input"] "10"
click at [857, 367] on input"] "text" at bounding box center [876, 378] width 38 height 35
type input"] "10"
click at [857, 426] on input"] "text" at bounding box center [876, 443] width 38 height 35
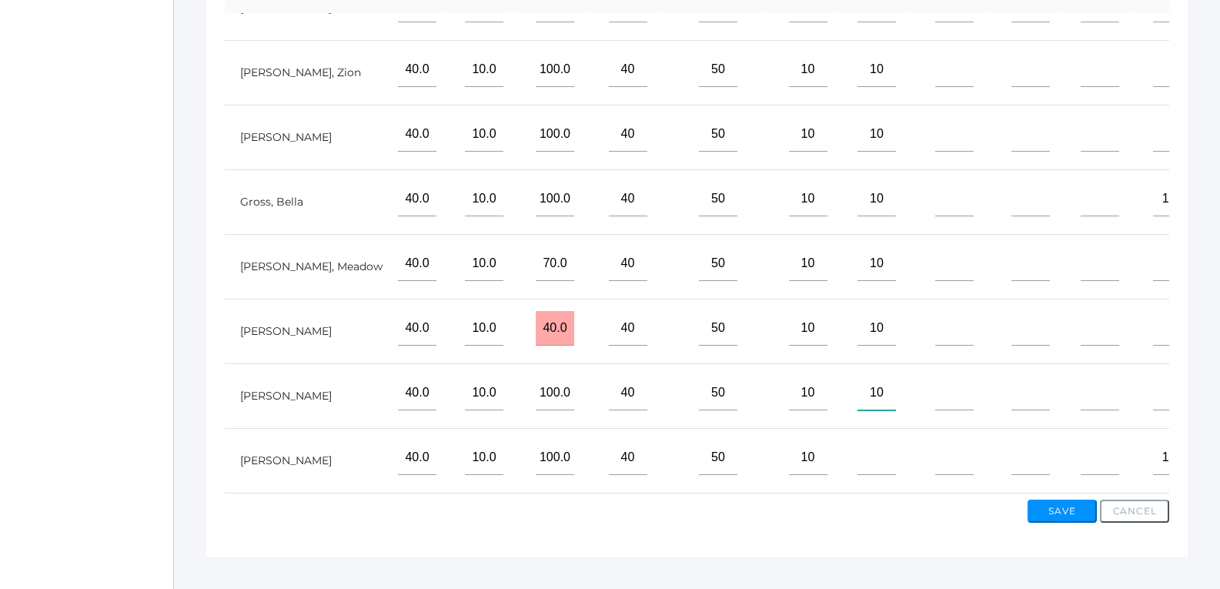
scroll to position [540, 0]
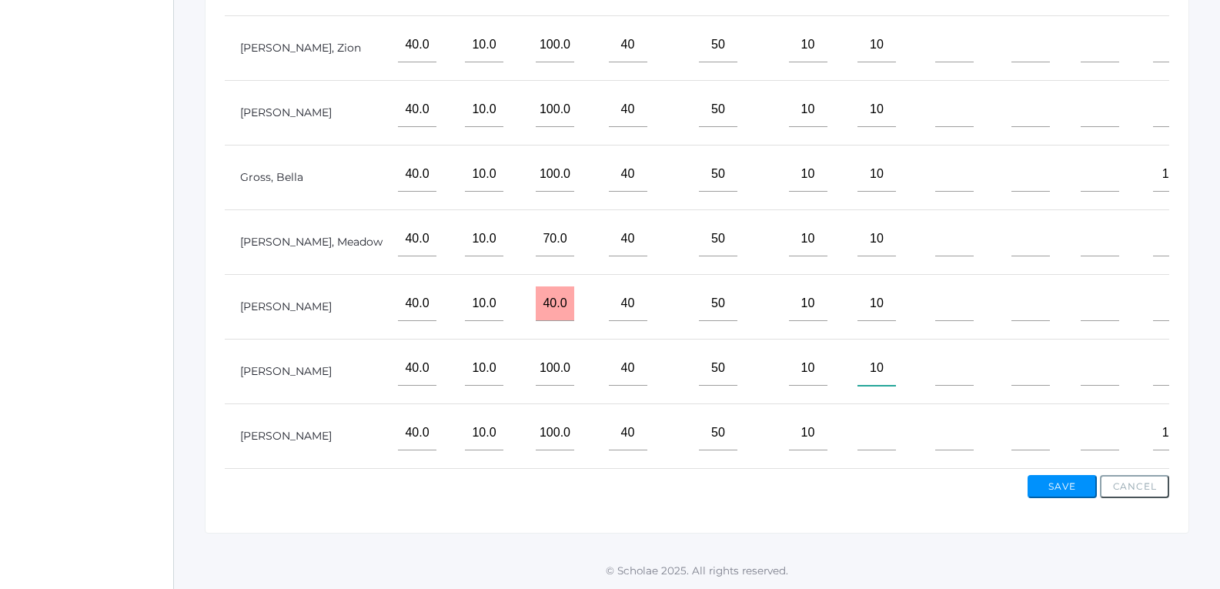
type input"] "10"
click at [857, 424] on input"] "text" at bounding box center [876, 433] width 38 height 35
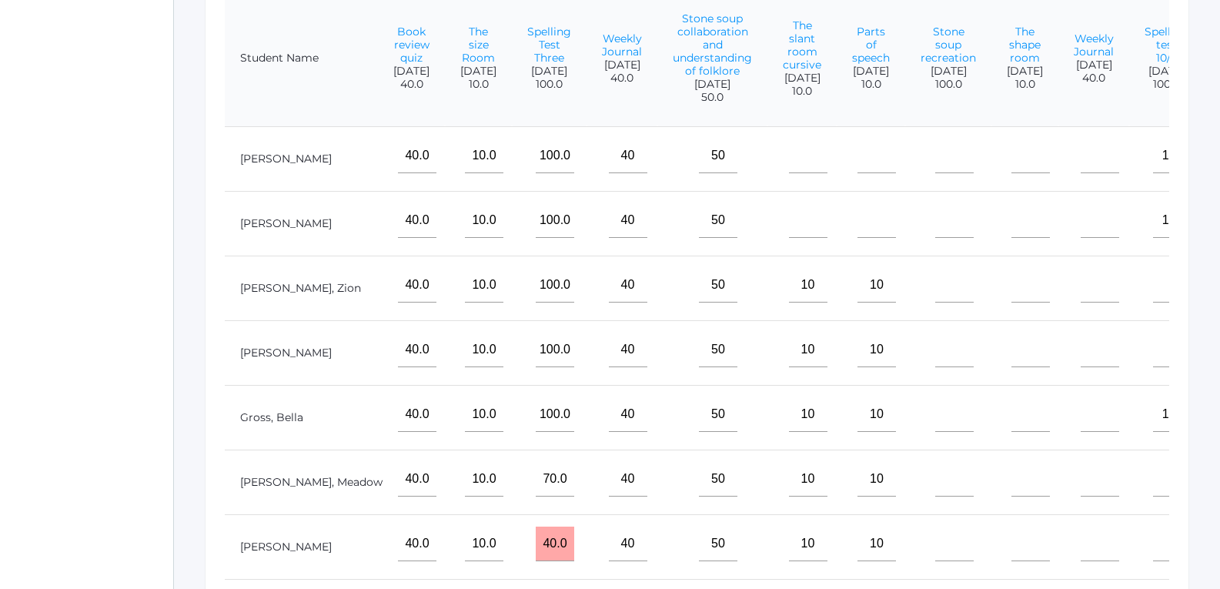
scroll to position [386, 0]
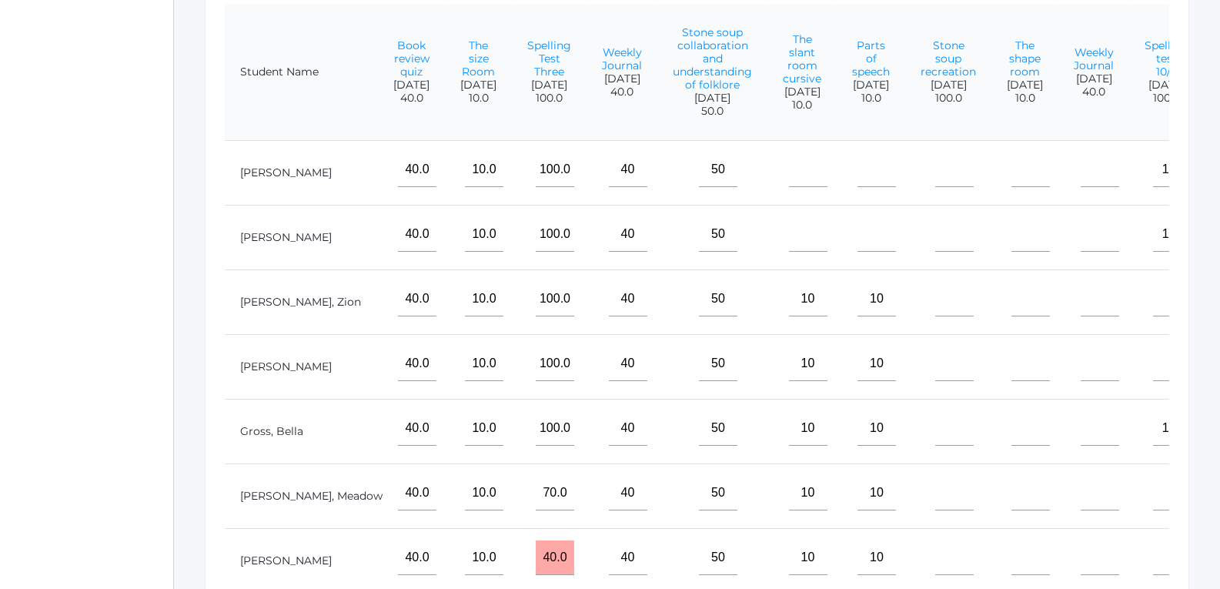
type input"] "10"
click at [789, 182] on input"] "text" at bounding box center [808, 169] width 38 height 35
type input"] "10"
click at [789, 234] on input"] "text" at bounding box center [808, 234] width 38 height 35
type input"] "10"
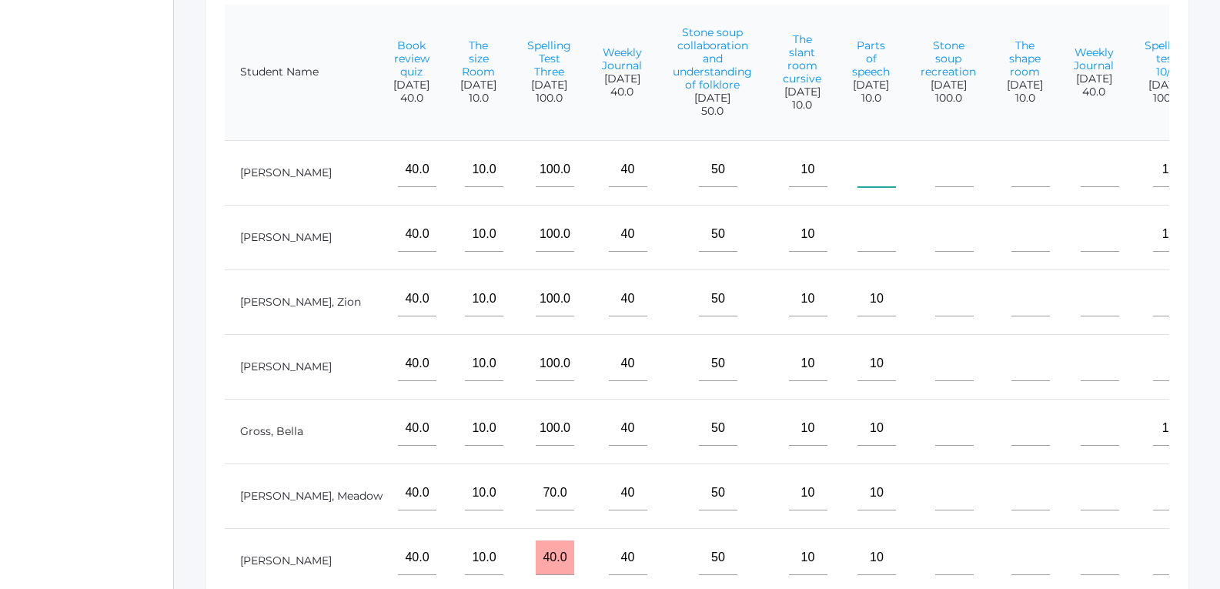
click at [857, 174] on input"] "text" at bounding box center [876, 169] width 38 height 35
type input"] "10"
click at [857, 246] on input"] "text" at bounding box center [876, 234] width 38 height 35
type input"] "10"
click at [935, 177] on input"] "text" at bounding box center [954, 169] width 38 height 35
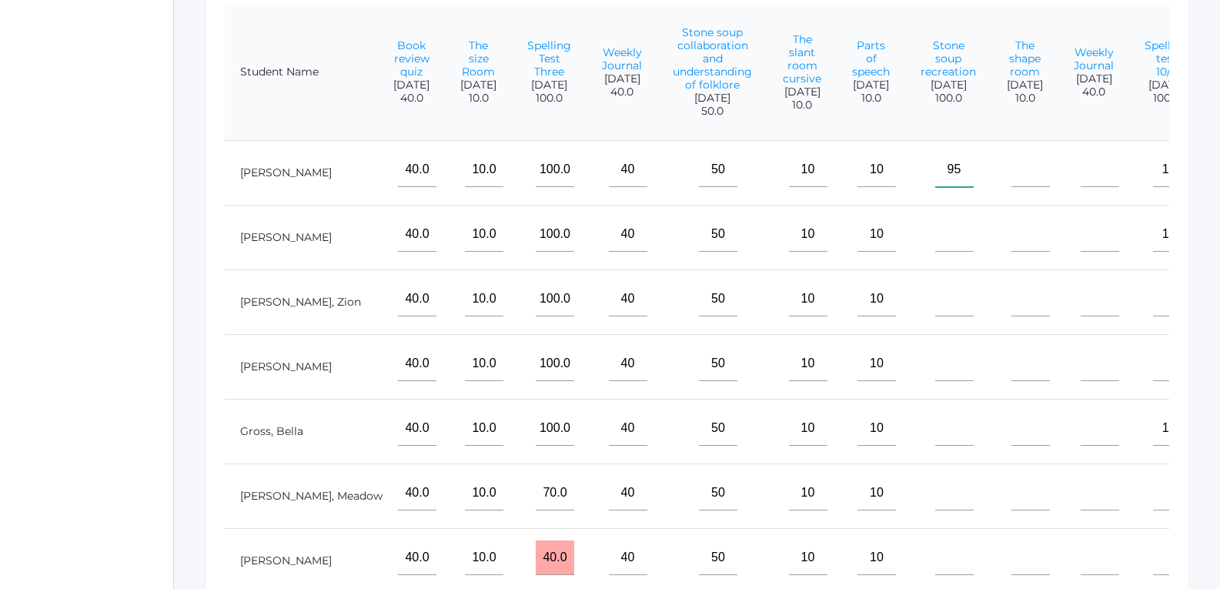
type input"] "95"
click at [935, 243] on input"] "text" at bounding box center [954, 234] width 38 height 35
type input"] "95"
click at [935, 308] on input"] "text" at bounding box center [954, 299] width 38 height 35
type input"] "95"
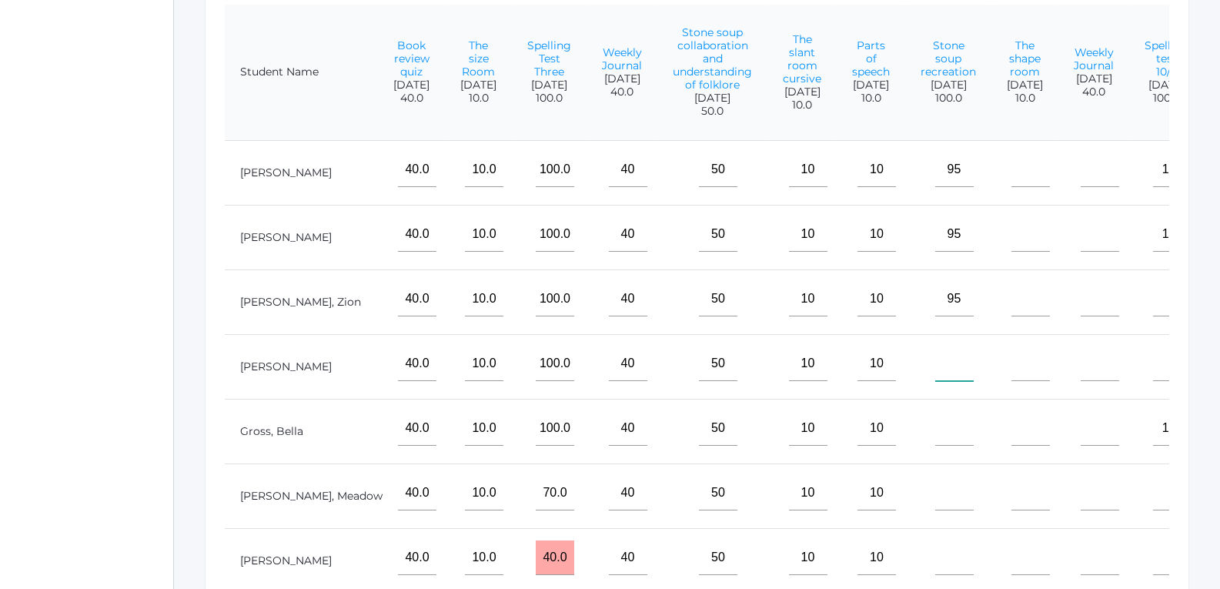
click at [935, 371] on input"] "text" at bounding box center [954, 363] width 38 height 35
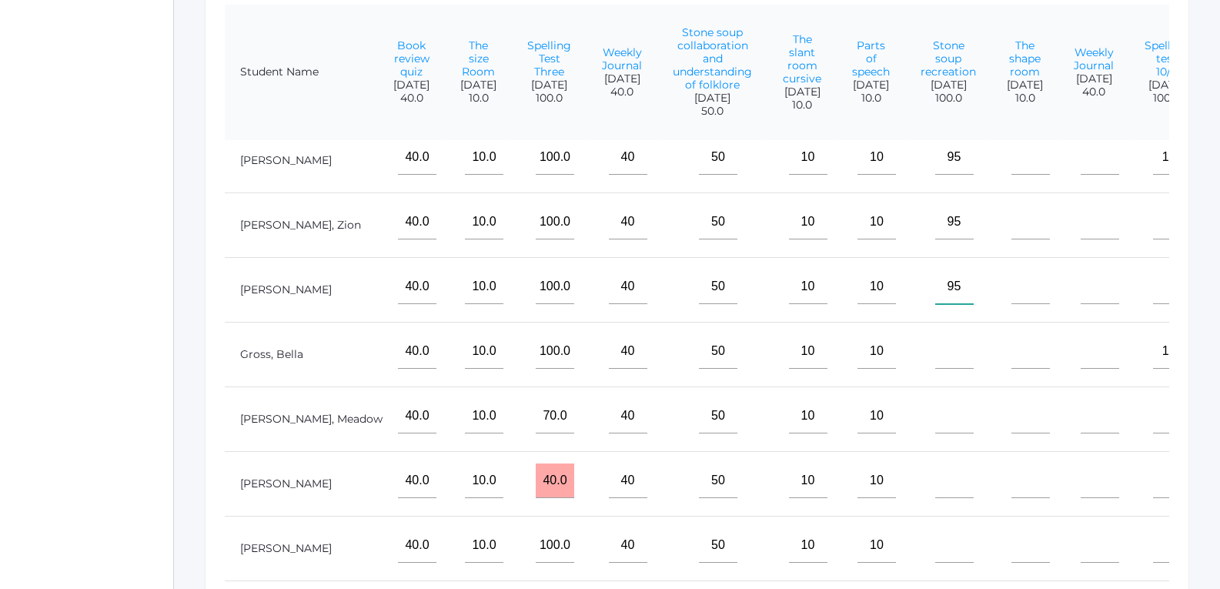
type input"] "95"
click at [935, 362] on input"] "text" at bounding box center [954, 351] width 38 height 35
type input"] "95"
click at [935, 414] on input"] "text" at bounding box center [954, 416] width 38 height 35
type input"] "95"
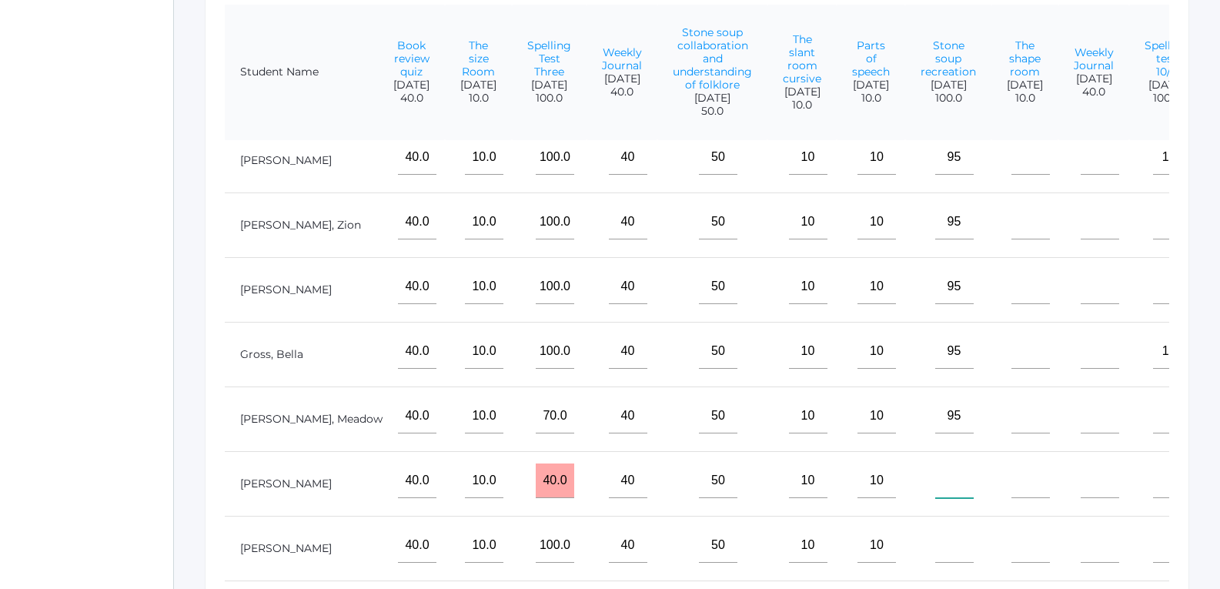
click at [935, 485] on input"] "text" at bounding box center [954, 480] width 38 height 35
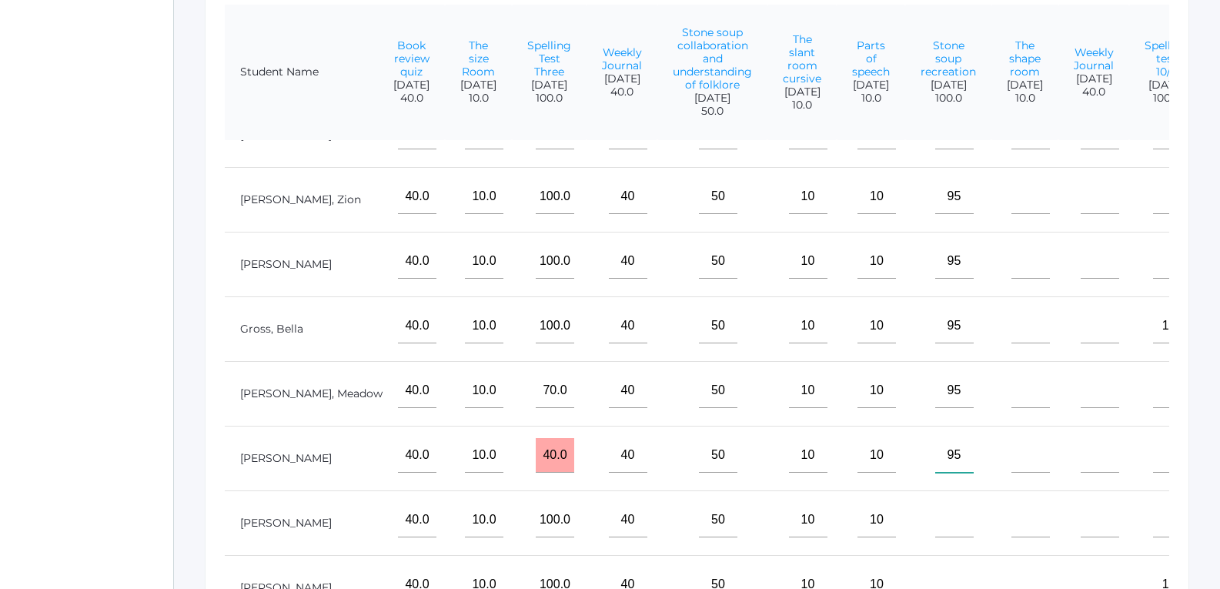
type input"] "95"
click at [935, 503] on input"] "text" at bounding box center [954, 520] width 38 height 35
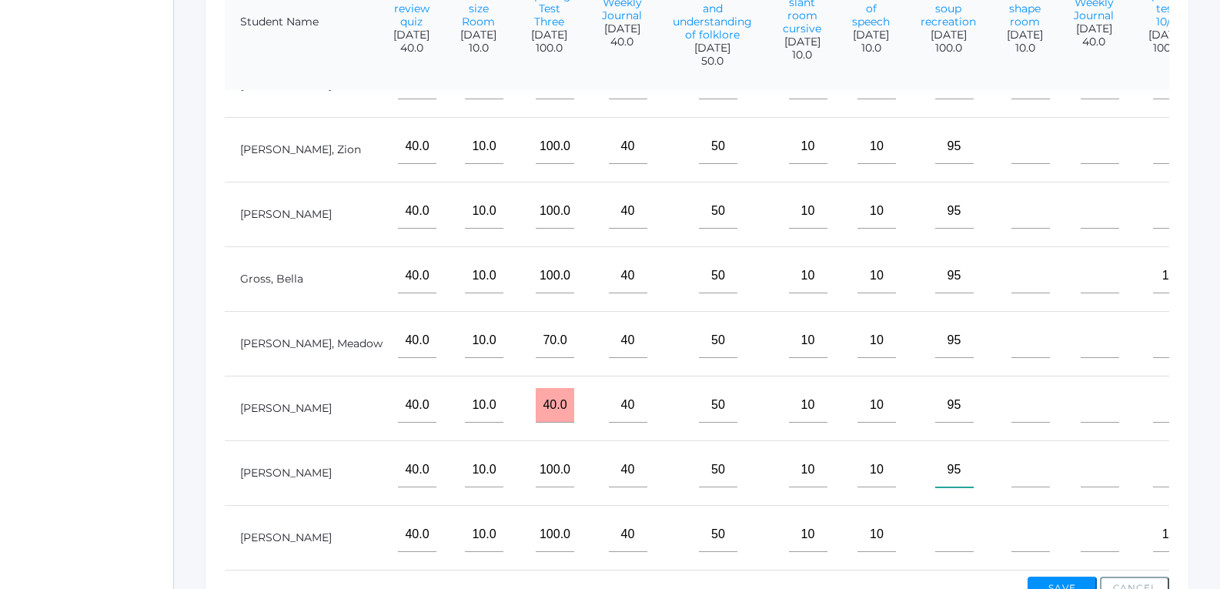
scroll to position [540, 0]
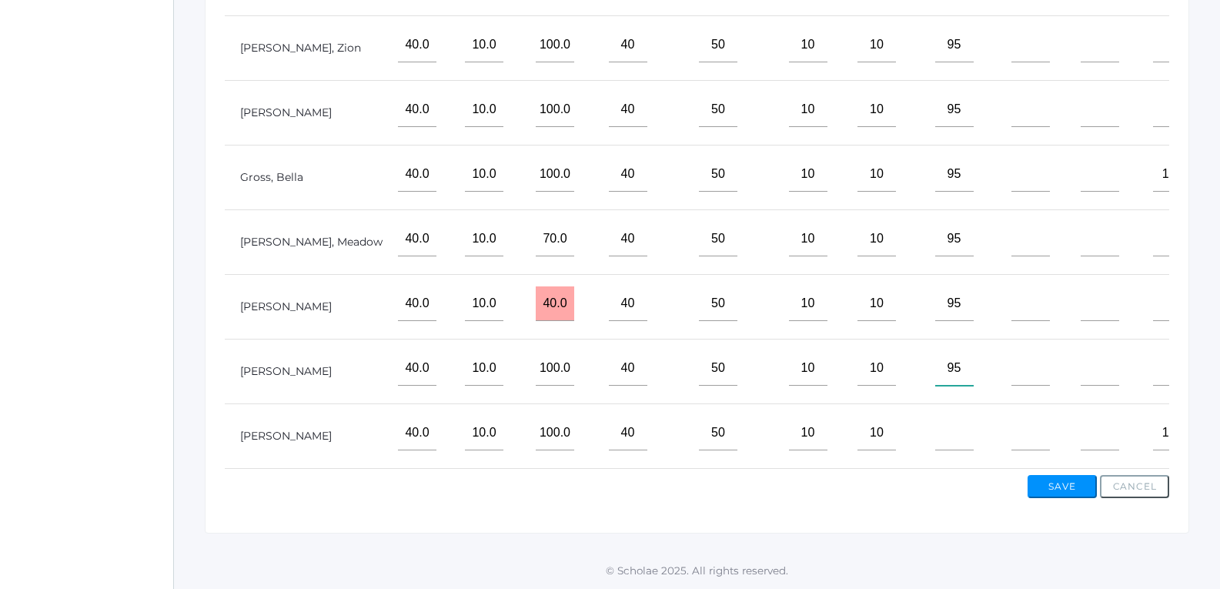
type input"] "95"
click at [935, 416] on input"] "text" at bounding box center [954, 433] width 38 height 35
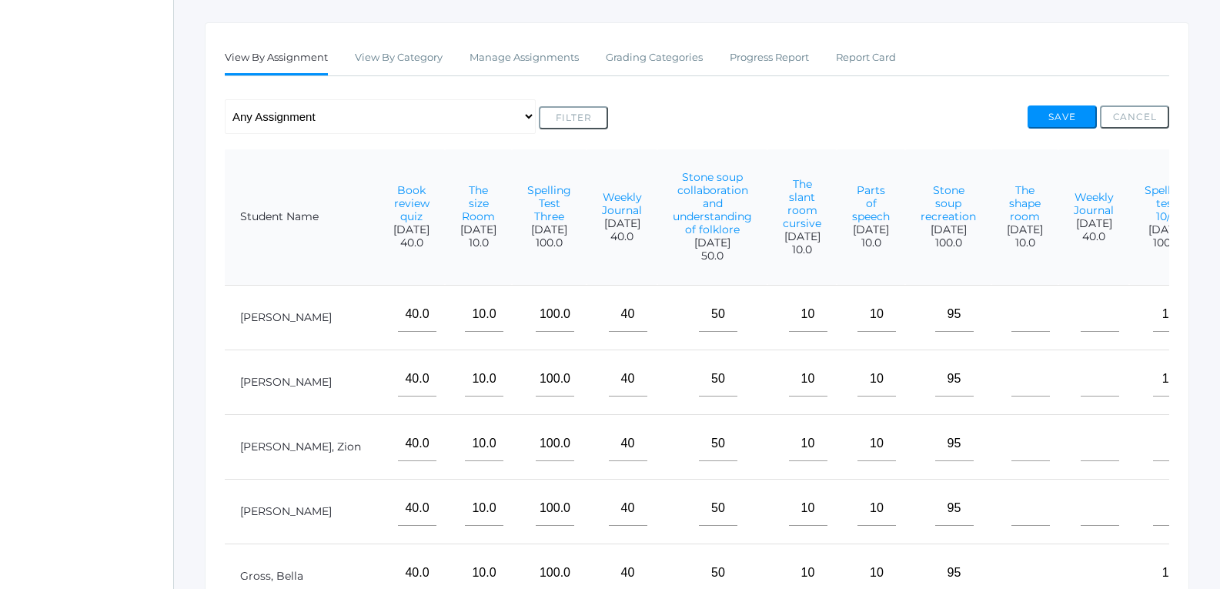
scroll to position [232, 0]
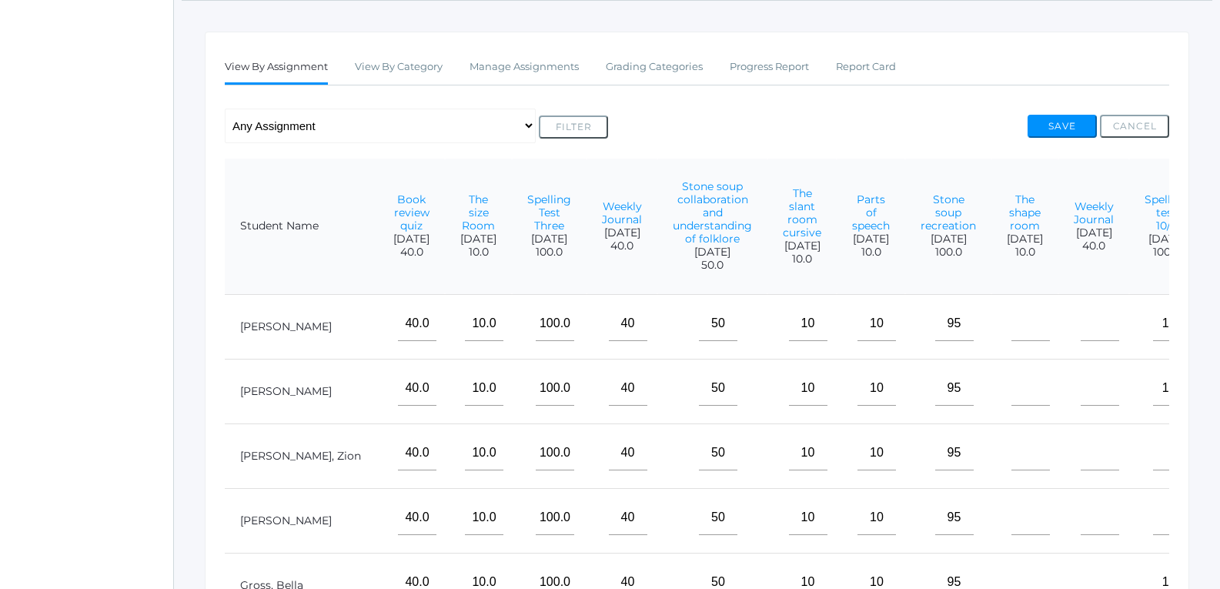
type input"] "95"
click at [1011, 336] on input"] "text" at bounding box center [1030, 323] width 38 height 35
type input"] "10"
click at [1011, 406] on input"] "text" at bounding box center [1030, 388] width 38 height 35
type input"] "10"
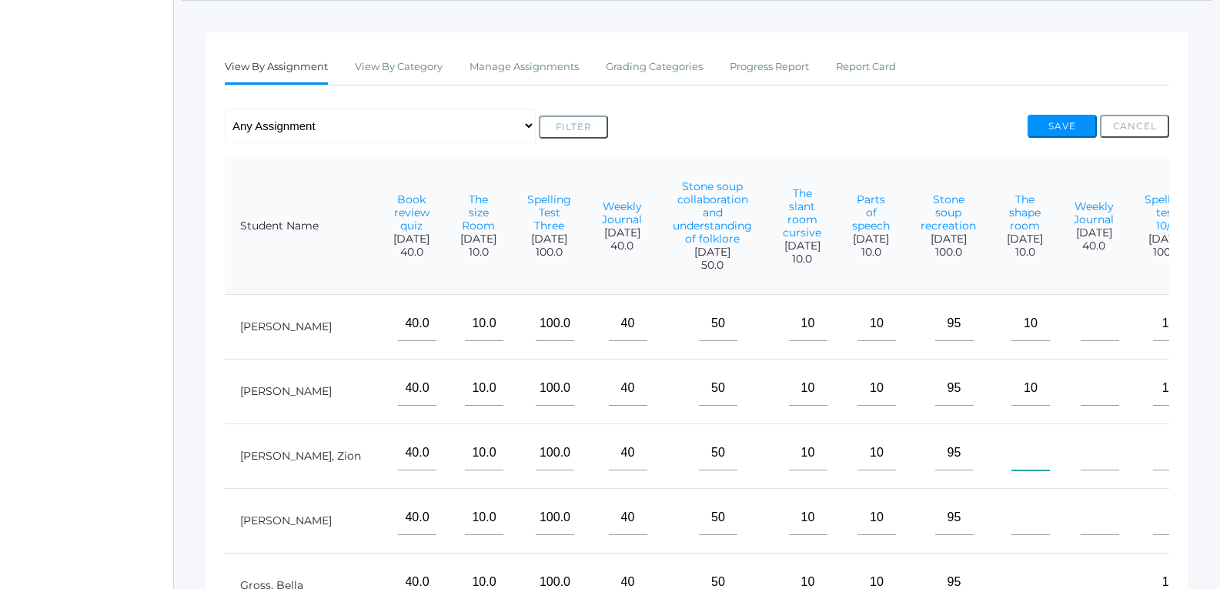
click at [1011, 464] on input"] "text" at bounding box center [1030, 453] width 38 height 35
type input"] "10"
click at [1011, 524] on input"] "text" at bounding box center [1030, 517] width 38 height 35
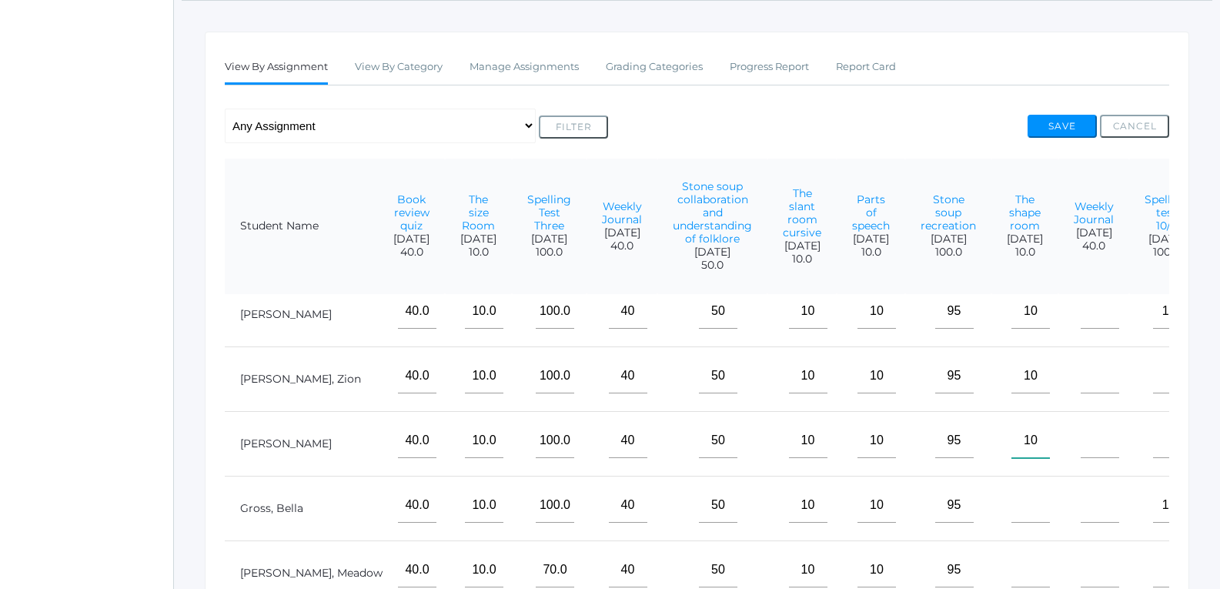
scroll to position [127, 1661]
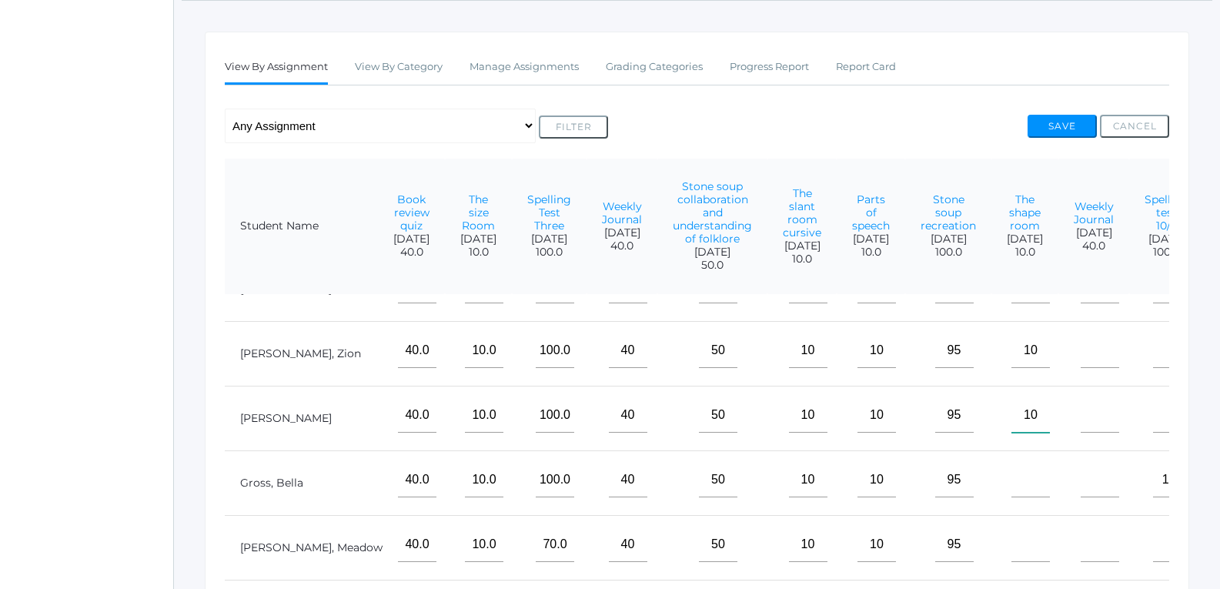
type input"] "10"
click at [1011, 467] on input"] "text" at bounding box center [1030, 480] width 38 height 35
type input"] "10"
click at [1011, 543] on input"] "text" at bounding box center [1030, 544] width 38 height 35
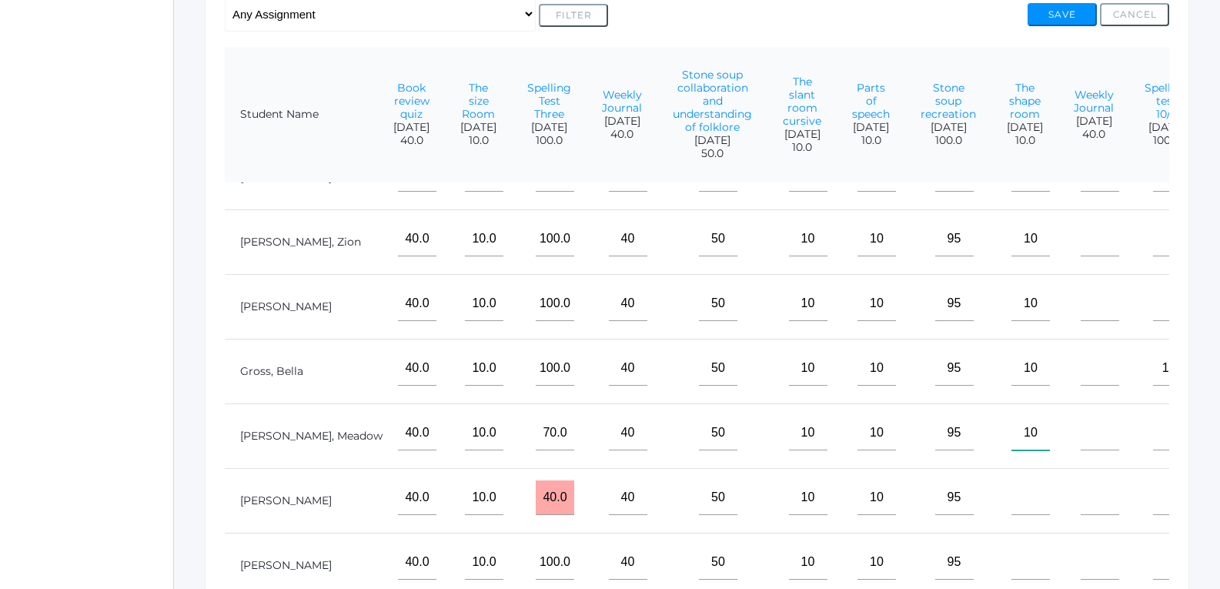
scroll to position [386, 0]
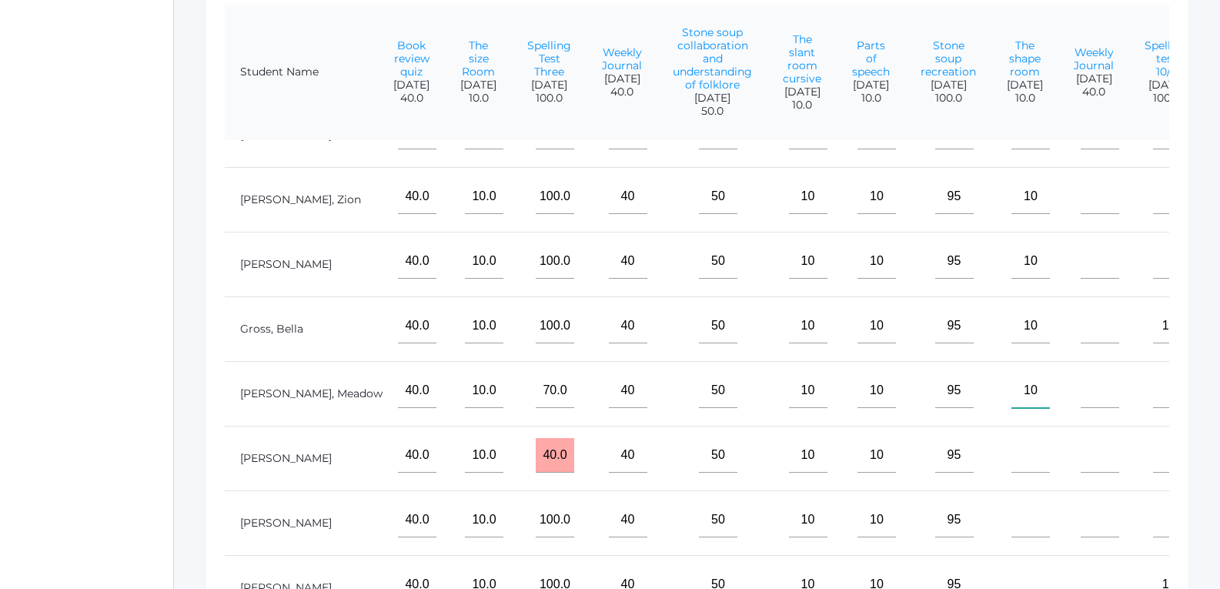
type input"] "10"
click at [1011, 453] on input"] "text" at bounding box center [1030, 455] width 38 height 35
type input"] "10"
click at [1011, 525] on input"] "text" at bounding box center [1030, 520] width 38 height 35
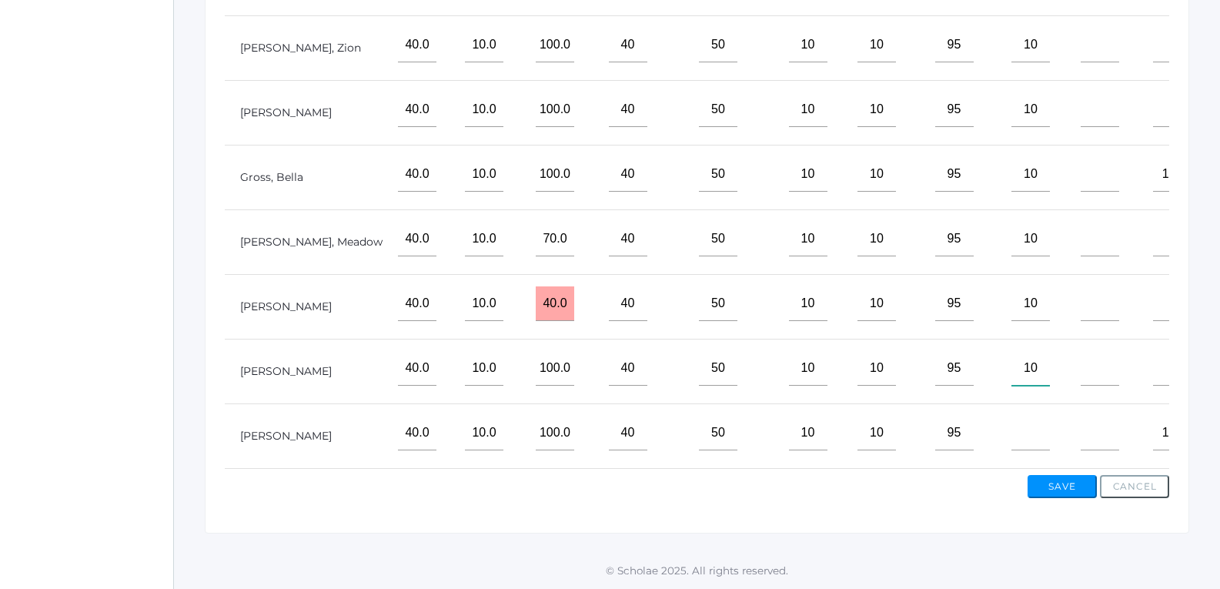
scroll to position [540, 0]
type input"] "10"
click at [1011, 416] on input"] "text" at bounding box center [1030, 433] width 38 height 35
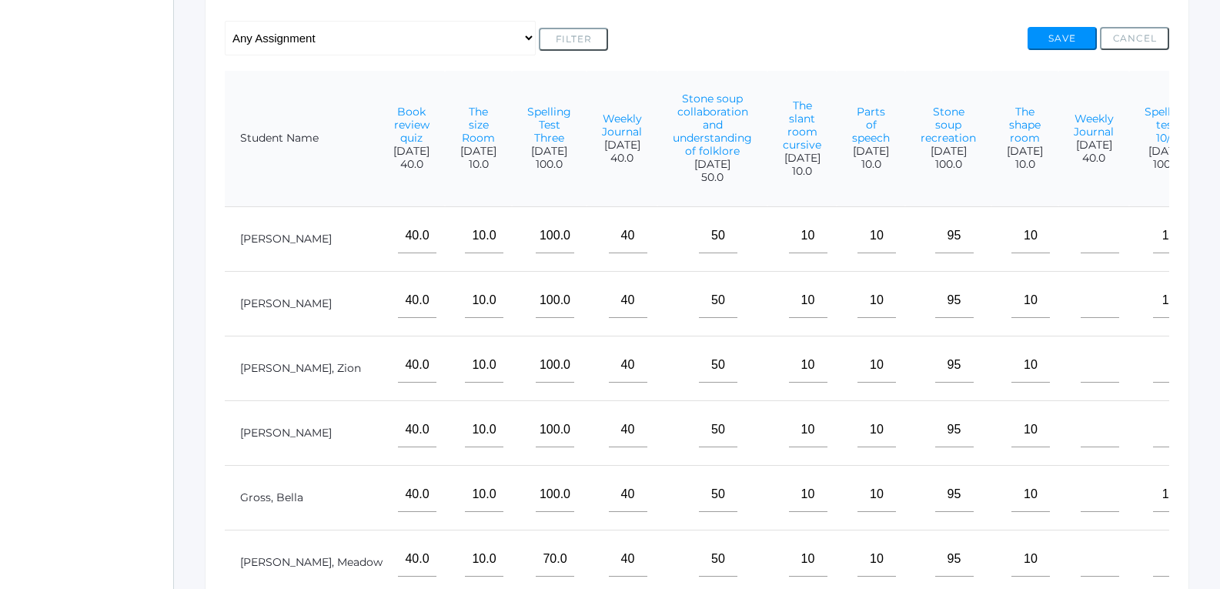
scroll to position [309, 0]
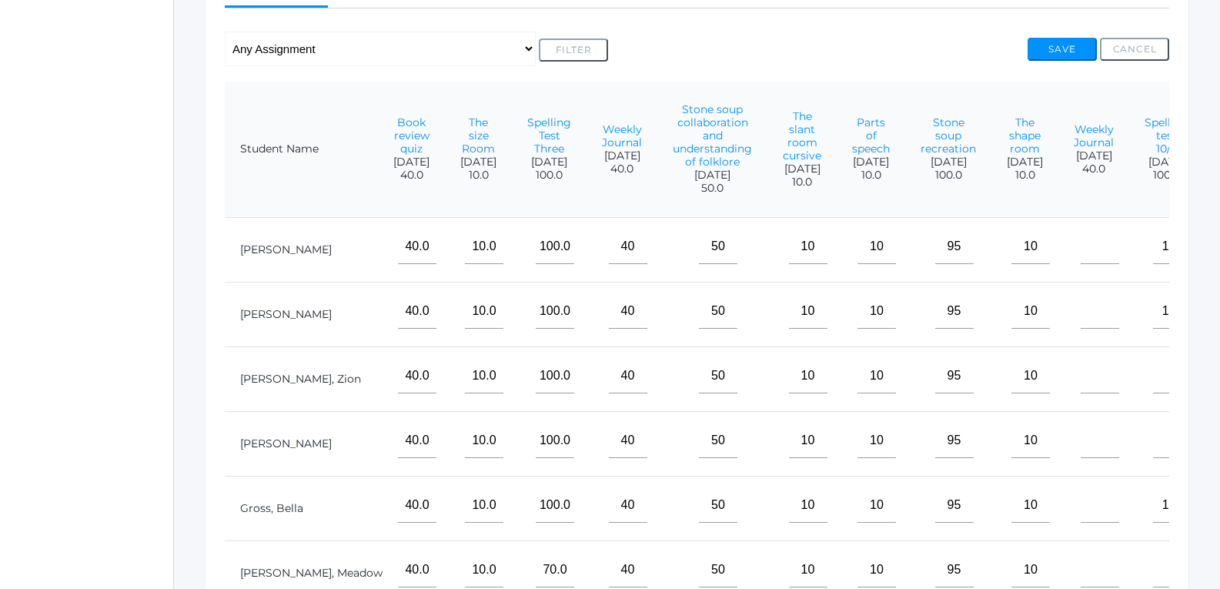
type input"] "10"
click at [1081, 261] on input"] "text" at bounding box center [1100, 246] width 38 height 35
type input"] "40"
click at [1081, 329] on input"] "text" at bounding box center [1100, 311] width 38 height 35
type input"] "40"
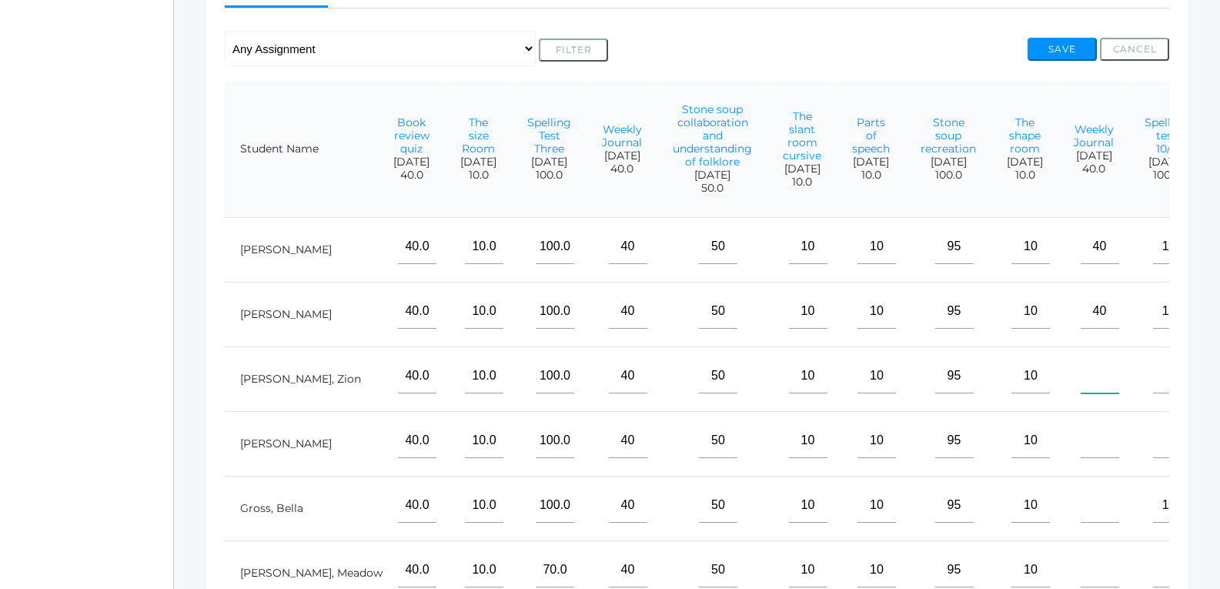
click at [1081, 390] on input"] "text" at bounding box center [1100, 376] width 38 height 35
type input"] "40"
click at [1081, 458] on input"] "text" at bounding box center [1100, 440] width 38 height 35
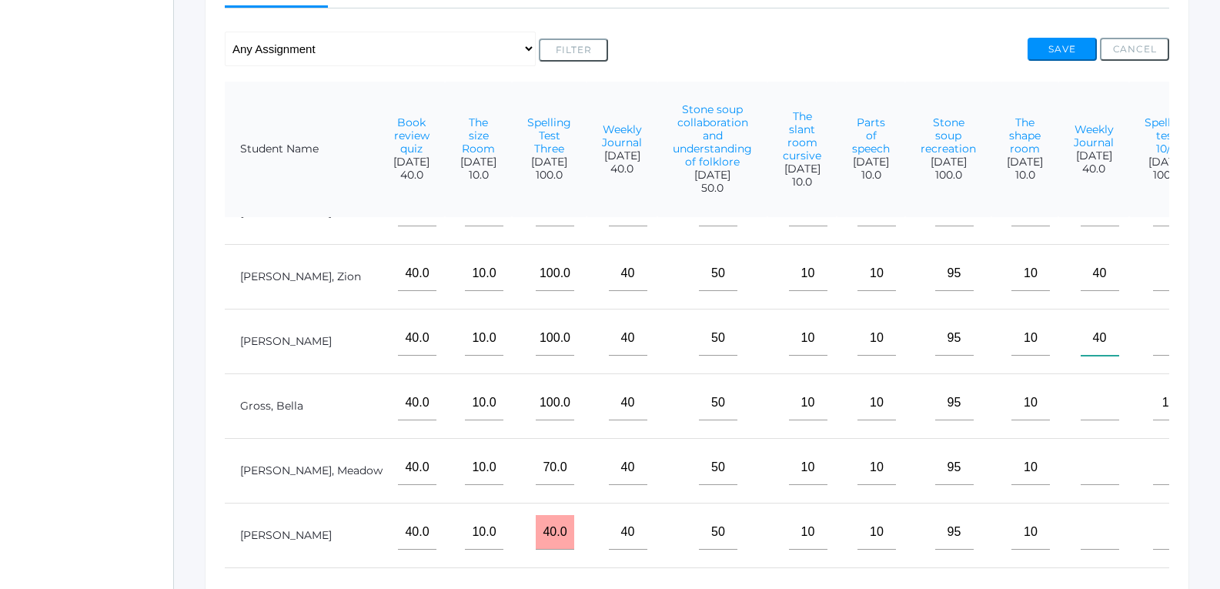
scroll to position [127, 1661]
type input"] "40"
click at [1081, 386] on input"] "text" at bounding box center [1100, 403] width 38 height 35
type input"] "40"
click at [1081, 456] on input"] "text" at bounding box center [1100, 467] width 38 height 35
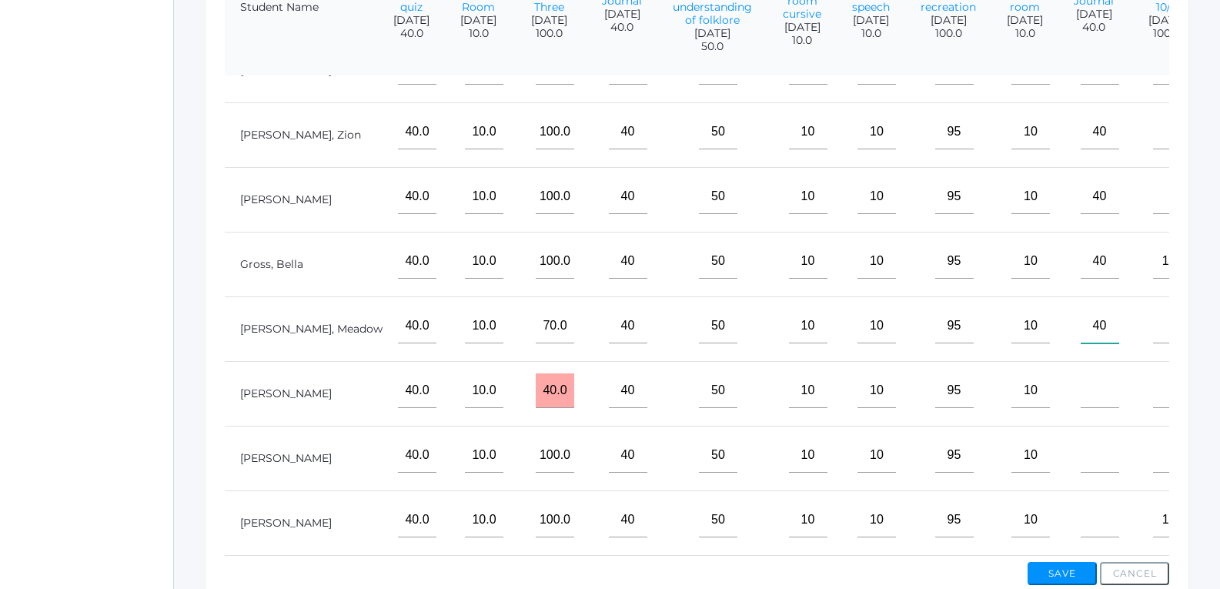
scroll to position [463, 0]
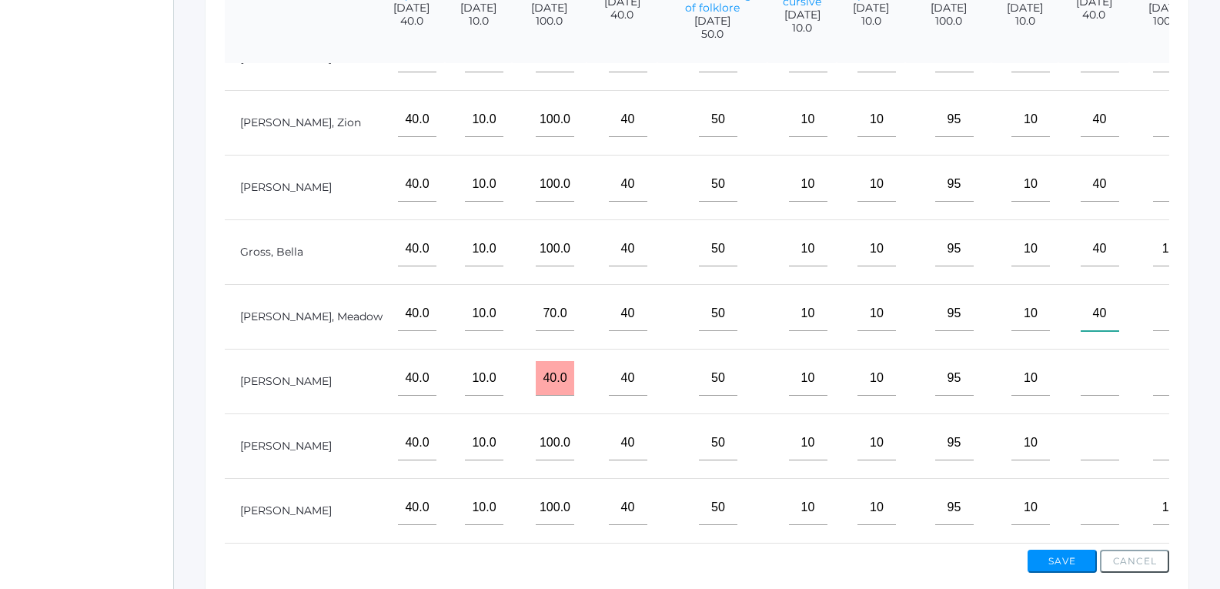
type input"] "40"
click at [1081, 379] on input"] "text" at bounding box center [1100, 378] width 38 height 35
type input"] "40"
click at [1081, 426] on input"] "text" at bounding box center [1100, 443] width 38 height 35
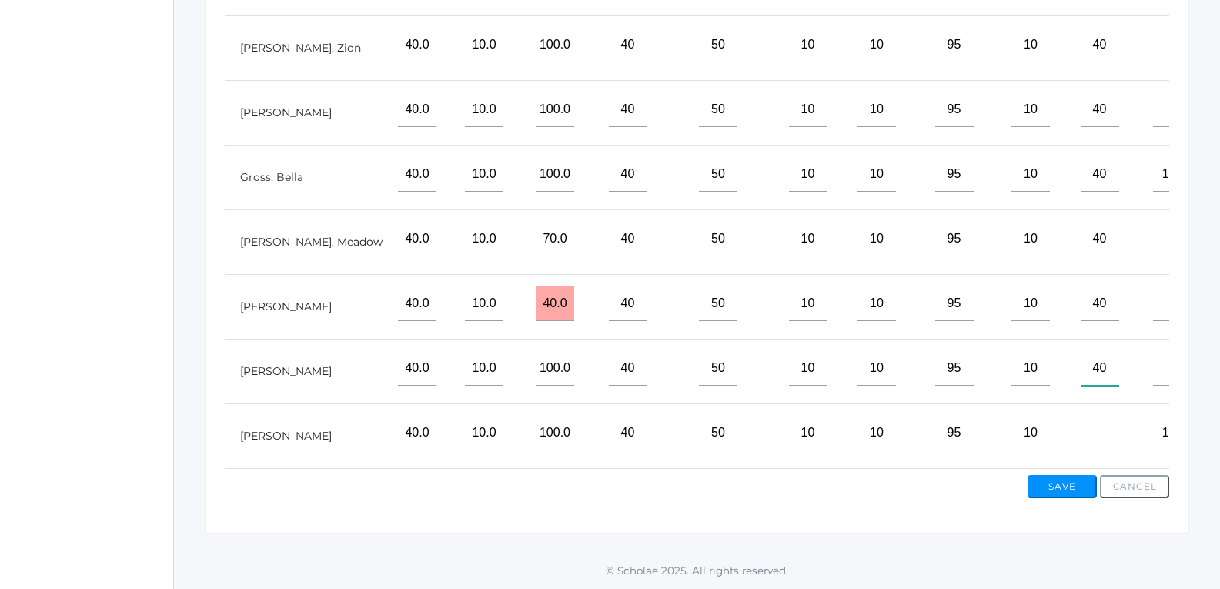
type input"] "40"
click at [1081, 422] on input"] "text" at bounding box center [1100, 433] width 38 height 35
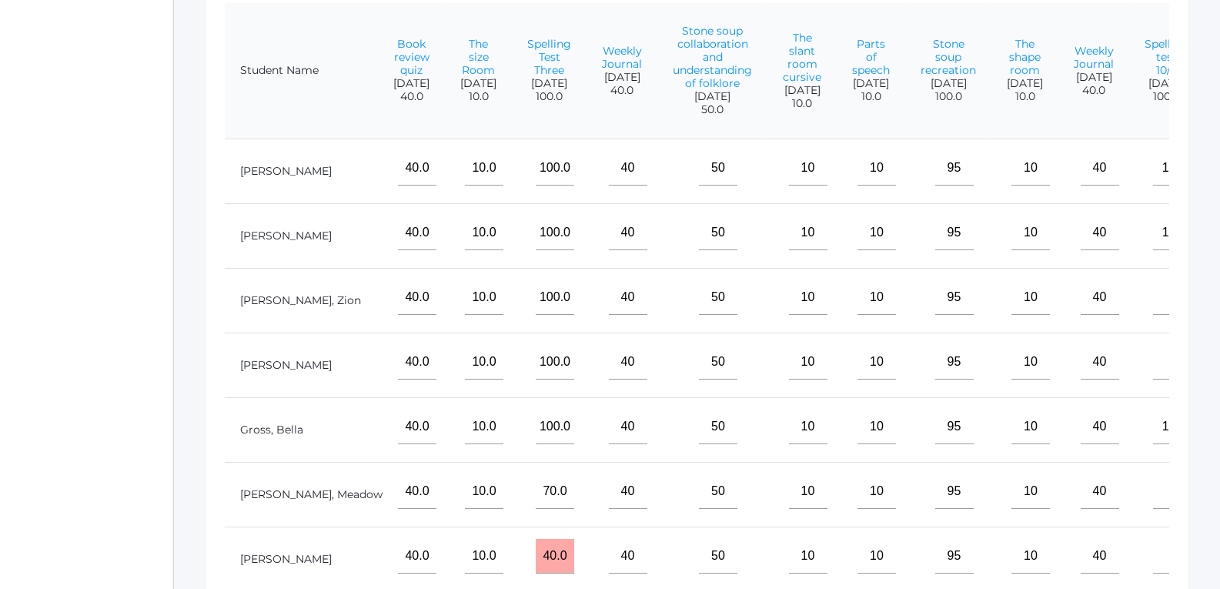
scroll to position [386, 0]
type input"] "40"
click at [1153, 310] on input"] "text" at bounding box center [1172, 299] width 38 height 35
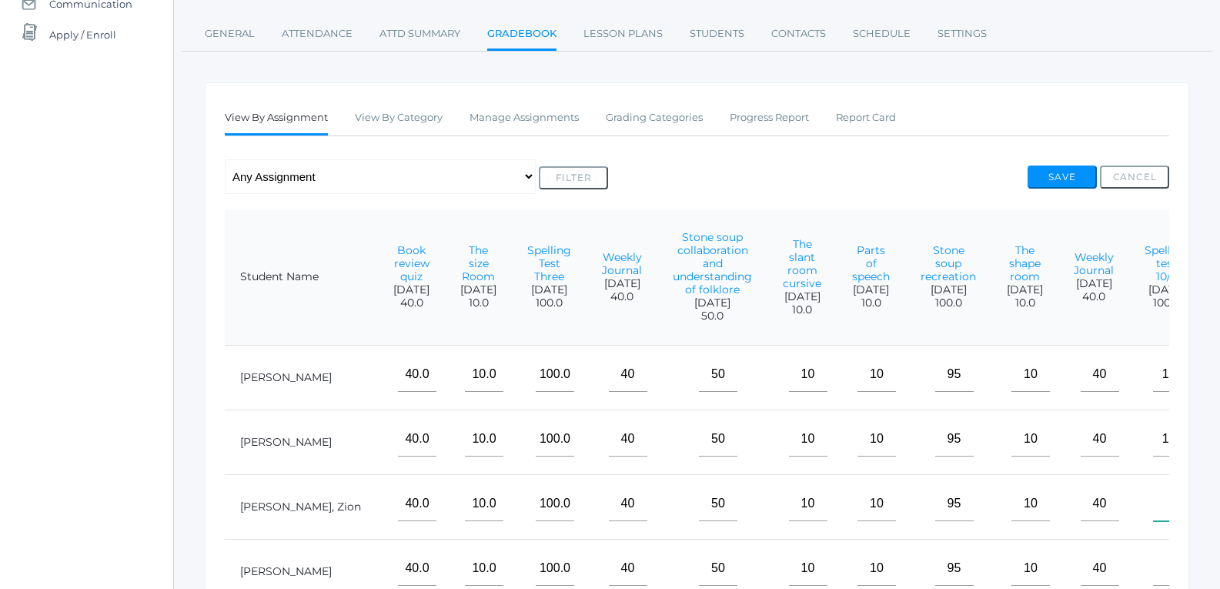
scroll to position [155, 0]
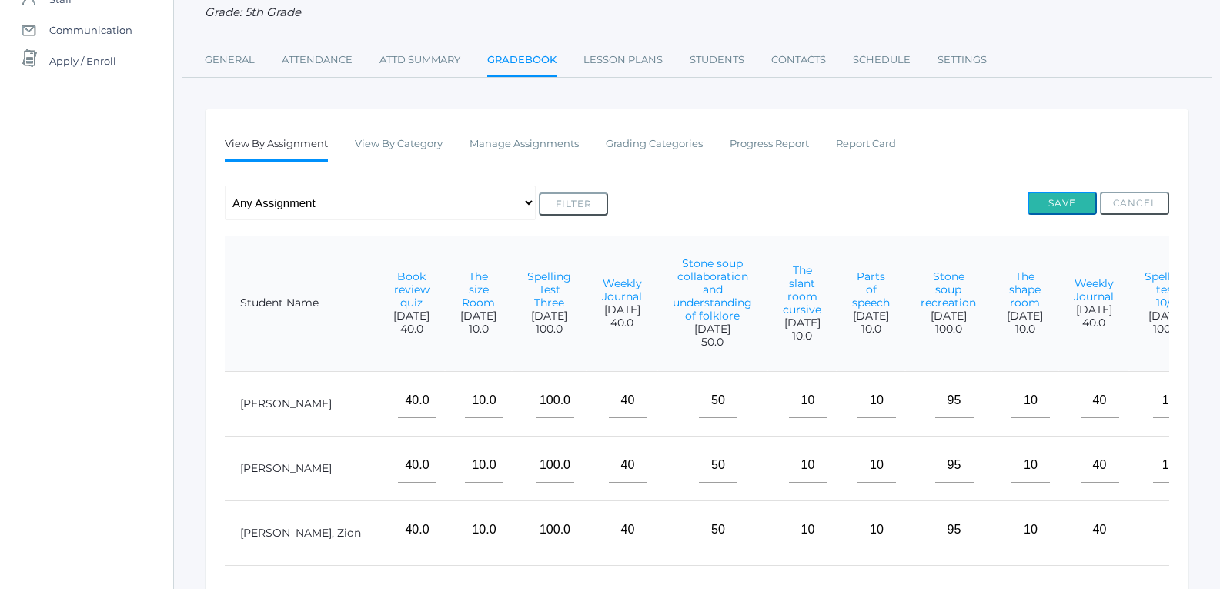
click at [1064, 206] on button "Save" at bounding box center [1061, 203] width 69 height 23
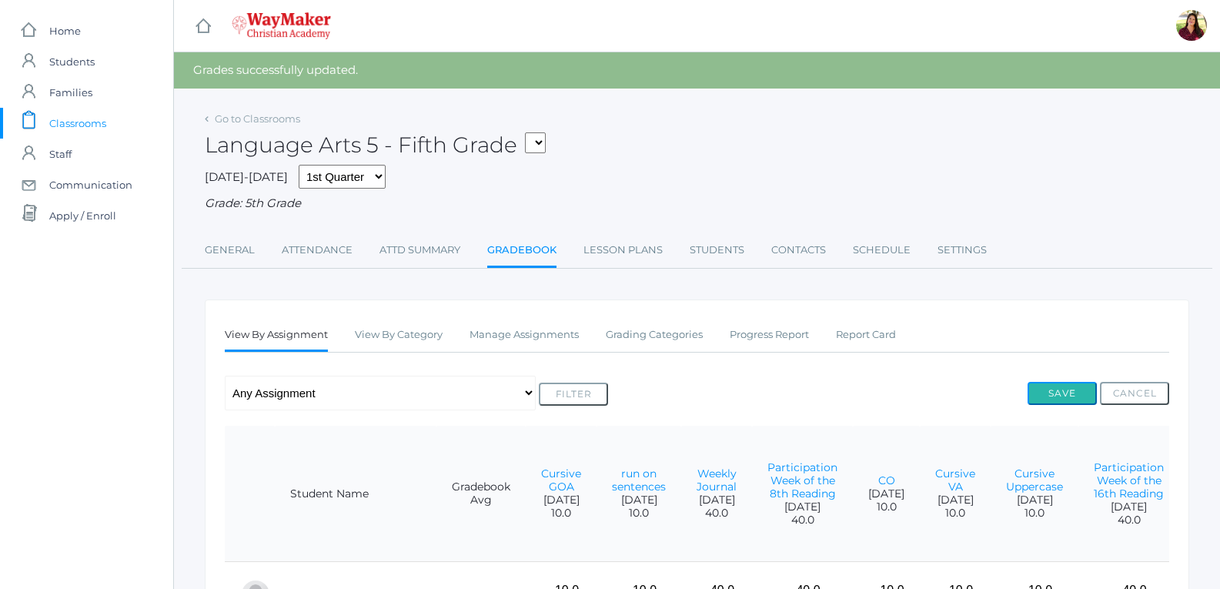
click at [1048, 399] on button "Save" at bounding box center [1061, 393] width 69 height 23
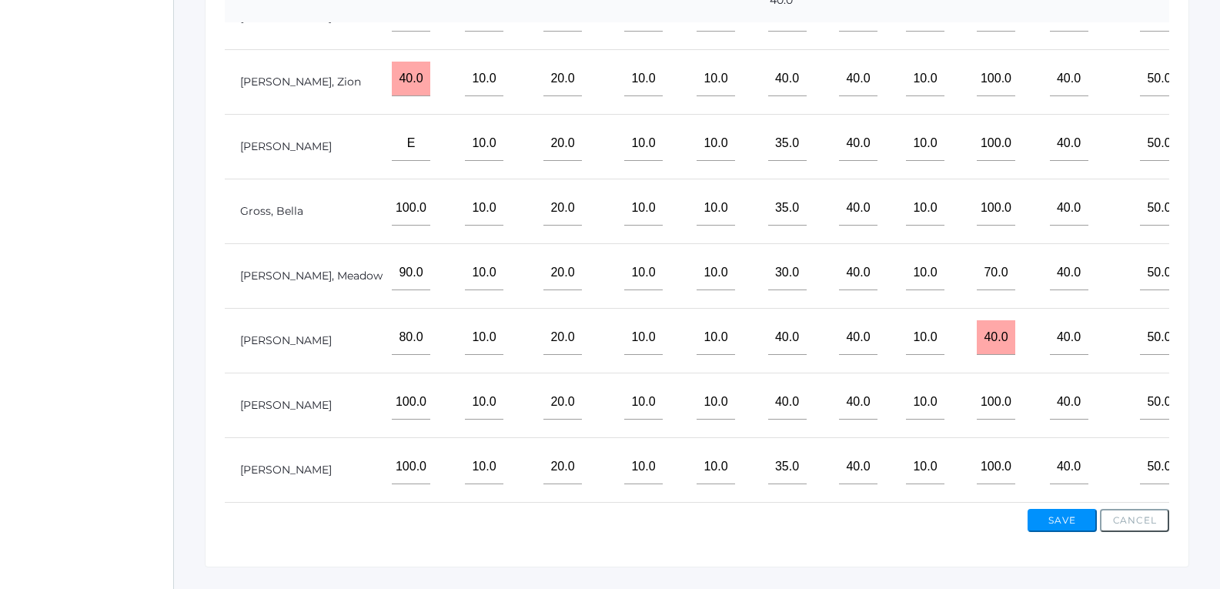
scroll to position [127, 1661]
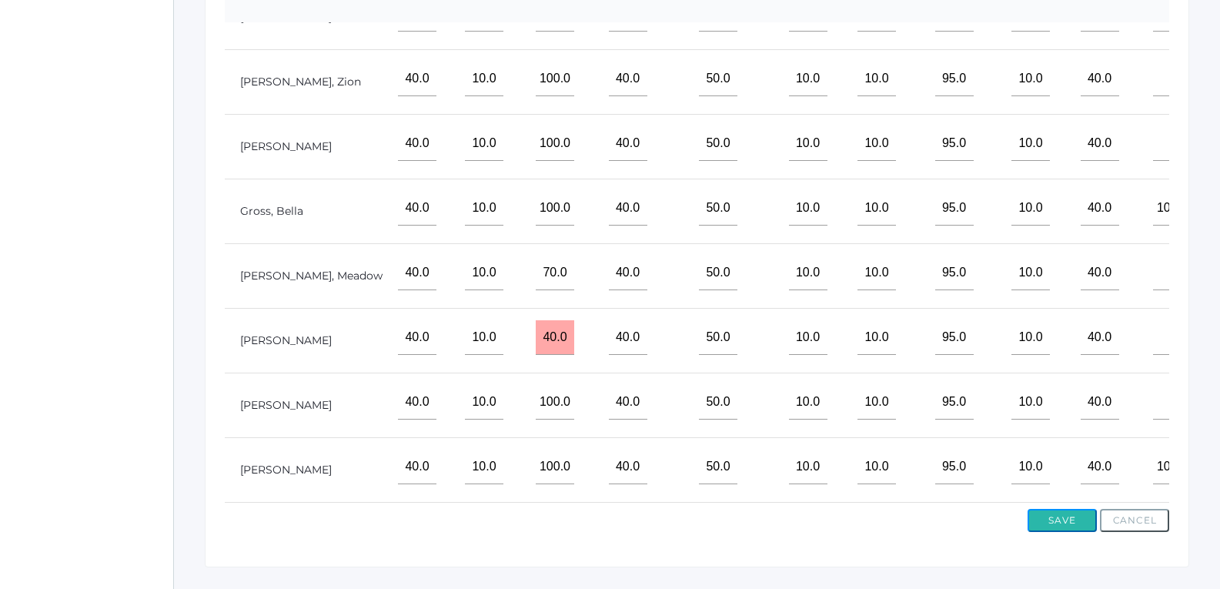
click at [1066, 520] on button "Save" at bounding box center [1061, 520] width 69 height 23
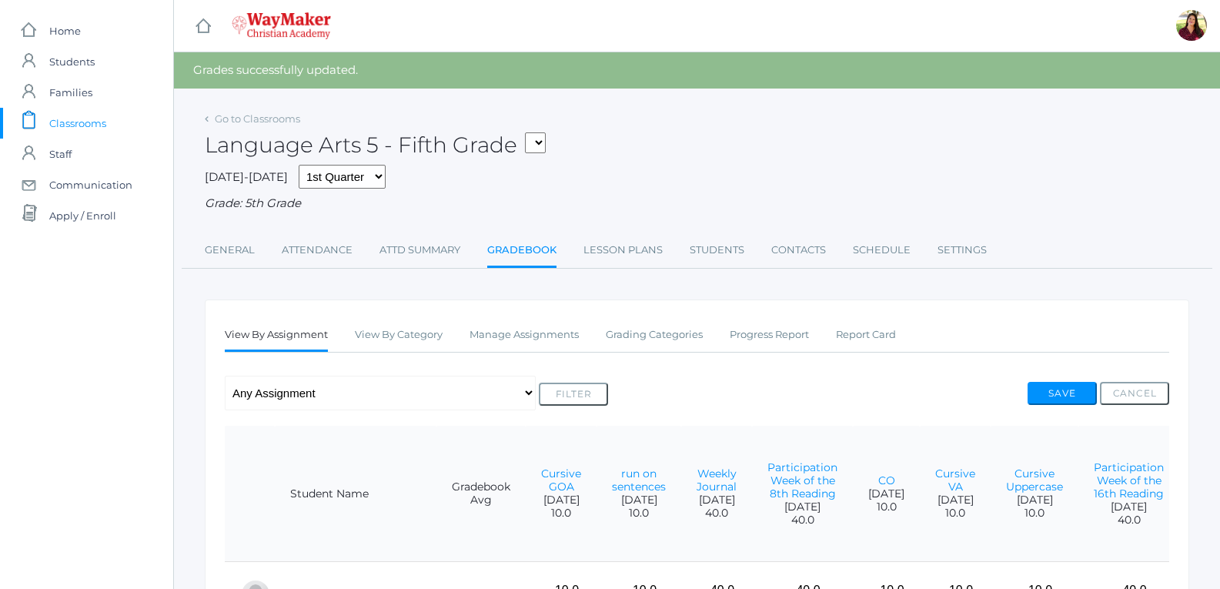
click at [542, 142] on select "05ELEM - Fifth Grade 05ELEM - History 5 Fifth Grade 05ELEM - Science 5 Fifth Gr…" at bounding box center [535, 142] width 21 height 21
click at [531, 132] on select "05ELEM - Fifth Grade 05ELEM - History 5 Fifth Grade 05ELEM - Science 5 Fifth Gr…" at bounding box center [535, 142] width 21 height 21
click at [566, 344] on link "Manage Assignments" at bounding box center [523, 334] width 109 height 31
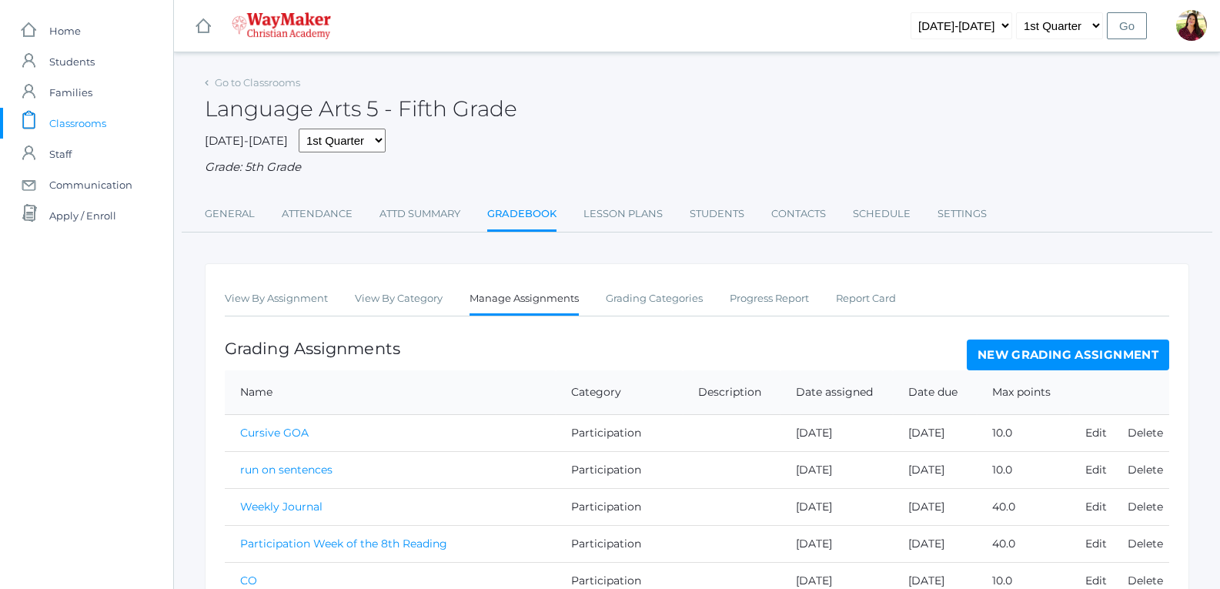
click at [1004, 362] on link "New Grading Assignment" at bounding box center [1068, 354] width 202 height 31
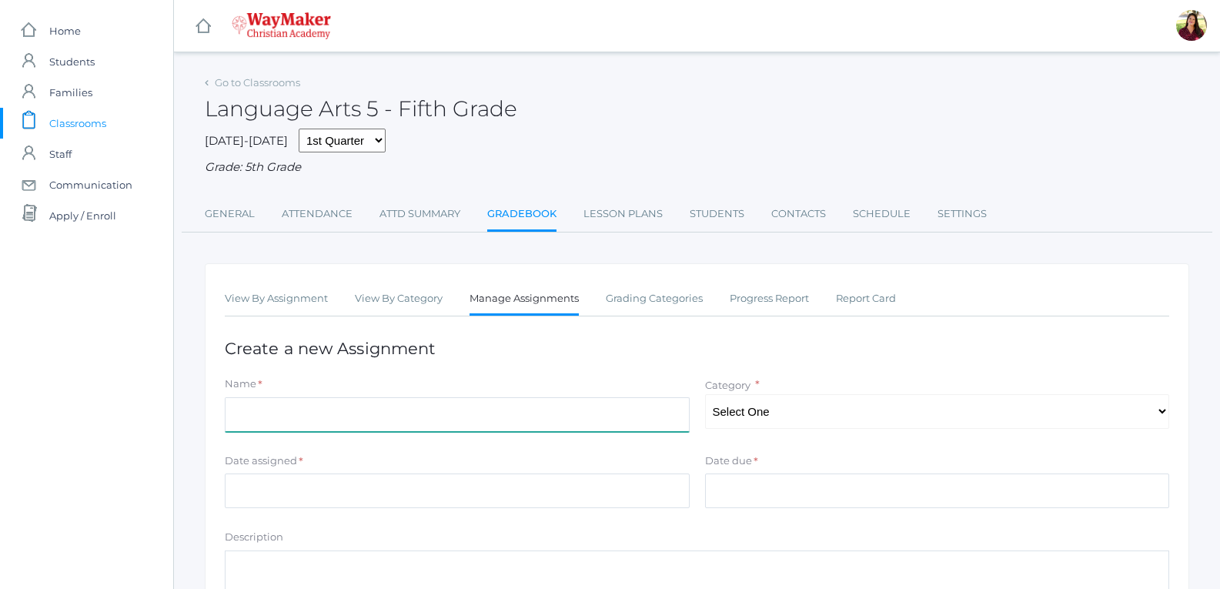
click at [663, 411] on input "Name" at bounding box center [457, 414] width 465 height 35
click at [250, 424] on input "Vernn Diagram" at bounding box center [457, 414] width 465 height 35
type input "Venn Diagram"
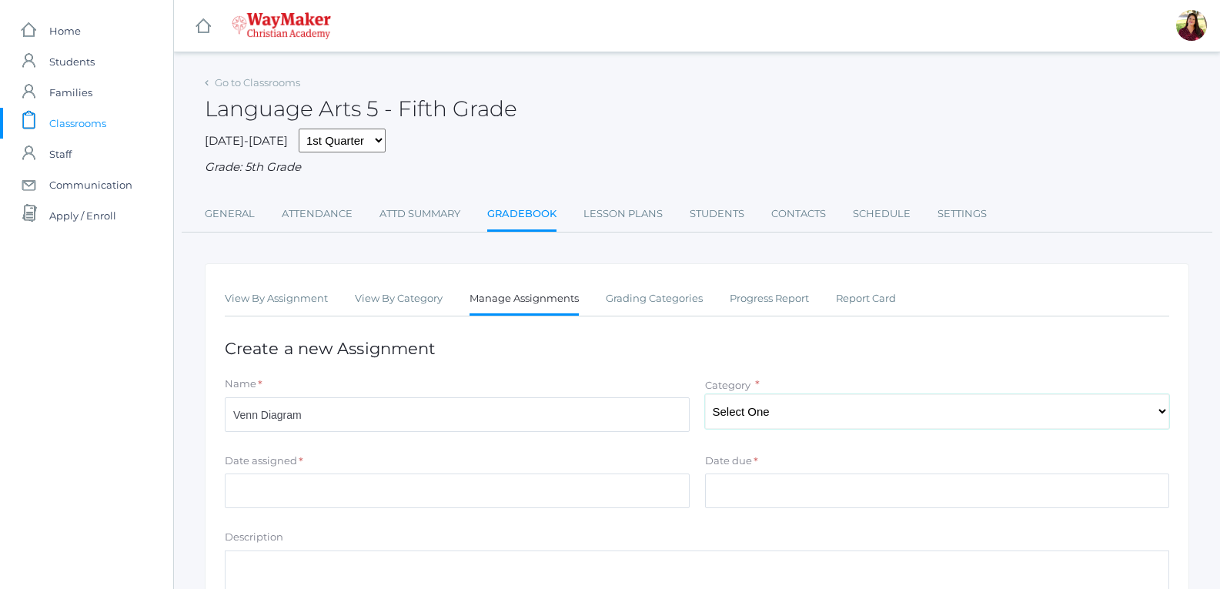
click at [769, 422] on select "Select One Participation Test/quizes Classwork/Projects" at bounding box center [937, 411] width 465 height 35
select select "1145"
click at [705, 396] on select "Select One Participation Test/quizes Classwork/Projects" at bounding box center [937, 411] width 465 height 35
click at [613, 486] on input "Date assigned" at bounding box center [457, 490] width 465 height 35
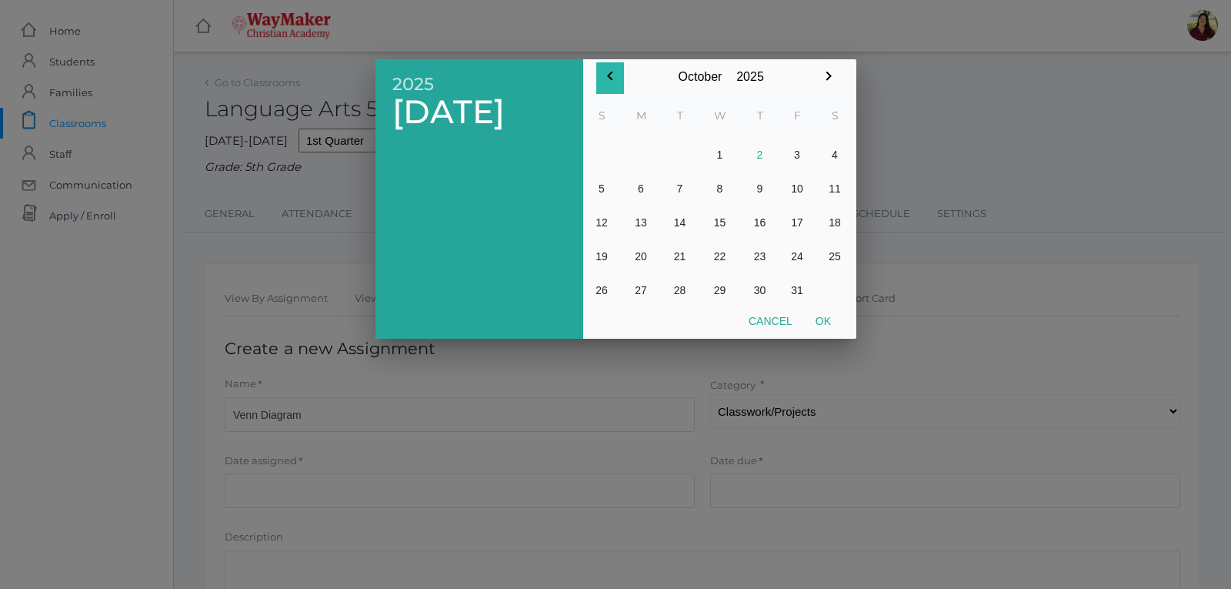
click at [619, 77] on icon "button" at bounding box center [610, 76] width 18 height 18
click at [800, 259] on button "26" at bounding box center [798, 256] width 38 height 34
click at [818, 320] on button "Ok" at bounding box center [823, 321] width 38 height 28
type input "[DATE]"
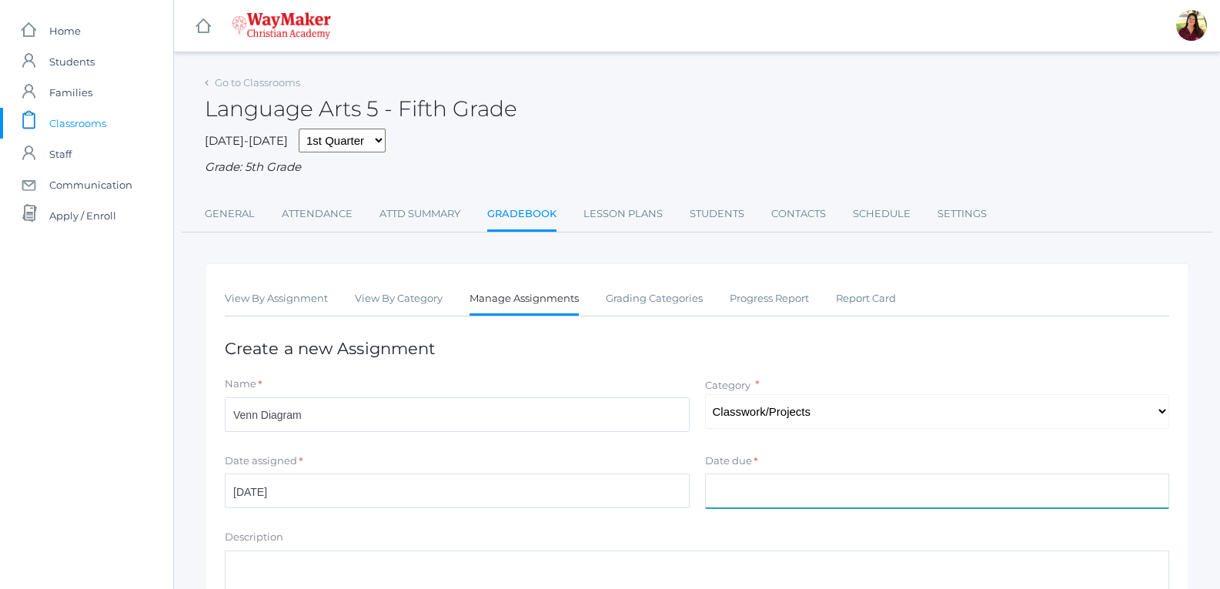
click at [725, 497] on input "Date due" at bounding box center [937, 490] width 465 height 35
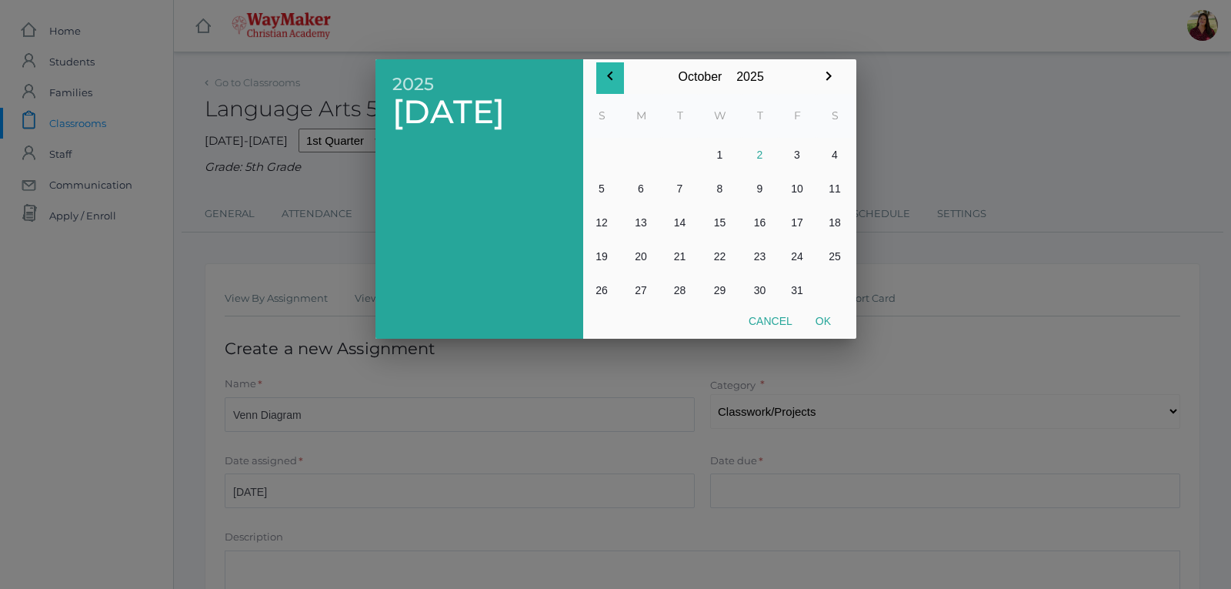
click at [616, 85] on icon "button" at bounding box center [610, 76] width 18 height 18
click at [805, 256] on button "26" at bounding box center [798, 256] width 38 height 34
click at [833, 319] on button "Ok" at bounding box center [823, 321] width 38 height 28
type input "[DATE]"
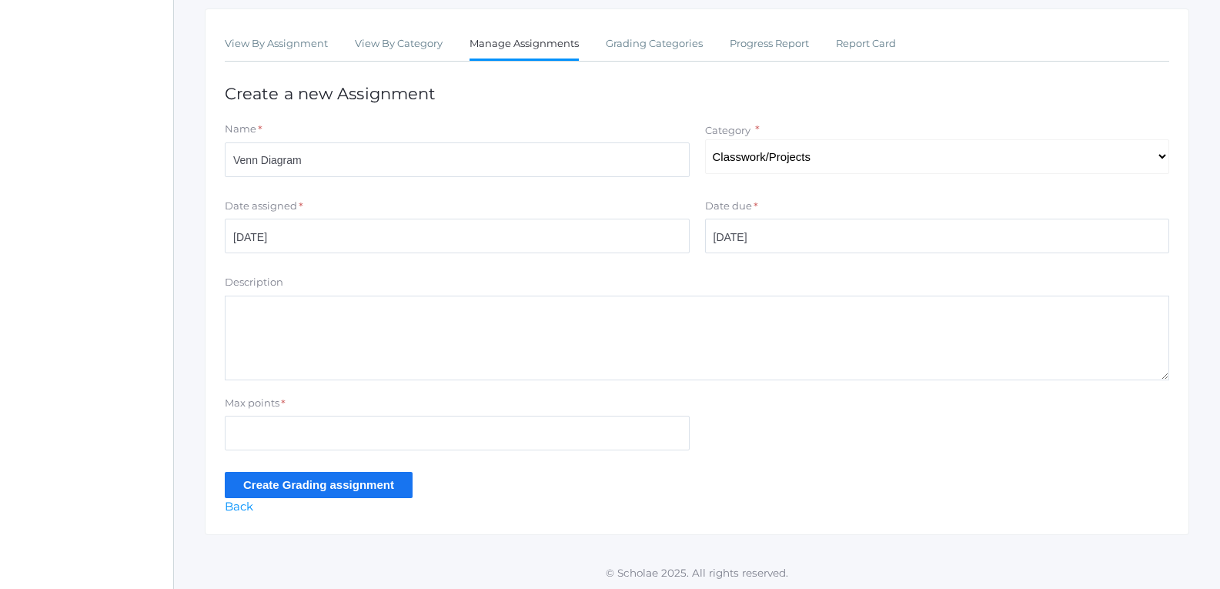
scroll to position [259, 0]
click at [288, 425] on input "Max points" at bounding box center [457, 431] width 465 height 35
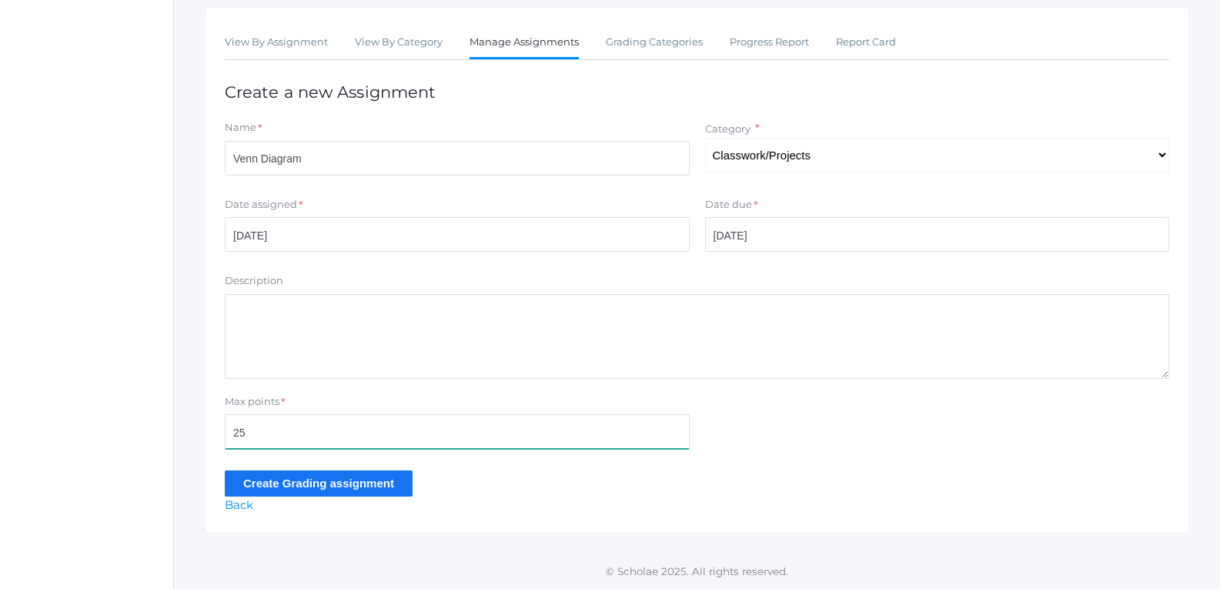
type input "25"
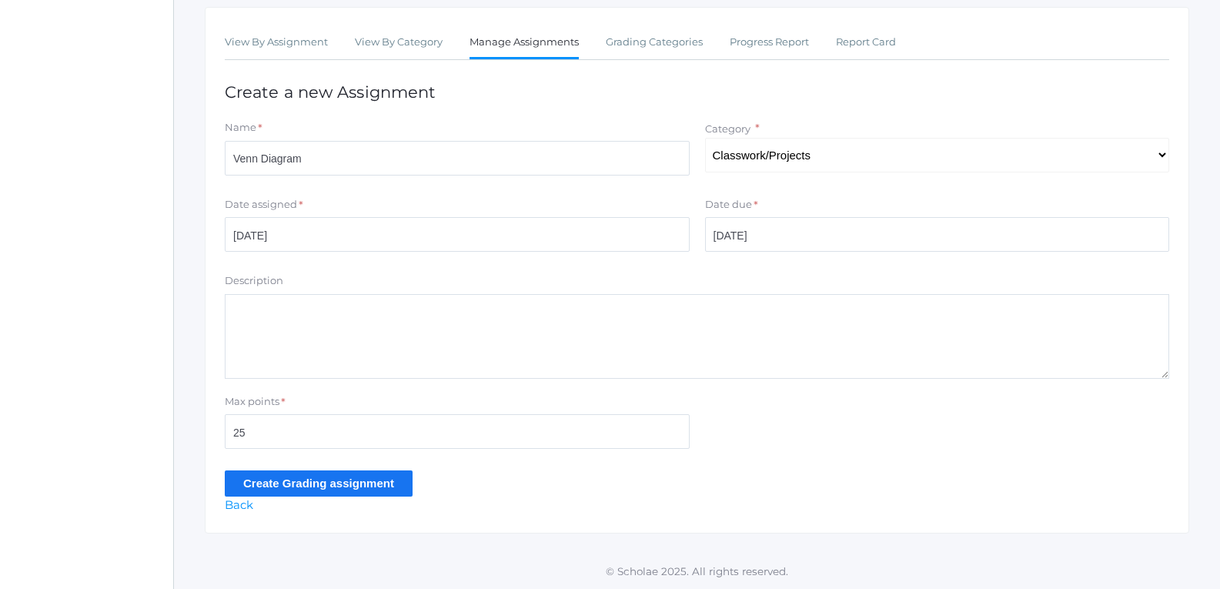
click at [338, 483] on input "Create Grading assignment" at bounding box center [319, 482] width 188 height 25
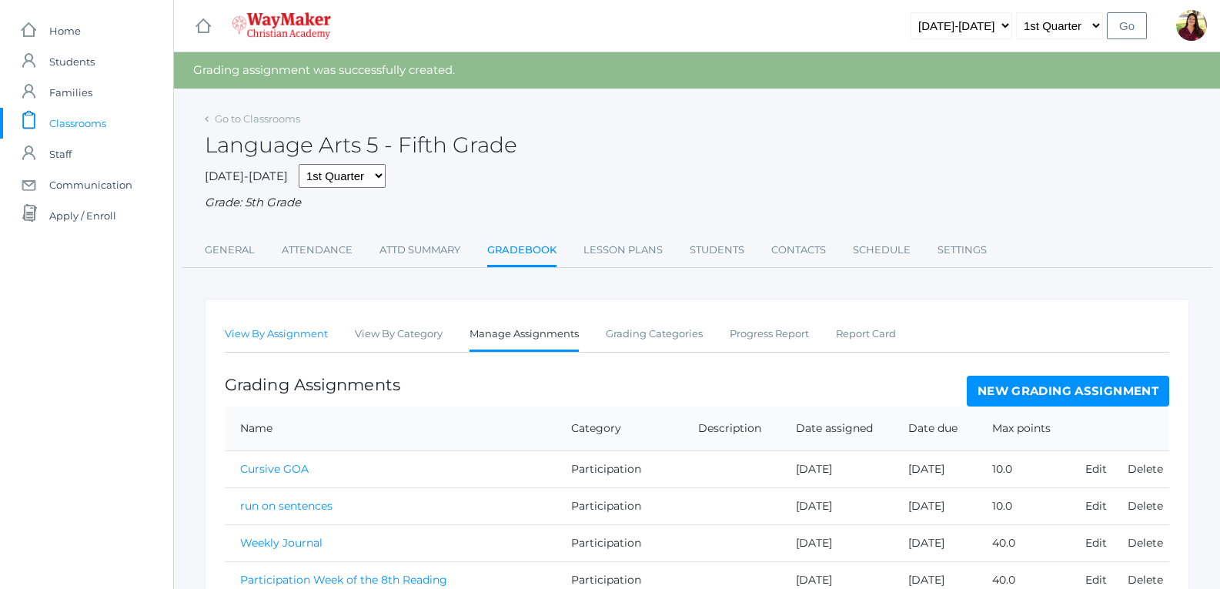
click at [284, 329] on link "View By Assignment" at bounding box center [276, 334] width 103 height 31
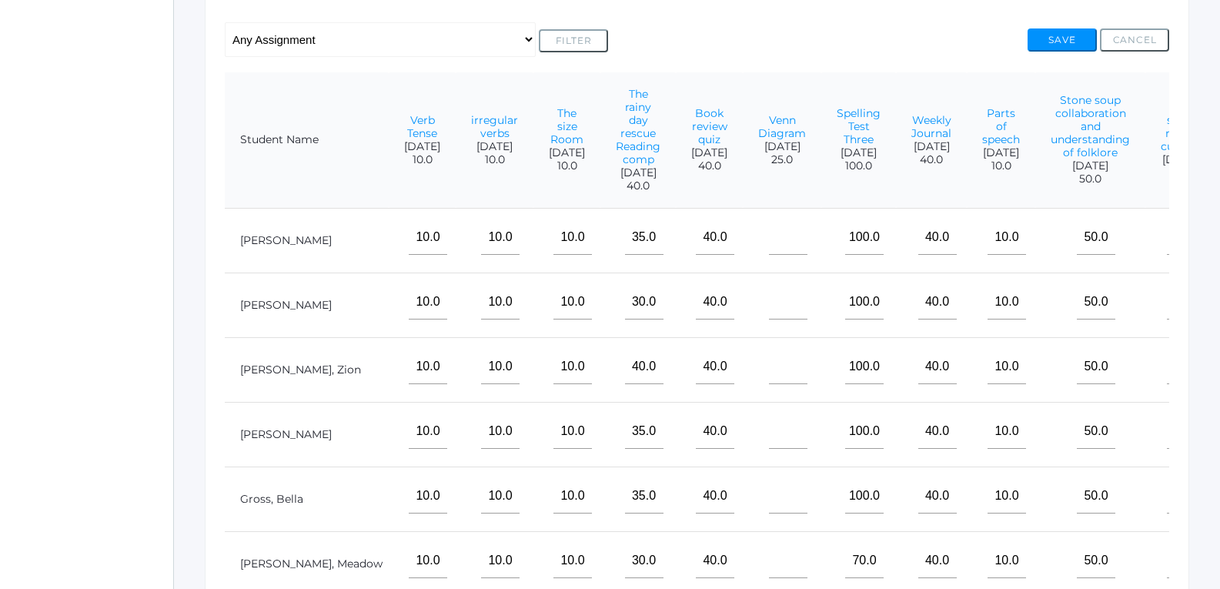
scroll to position [232, 0]
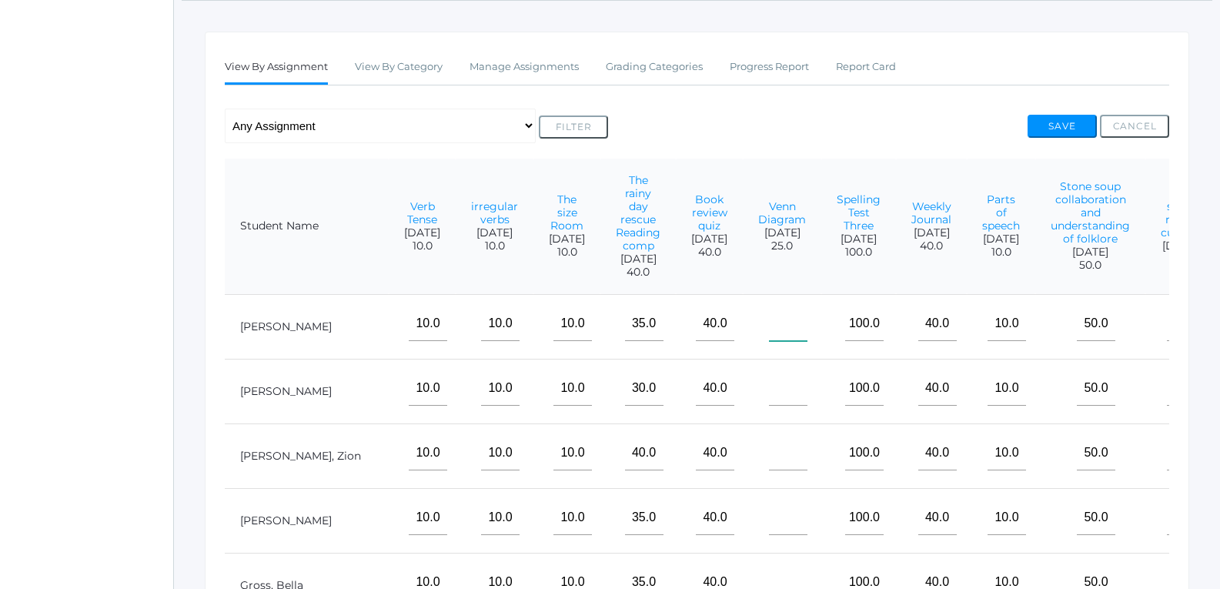
click at [769, 341] on input"] "text" at bounding box center [788, 323] width 38 height 35
type input"] "25"
click at [769, 399] on input"] "text" at bounding box center [788, 388] width 38 height 35
type input"] "20"
click at [769, 463] on input"] "text" at bounding box center [788, 453] width 38 height 35
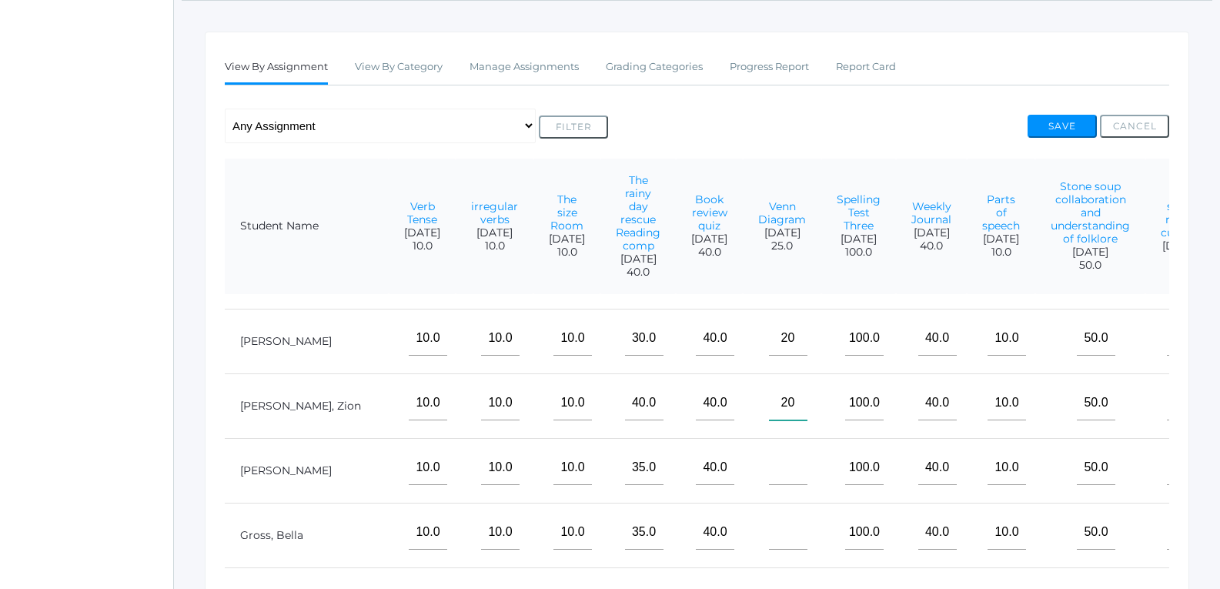
scroll to position [77, 1430]
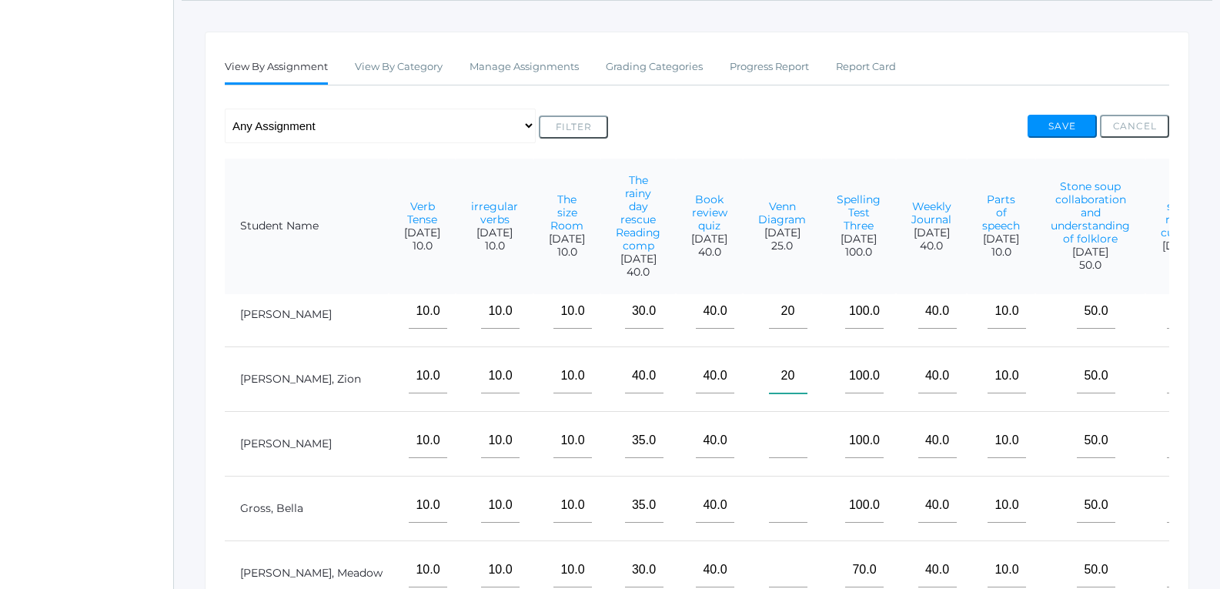
type input"] "20"
click at [769, 458] on input"] "text" at bounding box center [788, 440] width 38 height 35
type input"] "18"
click at [769, 523] on input"] "text" at bounding box center [788, 505] width 38 height 35
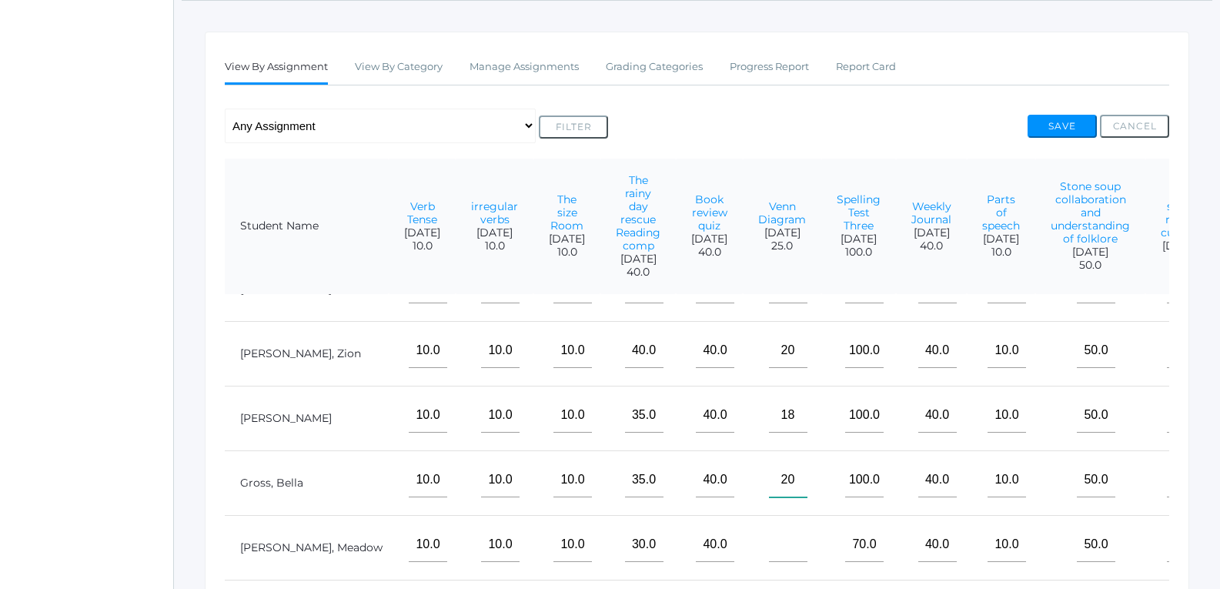
type input"] "20"
click at [769, 546] on input"] "text" at bounding box center [788, 544] width 38 height 35
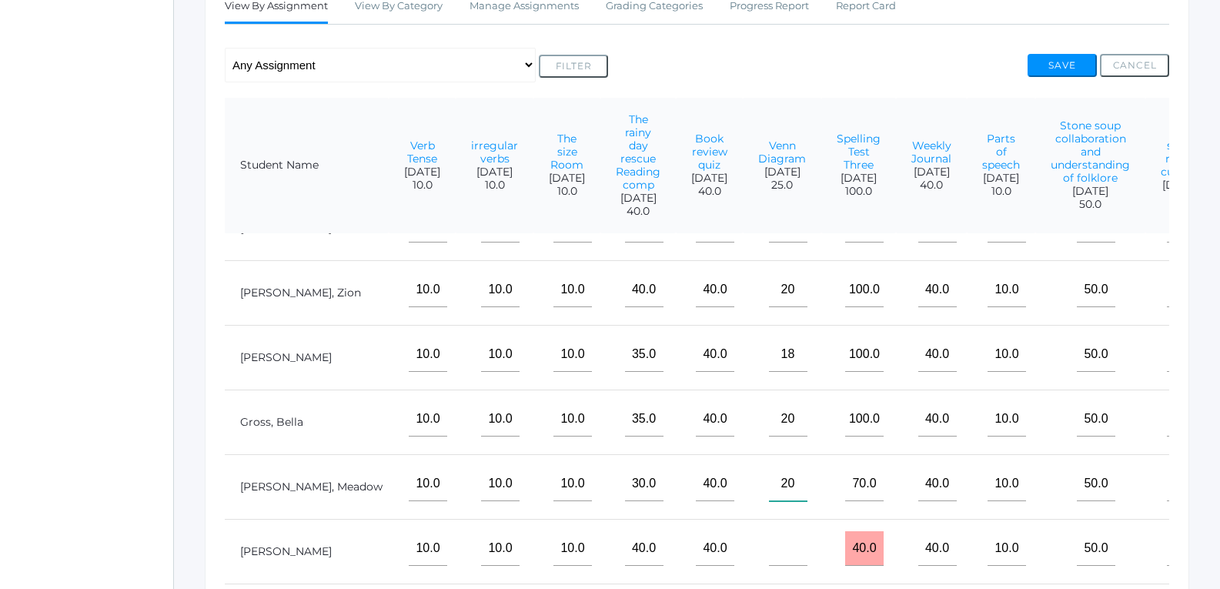
scroll to position [463, 0]
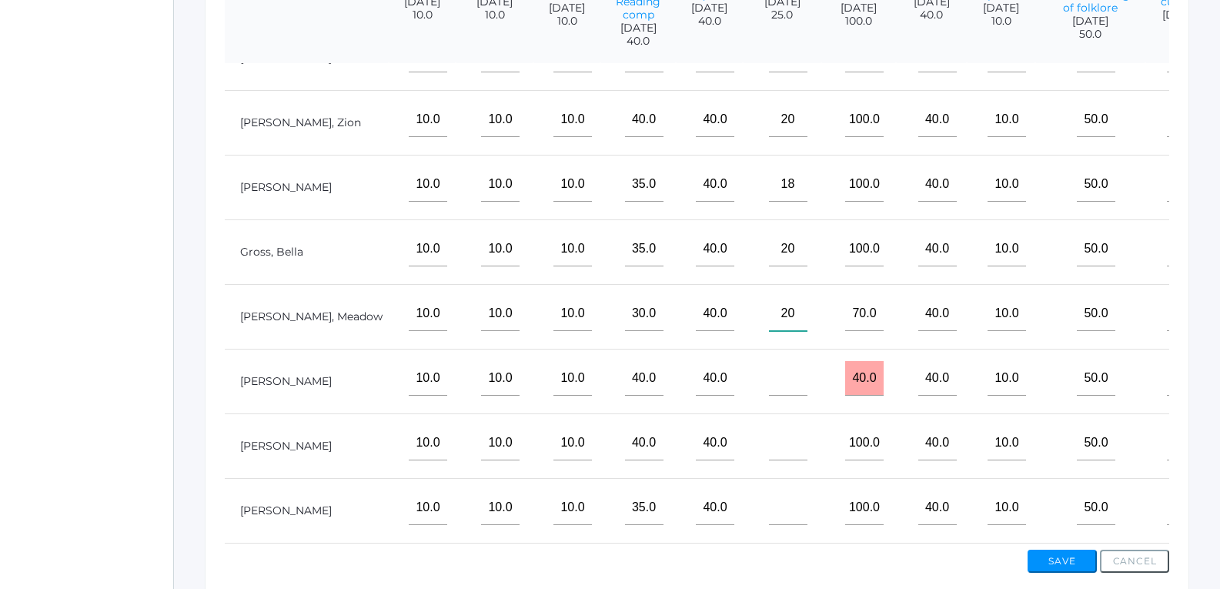
type input"] "20"
click at [769, 372] on input"] "text" at bounding box center [788, 378] width 38 height 35
type input"] "25"
click at [769, 429] on input"] "text" at bounding box center [788, 443] width 38 height 35
type input"] "25"
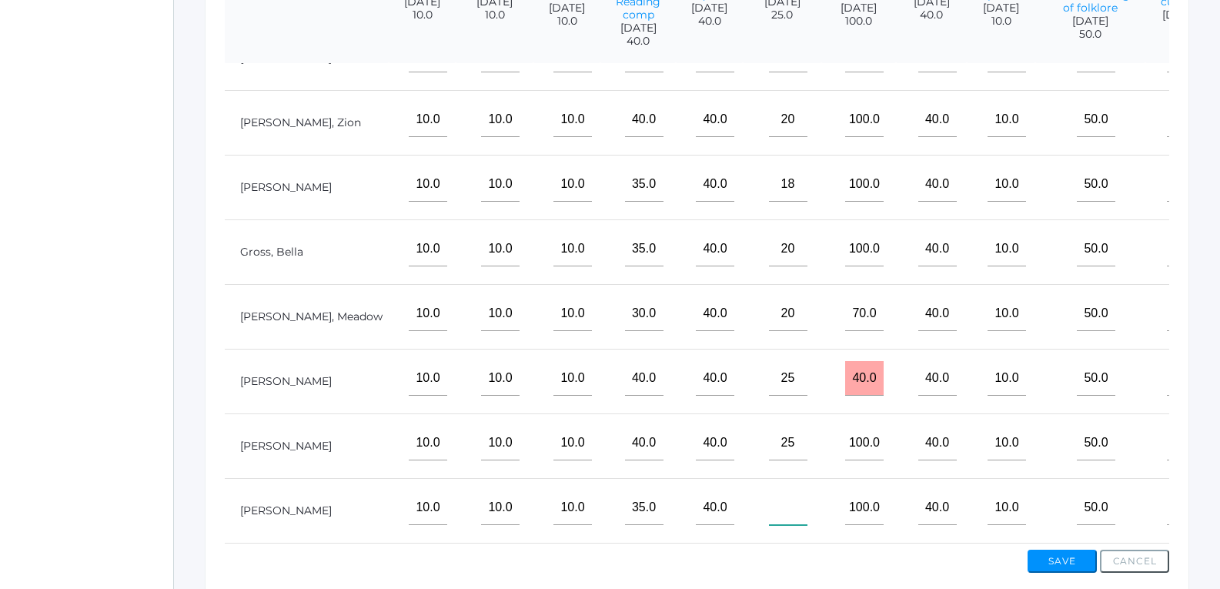
click at [769, 505] on input"] "text" at bounding box center [788, 507] width 38 height 35
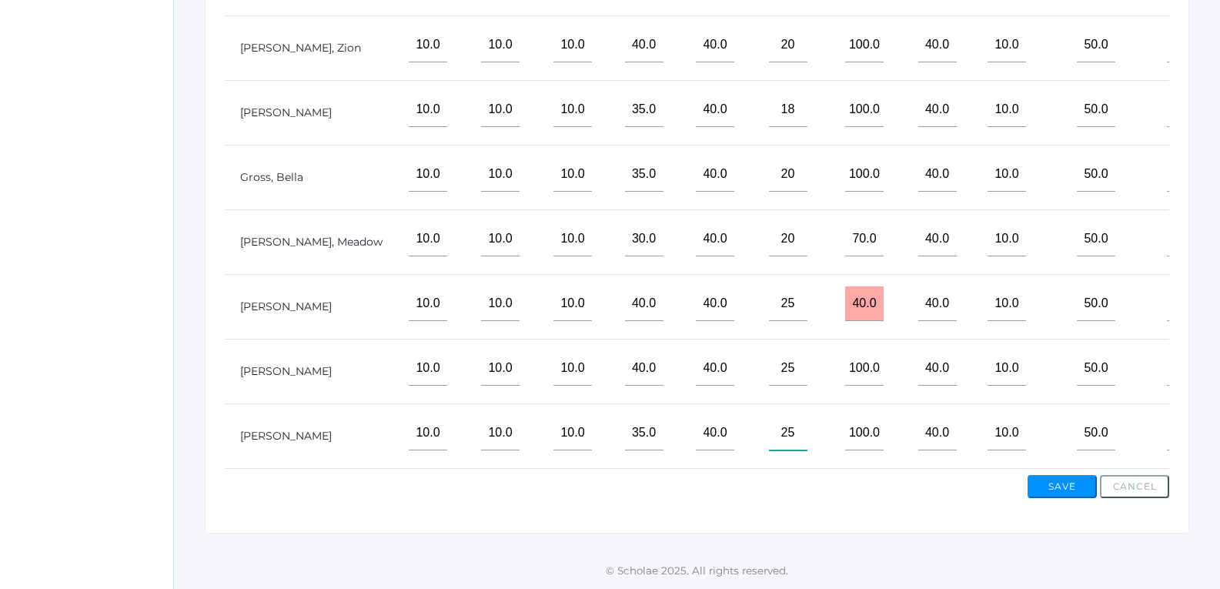
type input"] "25"
click at [1037, 478] on button "Save" at bounding box center [1061, 486] width 69 height 23
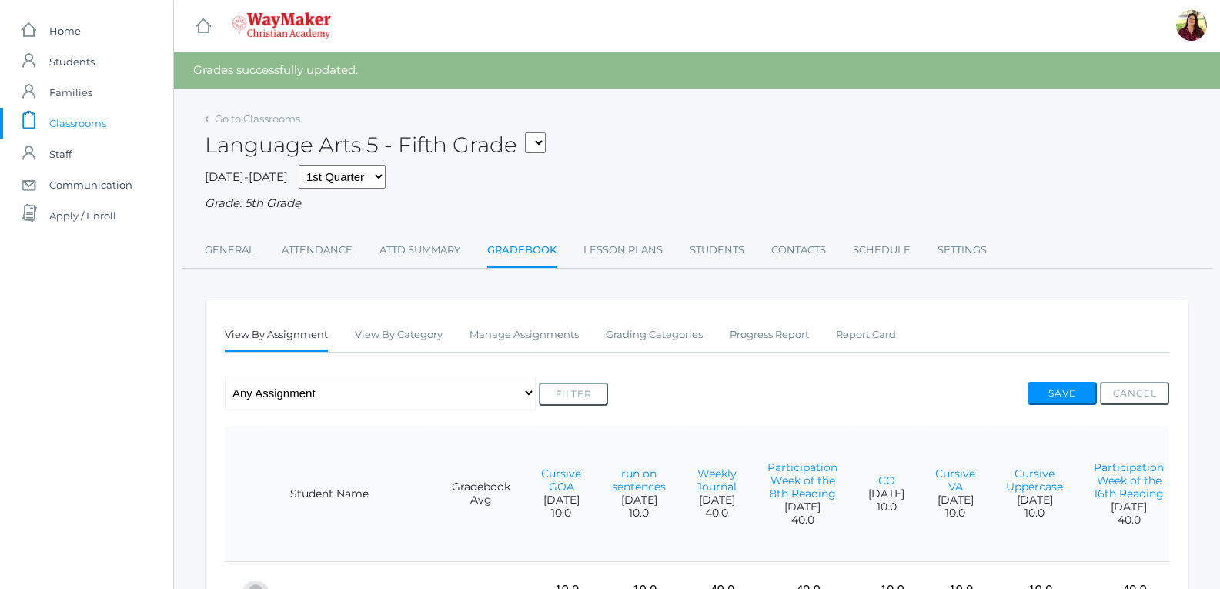
click at [546, 140] on select "05ELEM - Fifth Grade 05ELEM - History 5 Fifth Grade 05ELEM - Science 5 Fifth Gr…" at bounding box center [535, 142] width 21 height 21
select select "2541"
click at [531, 132] on select "05ELEM - Fifth Grade 05ELEM - History 5 Fifth Grade 05ELEM - Science 5 Fifth Gr…" at bounding box center [535, 142] width 21 height 21
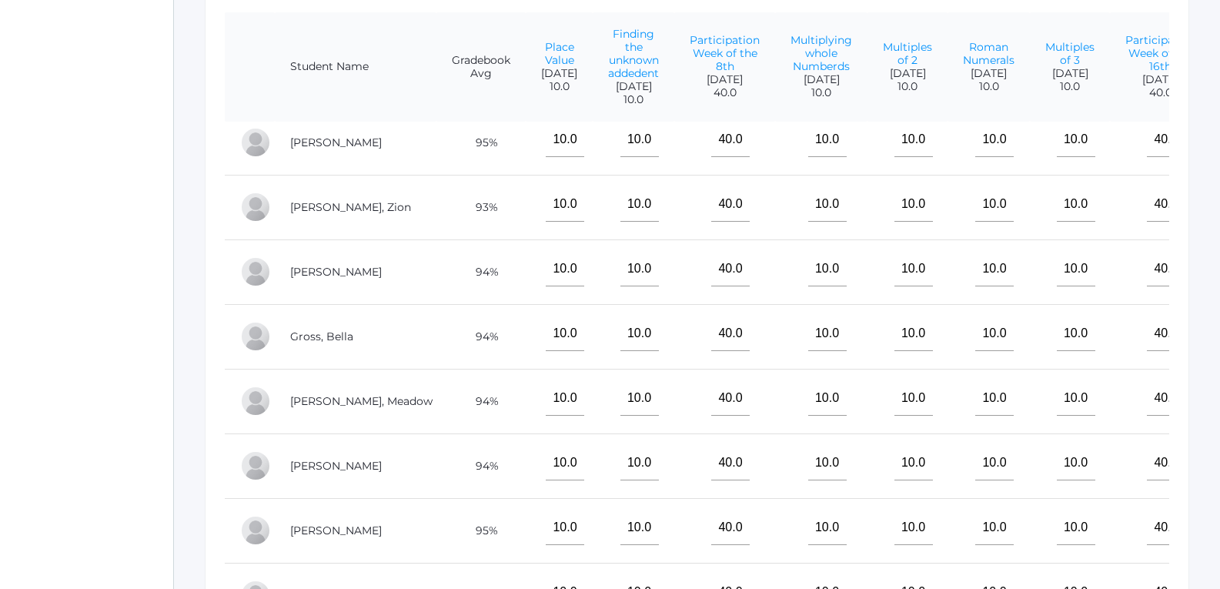
scroll to position [539, 0]
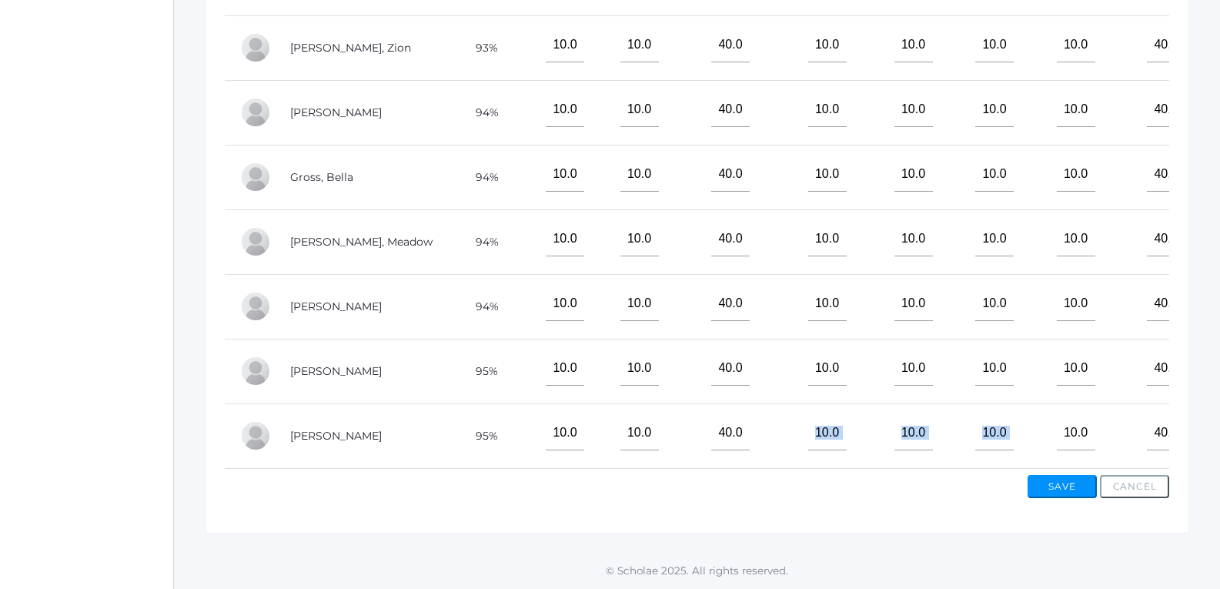
drag, startPoint x: 753, startPoint y: 456, endPoint x: 1074, endPoint y: 448, distance: 320.3
click at [1074, 448] on tr "[PERSON_NAME] 95% 10.0 10.0 40.0 10.0 10.0 10.0 10.0 40.0 45.0 10.0 10.0 10.0 1…" at bounding box center [959, 435] width 1468 height 65
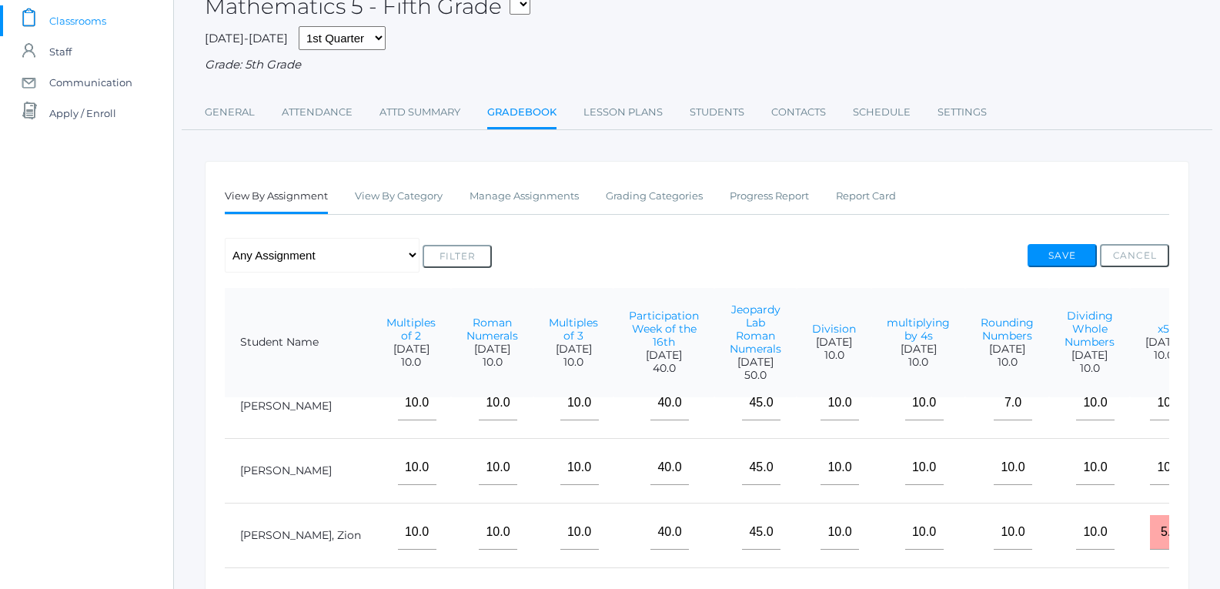
scroll to position [1, 0]
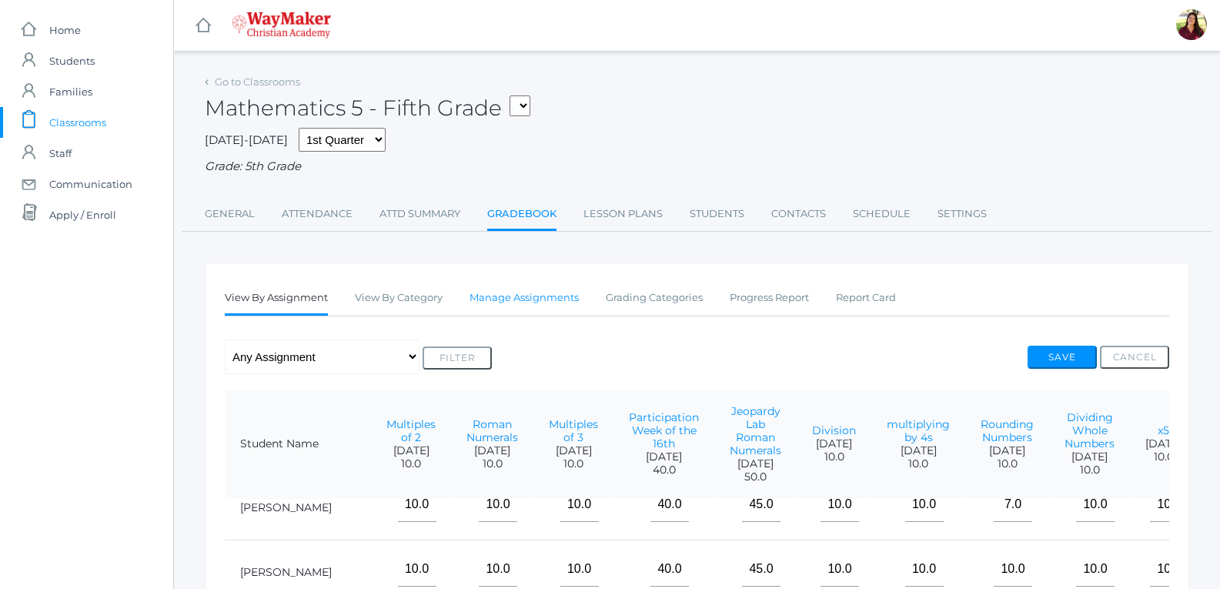
click at [553, 306] on link "Manage Assignments" at bounding box center [523, 297] width 109 height 31
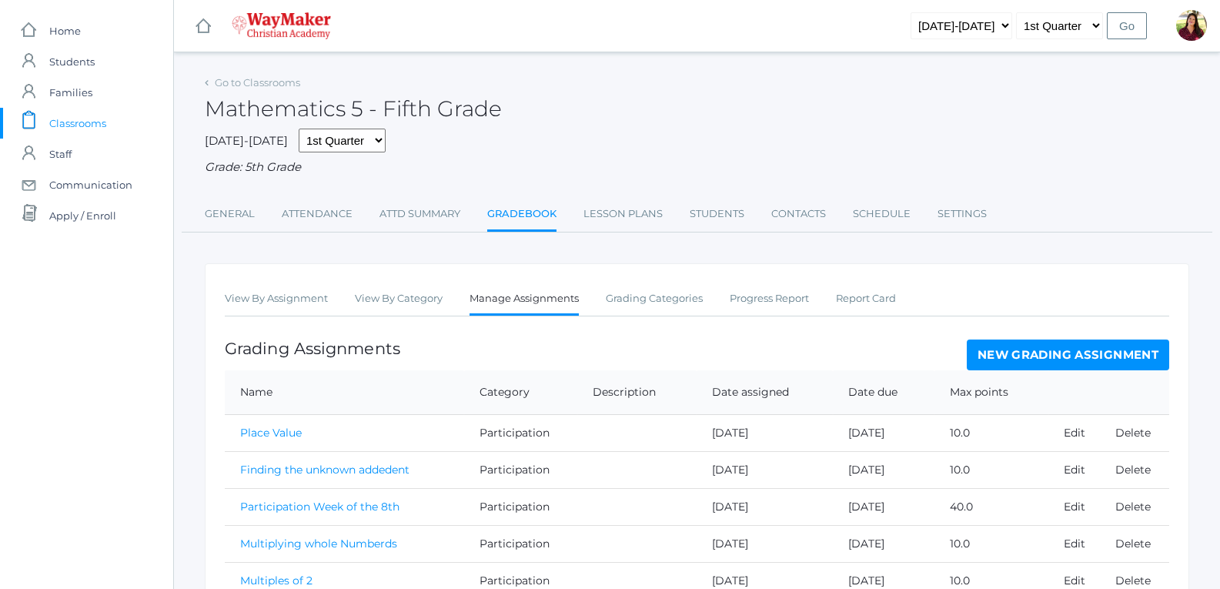
click at [1001, 353] on link "New Grading Assignment" at bounding box center [1068, 354] width 202 height 31
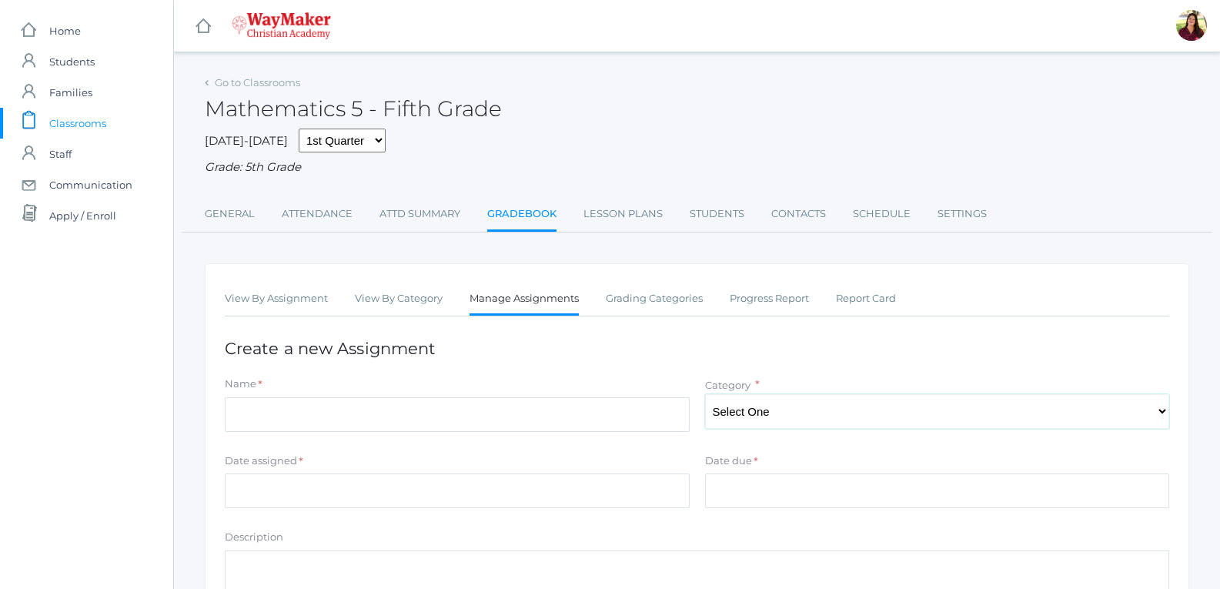
click at [780, 412] on select "Select One Classwork/Projects Test/quizes Participation" at bounding box center [937, 411] width 465 height 35
select select "1148"
click at [705, 396] on select "Select One Classwork/Projects Test/quizes Participation" at bounding box center [937, 411] width 465 height 35
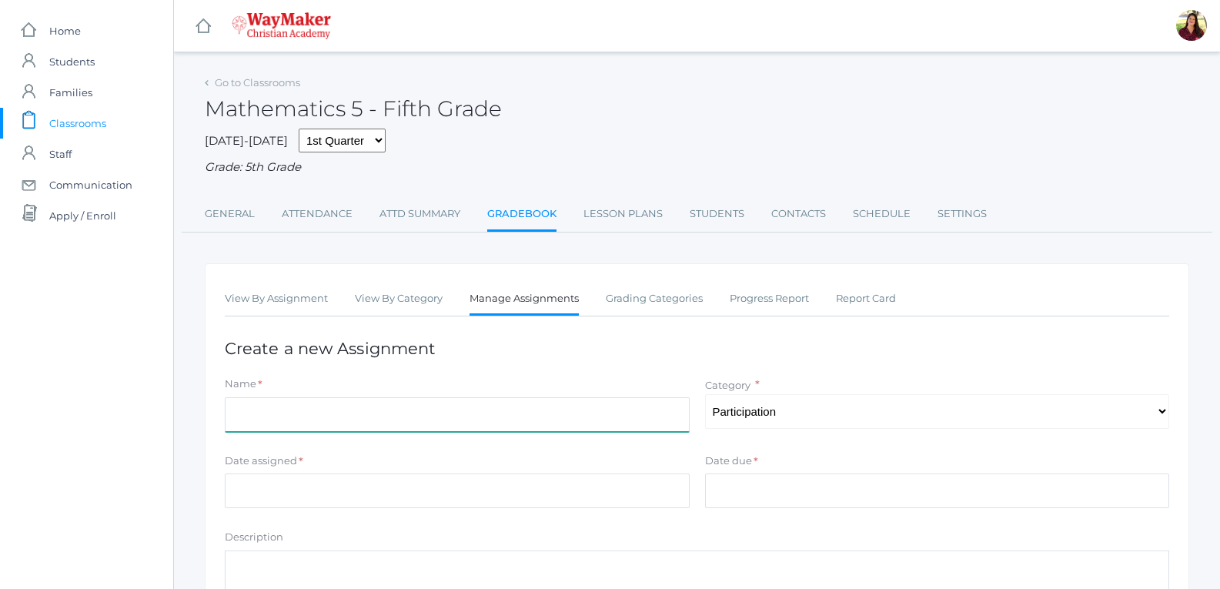
click at [627, 408] on input "Name" at bounding box center [457, 414] width 465 height 35
click at [385, 412] on input "Name" at bounding box center [457, 414] width 465 height 35
click at [599, 419] on input "participation week of" at bounding box center [457, 414] width 465 height 35
type input "participation week of 22nd"
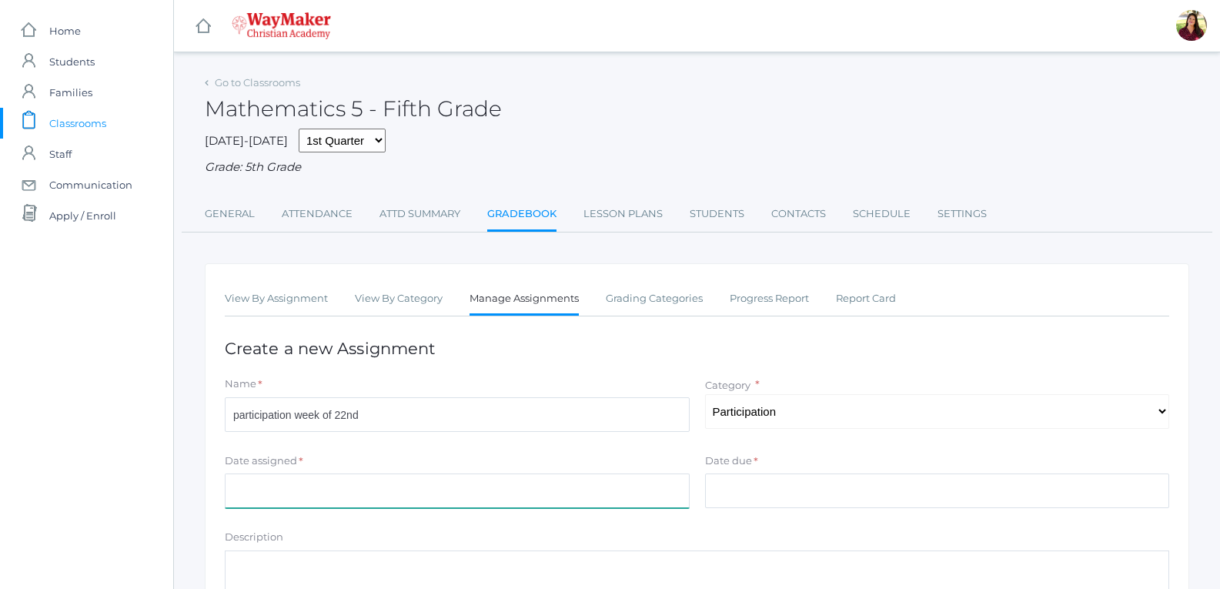
click at [553, 483] on input "Date assigned" at bounding box center [457, 490] width 465 height 35
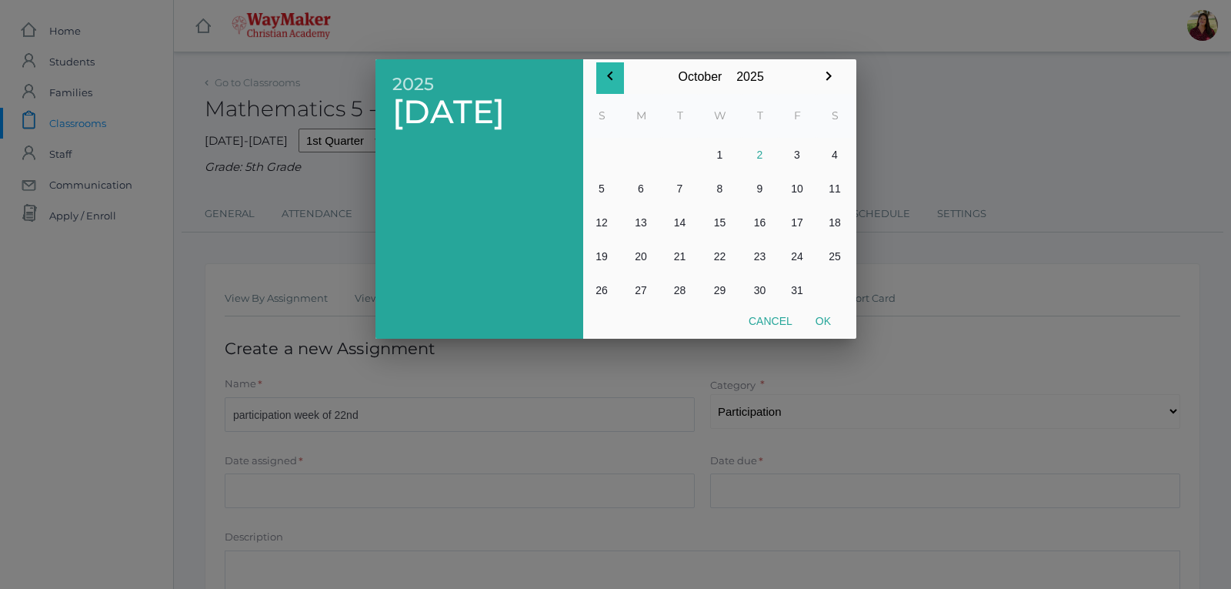
click at [615, 74] on icon "button" at bounding box center [610, 76] width 18 height 18
click at [681, 256] on button "23" at bounding box center [680, 256] width 37 height 34
click at [823, 319] on button "Ok" at bounding box center [823, 321] width 38 height 28
type input "[DATE]"
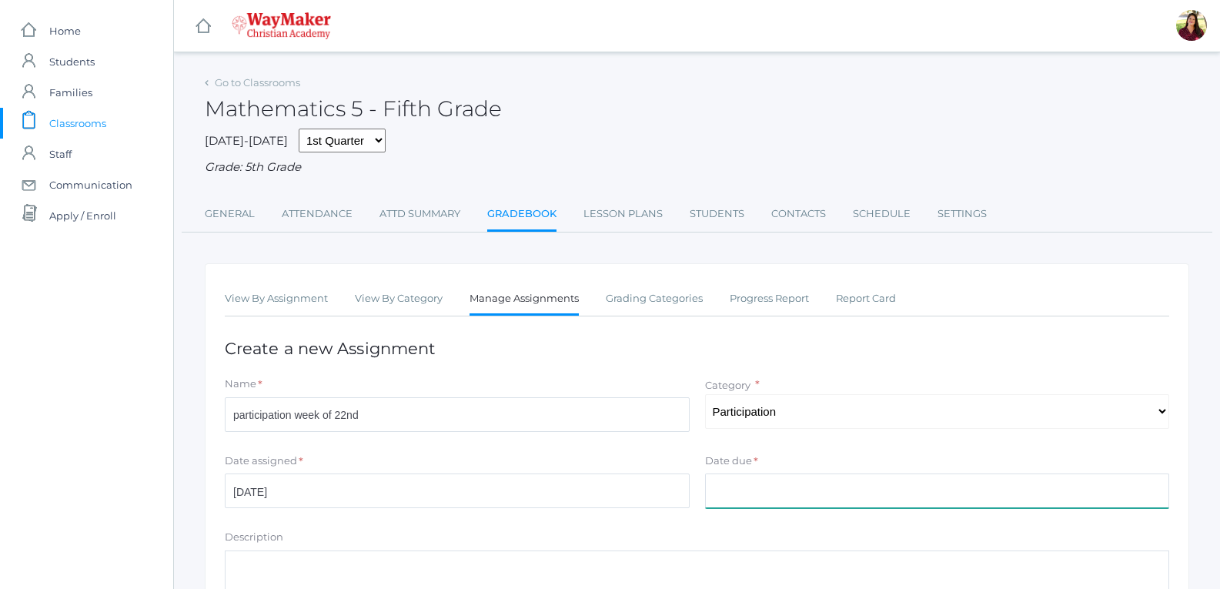
click at [768, 477] on input "Date due" at bounding box center [937, 490] width 465 height 35
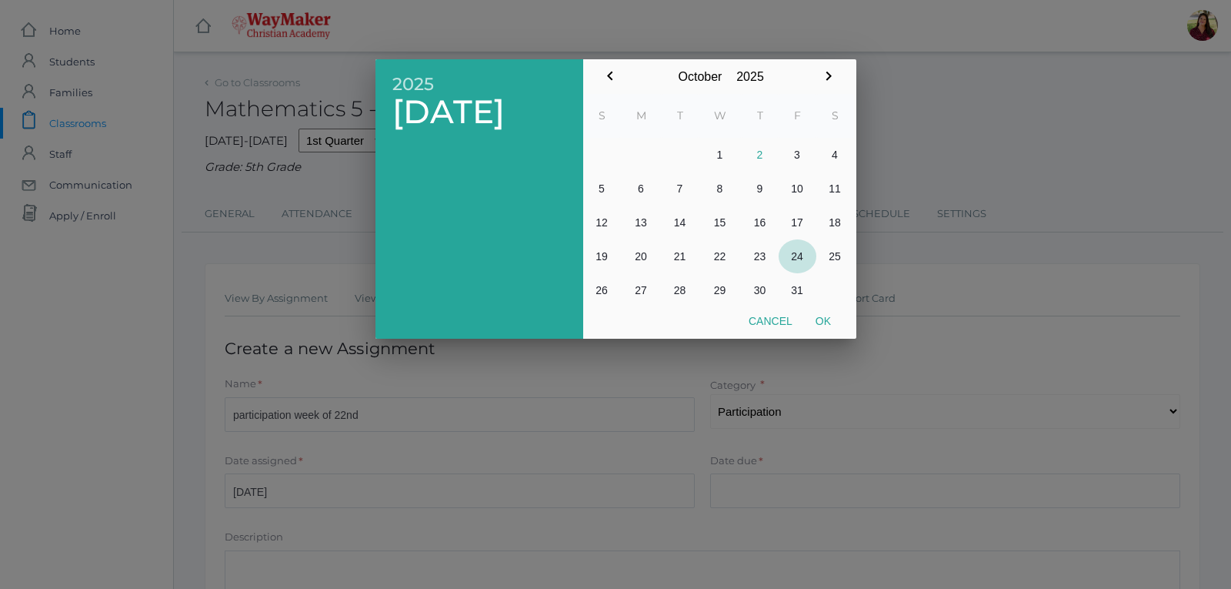
click at [797, 253] on button "24" at bounding box center [798, 256] width 38 height 34
click at [837, 326] on button "Ok" at bounding box center [823, 321] width 38 height 28
type input "[DATE]"
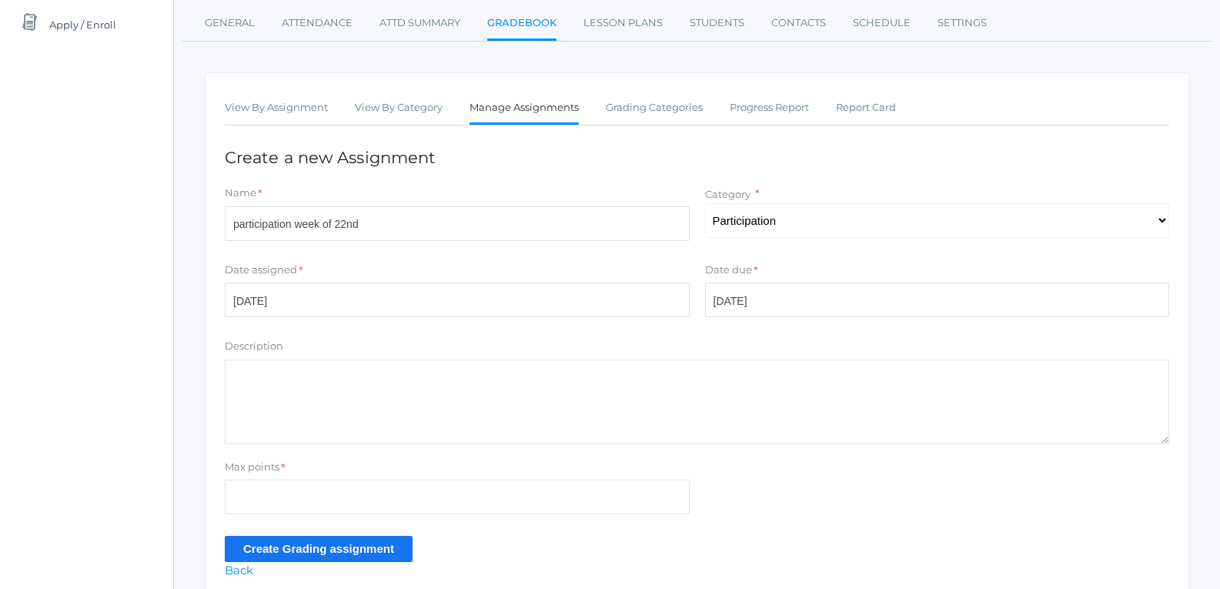
scroll to position [231, 0]
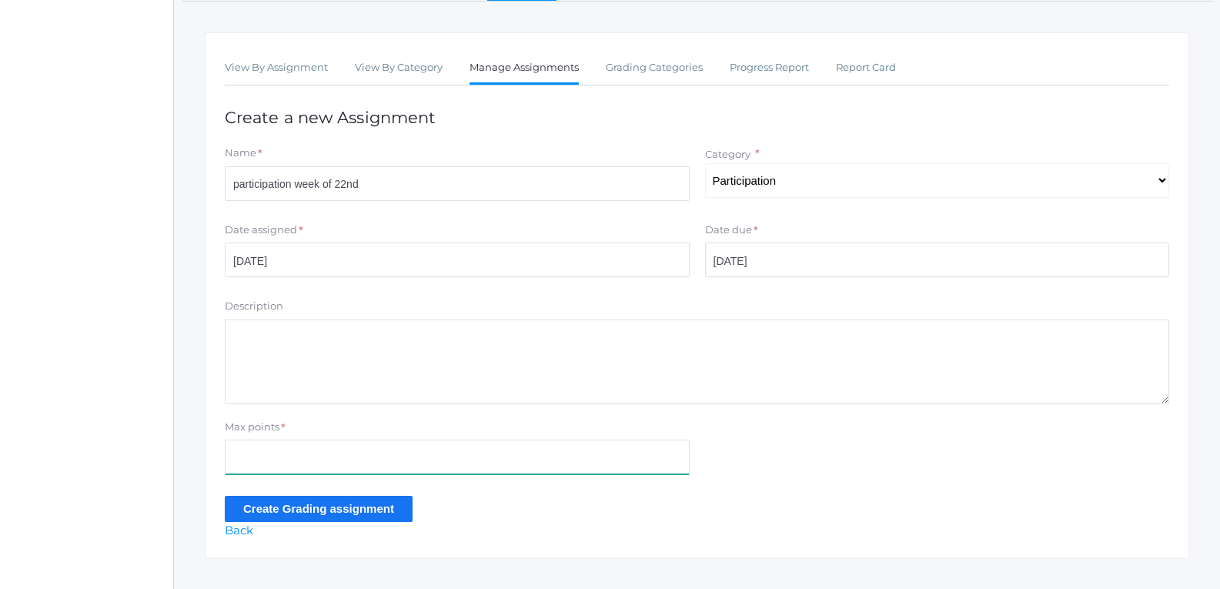
click at [315, 466] on input "Max points" at bounding box center [457, 456] width 465 height 35
type input "40"
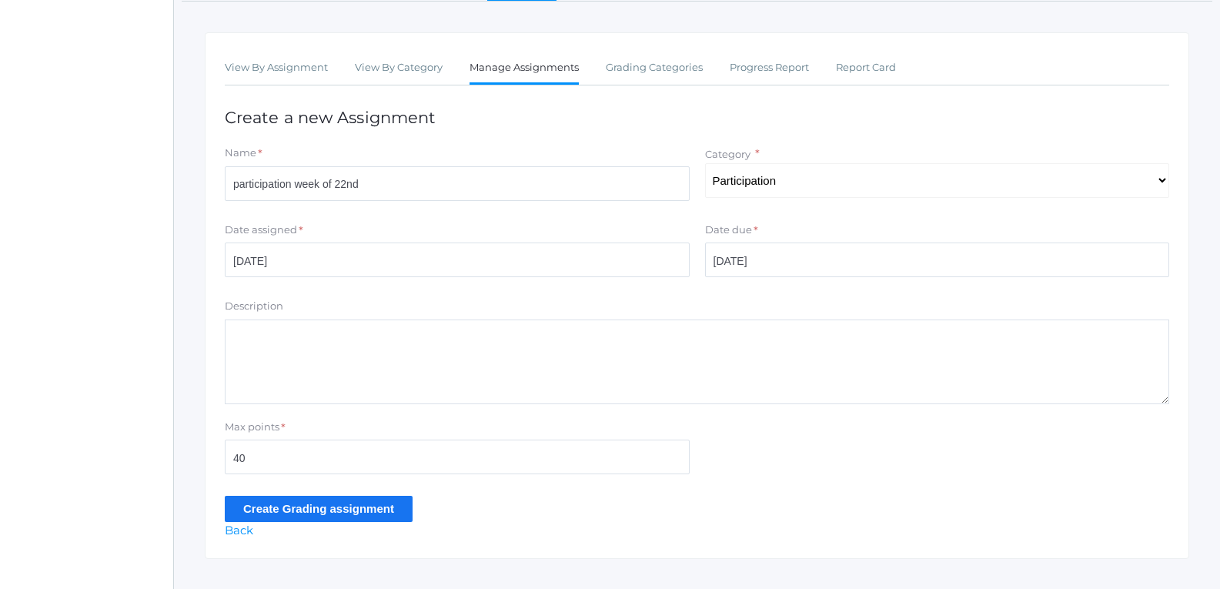
click at [316, 510] on input "Create Grading assignment" at bounding box center [319, 508] width 188 height 25
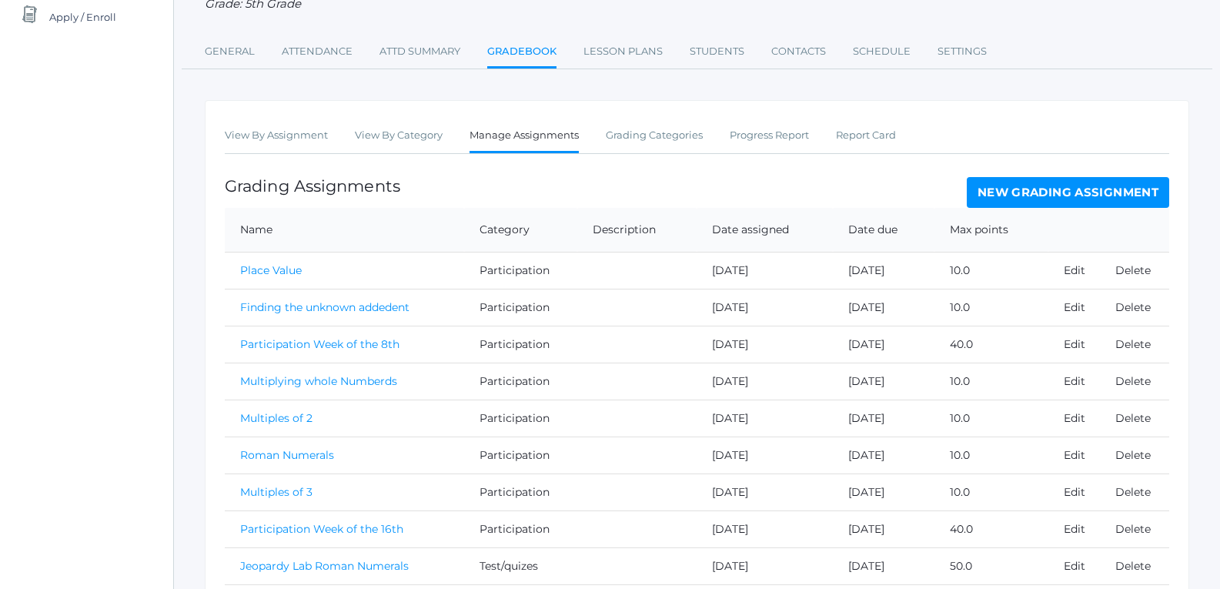
scroll to position [231, 0]
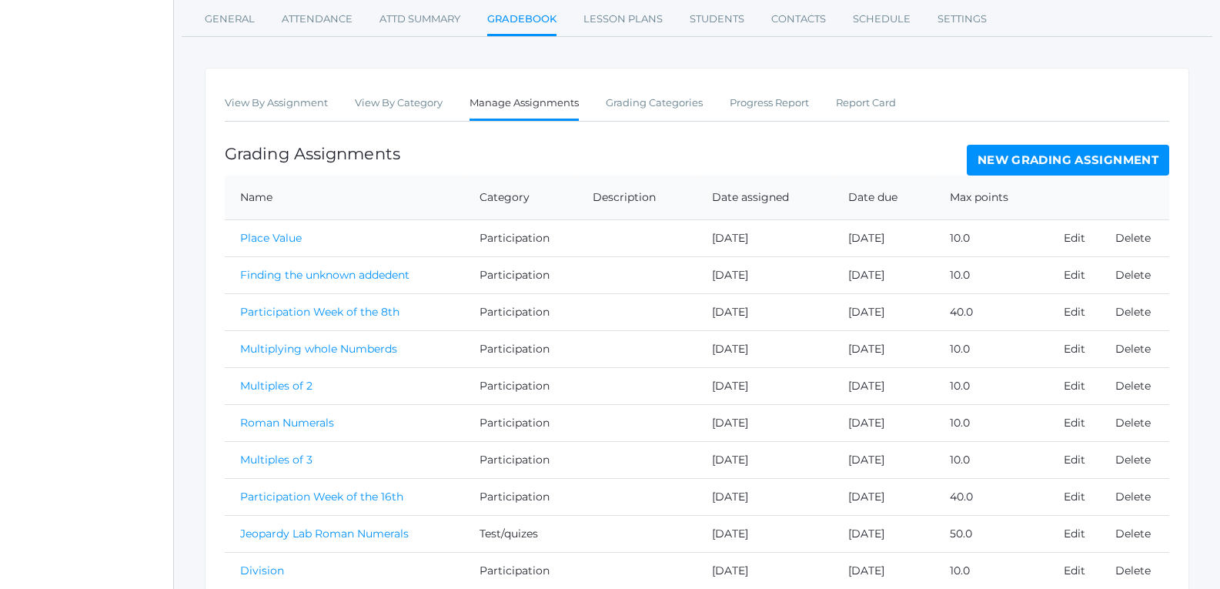
click at [1110, 165] on link "New Grading Assignment" at bounding box center [1068, 160] width 202 height 31
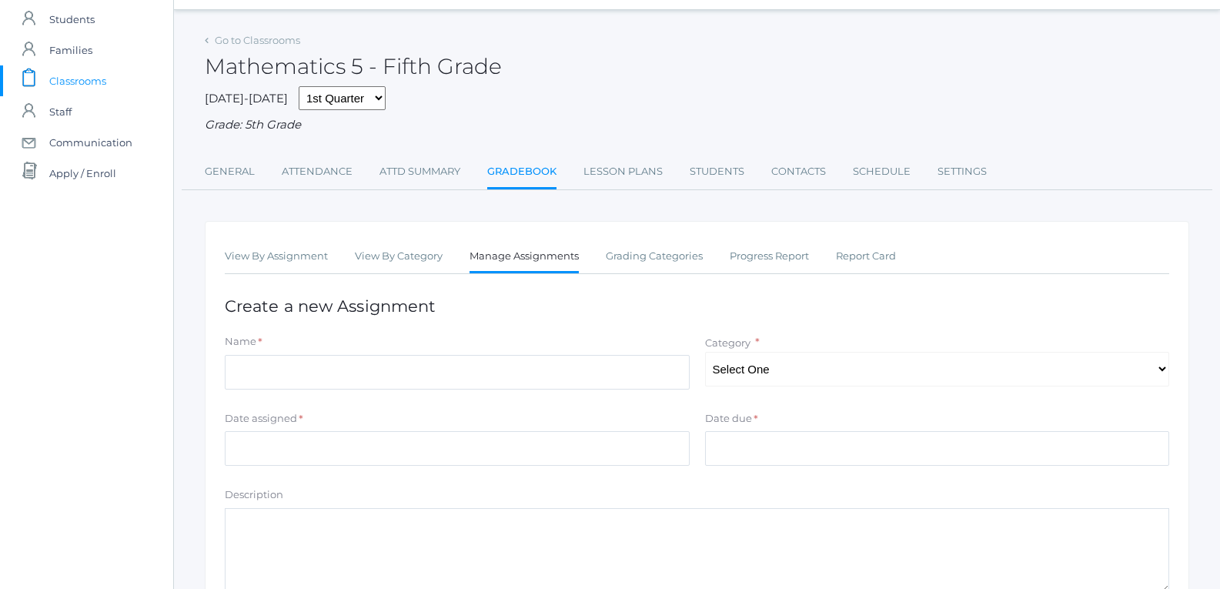
scroll to position [77, 0]
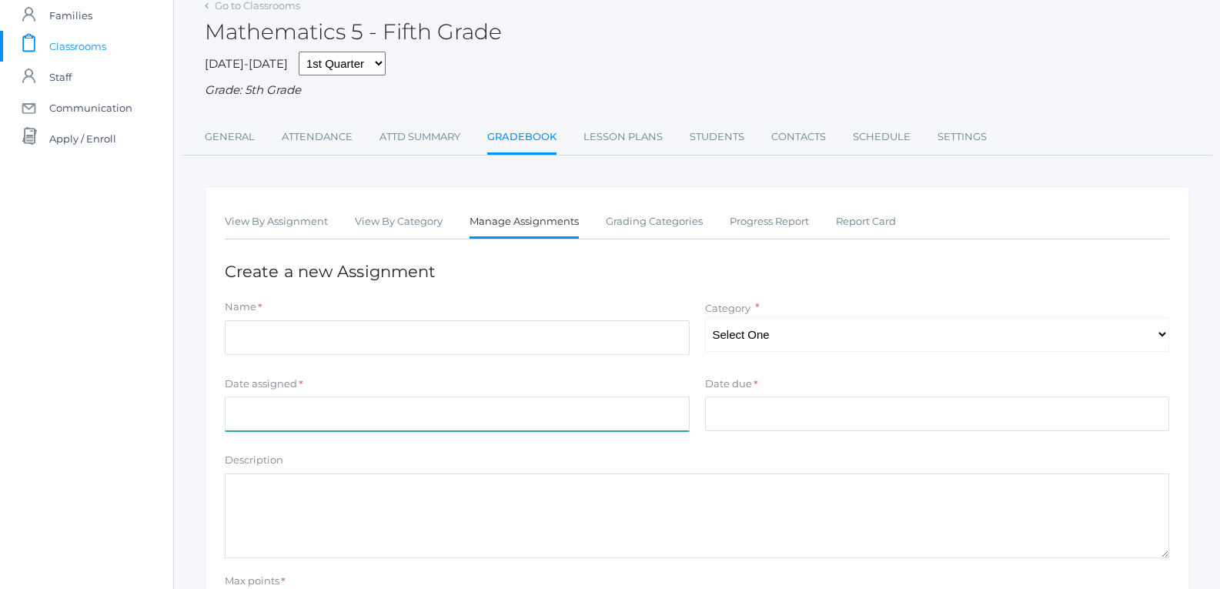
click at [422, 426] on input "Date assigned" at bounding box center [457, 413] width 465 height 35
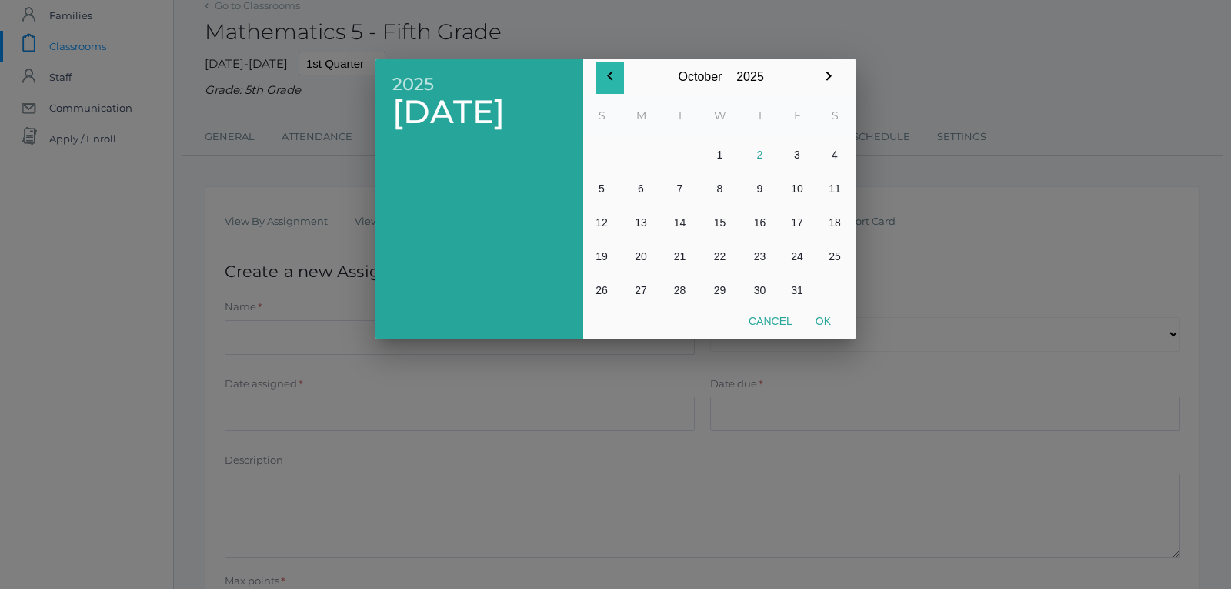
click at [606, 68] on icon "button" at bounding box center [610, 76] width 18 height 18
click at [678, 294] on button "30" at bounding box center [680, 290] width 37 height 34
click at [823, 314] on button "Ok" at bounding box center [823, 321] width 38 height 28
type input "[DATE]"
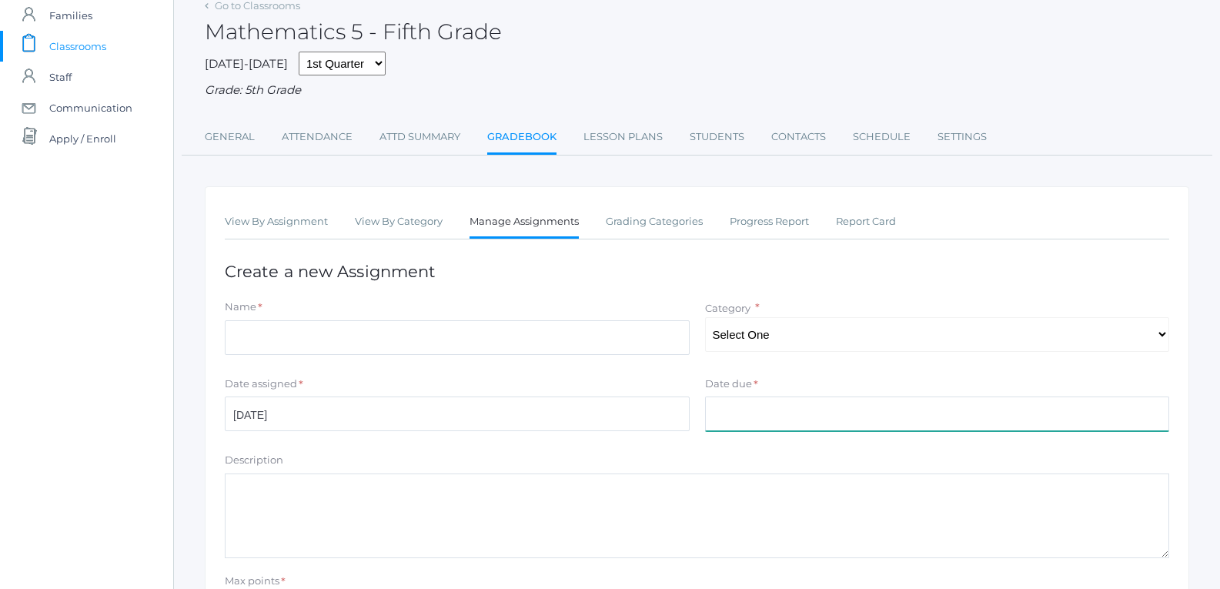
click at [764, 419] on input "Date due" at bounding box center [937, 413] width 465 height 35
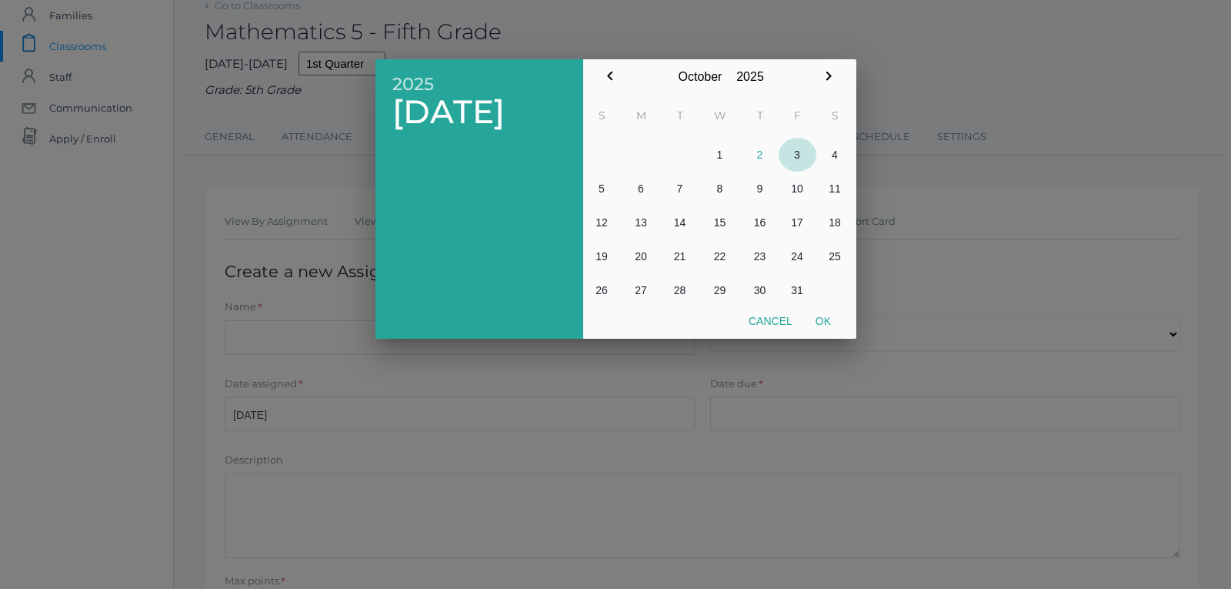
click at [790, 150] on button "3" at bounding box center [798, 155] width 38 height 34
click at [827, 325] on button "Ok" at bounding box center [823, 321] width 38 height 28
type input "[DATE]"
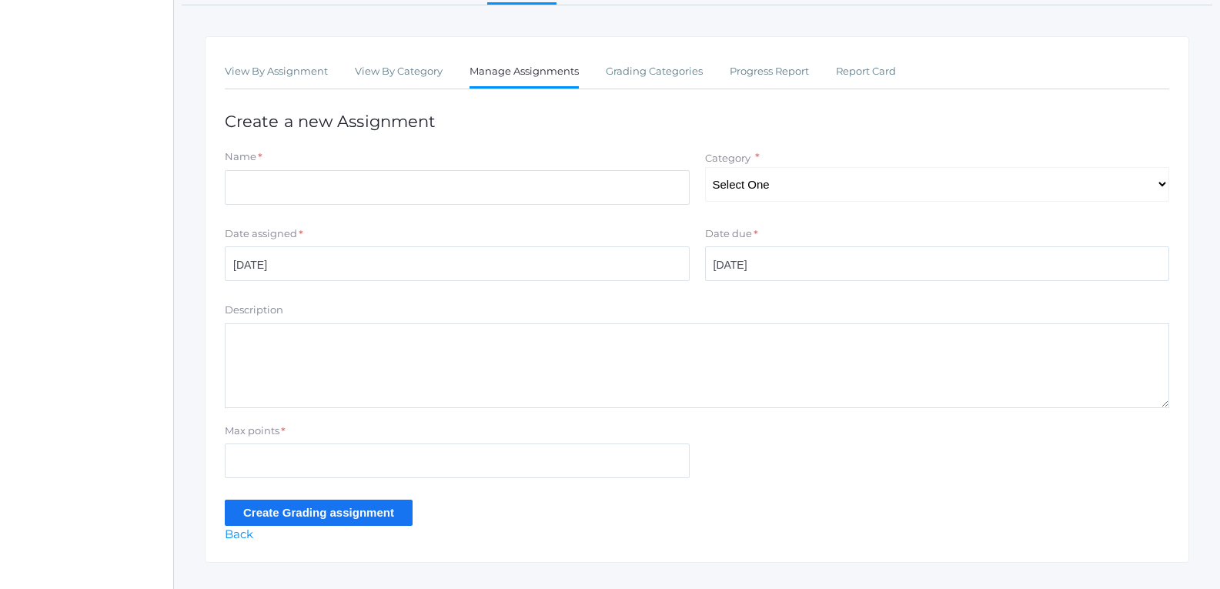
scroll to position [231, 0]
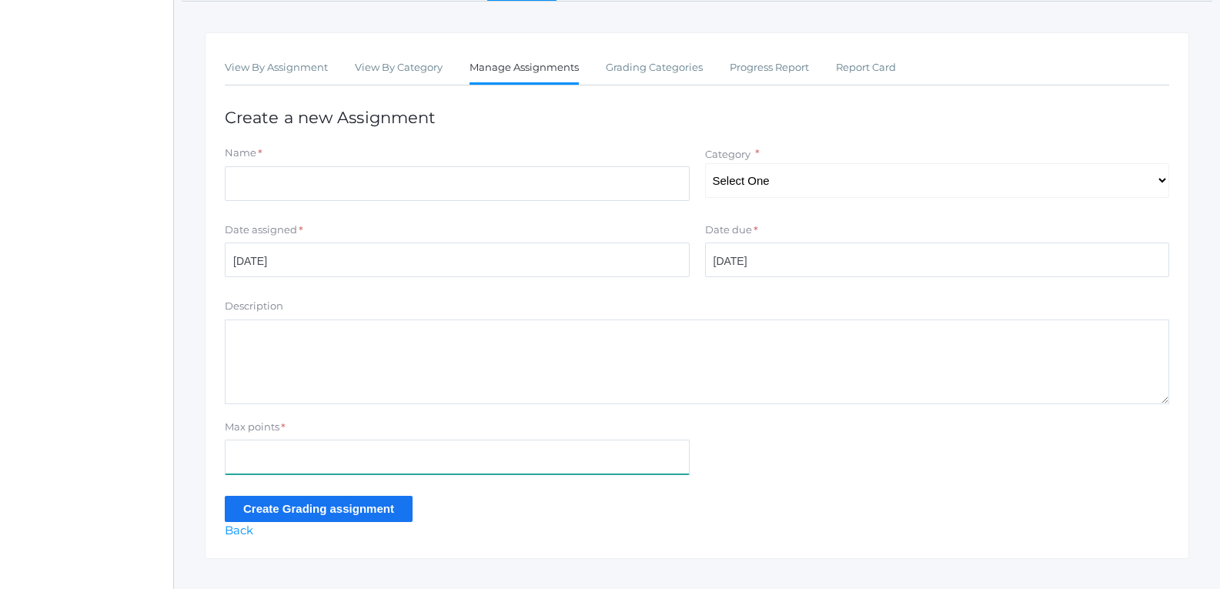
click at [546, 442] on input "Max points" at bounding box center [457, 456] width 465 height 35
type input "40"
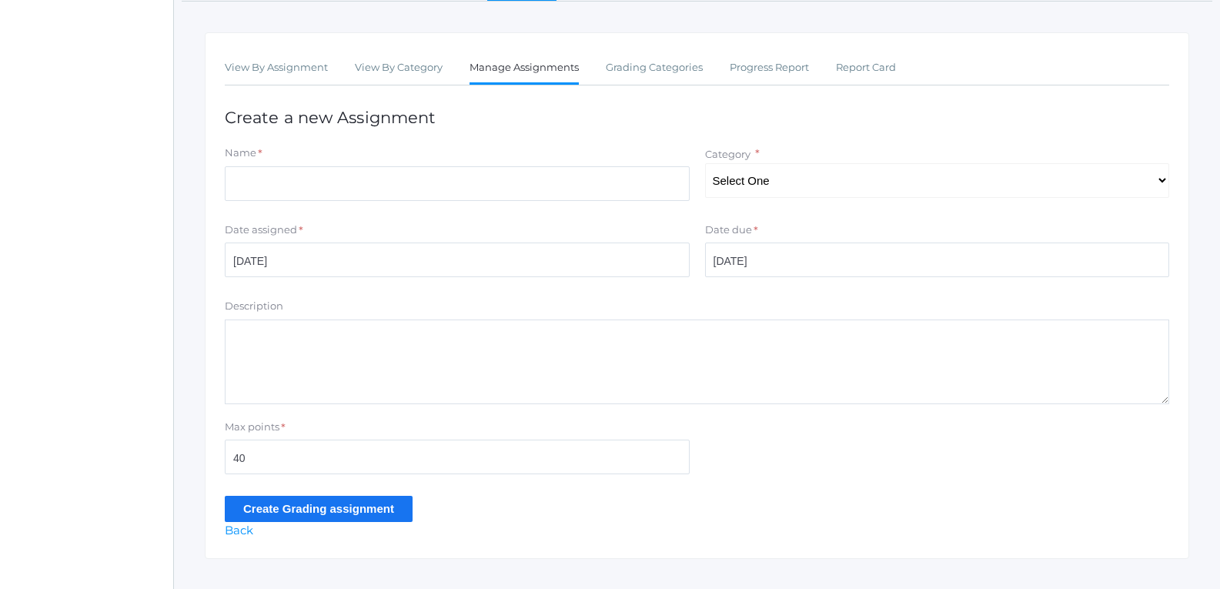
click at [369, 499] on input "Create Grading assignment" at bounding box center [319, 508] width 188 height 25
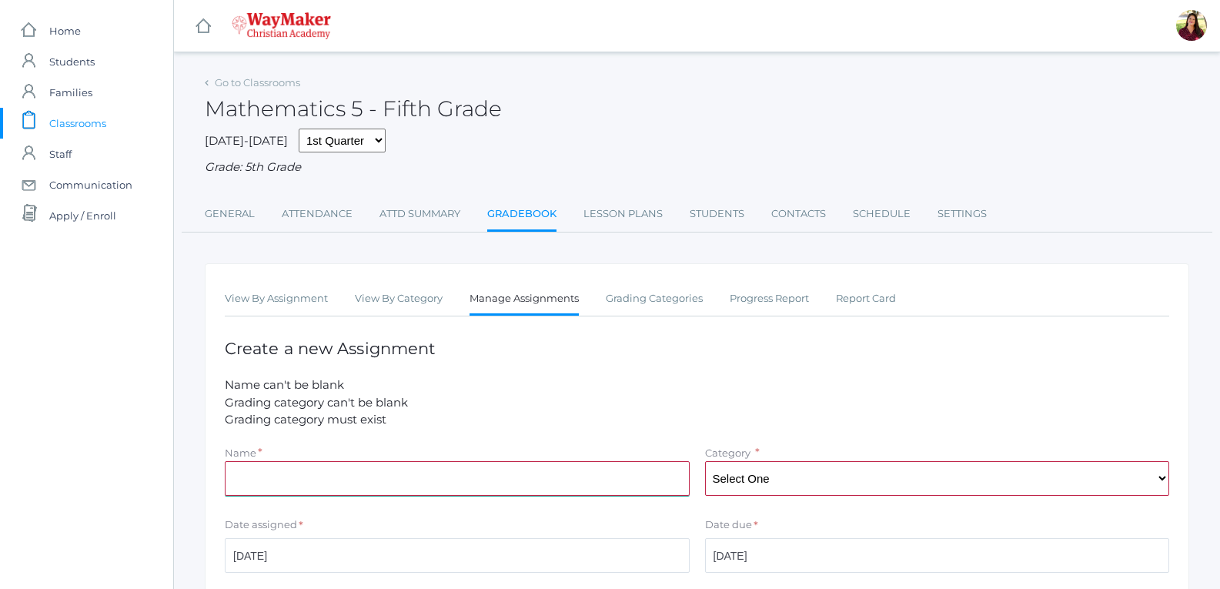
click at [459, 487] on input "Name" at bounding box center [457, 478] width 465 height 35
type input "participation week of the 30th"
click at [787, 487] on select "Select One Classwork/Projects Test/quizes Participation" at bounding box center [937, 478] width 465 height 35
select select "1148"
click at [705, 463] on select "Select One Classwork/Projects Test/quizes Participation" at bounding box center [937, 478] width 465 height 35
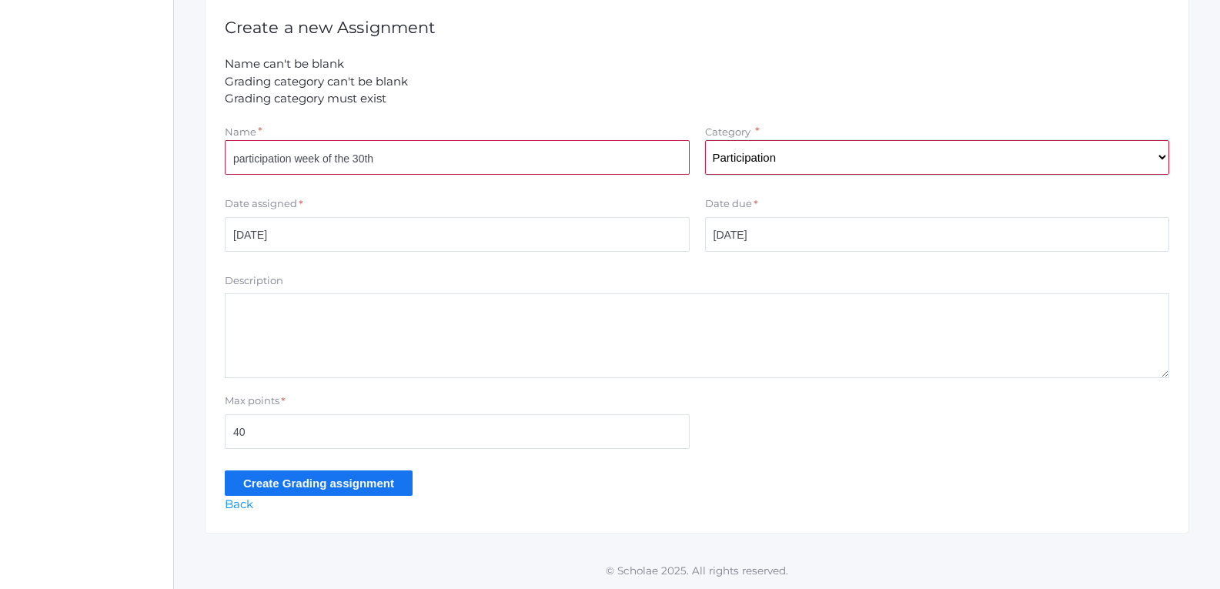
scroll to position [323, 0]
click at [355, 488] on input "Create Grading assignment" at bounding box center [319, 482] width 188 height 25
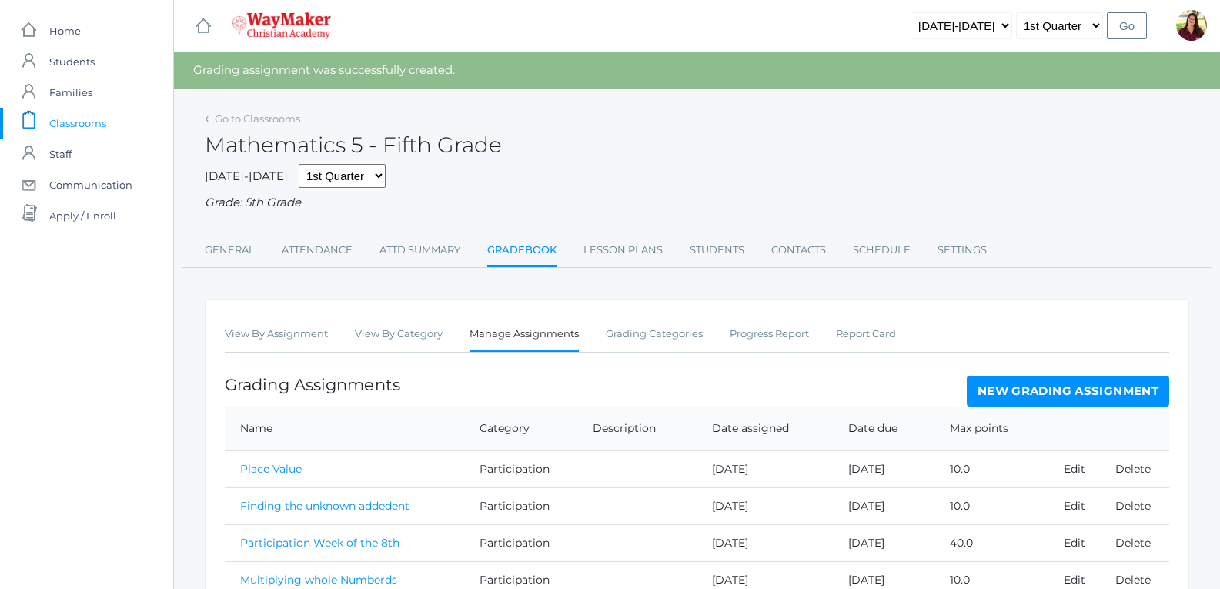
click at [1016, 383] on link "New Grading Assignment" at bounding box center [1068, 391] width 202 height 31
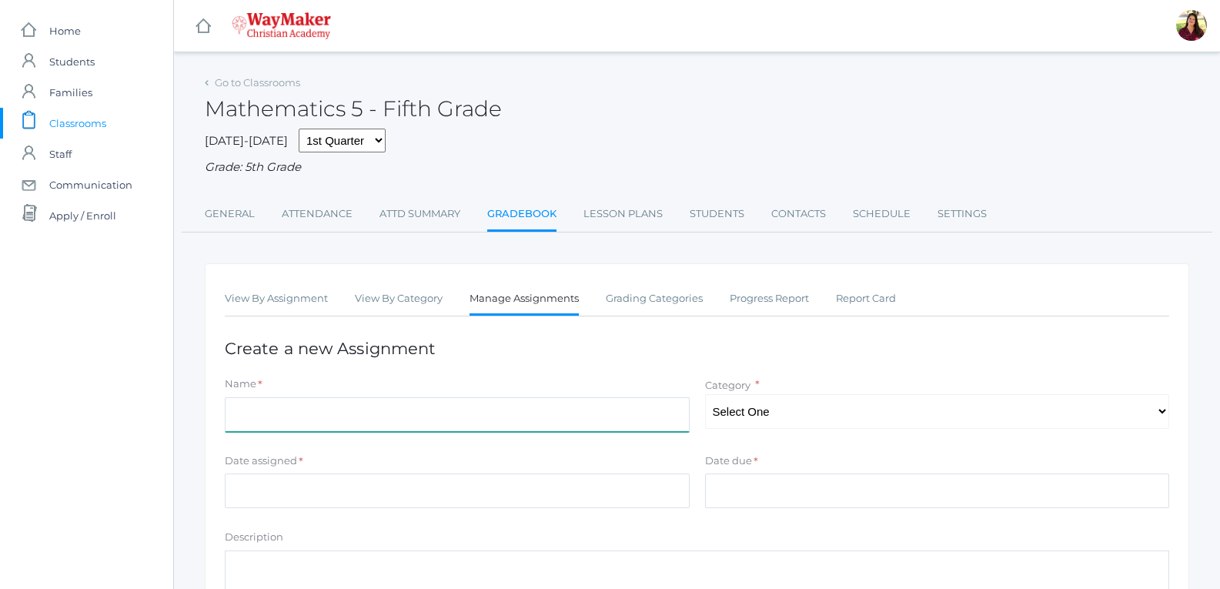
click at [618, 412] on input "Name" at bounding box center [457, 414] width 465 height 35
click at [298, 421] on input "Game Boarde and colaberation" at bounding box center [457, 414] width 465 height 35
click at [318, 420] on input "Game Board and colaberation" at bounding box center [457, 414] width 465 height 35
type input "Game Board and collaboration"
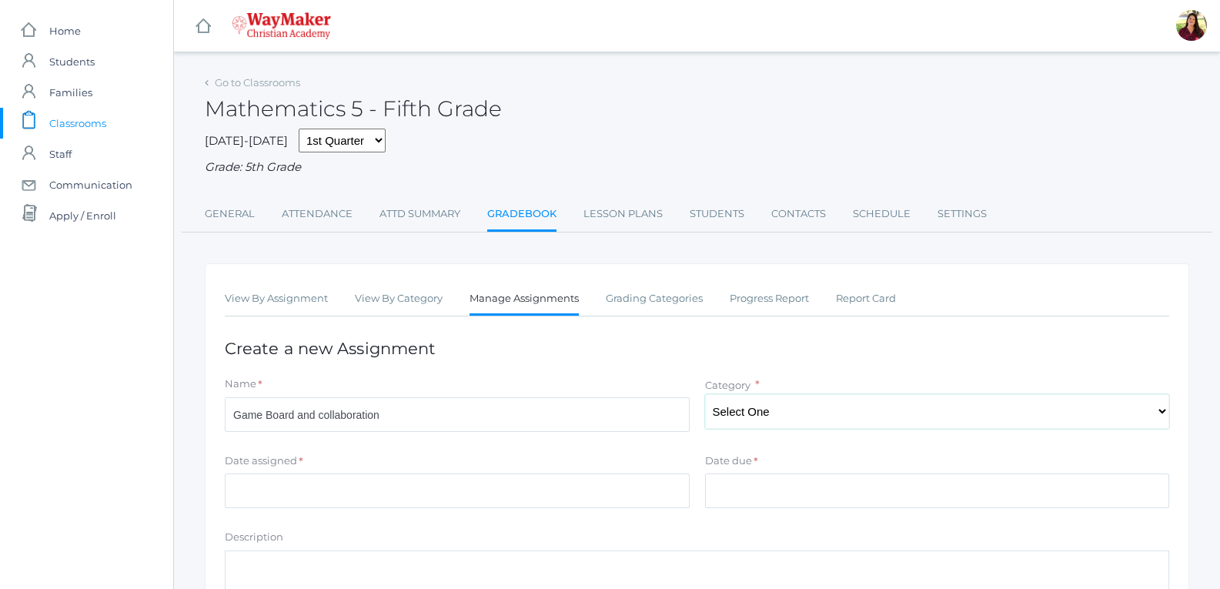
click at [1018, 417] on select "Select One Classwork/Projects Test/quizes Participation" at bounding box center [937, 411] width 465 height 35
click at [705, 396] on select "Select One Classwork/Projects Test/quizes Participation" at bounding box center [937, 411] width 465 height 35
click at [753, 409] on select "Select One Classwork/Projects Test/quizes Participation" at bounding box center [937, 411] width 465 height 35
select select "1146"
click at [705, 396] on select "Select One Classwork/Projects Test/quizes Participation" at bounding box center [937, 411] width 465 height 35
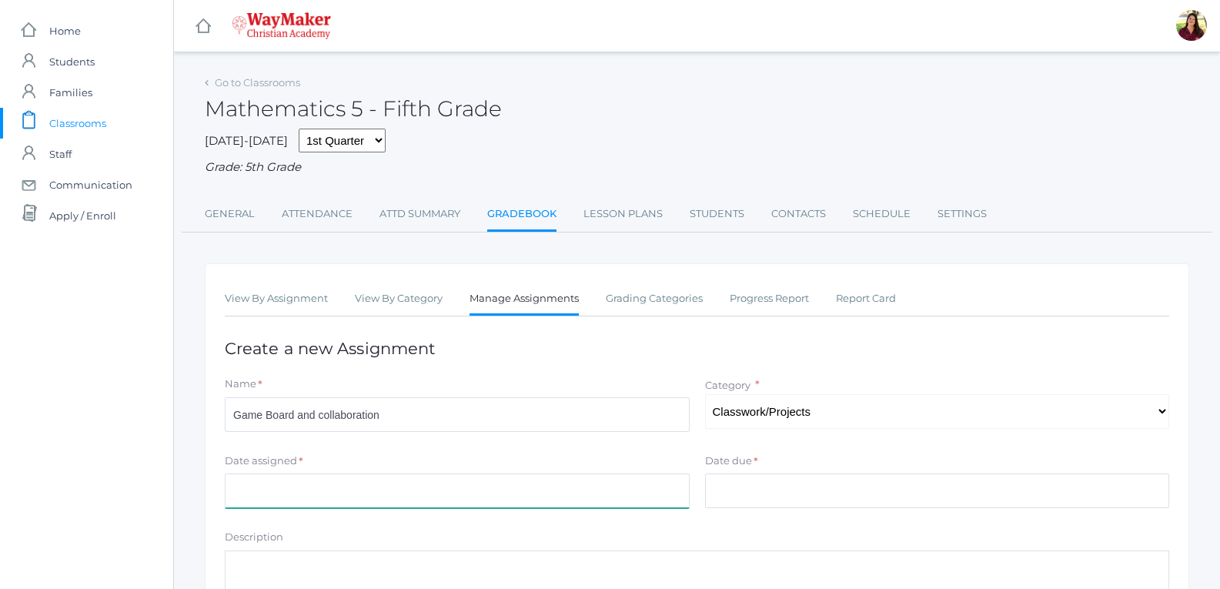
click at [596, 489] on input "Date assigned" at bounding box center [457, 490] width 465 height 35
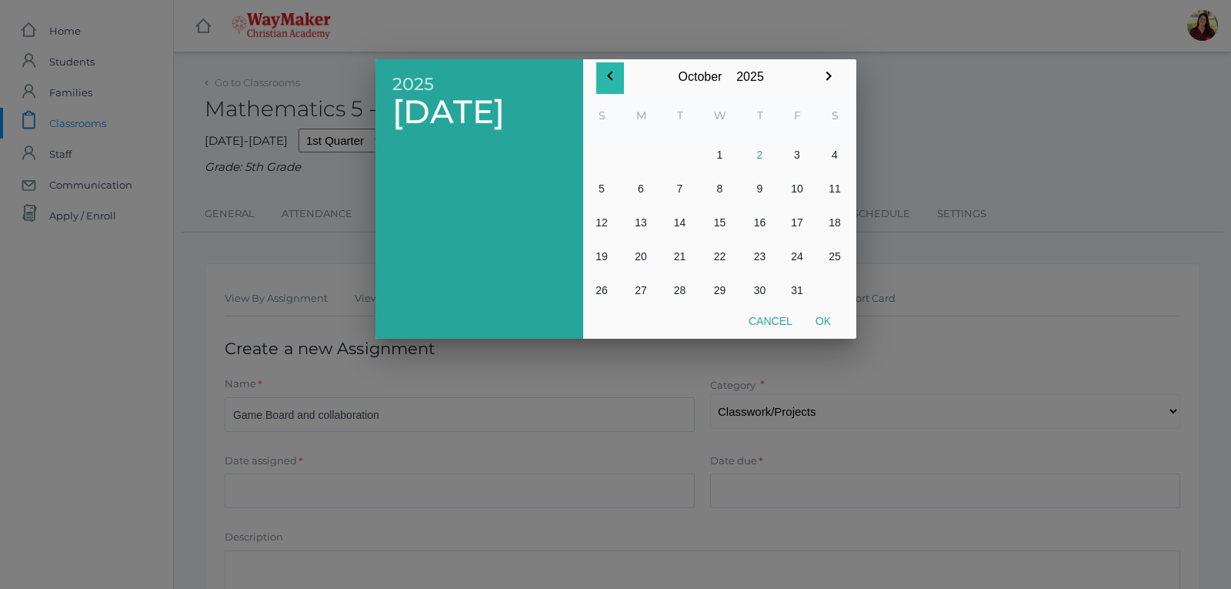
click at [613, 75] on icon "button" at bounding box center [610, 76] width 18 height 18
click at [682, 286] on button "30" at bounding box center [680, 290] width 37 height 34
click at [819, 325] on button "Ok" at bounding box center [823, 321] width 38 height 28
type input "[DATE]"
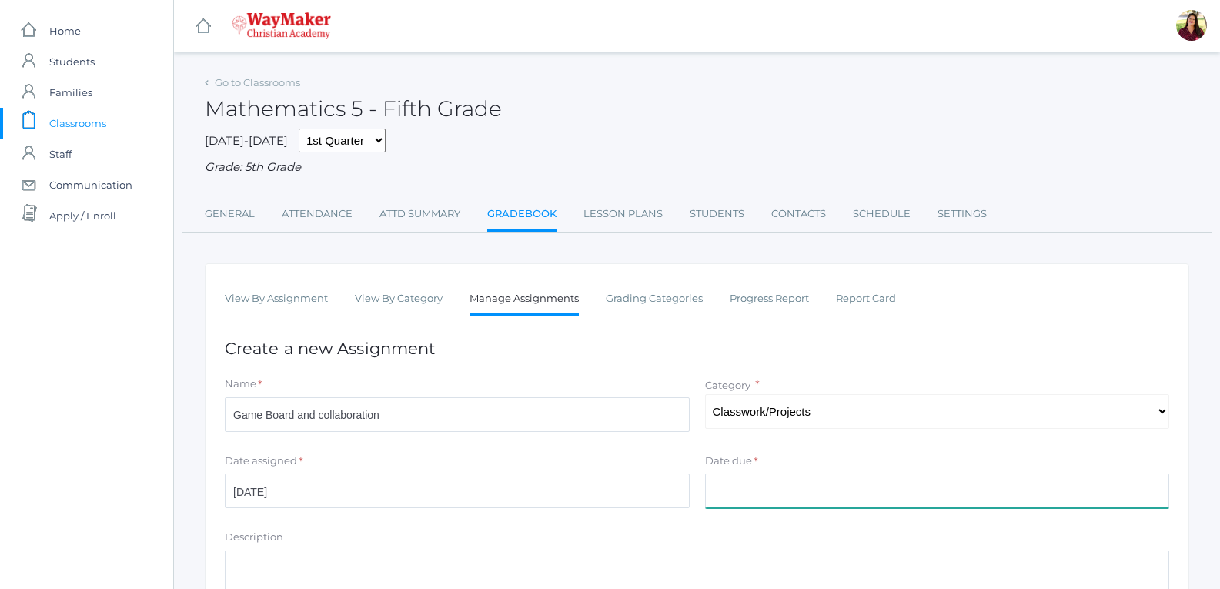
click at [762, 500] on input "Date due" at bounding box center [937, 490] width 465 height 35
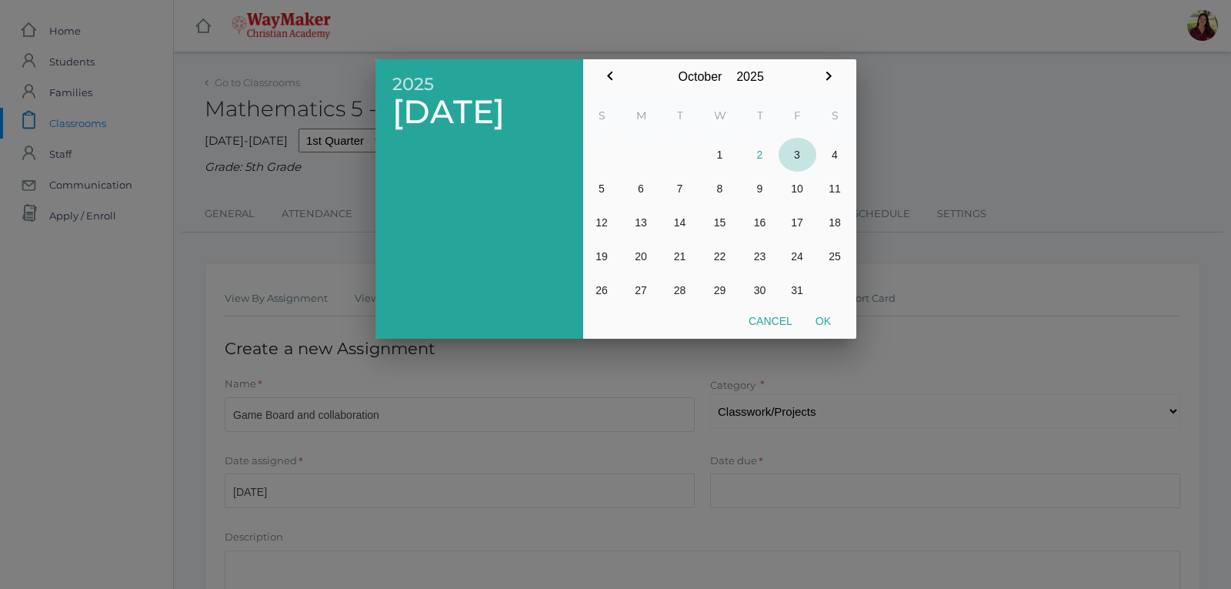
click at [795, 149] on button "3" at bounding box center [798, 155] width 38 height 34
click at [817, 312] on button "Ok" at bounding box center [823, 321] width 38 height 28
type input "[DATE]"
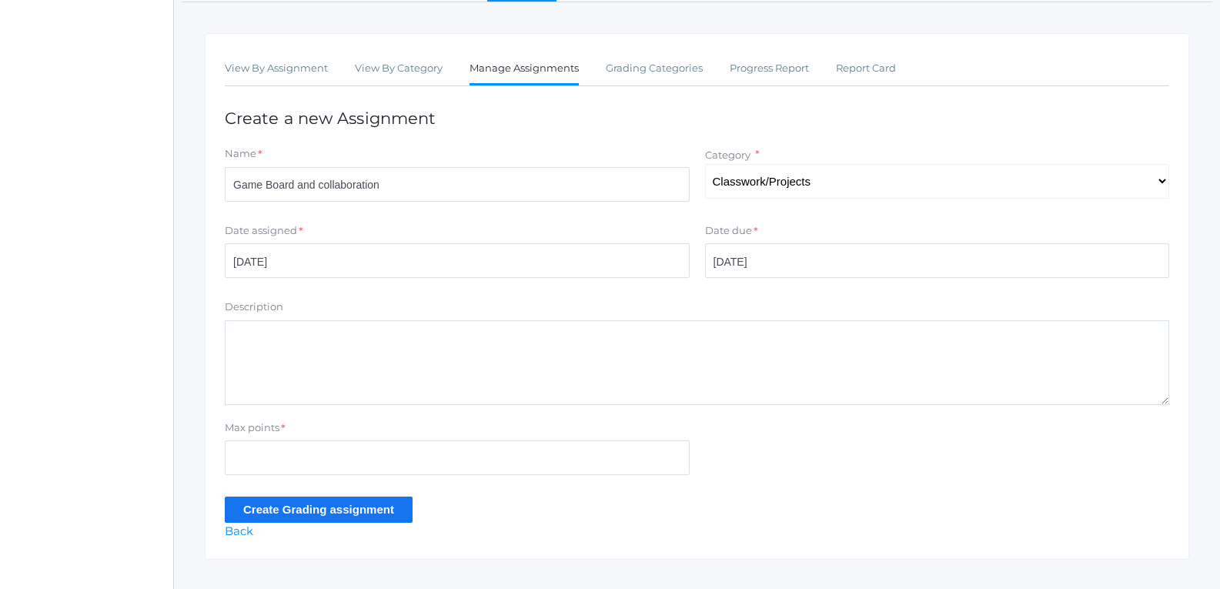
scroll to position [231, 0]
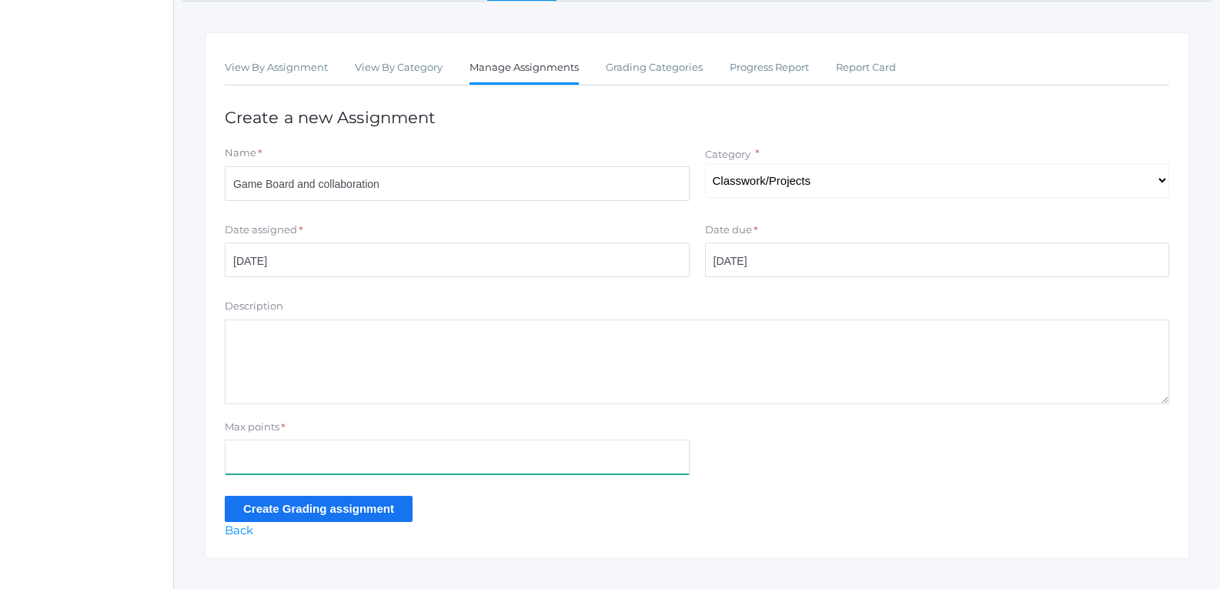
click at [583, 450] on input "Max points" at bounding box center [457, 456] width 465 height 35
type input "125"
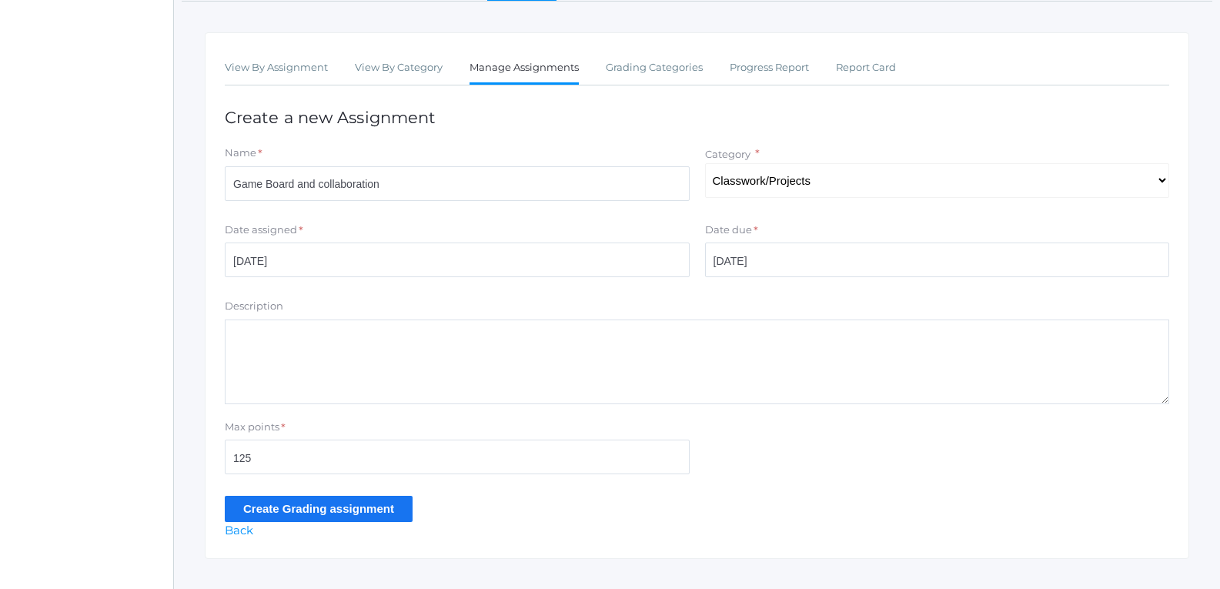
click at [366, 513] on input "Create Grading assignment" at bounding box center [319, 508] width 188 height 25
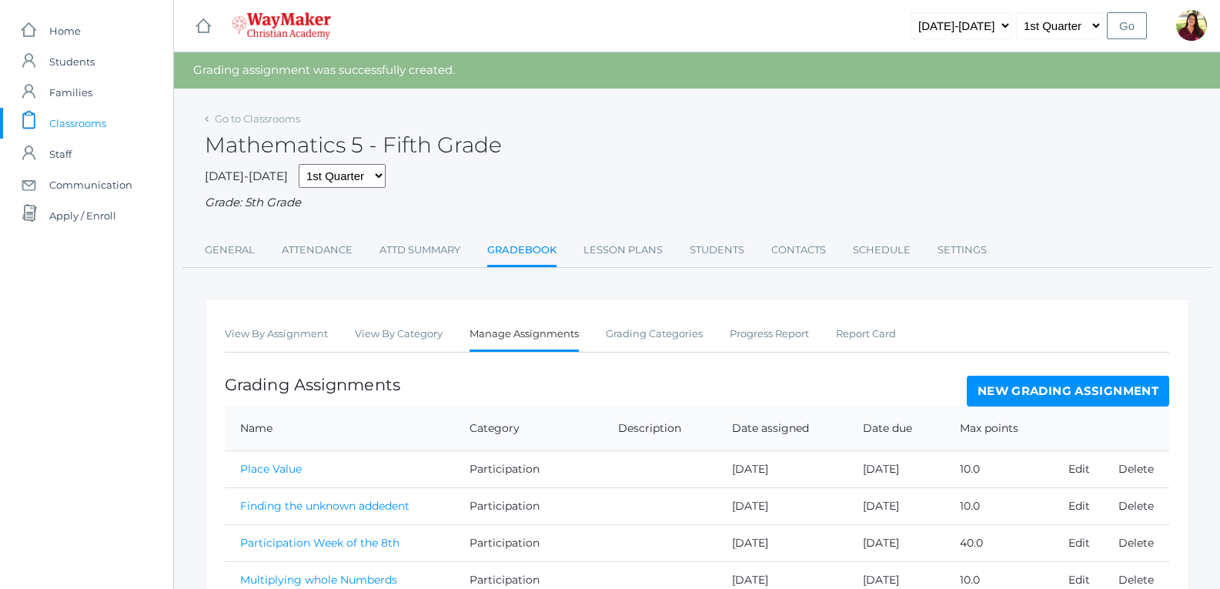
click at [1032, 392] on link "New Grading Assignment" at bounding box center [1068, 391] width 202 height 31
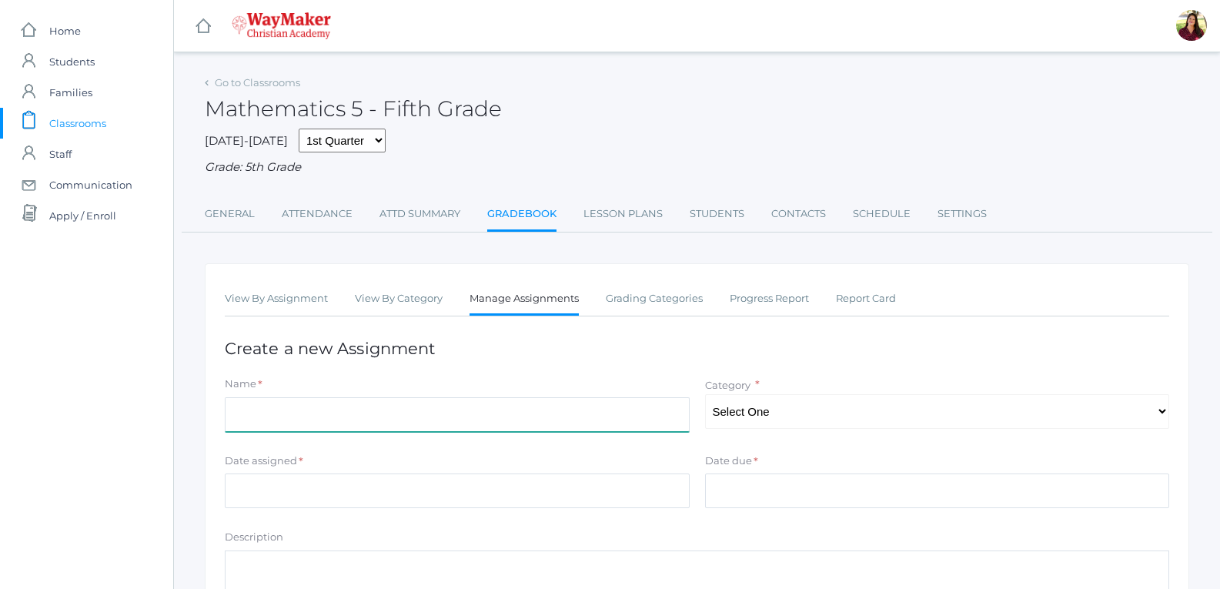
click at [445, 406] on input "Name" at bounding box center [457, 414] width 465 height 35
click at [333, 419] on input "67 mixed math addnig, subtracting, dividing, and multilying" at bounding box center [457, 414] width 465 height 35
type input "67 mixed math adding, subtracting, dividing, and multilying"
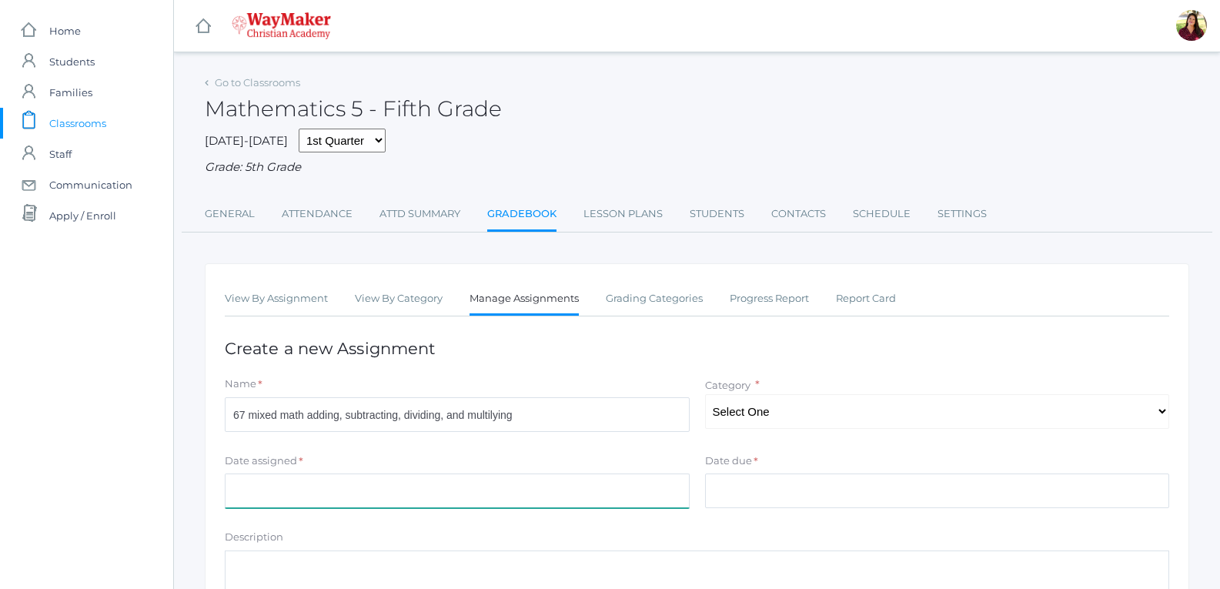
click at [457, 498] on input "Date assigned" at bounding box center [457, 490] width 465 height 35
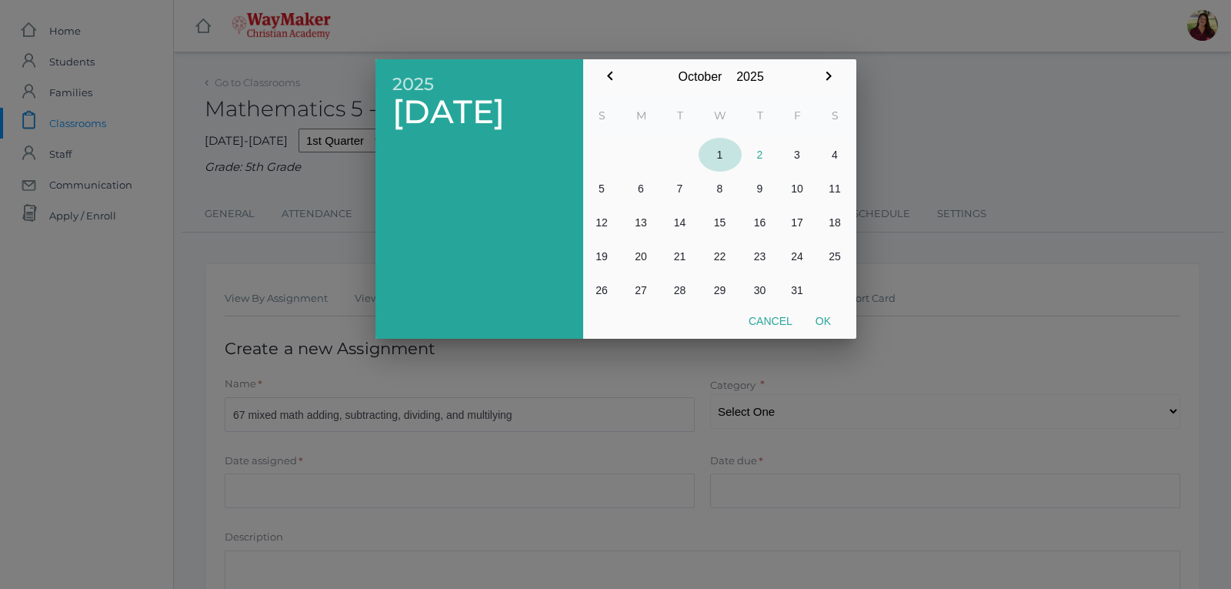
click at [726, 159] on button "1" at bounding box center [720, 155] width 43 height 34
click at [833, 324] on button "Ok" at bounding box center [823, 321] width 38 height 28
type input "[DATE]"
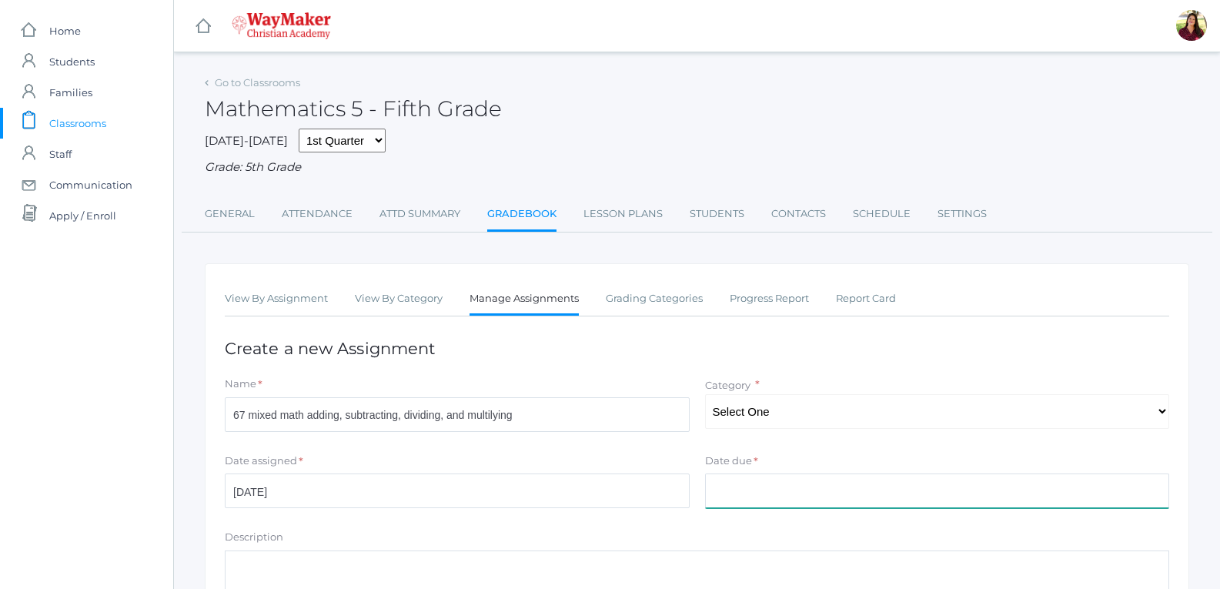
click at [828, 506] on input "Date due" at bounding box center [937, 490] width 465 height 35
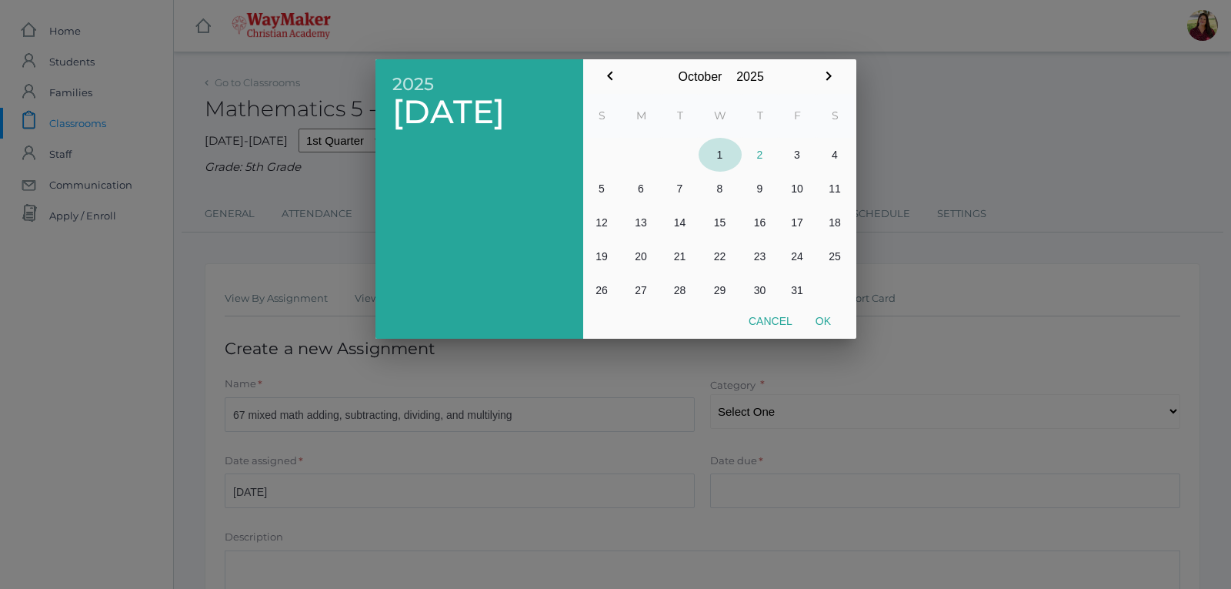
click at [717, 159] on button "1" at bounding box center [720, 155] width 43 height 34
click at [822, 314] on button "Ok" at bounding box center [823, 321] width 38 height 28
type input "[DATE]"
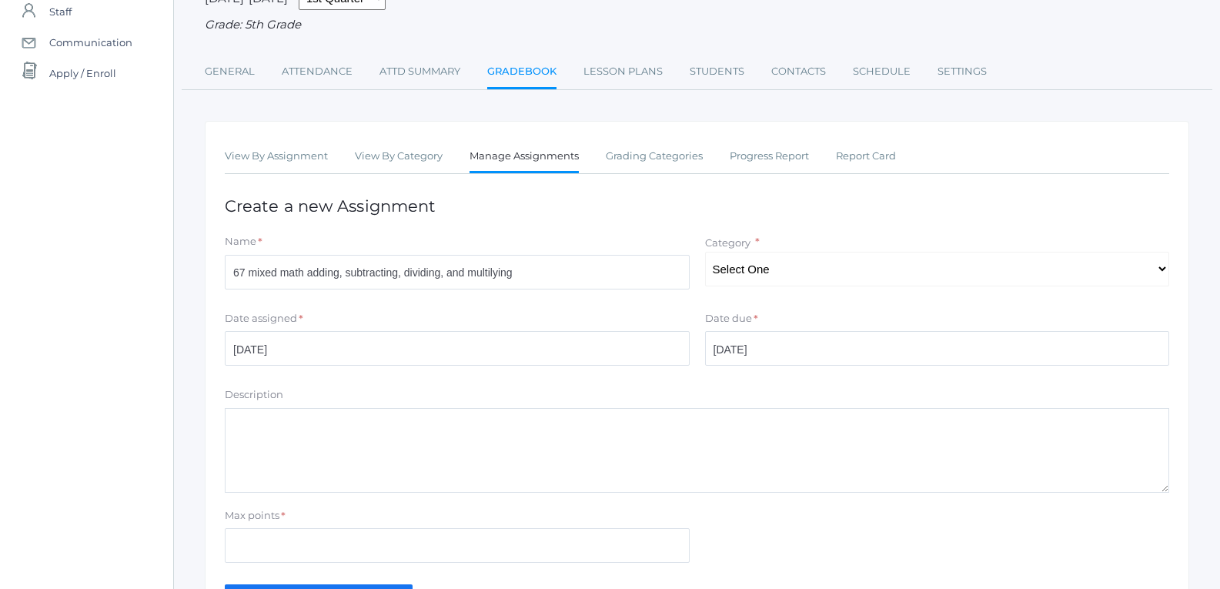
scroll to position [154, 0]
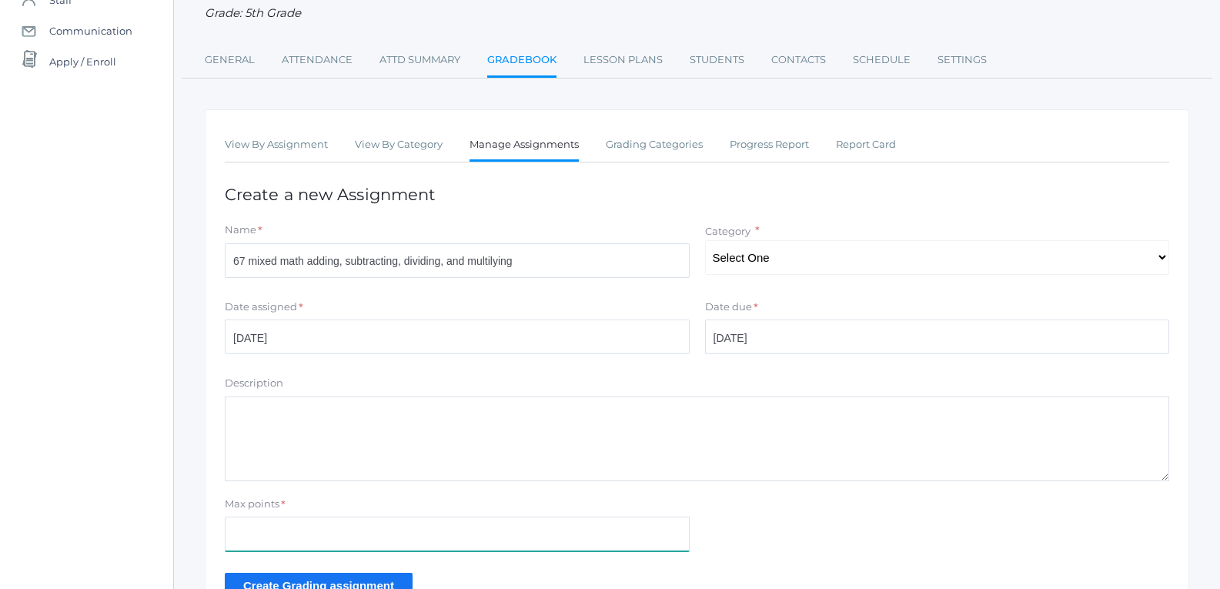
click at [463, 549] on input "Max points" at bounding box center [457, 533] width 465 height 35
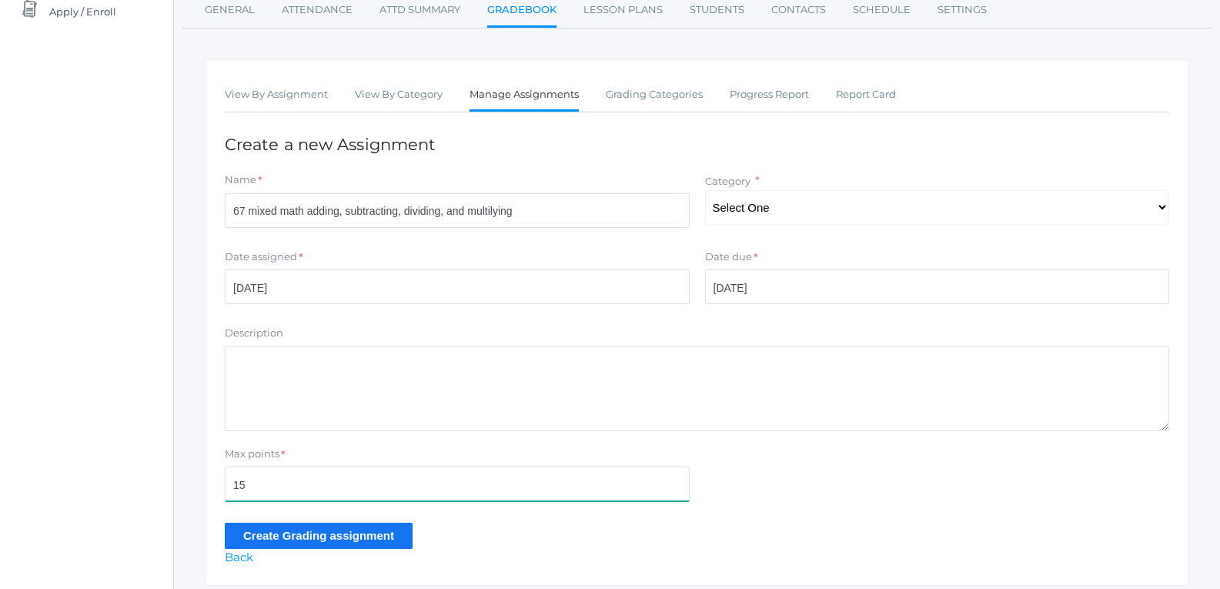
scroll to position [231, 0]
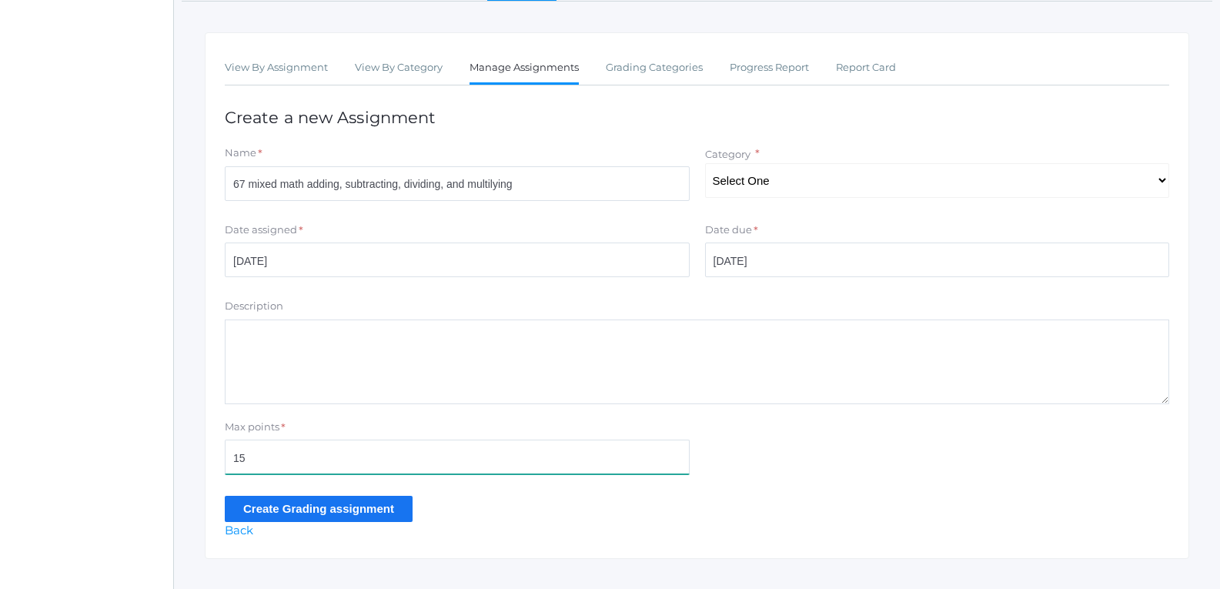
type input "15"
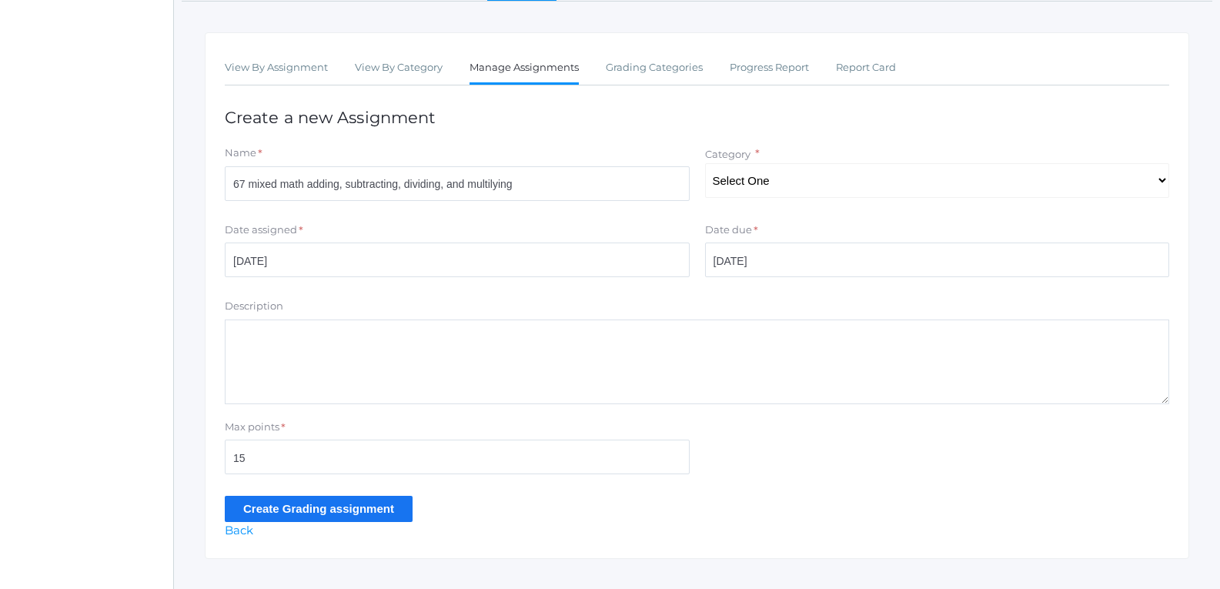
click at [394, 516] on input "Create Grading assignment" at bounding box center [319, 508] width 188 height 25
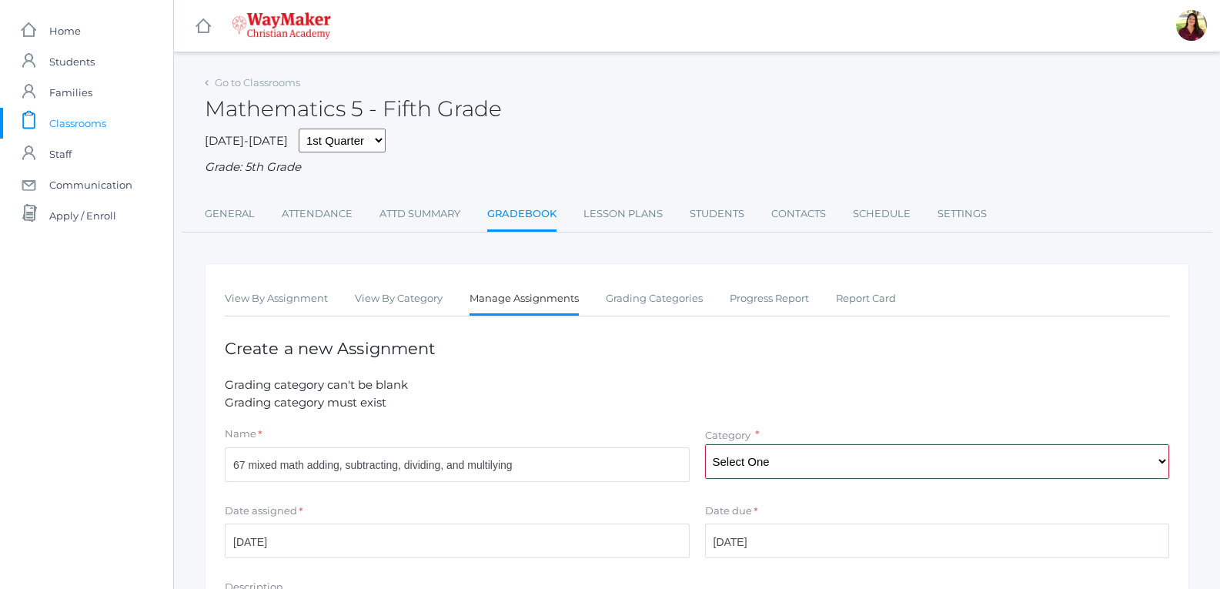
click at [721, 460] on select "Select One Classwork/Projects Test/quizes Participation" at bounding box center [937, 461] width 465 height 35
select select "1148"
click at [705, 446] on select "Select One Classwork/Projects Test/quizes Participation" at bounding box center [937, 461] width 465 height 35
click at [700, 381] on li "Grading category can't be blank" at bounding box center [697, 385] width 944 height 18
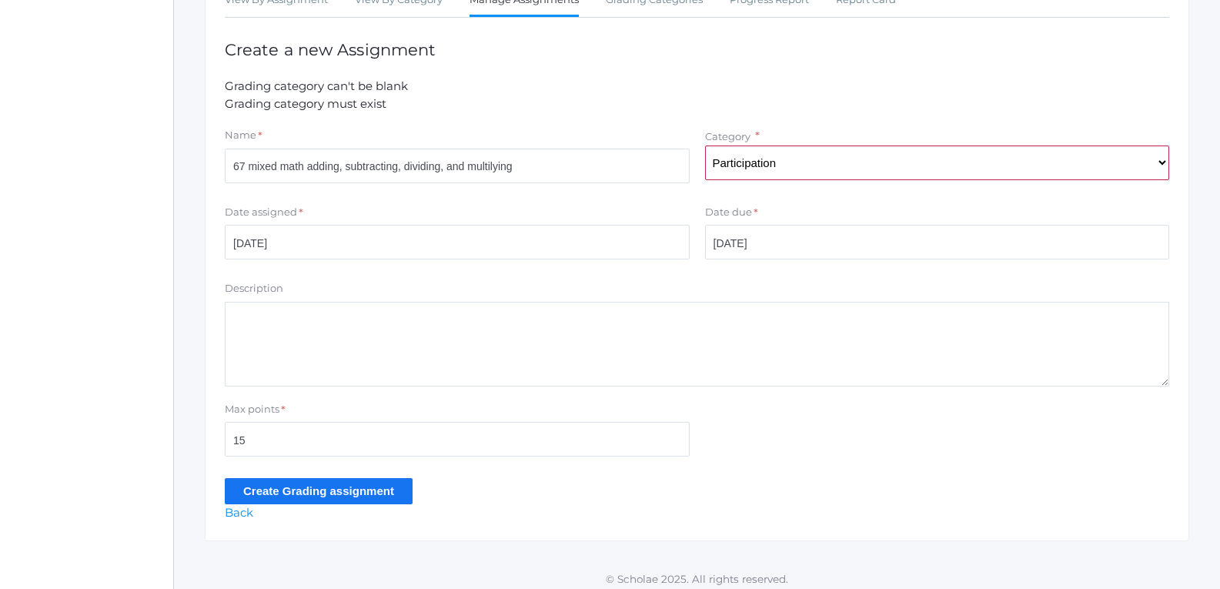
scroll to position [309, 0]
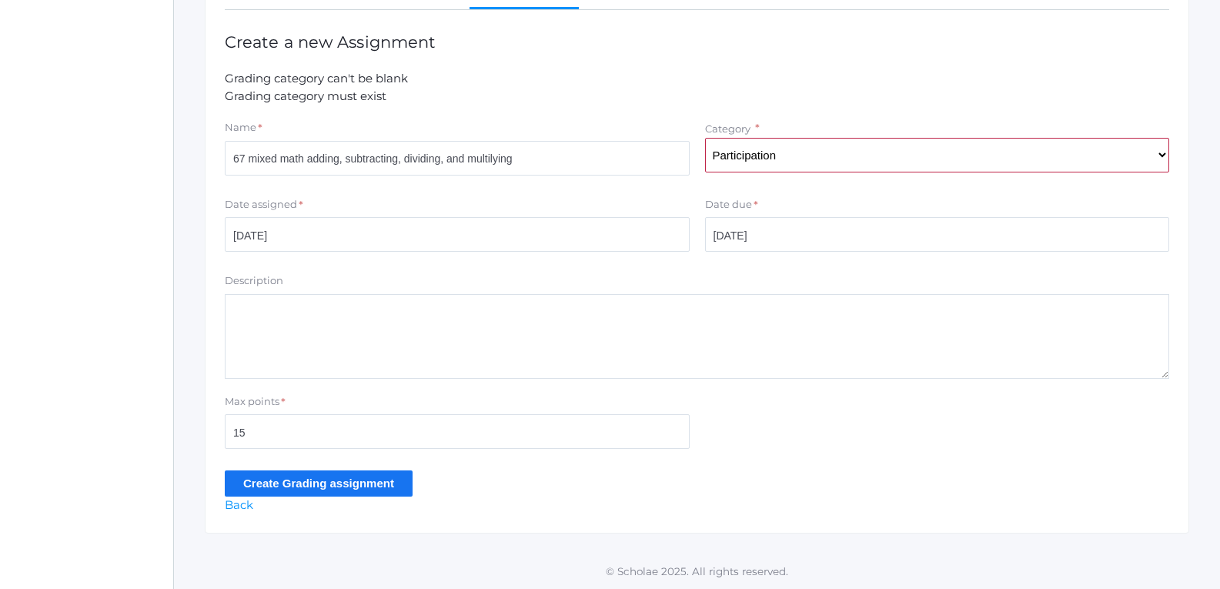
click at [293, 486] on input "Create Grading assignment" at bounding box center [319, 482] width 188 height 25
